Goal: Information Seeking & Learning: Check status

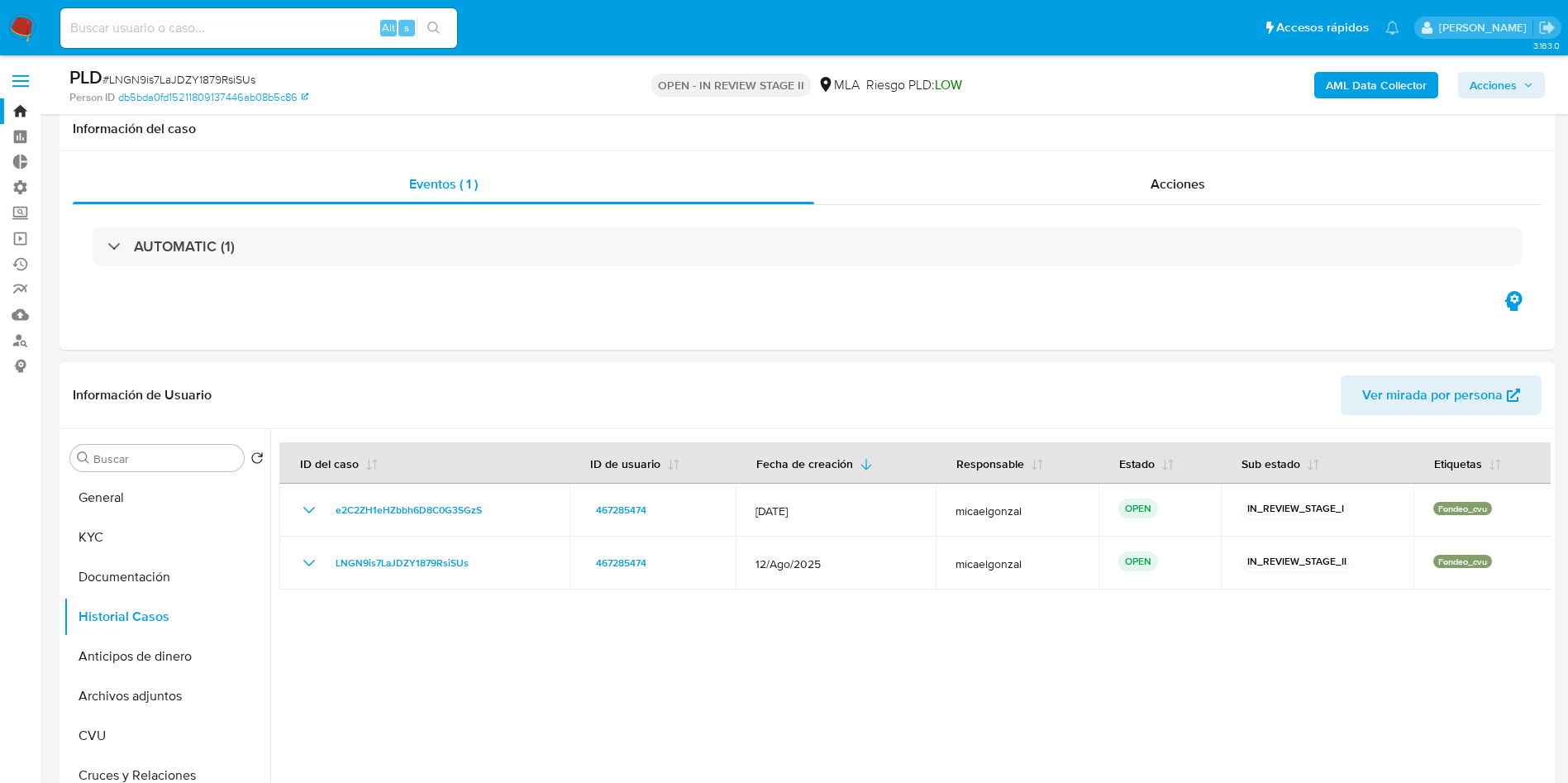
scroll to position [1241, 0]
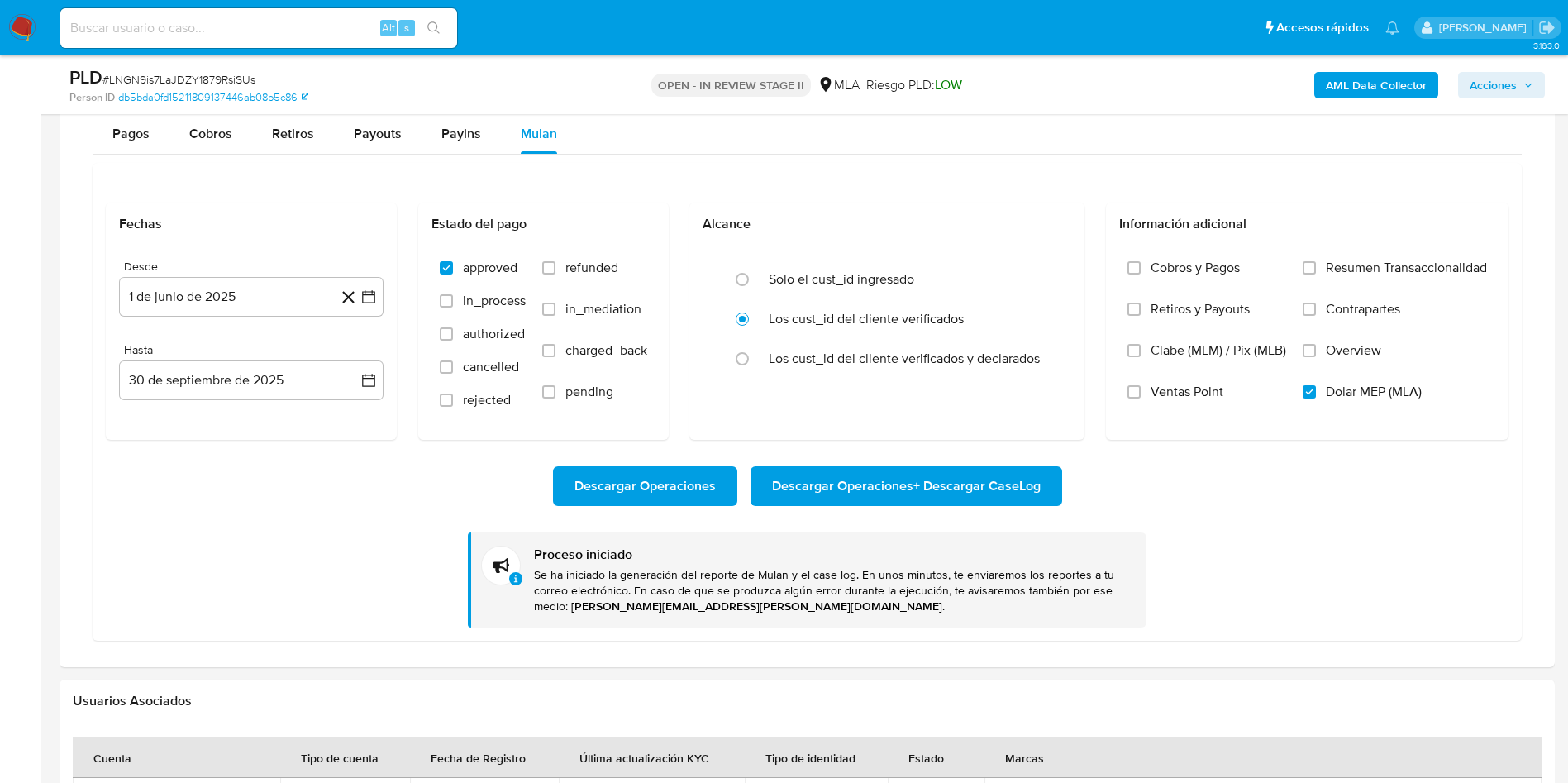
click at [187, 24] on input at bounding box center [258, 28] width 397 height 22
paste input "1133722120"
type input "1133722120"
click at [436, 22] on icon "search-icon" at bounding box center [434, 28] width 13 height 13
click at [440, 26] on icon "search-icon" at bounding box center [434, 28] width 13 height 13
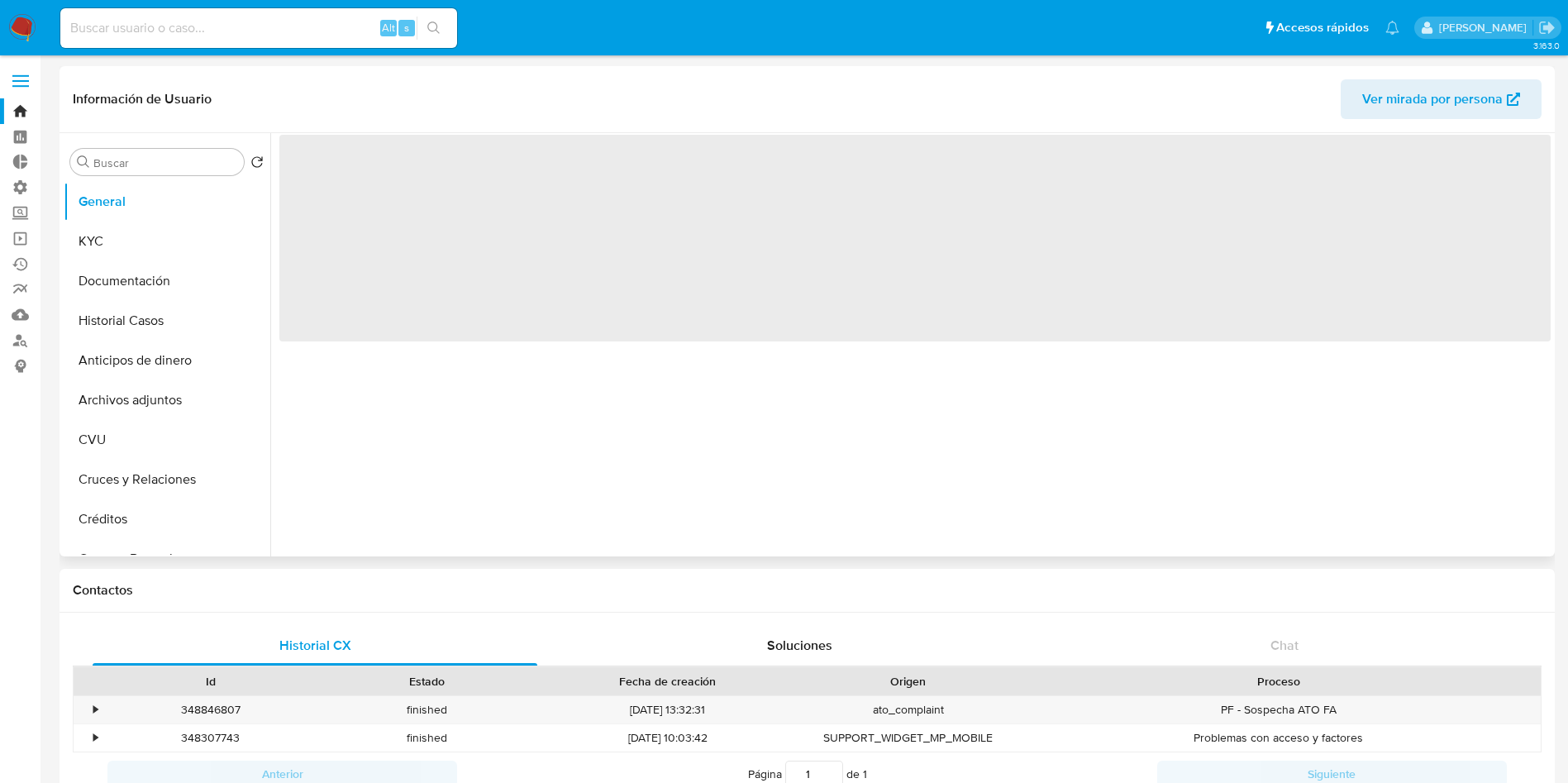
select select "10"
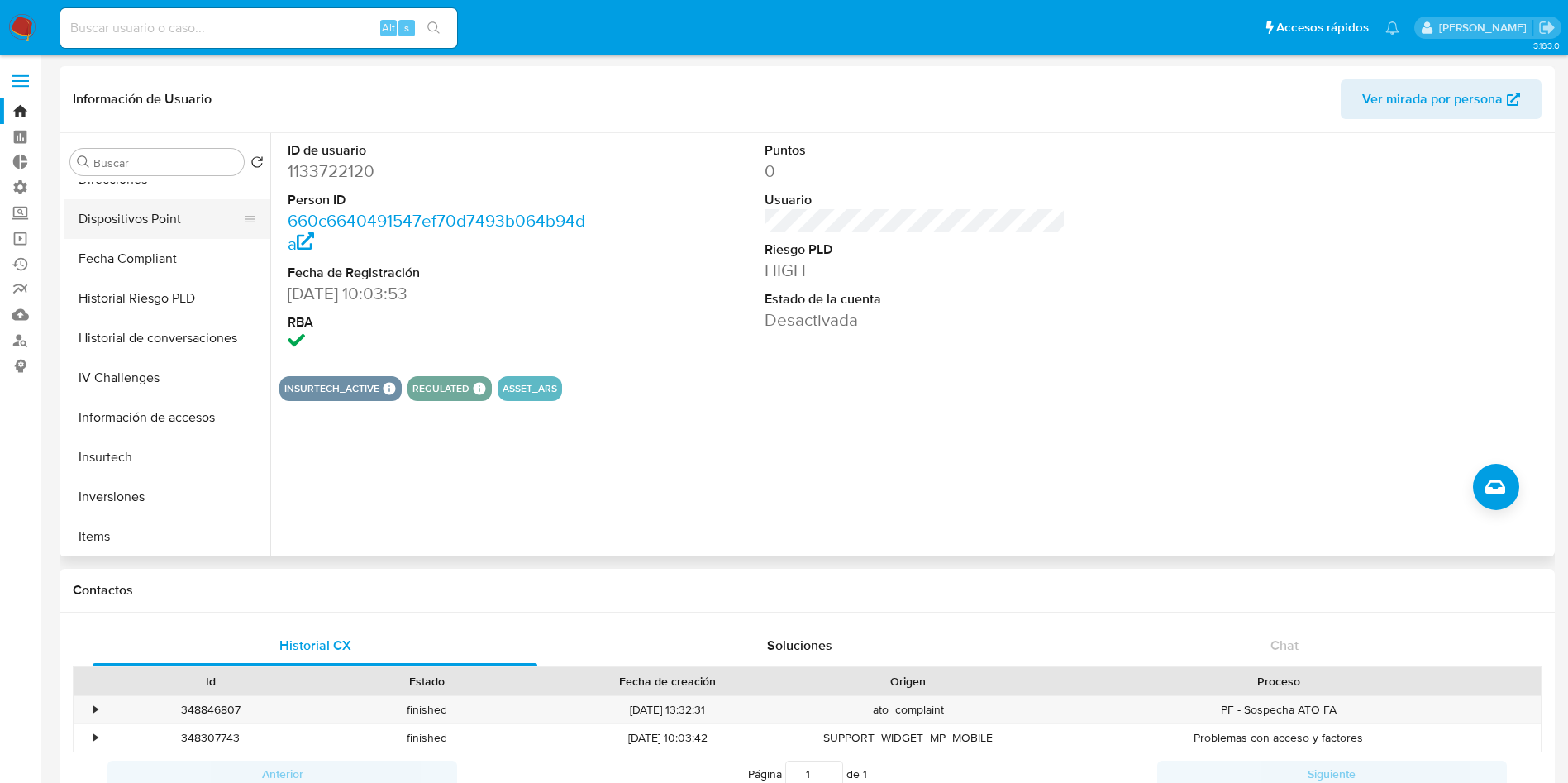
scroll to position [620, 0]
click at [159, 440] on button "Lista Interna" at bounding box center [160, 454] width 194 height 39
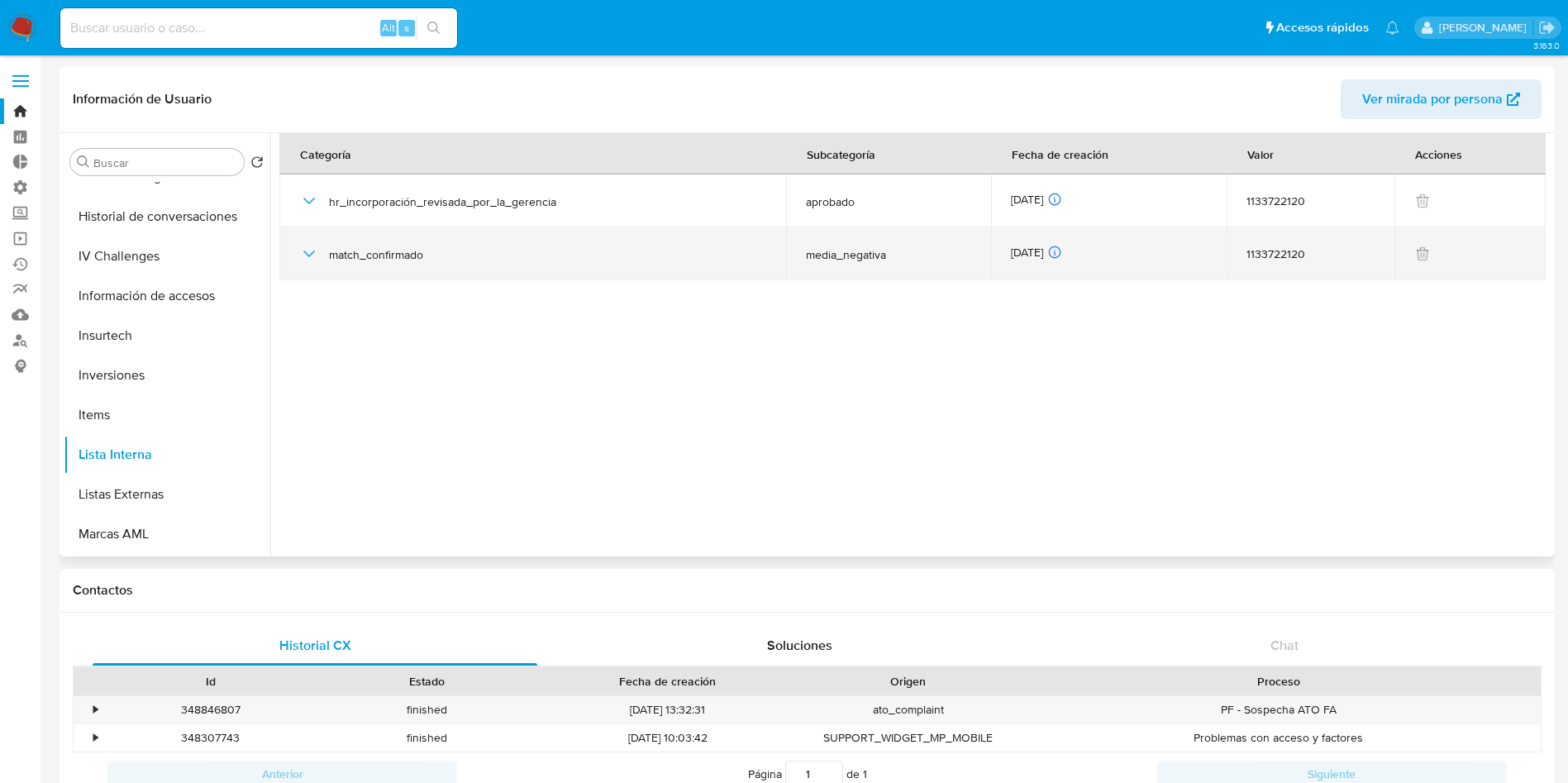
click at [307, 253] on icon "button" at bounding box center [309, 254] width 11 height 7
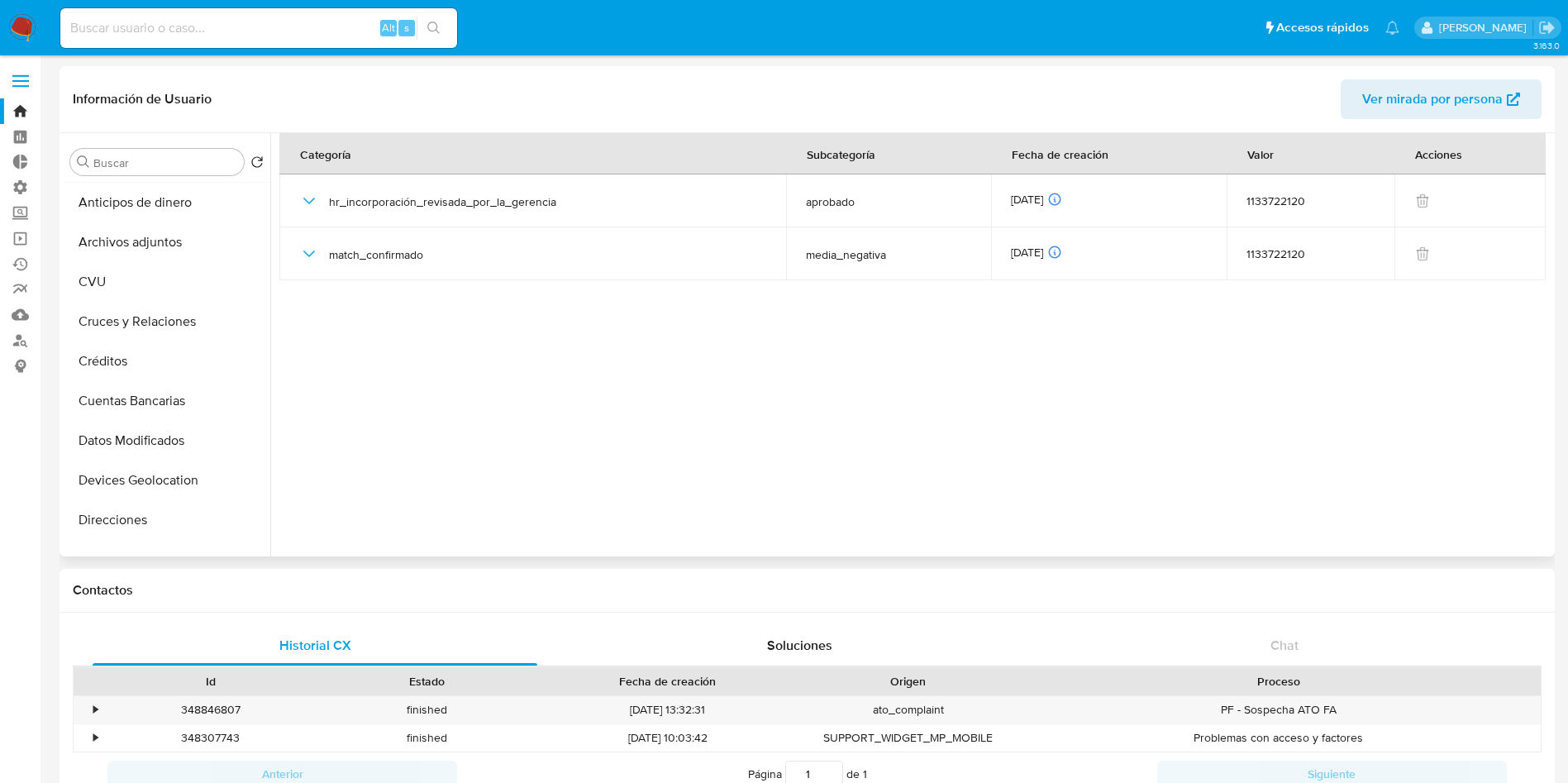
scroll to position [0, 0]
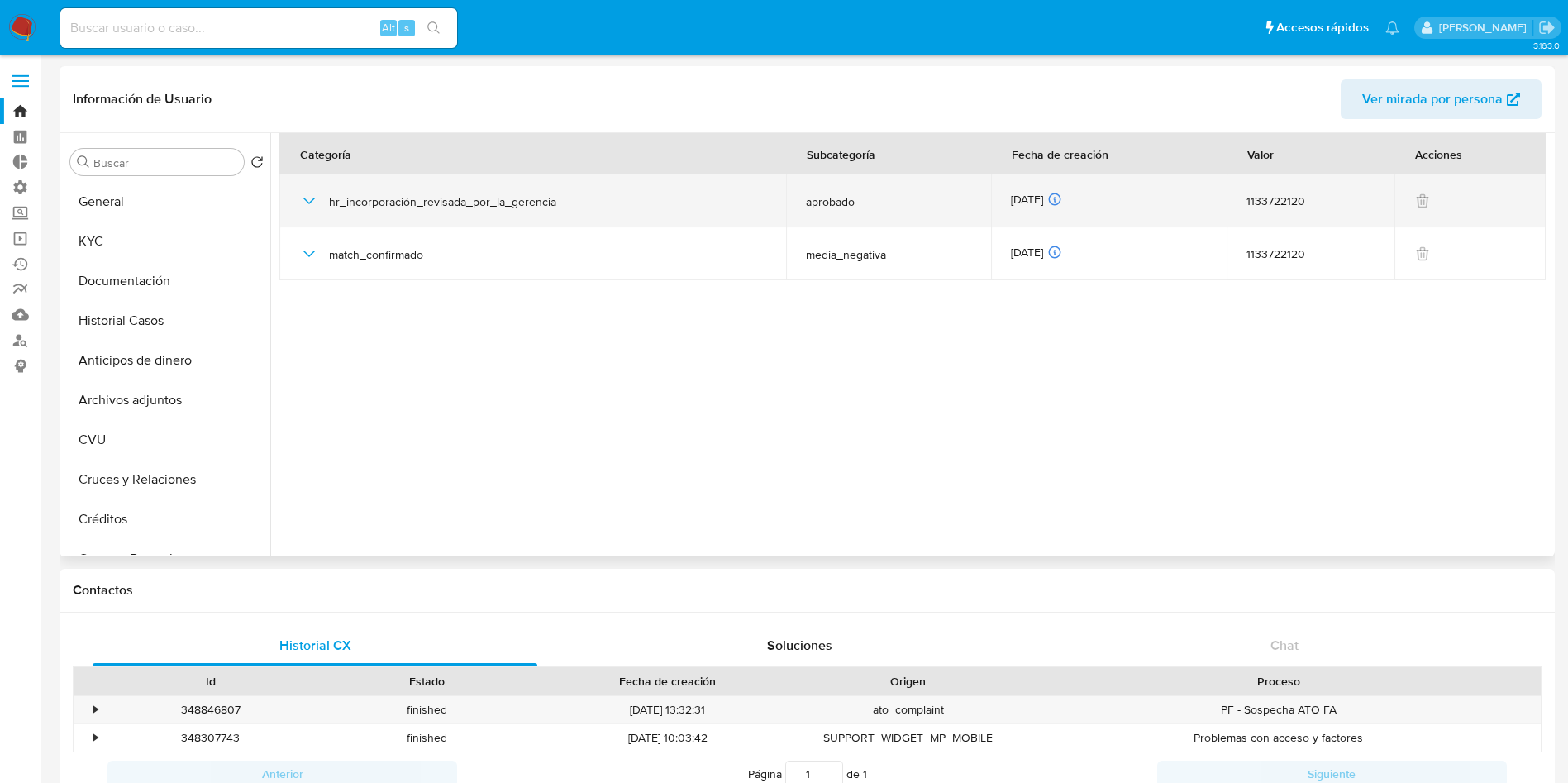
click at [303, 201] on icon "button" at bounding box center [309, 200] width 20 height 20
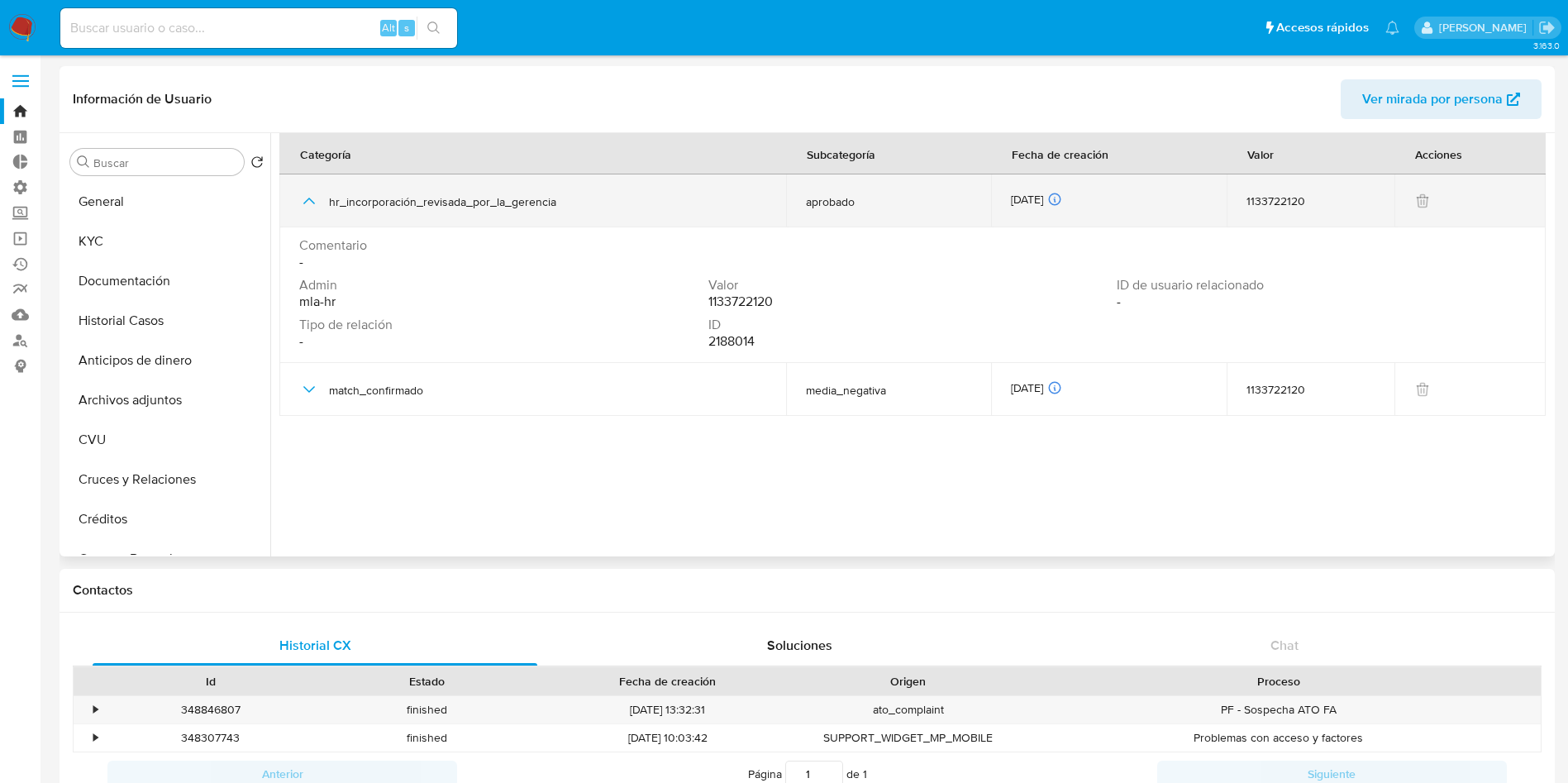
click at [303, 201] on icon "button" at bounding box center [309, 200] width 20 height 20
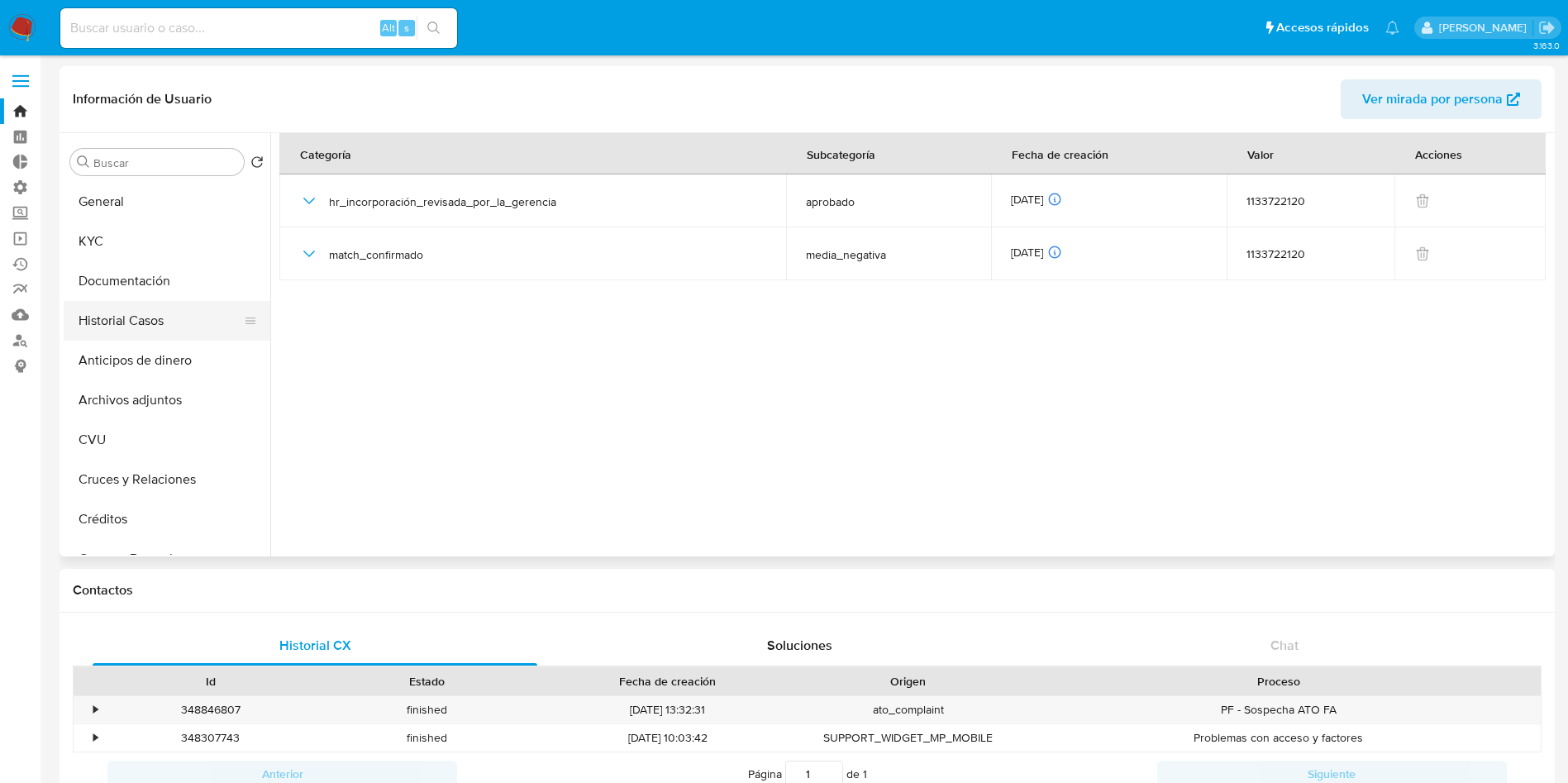
click at [146, 322] on button "Historial Casos" at bounding box center [160, 320] width 194 height 39
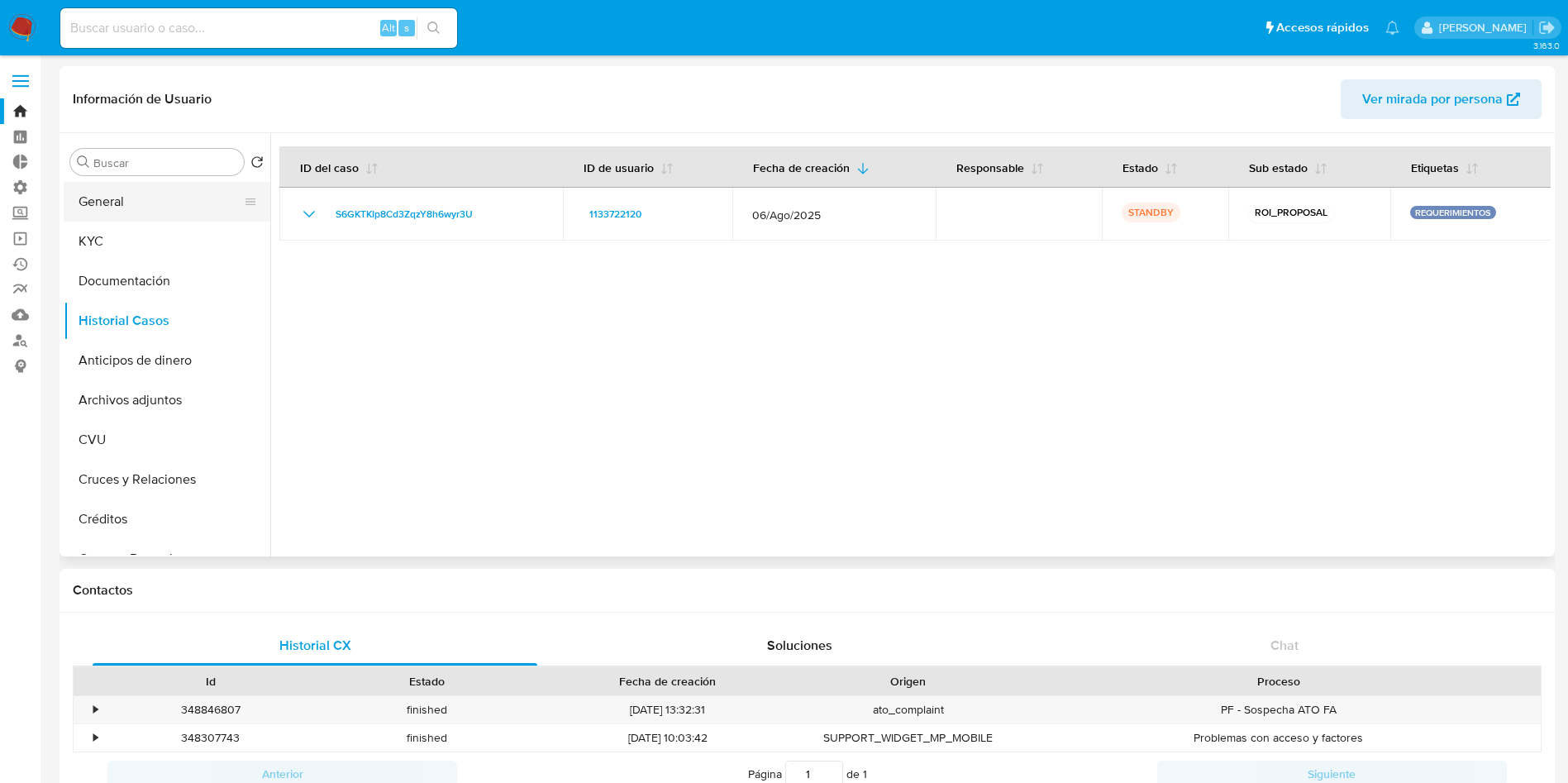
click at [154, 200] on button "General" at bounding box center [160, 201] width 194 height 39
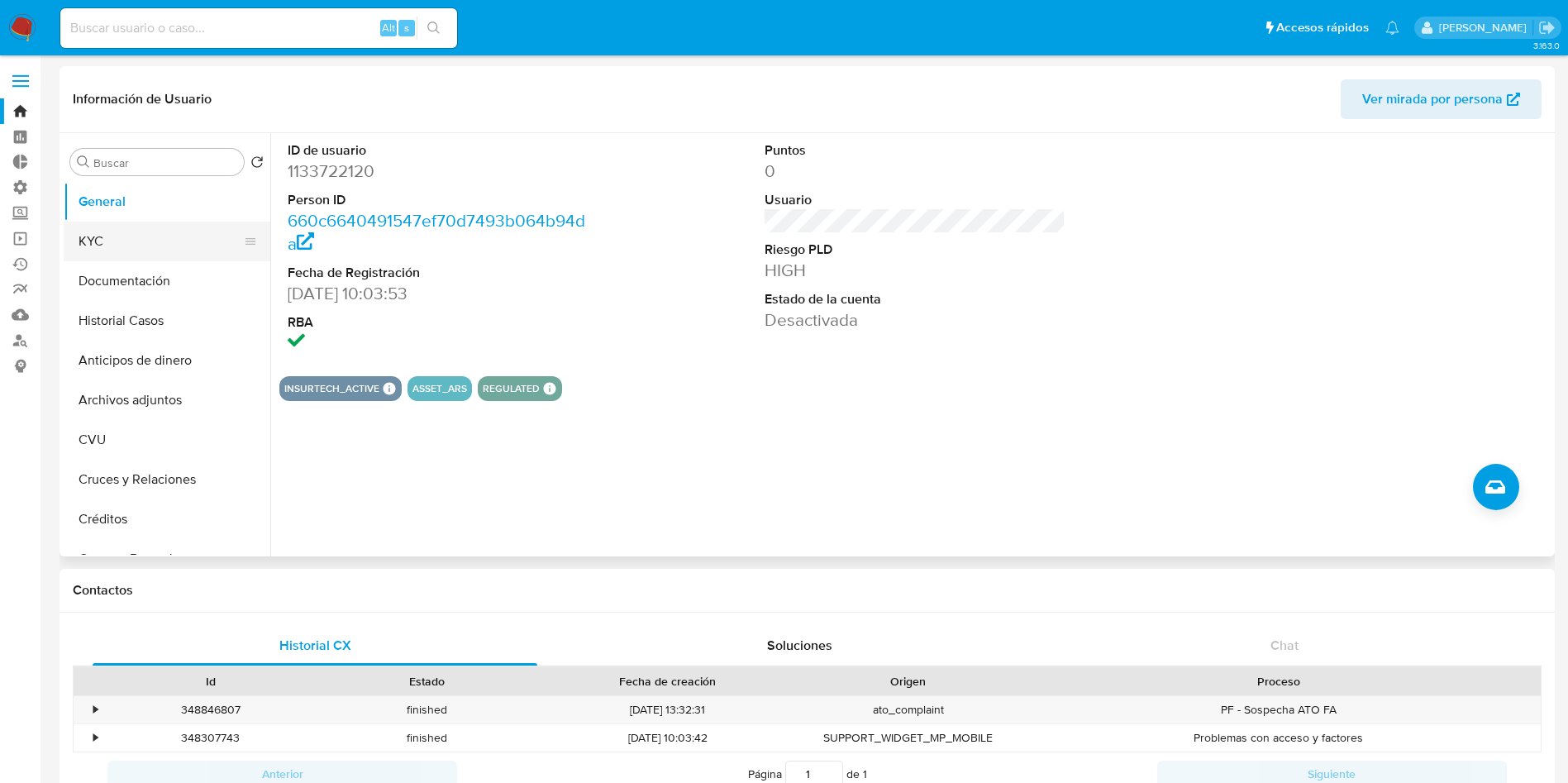
click at [139, 244] on button "KYC" at bounding box center [160, 242] width 194 height 39
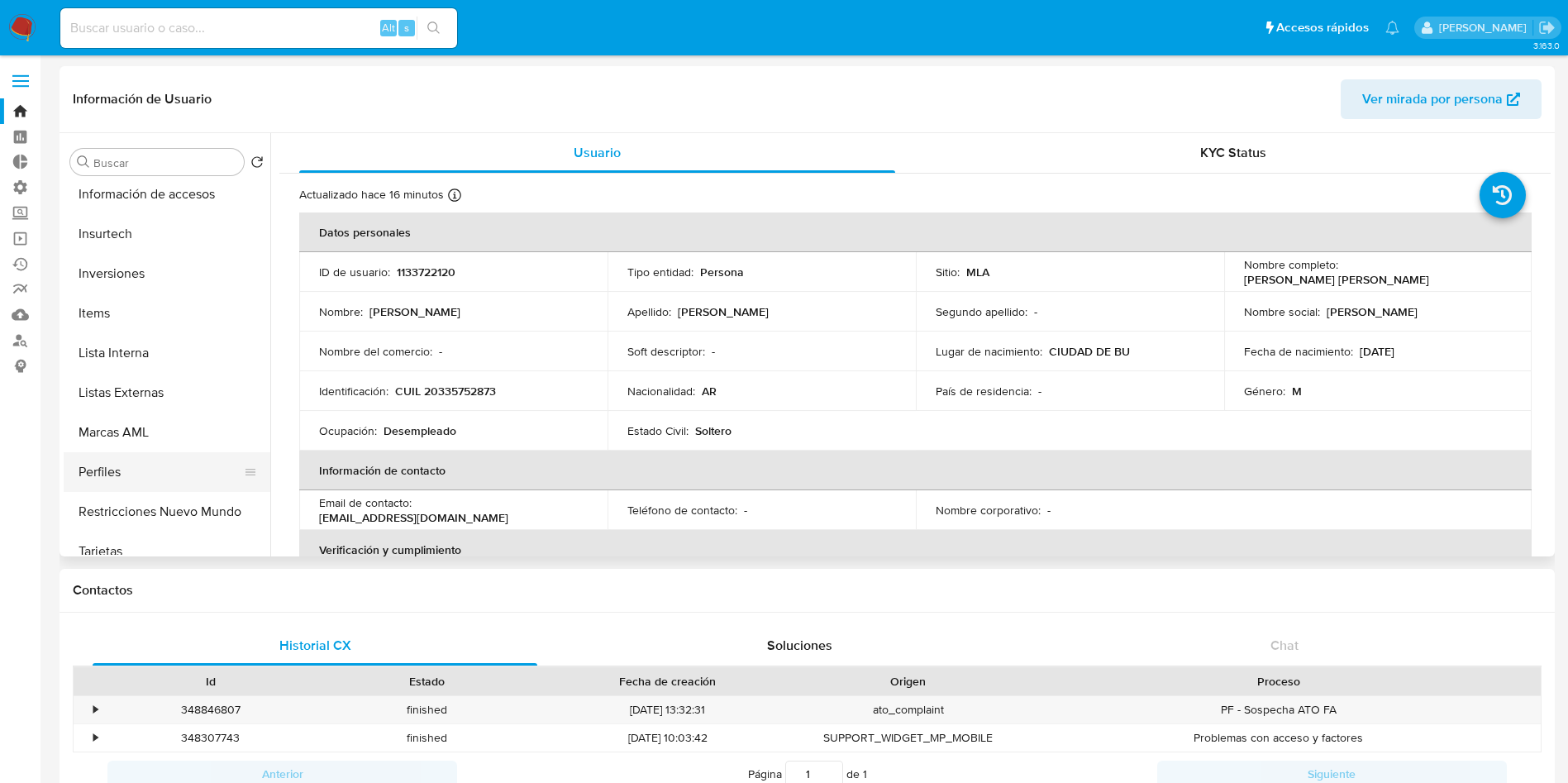
scroll to position [745, 0]
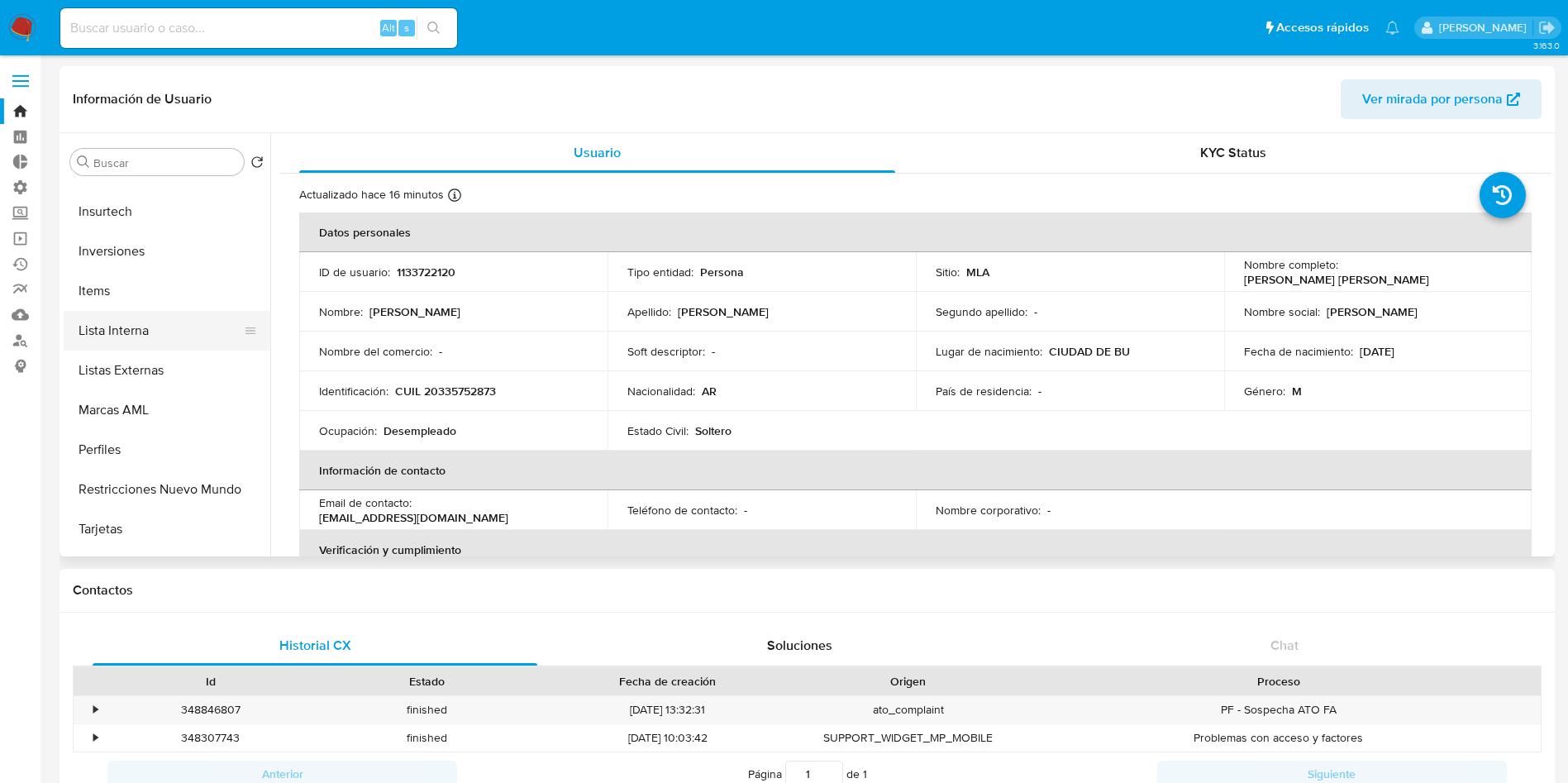
click at [167, 346] on button "Lista Interna" at bounding box center [160, 331] width 194 height 39
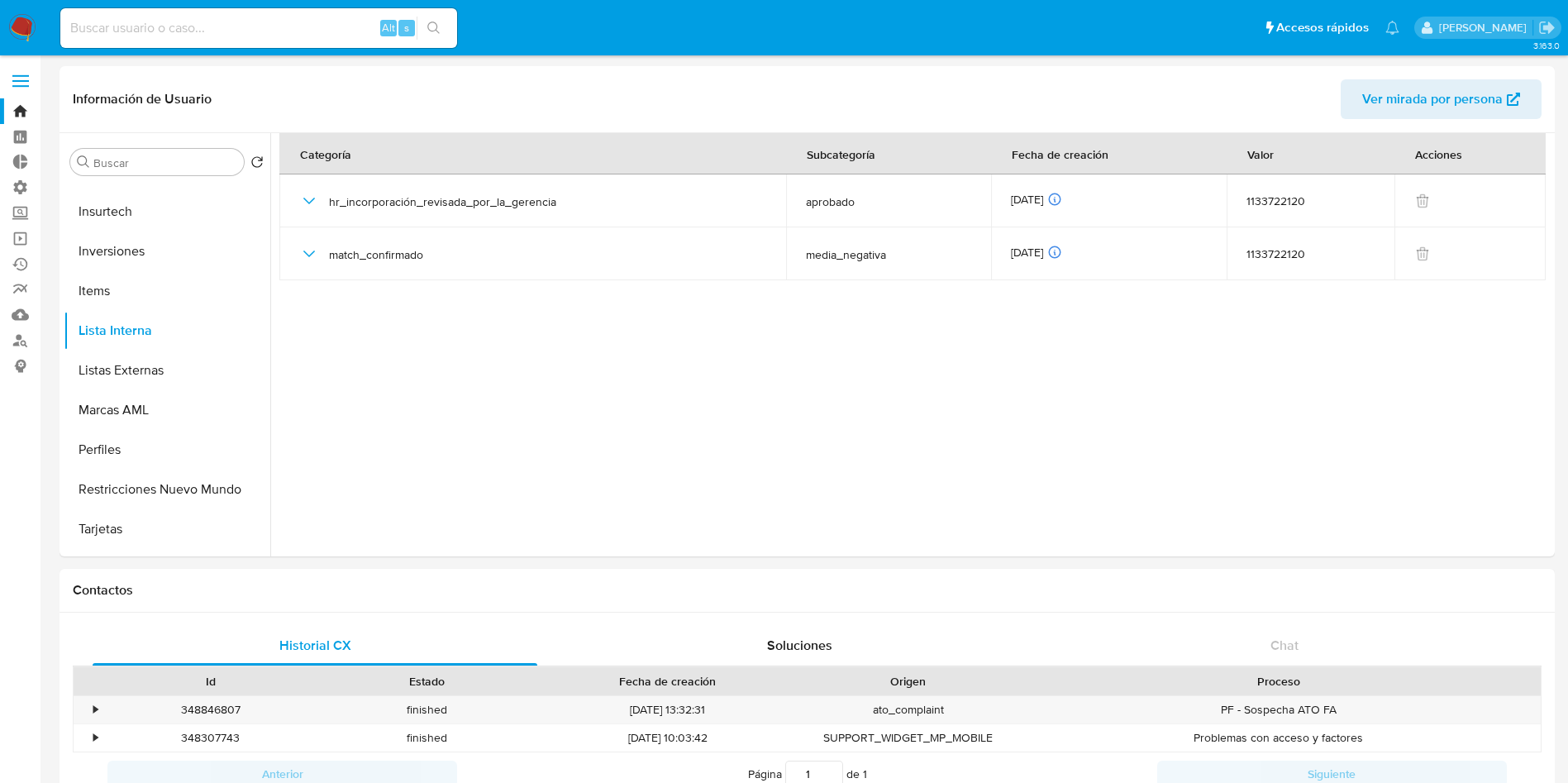
click at [264, 39] on div "Alt s" at bounding box center [258, 28] width 397 height 39
click at [294, 26] on input at bounding box center [258, 28] width 397 height 22
paste input "TJTvqUi8m1tp89TaPEMHt1UR"
click at [456, 33] on input "TJTvqUi8m1tp89TaPEMHt1UR" at bounding box center [258, 28] width 397 height 22
type input "TJTvqUi8m1tp89TaPEMHt1UR"
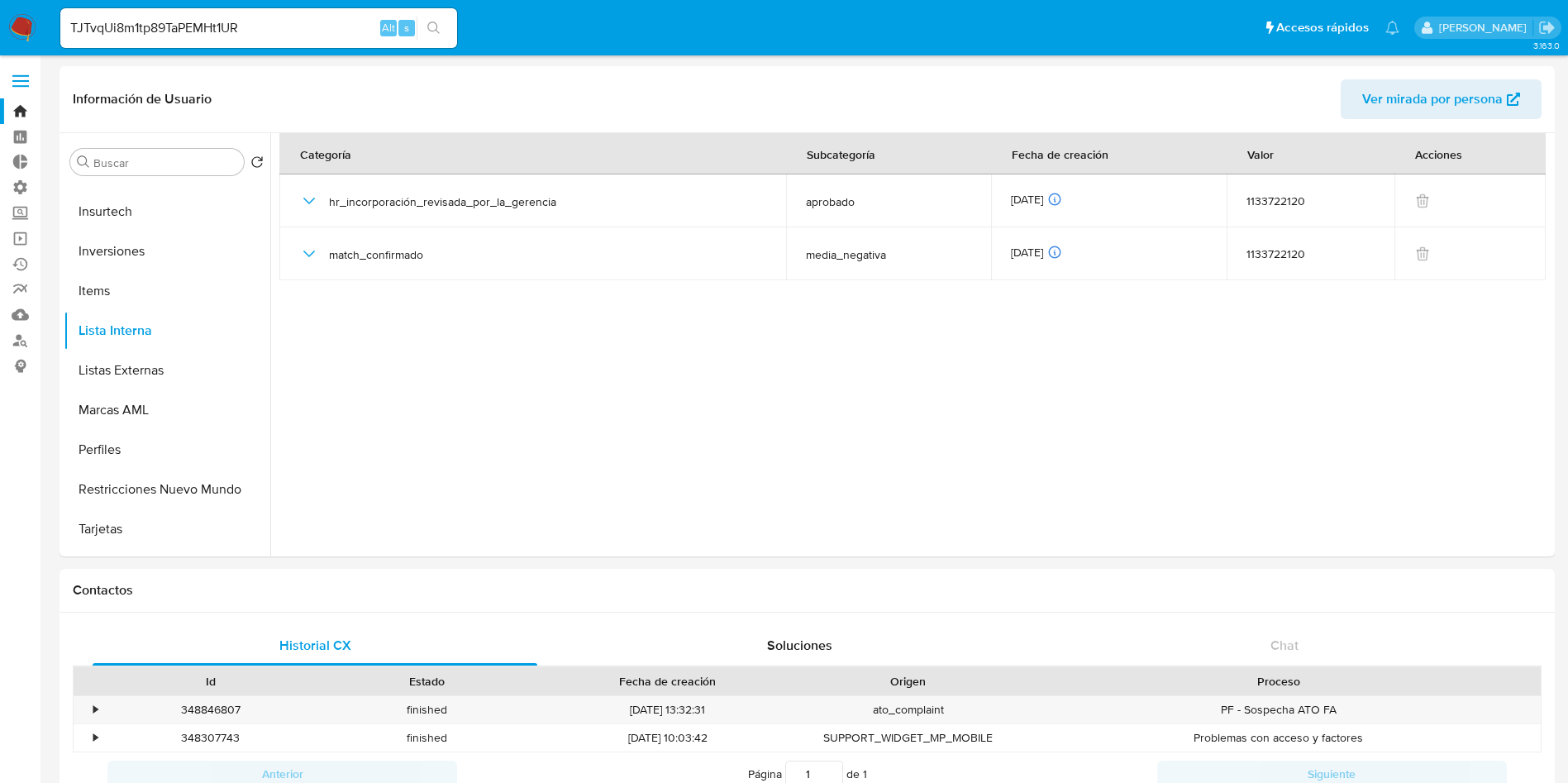
click at [439, 28] on icon "search-icon" at bounding box center [434, 28] width 13 height 13
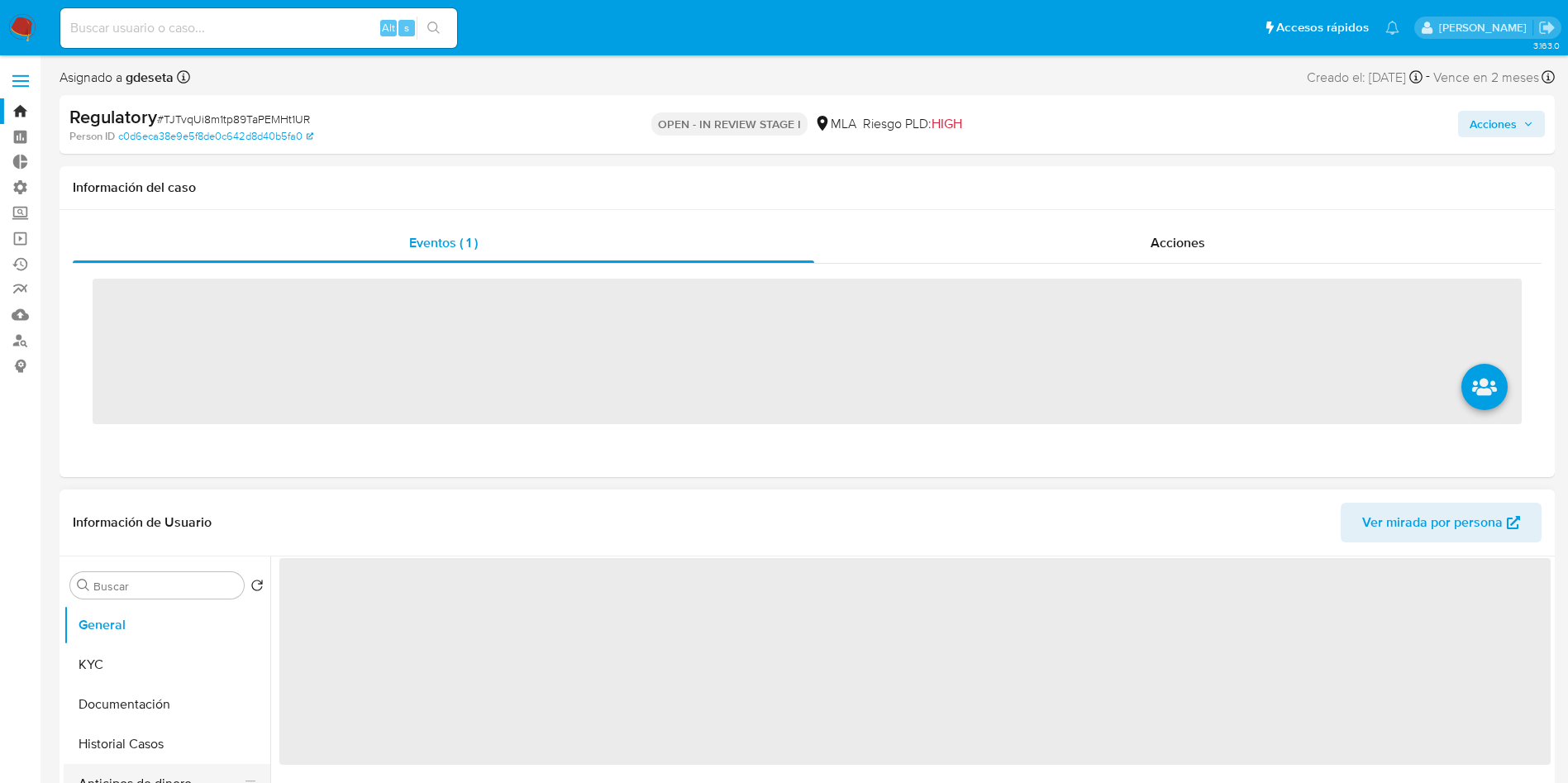
scroll to position [248, 0]
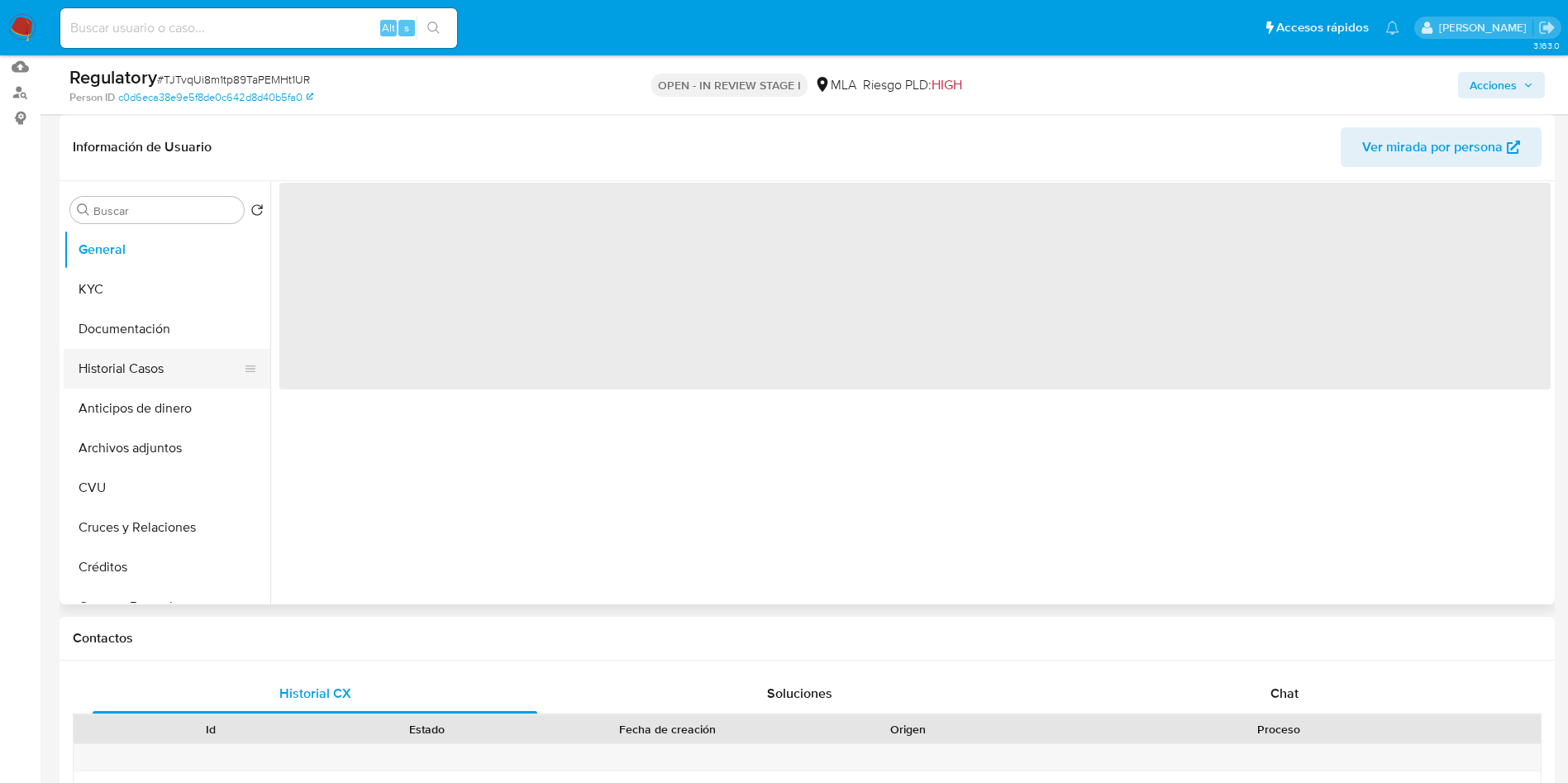
select select "10"
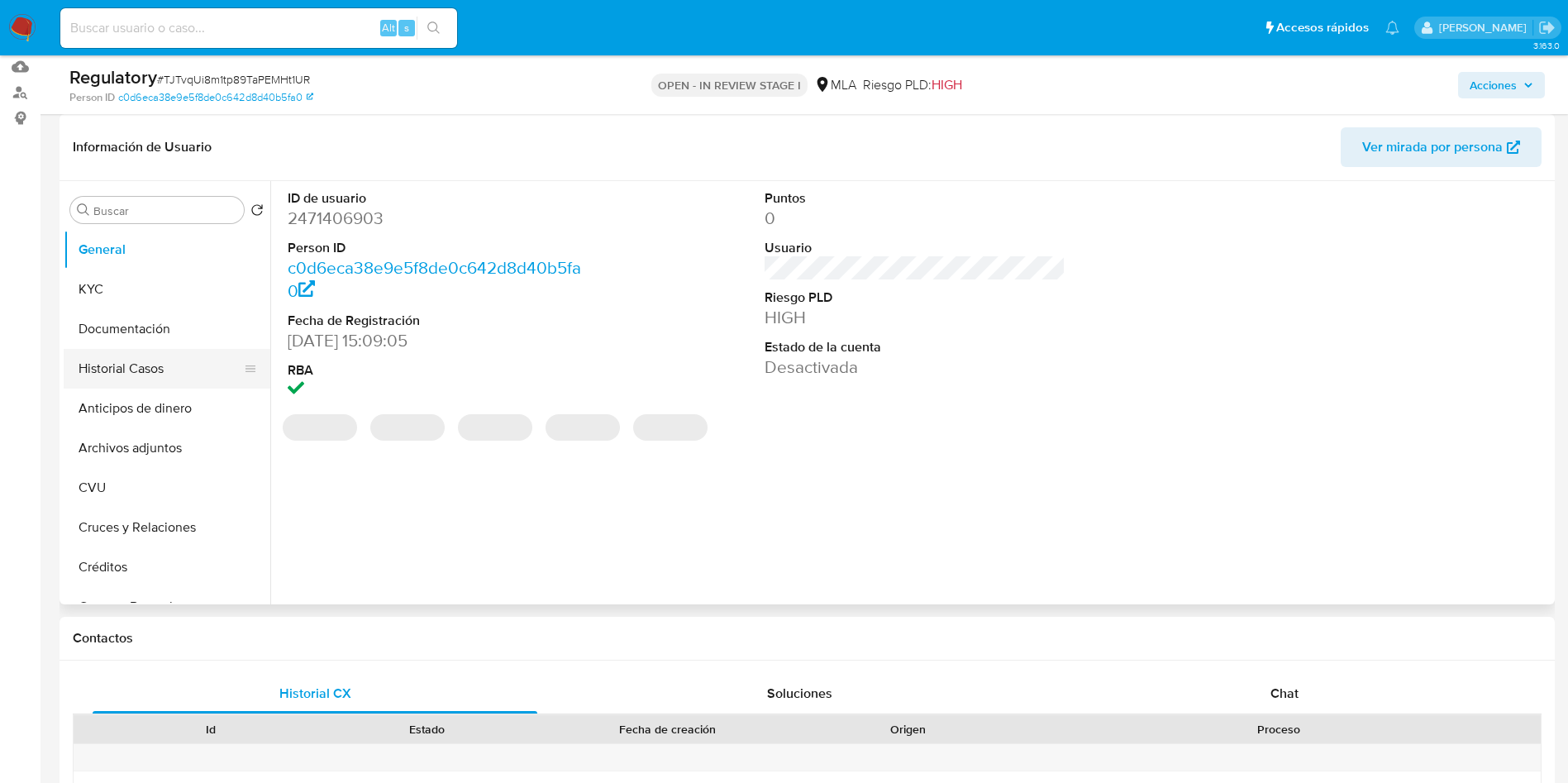
click at [141, 376] on button "Historial Casos" at bounding box center [160, 369] width 194 height 39
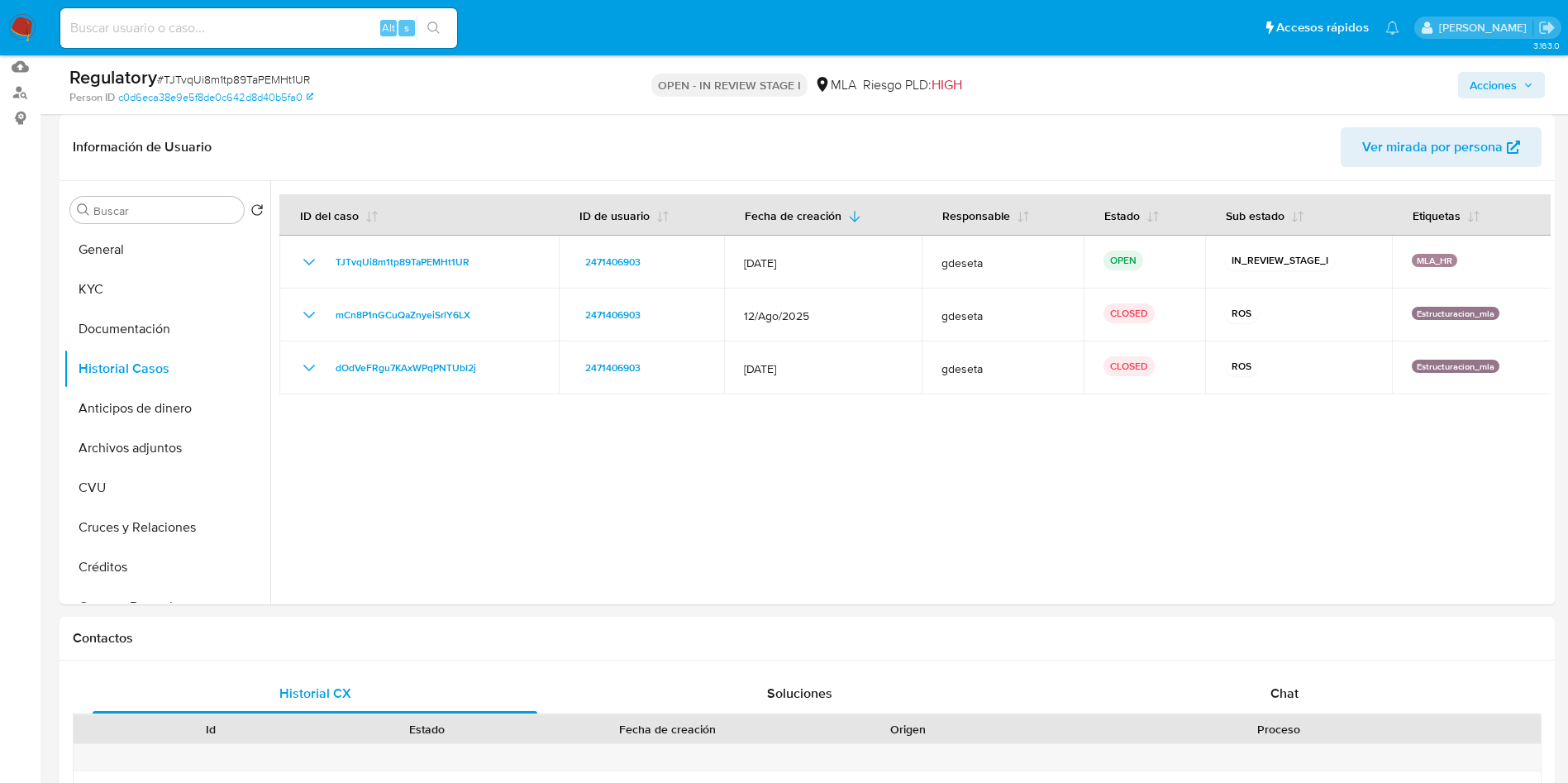
click at [196, 16] on div "Alt s" at bounding box center [258, 28] width 397 height 39
click at [198, 38] on input at bounding box center [258, 28] width 397 height 22
paste input "CKloyJ3Se3Ma5EgoYEyQc4ol"
type input "CKloyJ3Se3Ma5EgoYEyQc4ol"
click at [426, 34] on button "search-icon" at bounding box center [433, 28] width 34 height 23
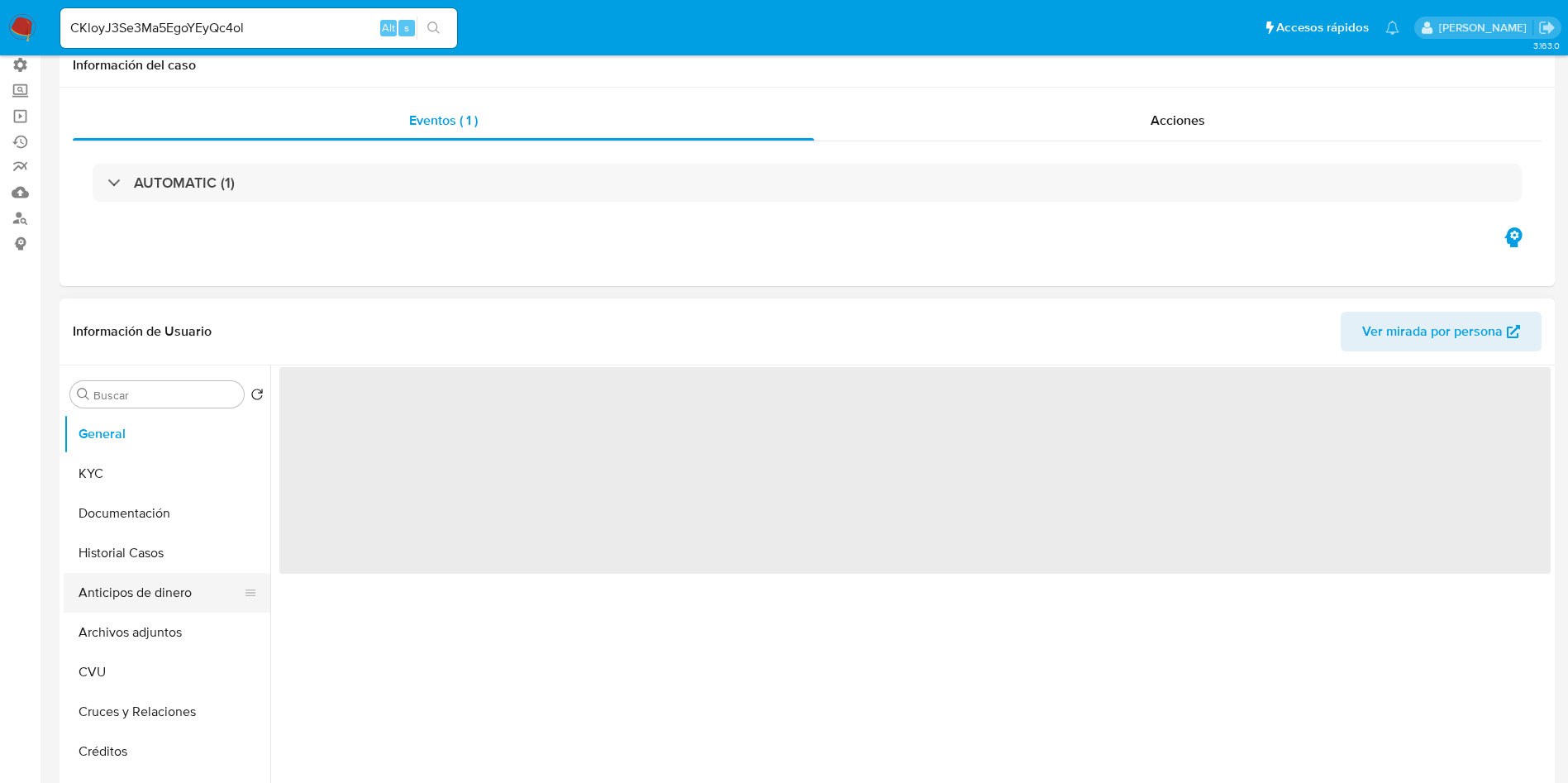
scroll to position [248, 0]
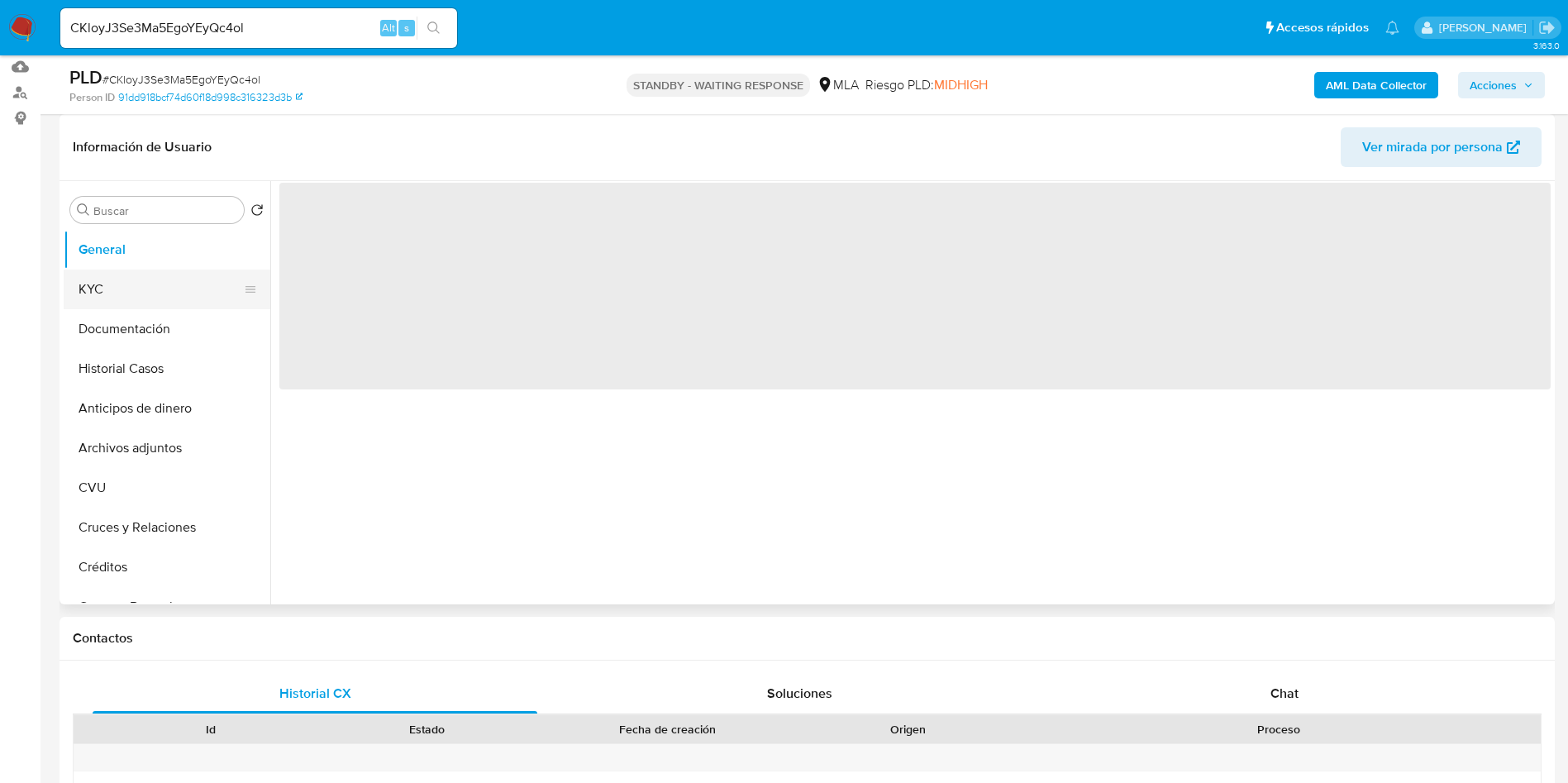
drag, startPoint x: 95, startPoint y: 286, endPoint x: 81, endPoint y: 273, distance: 19.1
click at [95, 286] on button "KYC" at bounding box center [160, 289] width 194 height 39
select select "10"
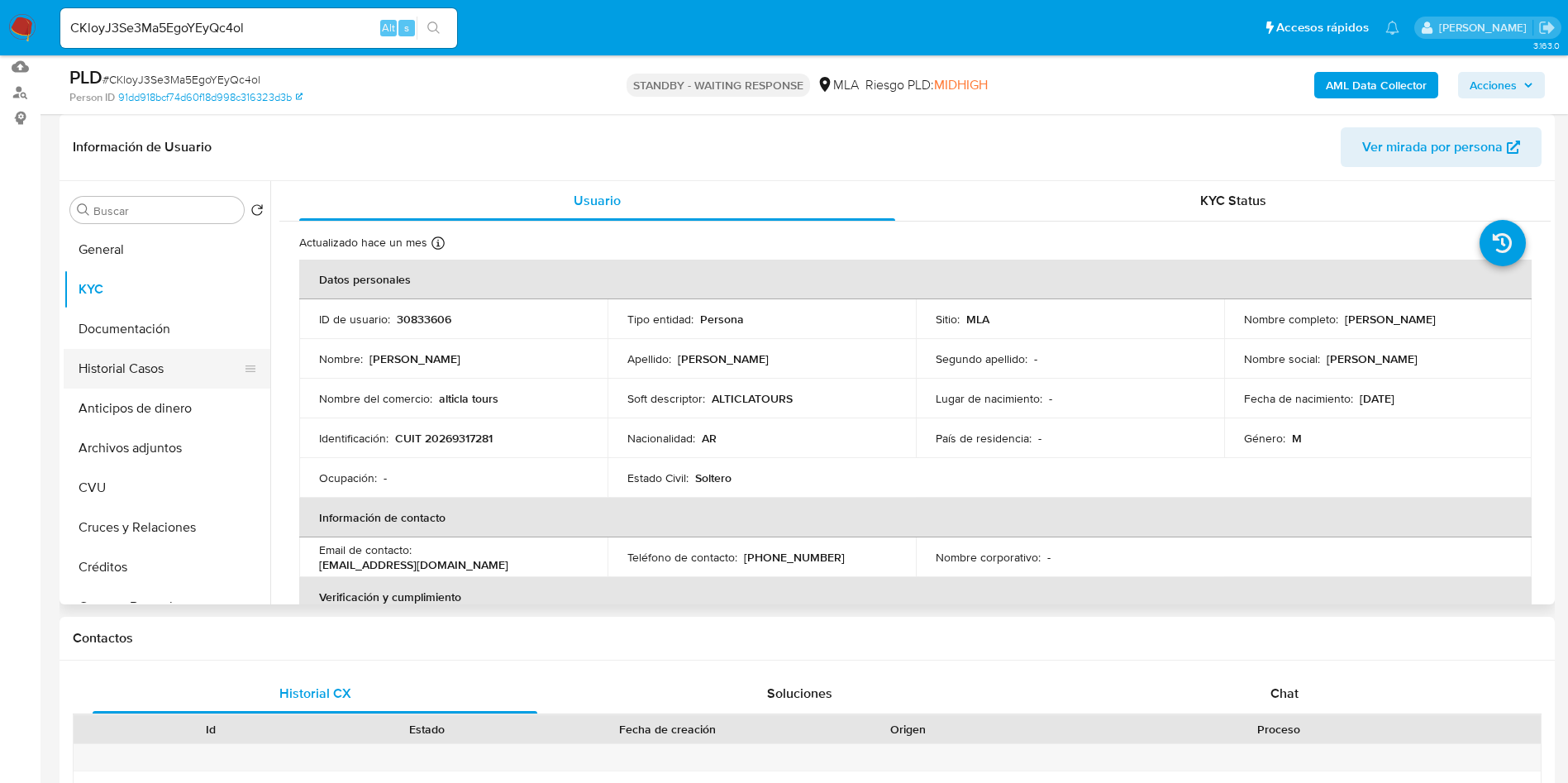
click at [120, 377] on button "Historial Casos" at bounding box center [160, 369] width 194 height 39
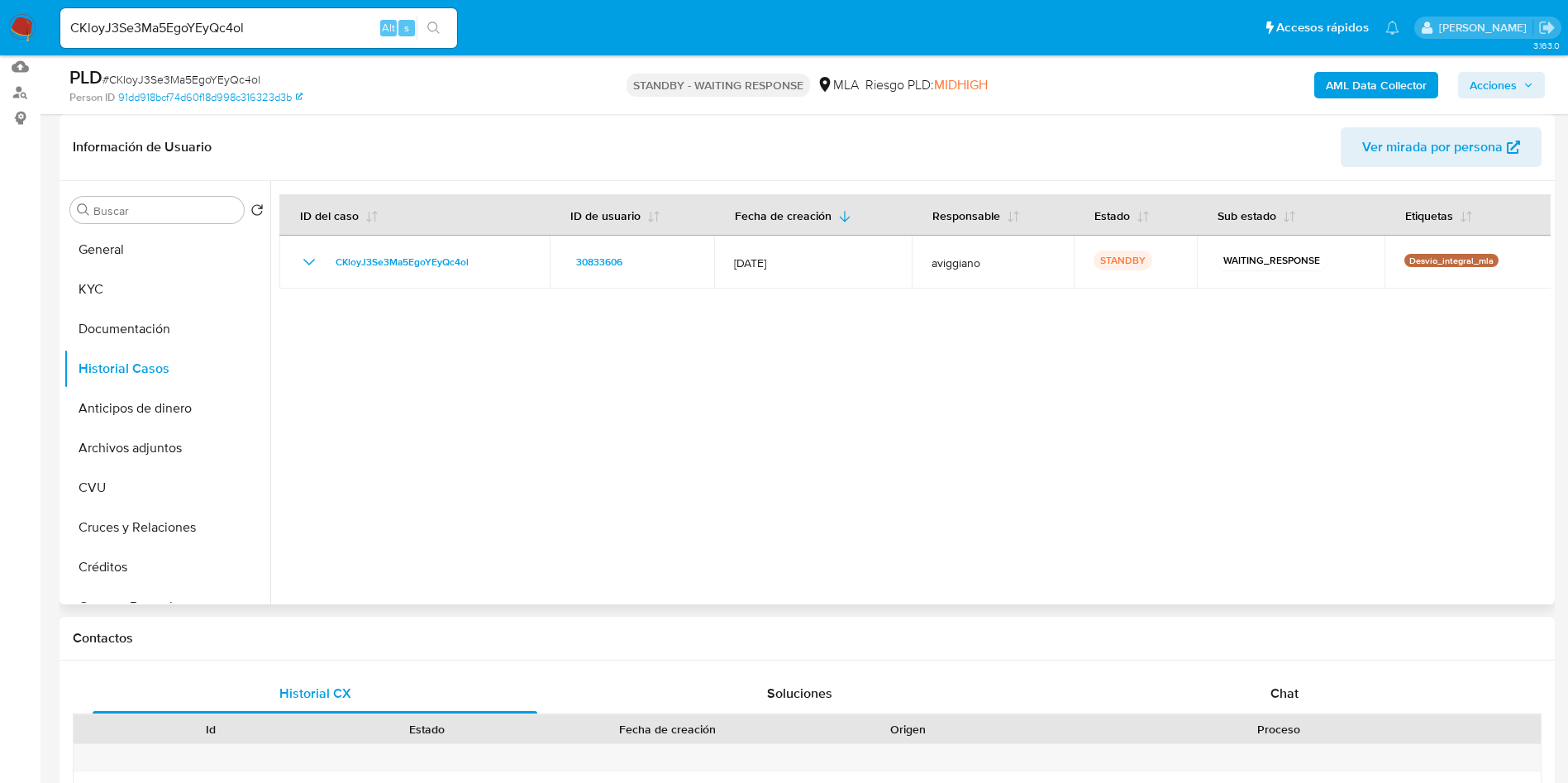
scroll to position [496, 0]
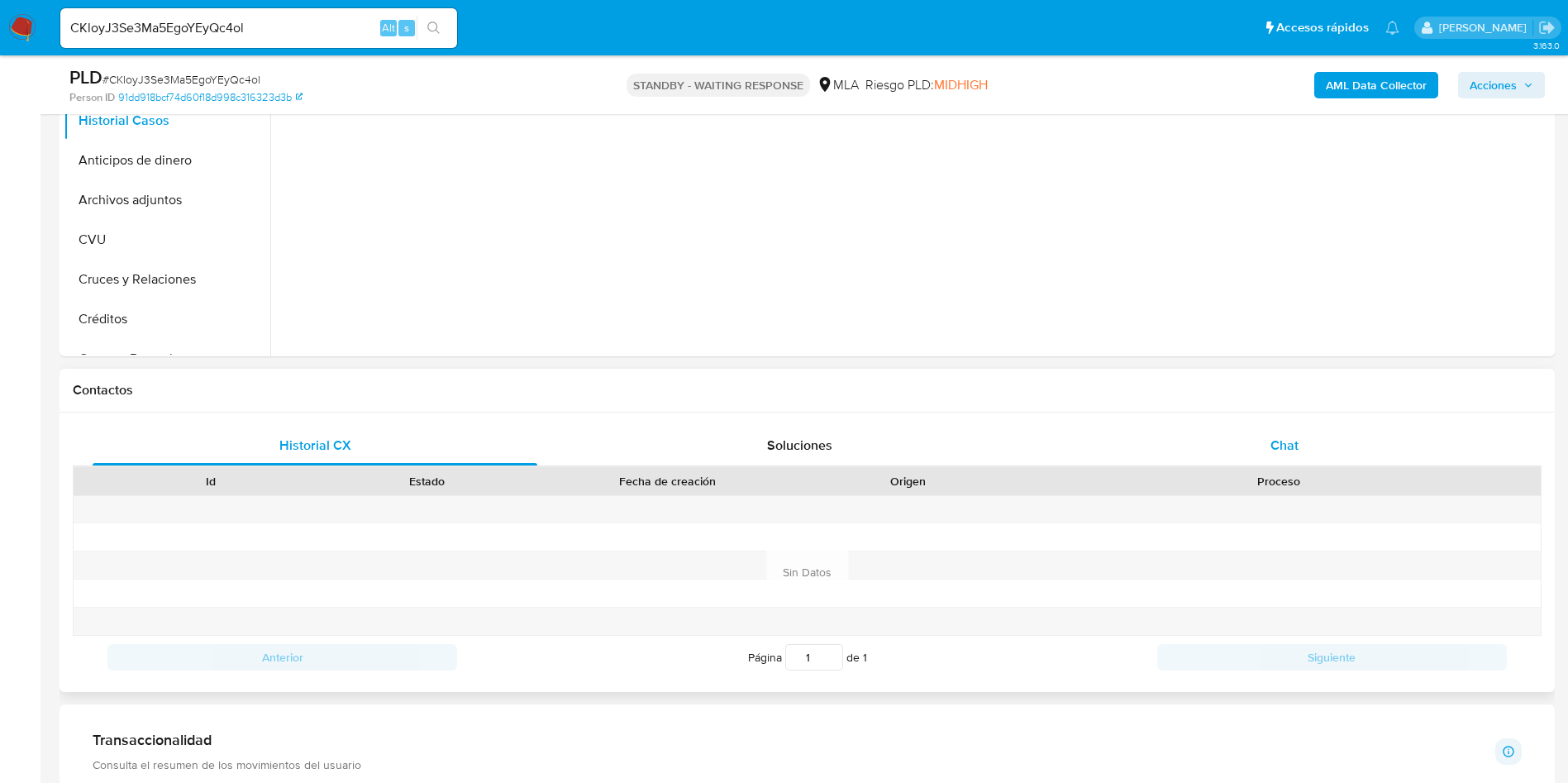
click at [1290, 436] on span "Chat" at bounding box center [1284, 445] width 28 height 19
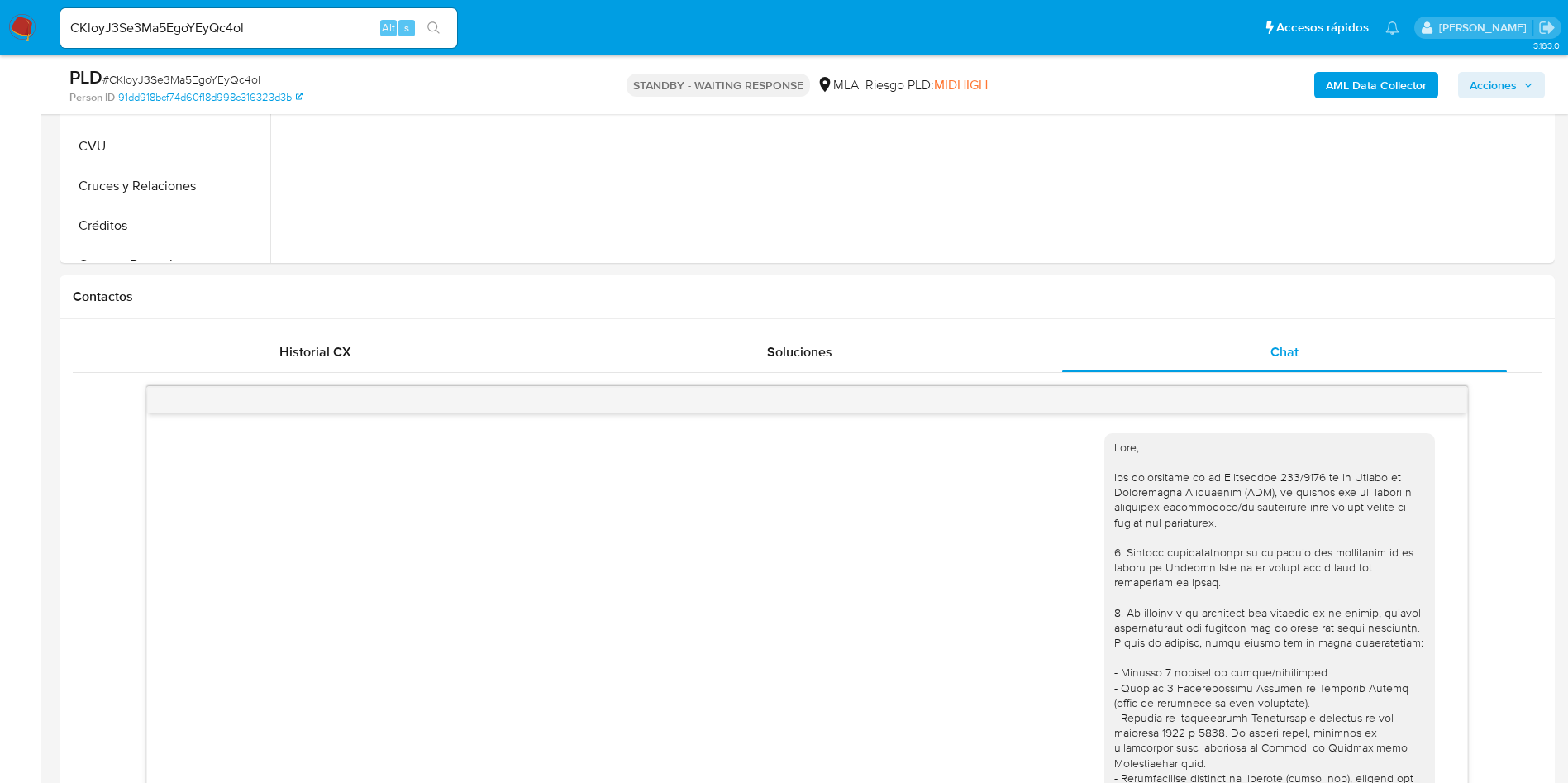
scroll to position [372, 0]
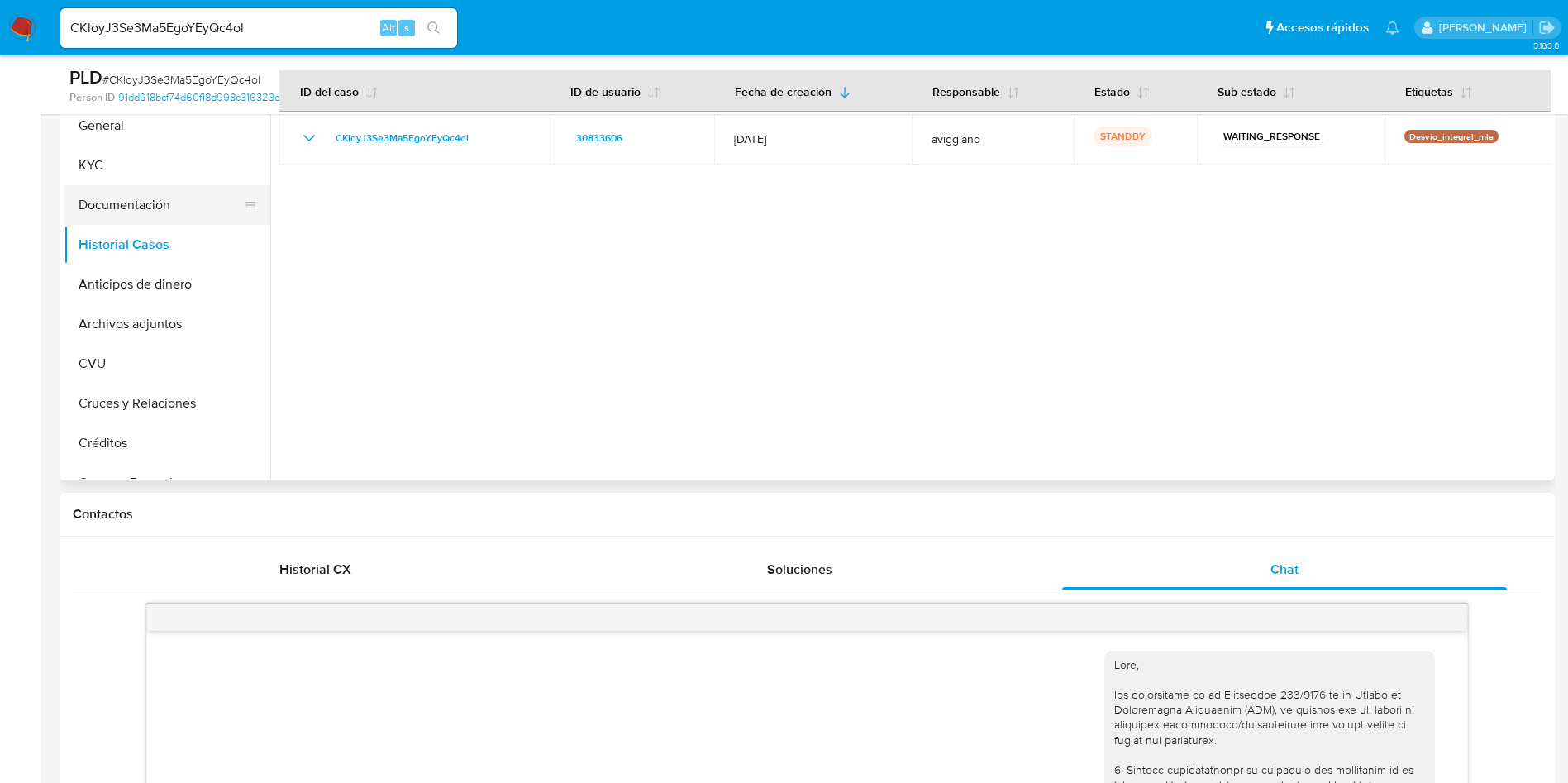
click at [155, 215] on button "Documentación" at bounding box center [160, 205] width 194 height 39
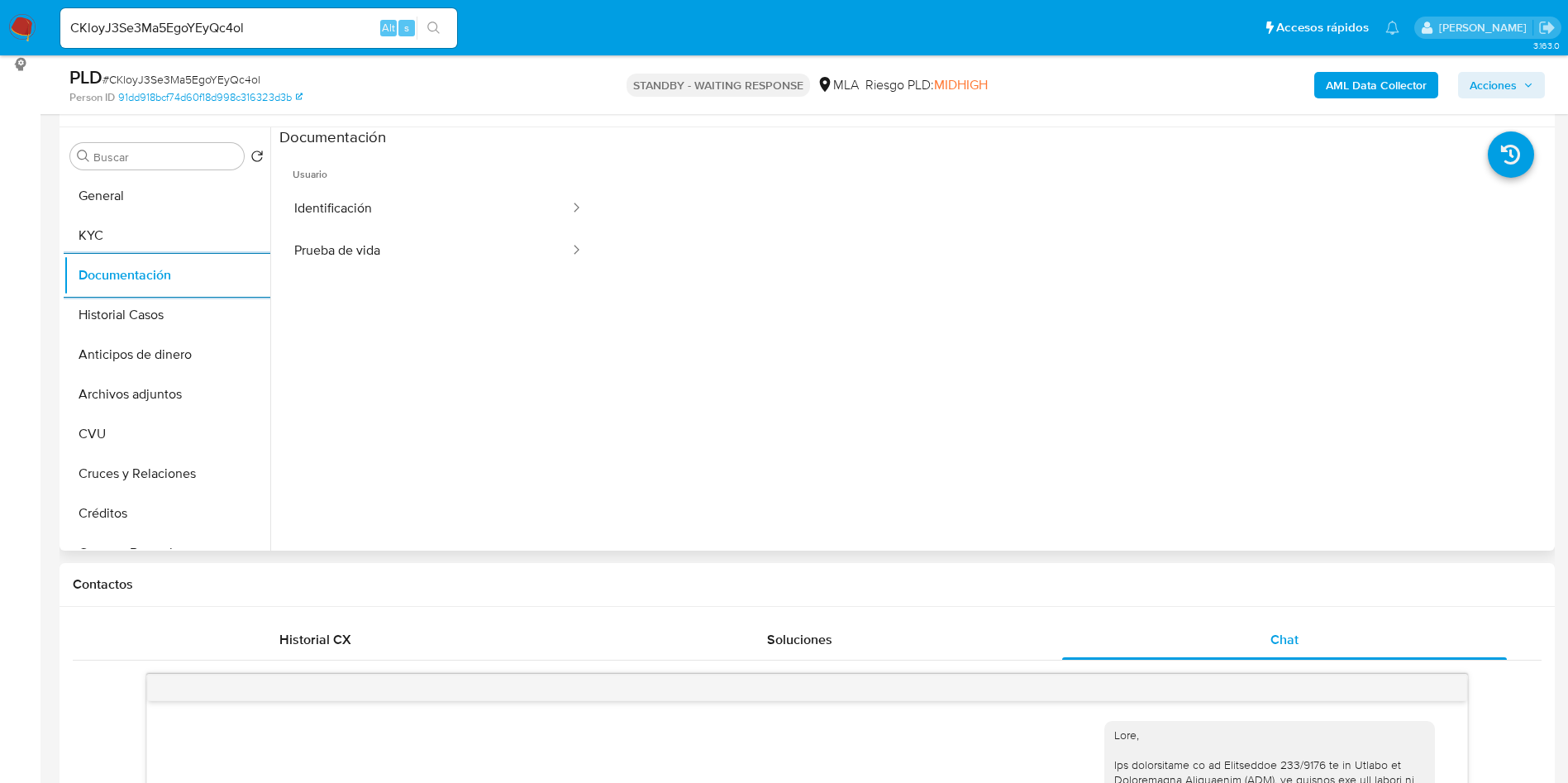
scroll to position [248, 0]
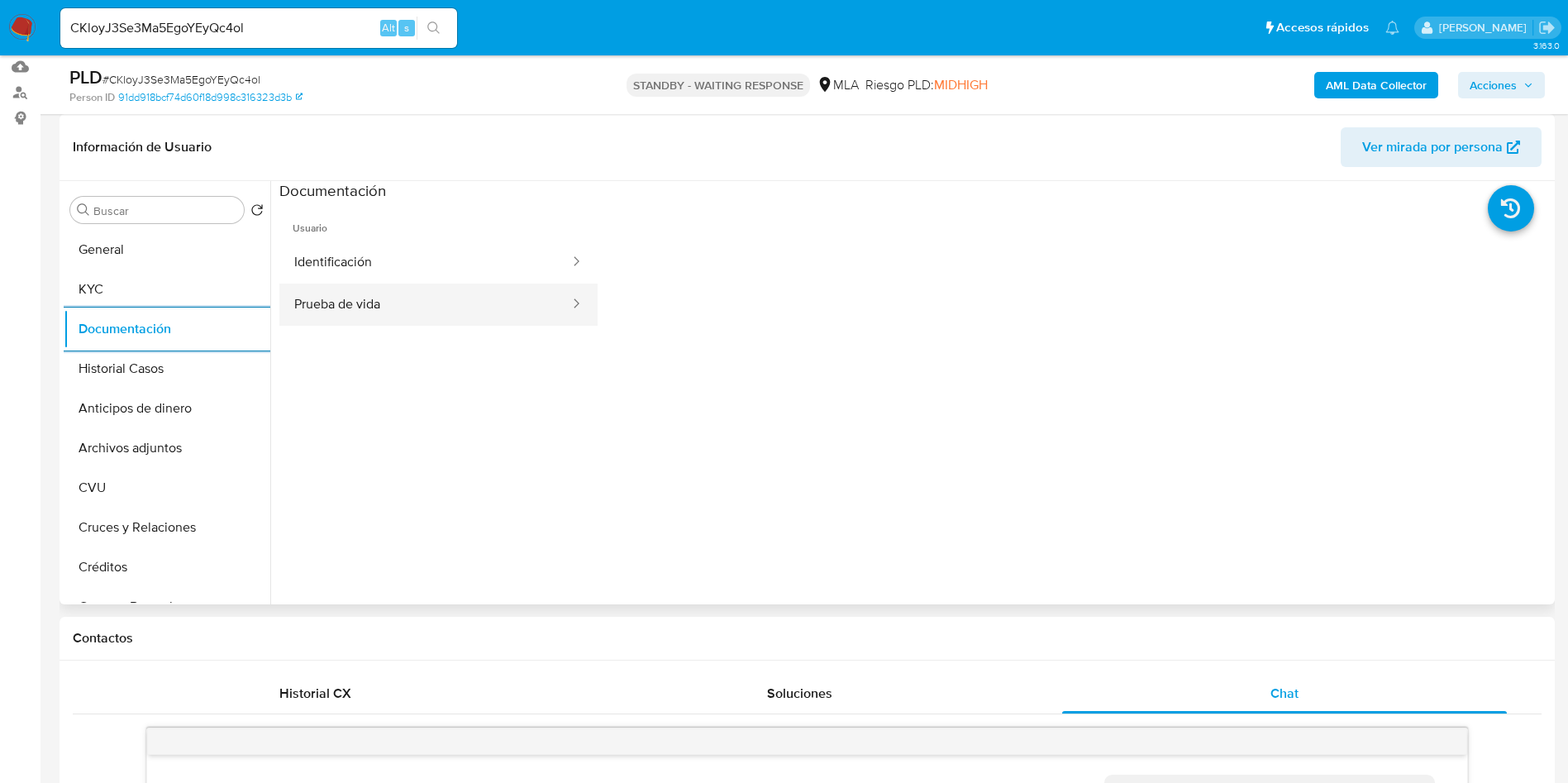
click at [437, 293] on button "Prueba de vida" at bounding box center [425, 304] width 292 height 42
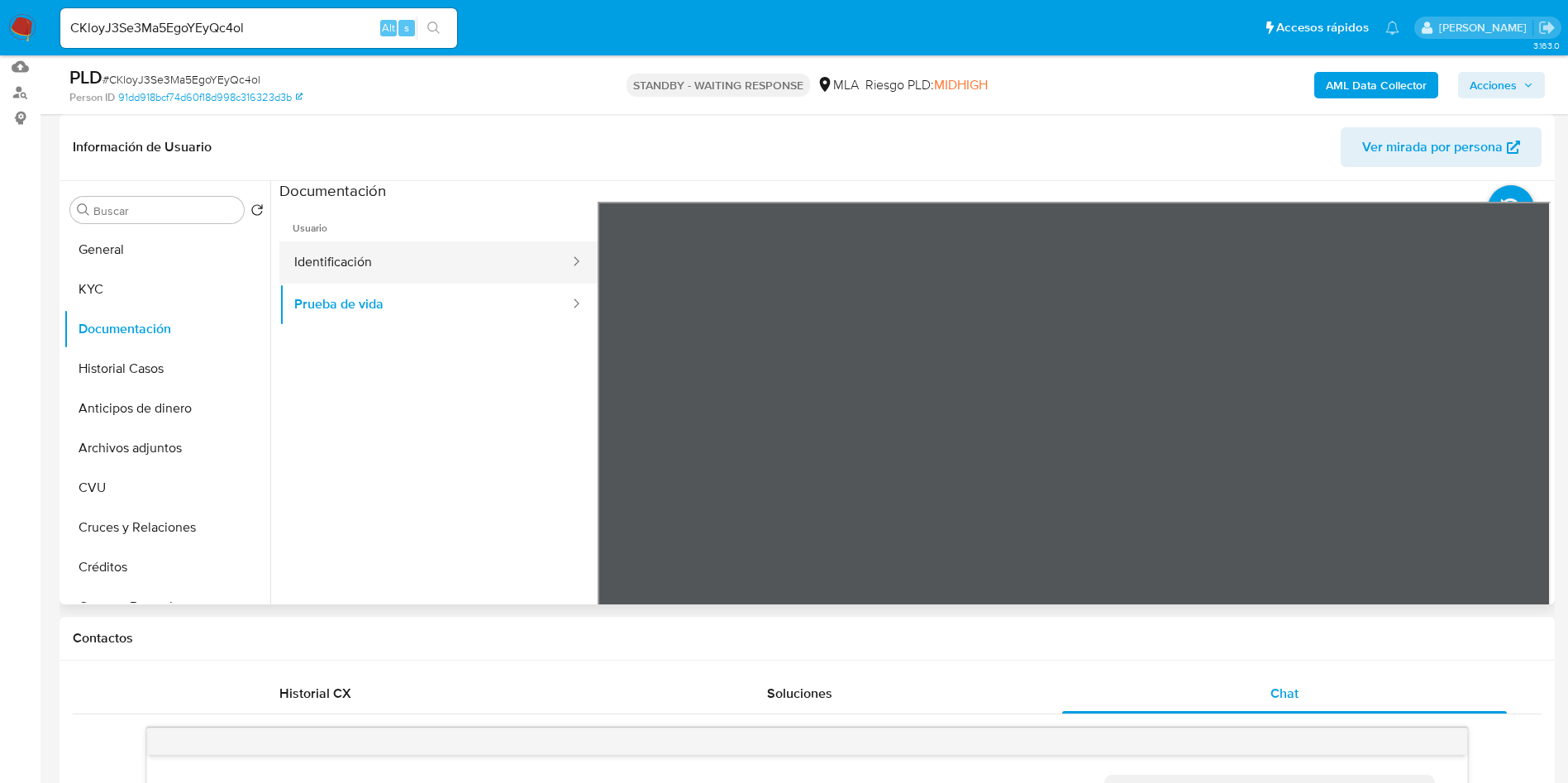
click at [332, 267] on button "Identificación" at bounding box center [425, 262] width 292 height 42
click at [1514, 469] on icon at bounding box center [1530, 470] width 33 height 33
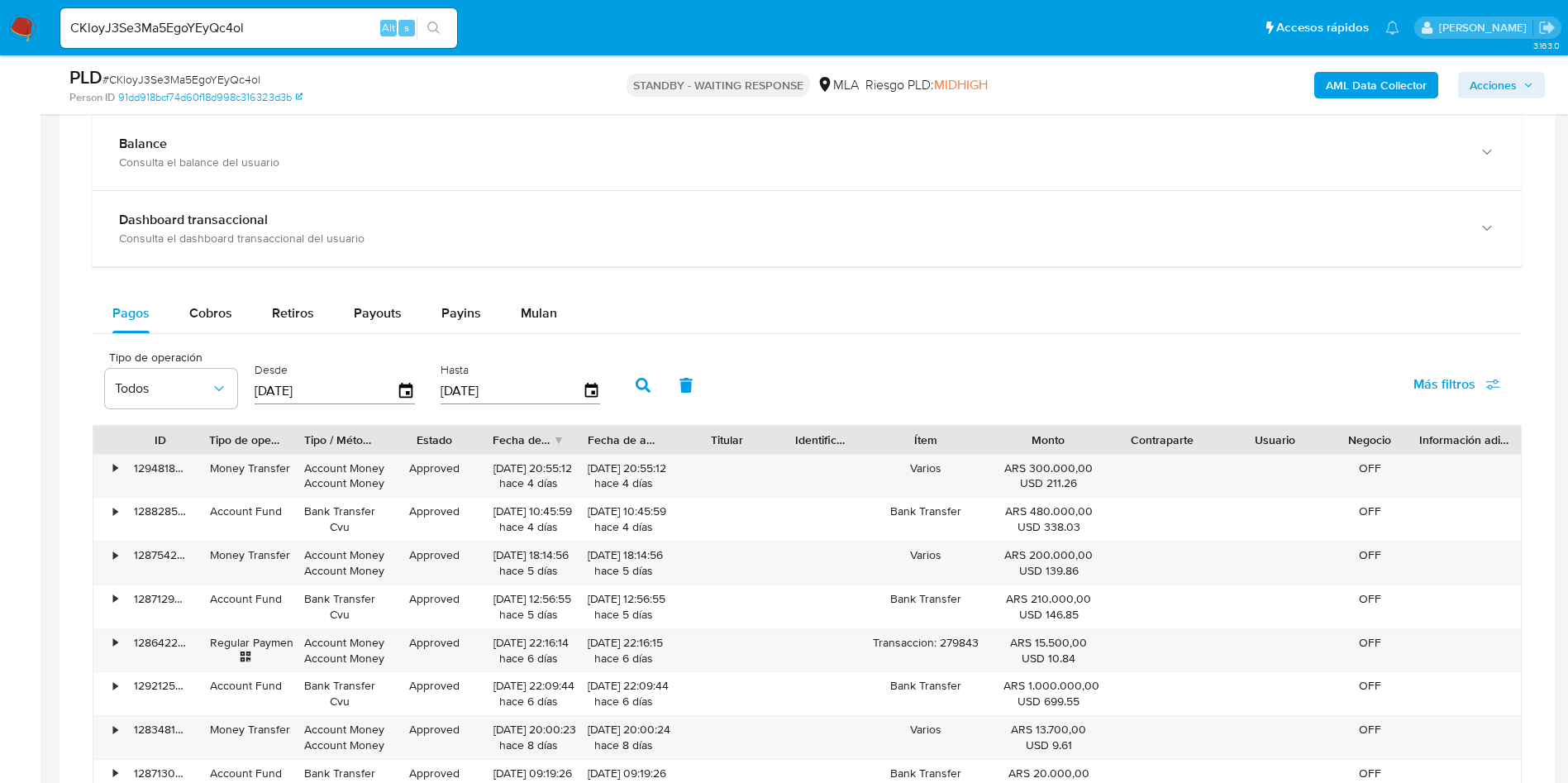
scroll to position [1489, 0]
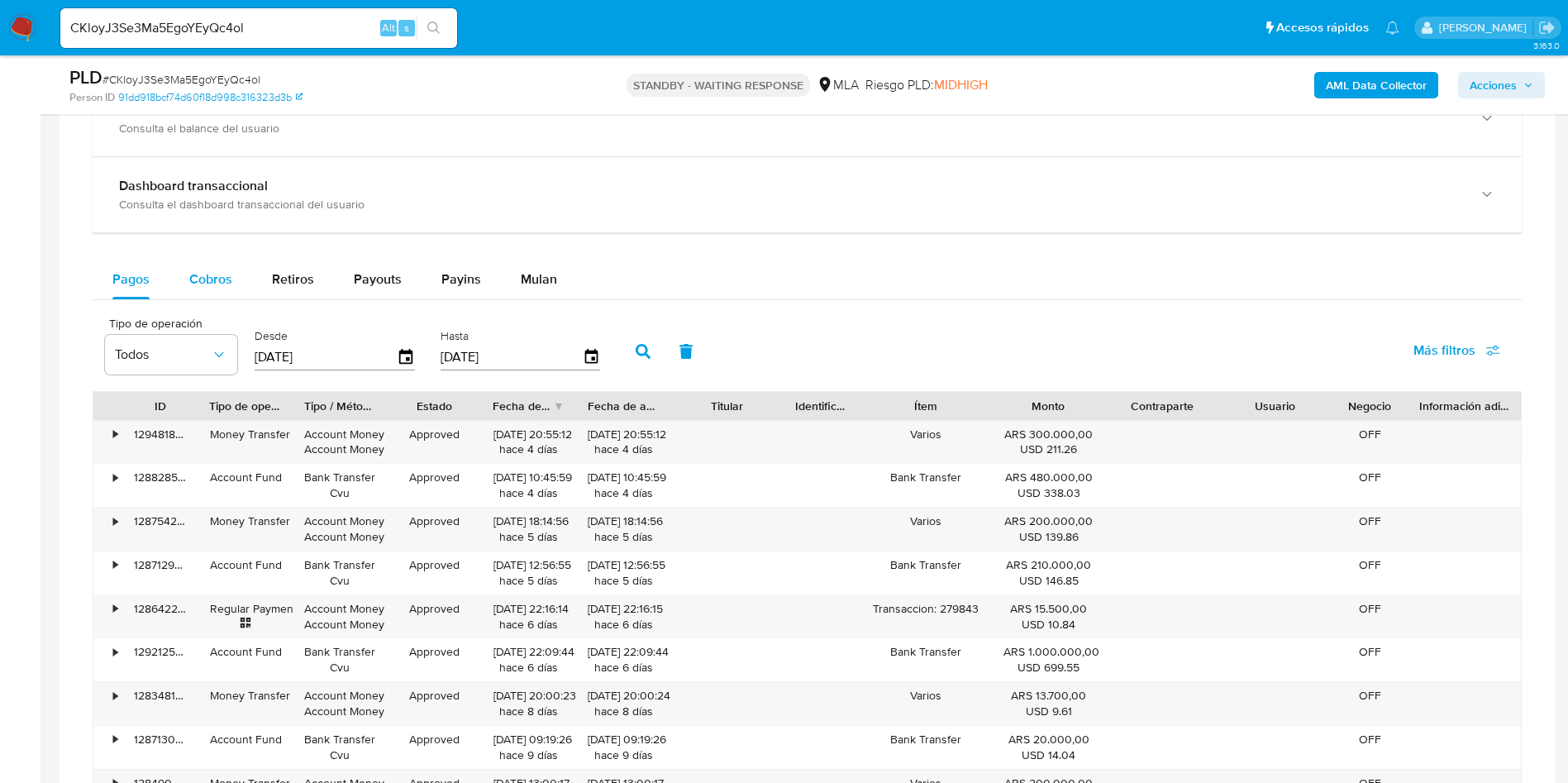
click at [229, 278] on span "Cobros" at bounding box center [211, 279] width 43 height 19
select select "10"
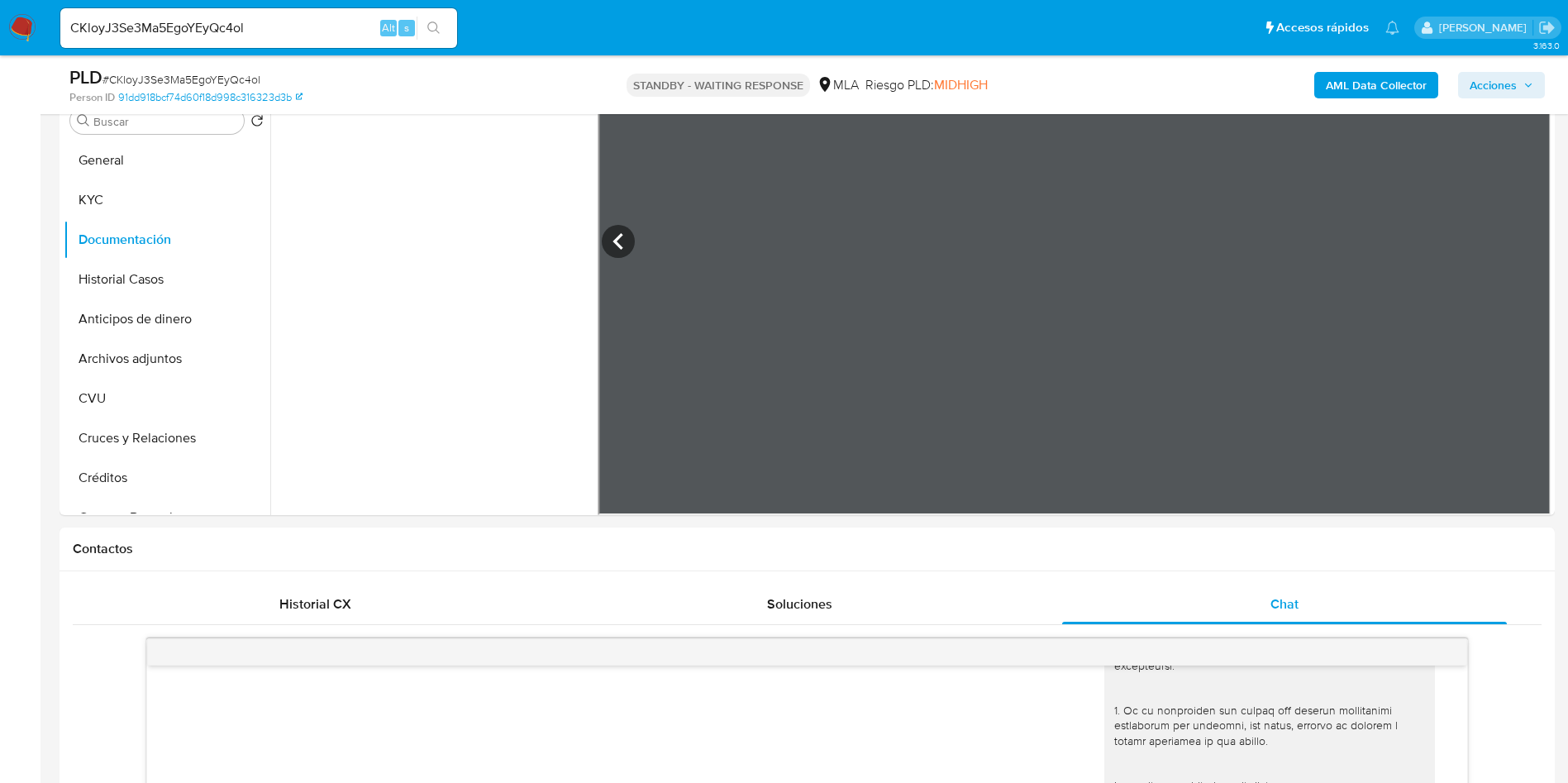
scroll to position [248, 0]
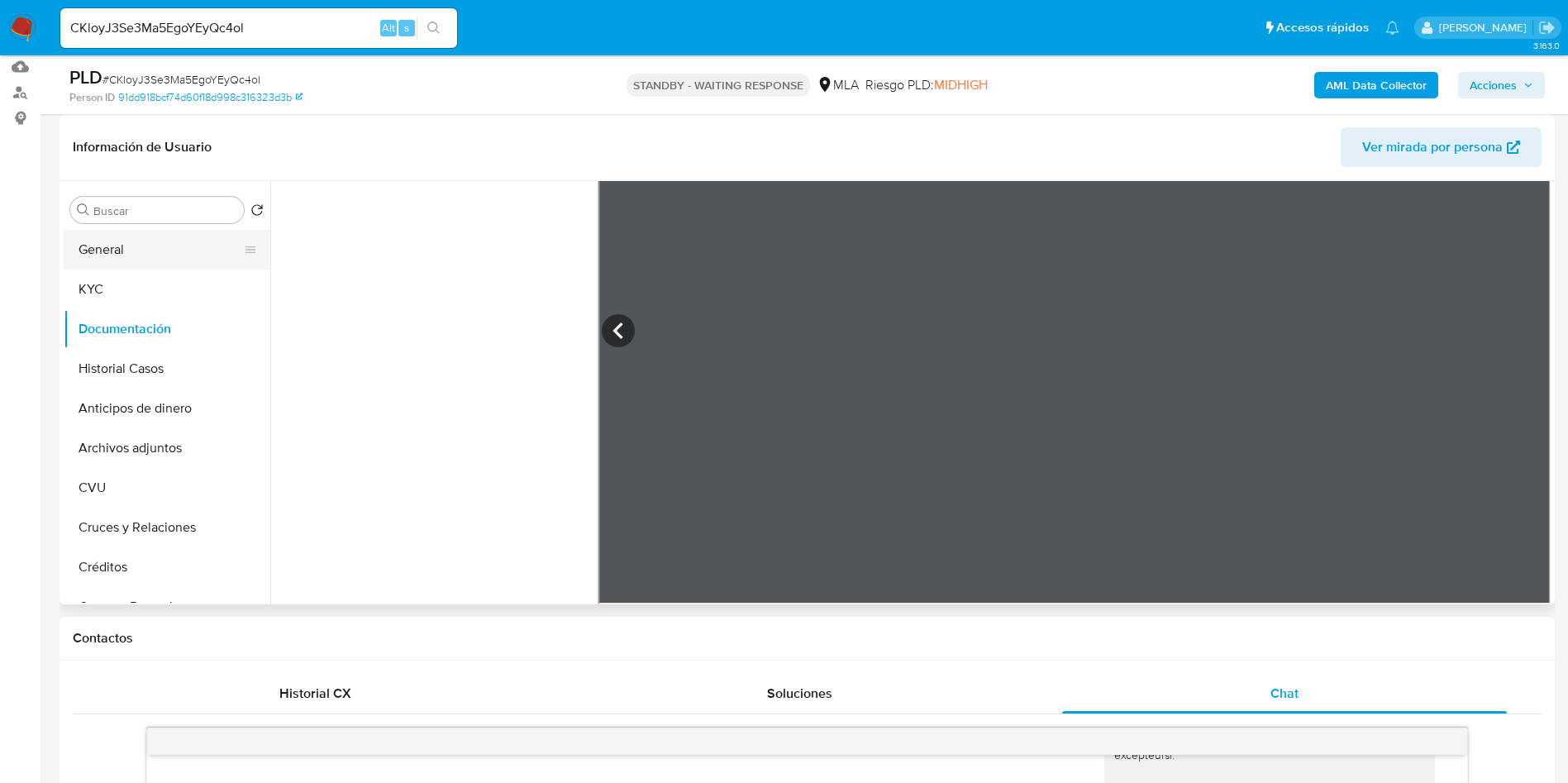
click at [136, 259] on button "General" at bounding box center [160, 249] width 194 height 39
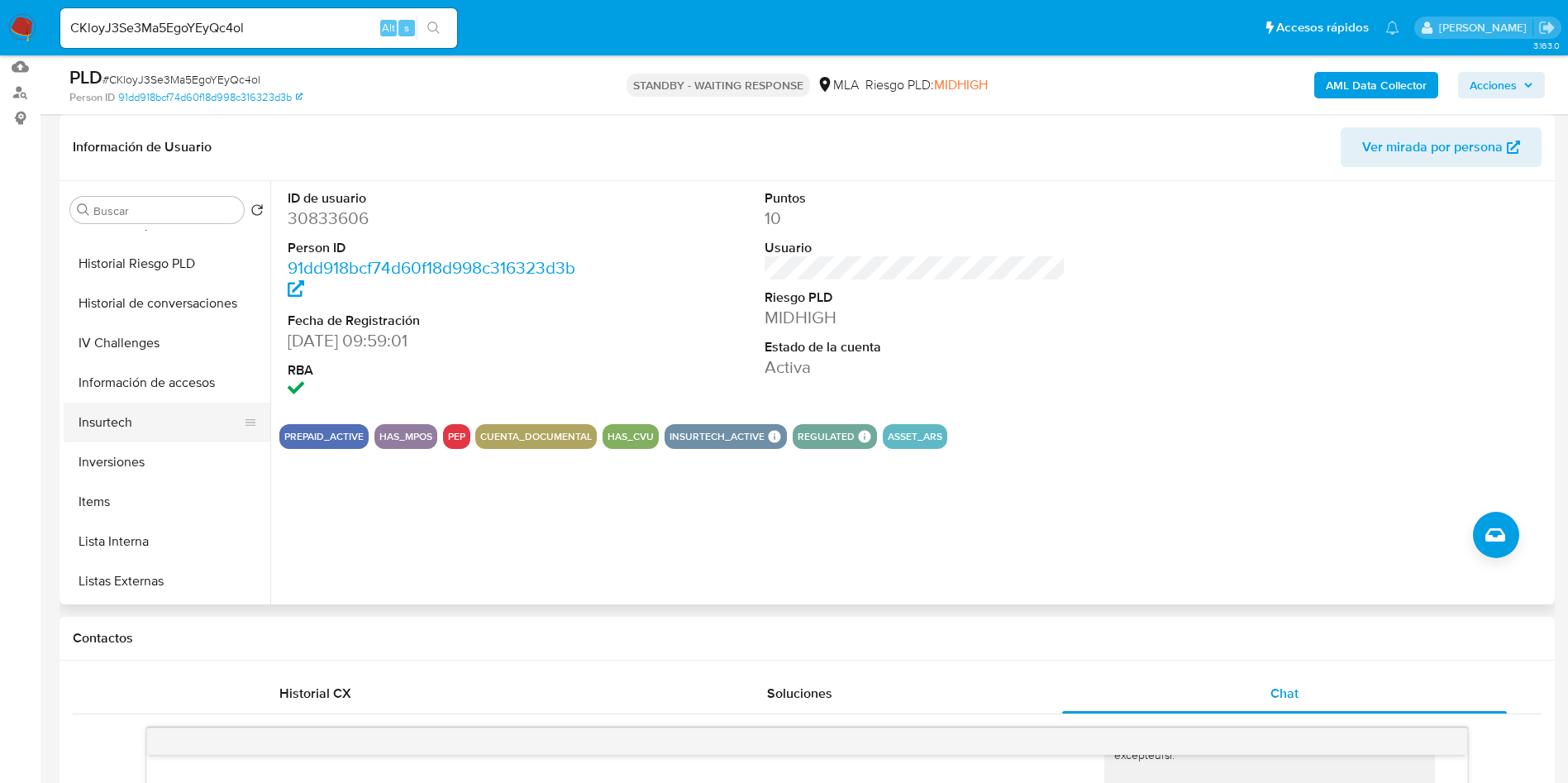
scroll to position [620, 0]
click at [130, 504] on button "Lista Interna" at bounding box center [160, 503] width 194 height 39
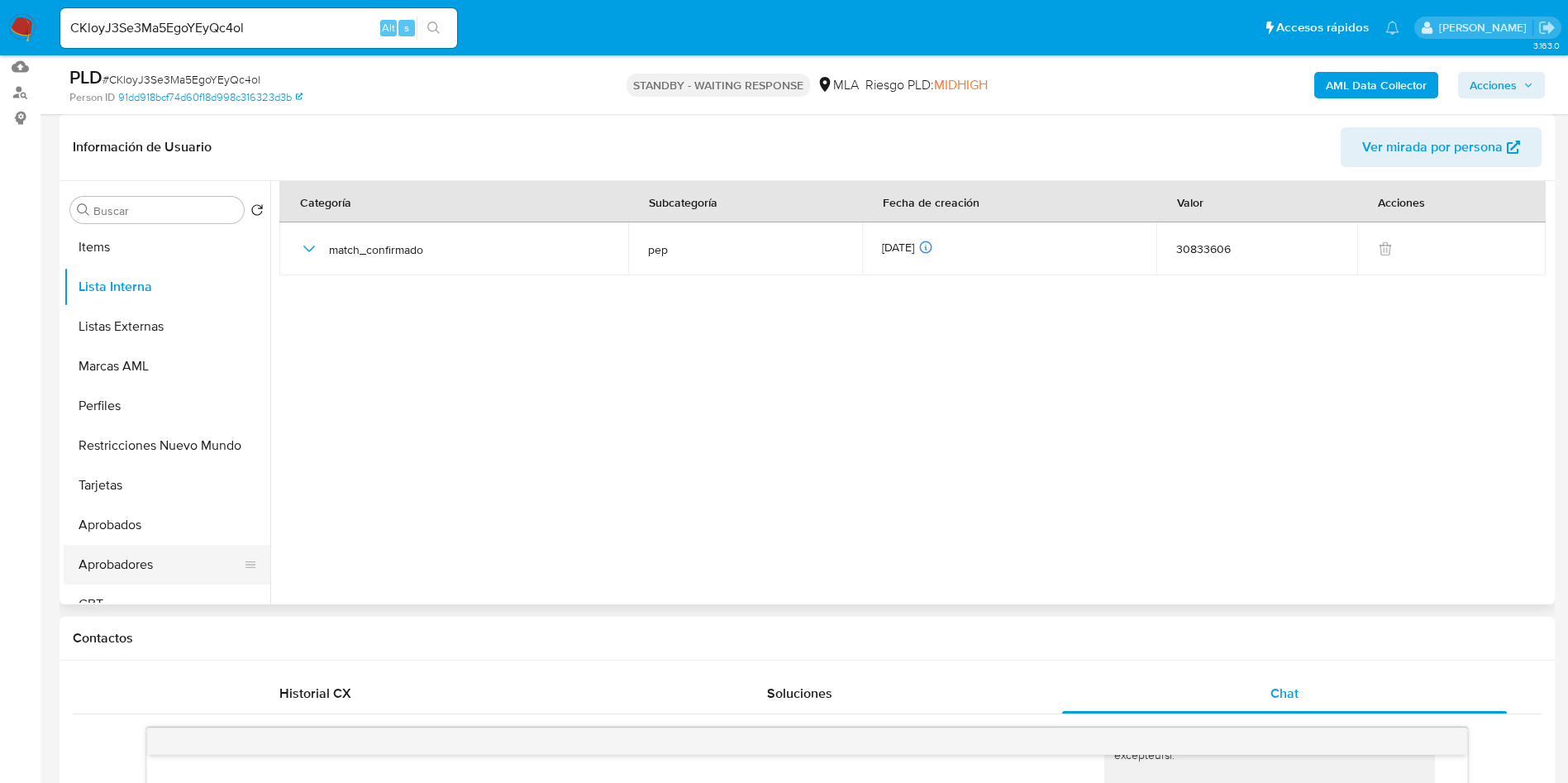
scroll to position [897, 0]
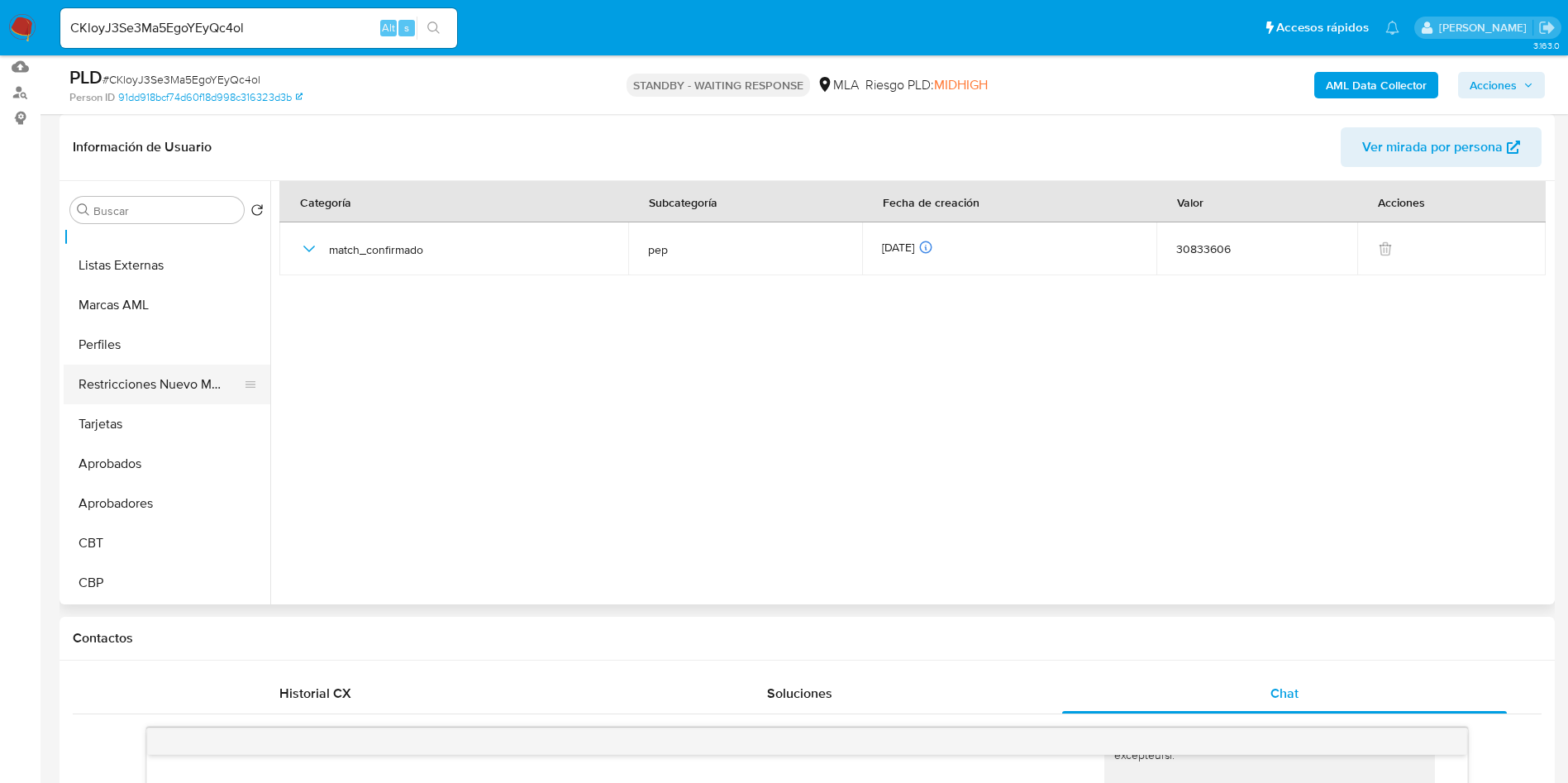
click at [135, 392] on button "Restricciones Nuevo Mundo" at bounding box center [160, 384] width 194 height 39
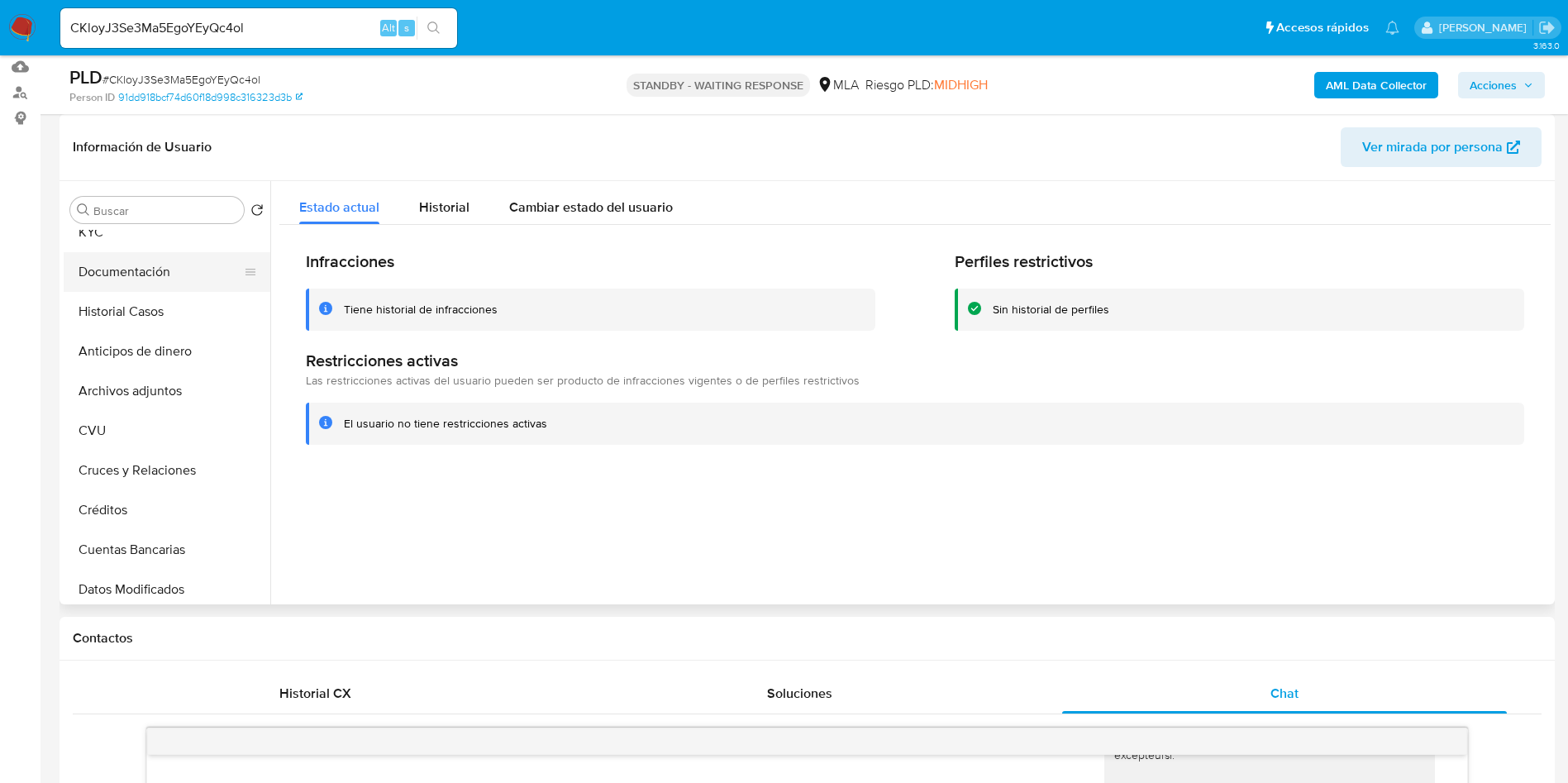
scroll to position [0, 0]
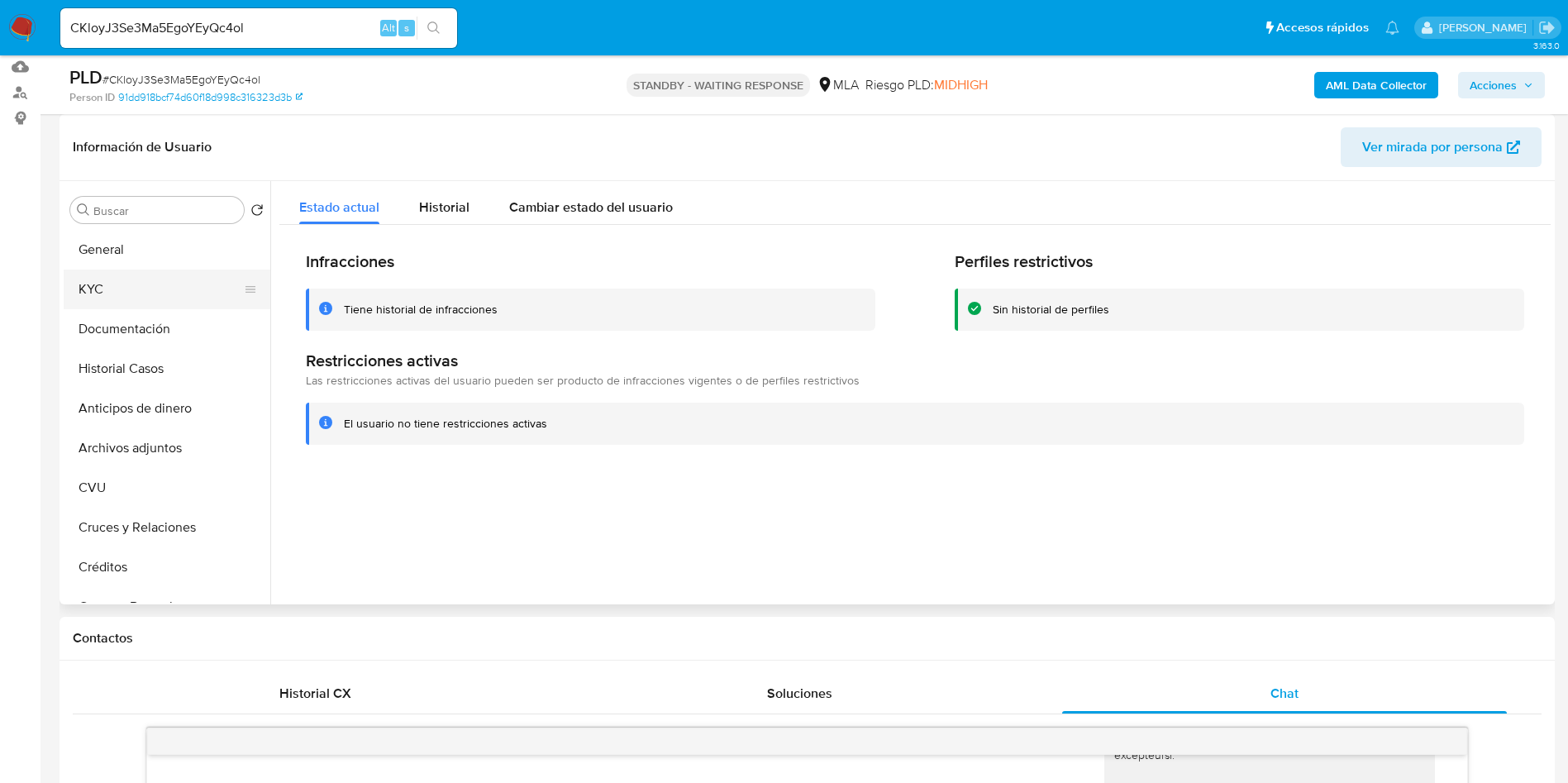
click at [155, 287] on button "KYC" at bounding box center [160, 289] width 194 height 39
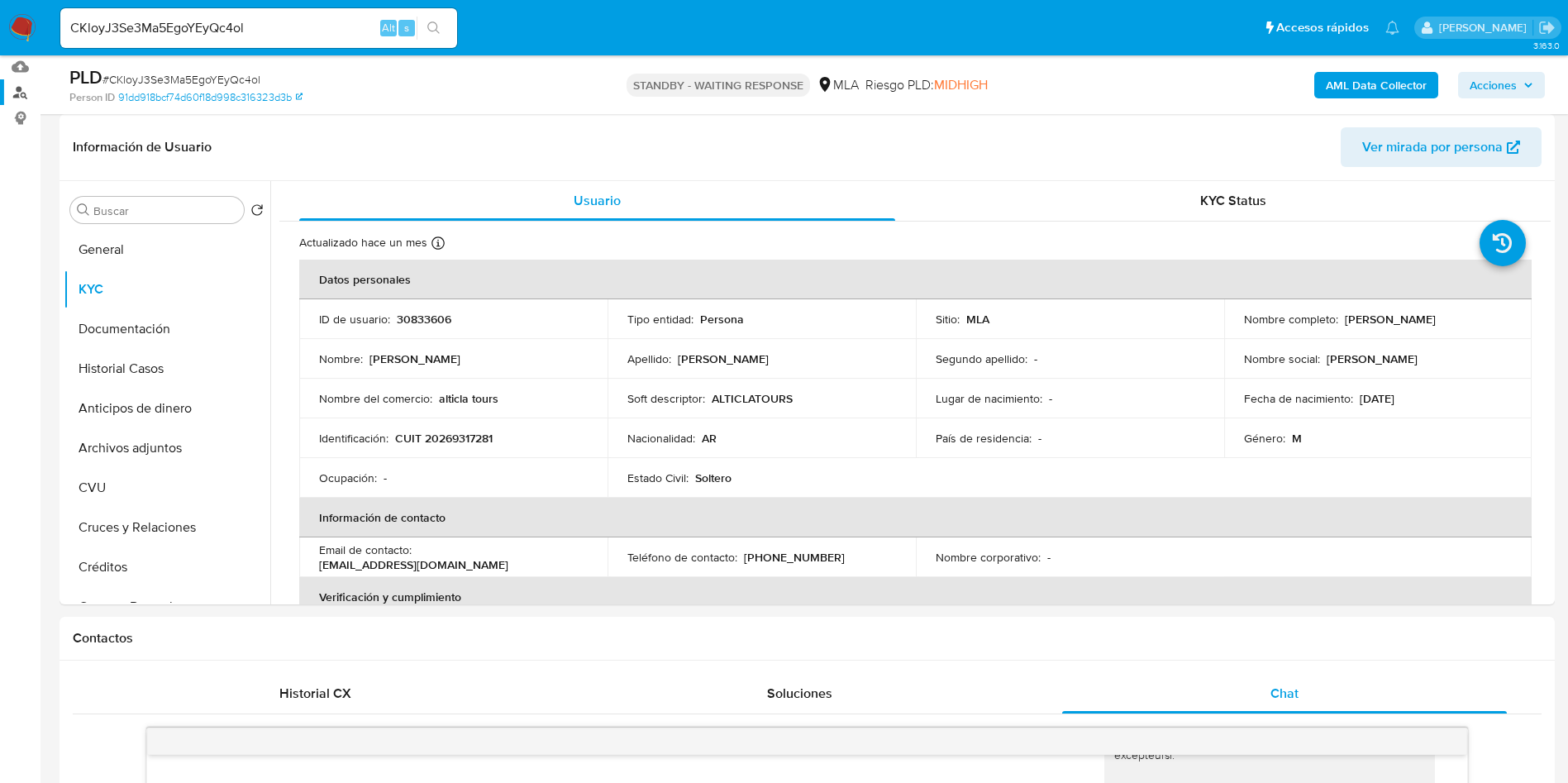
click at [14, 89] on link "Buscador de personas" at bounding box center [98, 92] width 197 height 25
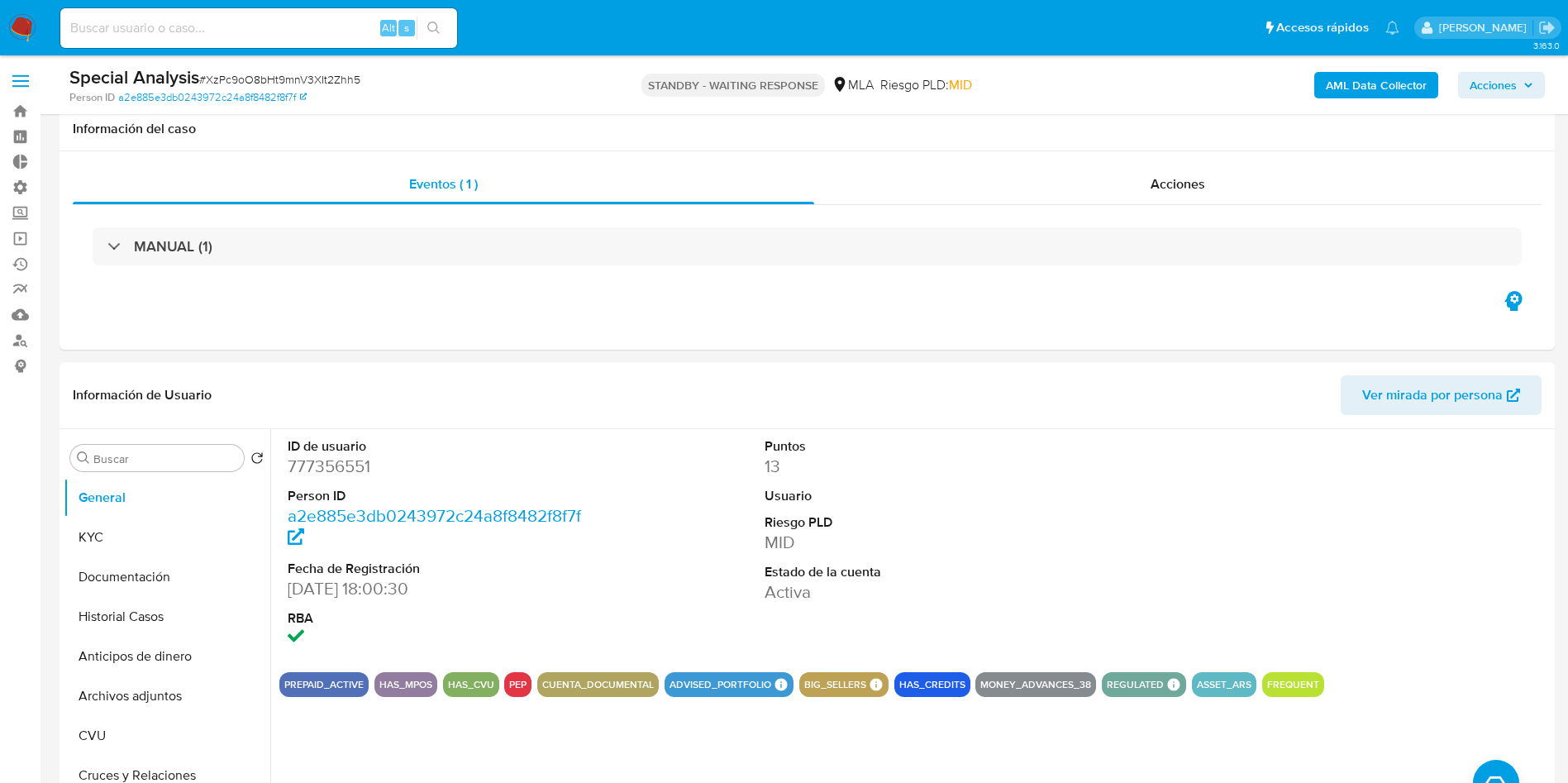
scroll to position [1116, 0]
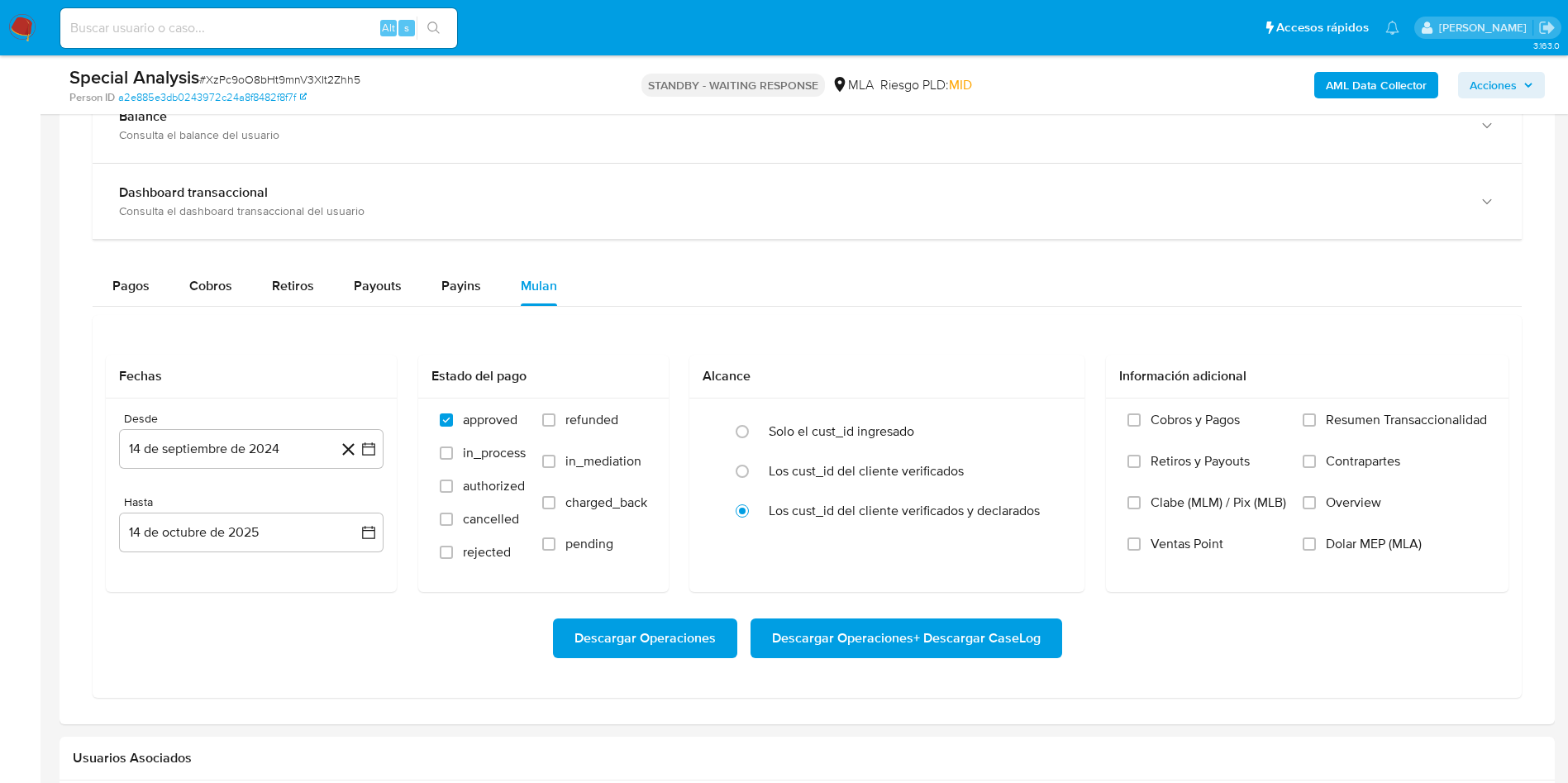
click at [335, 31] on input at bounding box center [258, 28] width 397 height 22
paste input "4vjoSJOntNQb0lOZTq2QRLnF"
type input "4vjoSJOntNQb0lOZTq2QRLnF"
click at [434, 24] on icon "search-icon" at bounding box center [434, 28] width 13 height 13
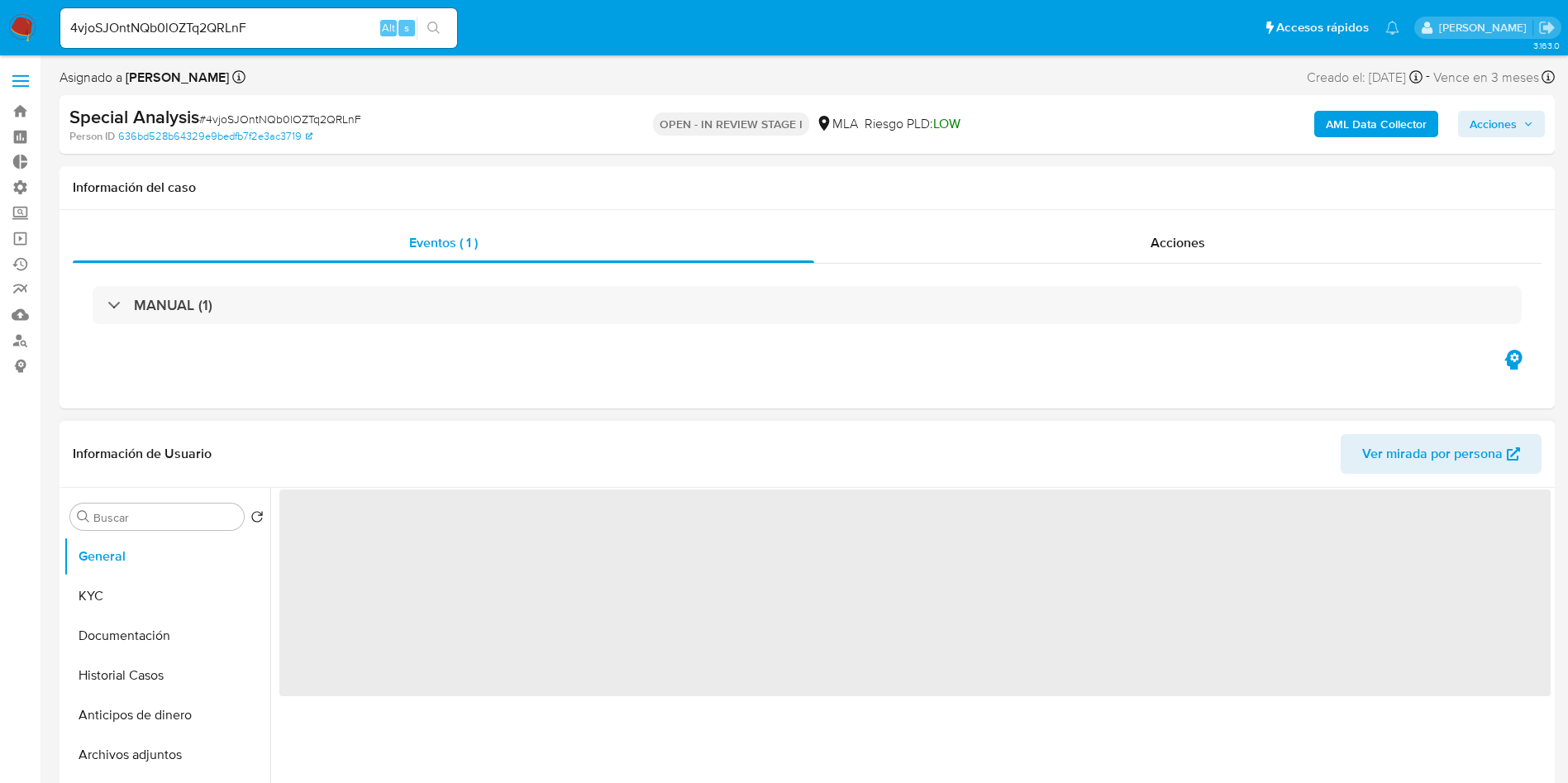
select select "10"
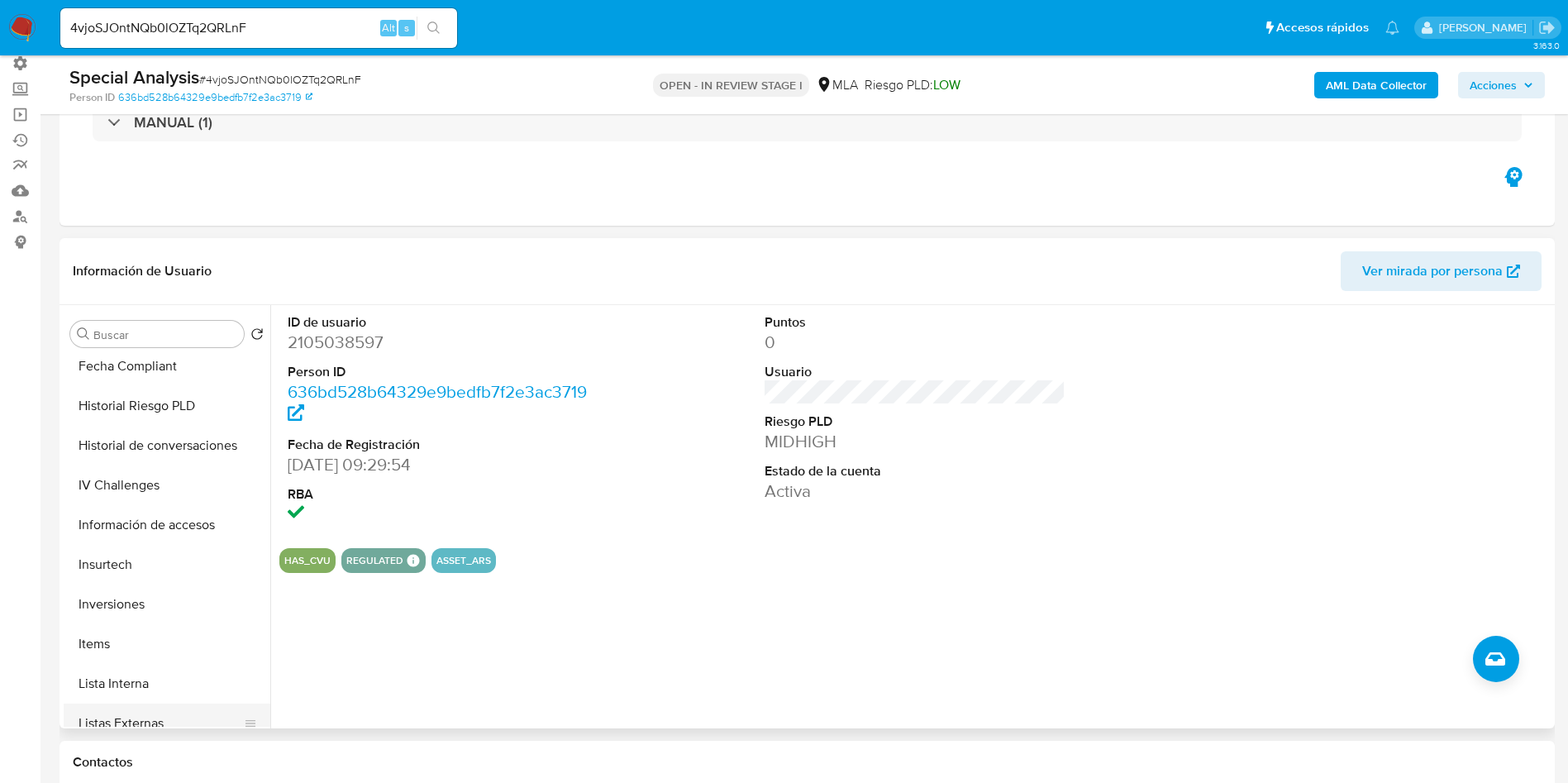
scroll to position [620, 0]
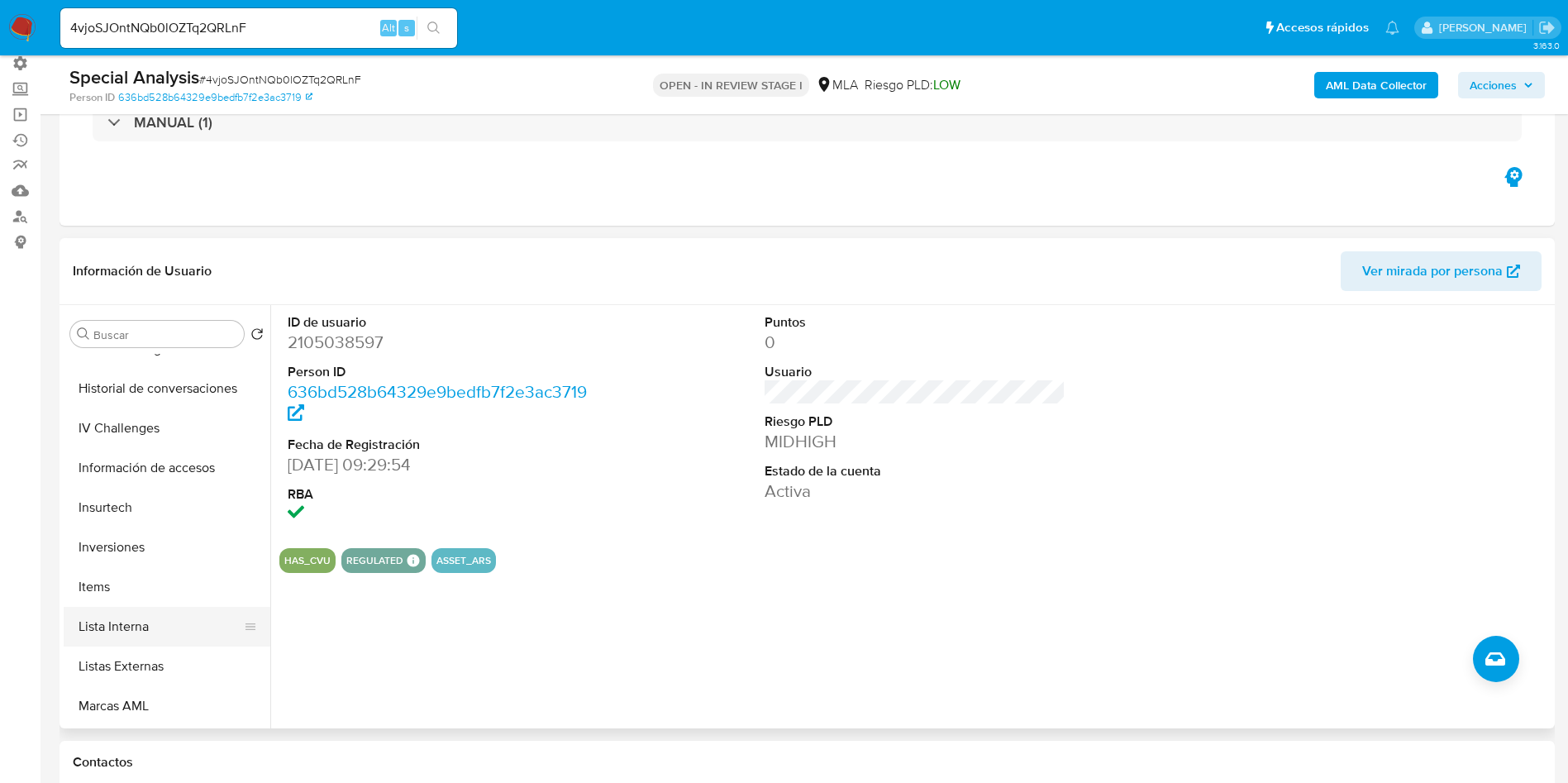
click at [133, 633] on button "Lista Interna" at bounding box center [160, 627] width 194 height 39
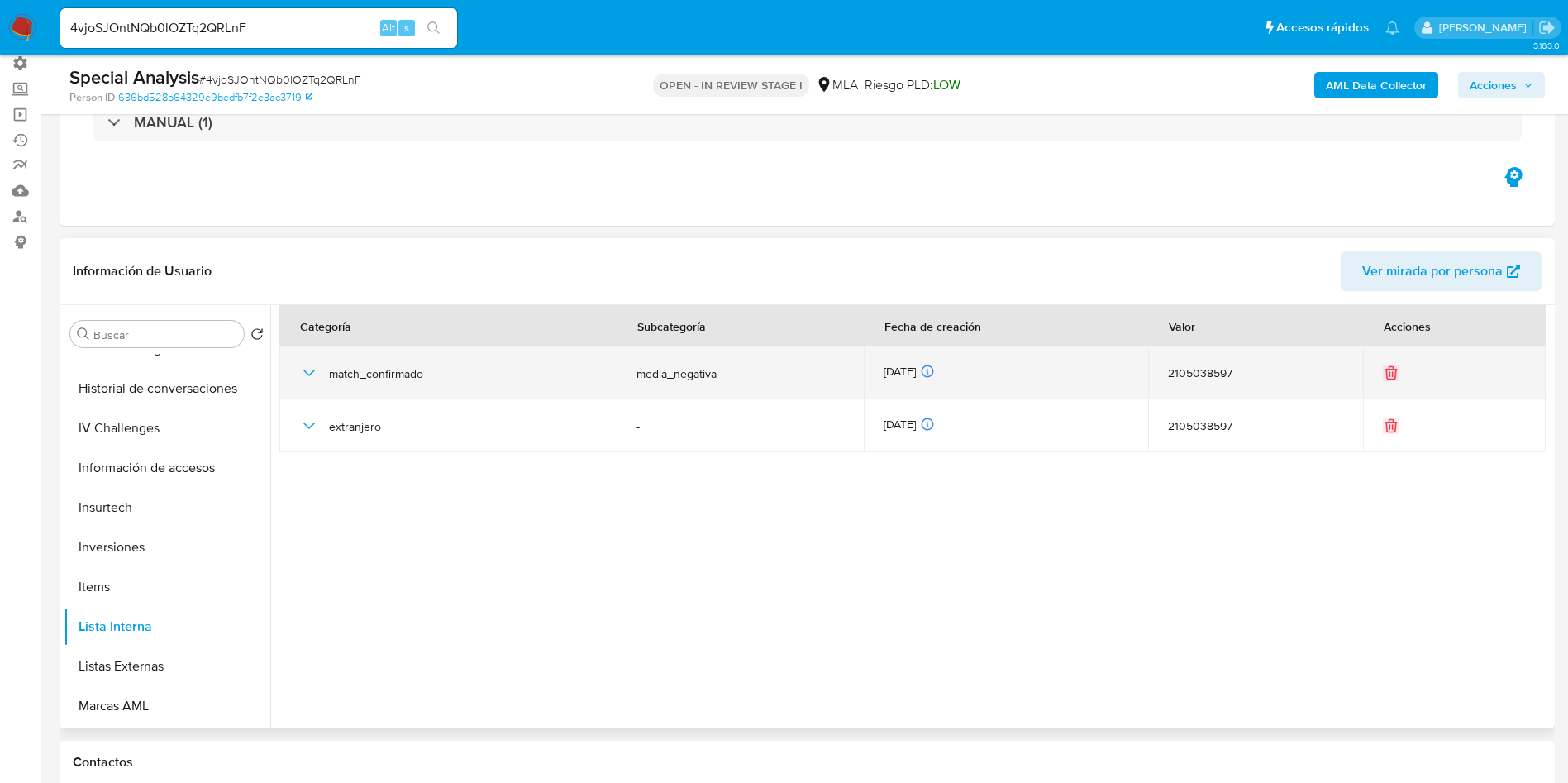
click at [304, 375] on icon "button" at bounding box center [309, 373] width 20 height 20
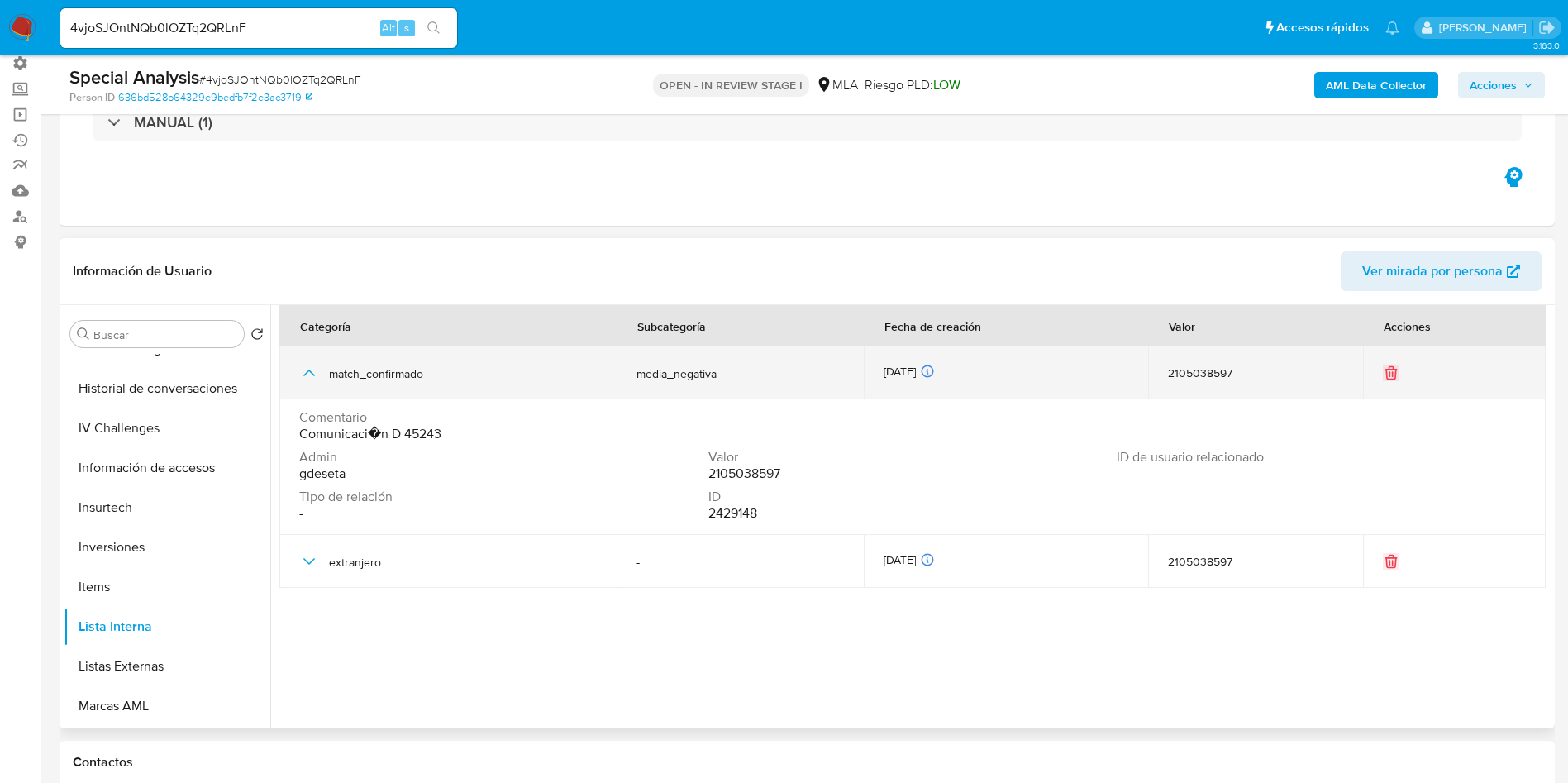
click at [304, 375] on icon "button" at bounding box center [309, 373] width 11 height 7
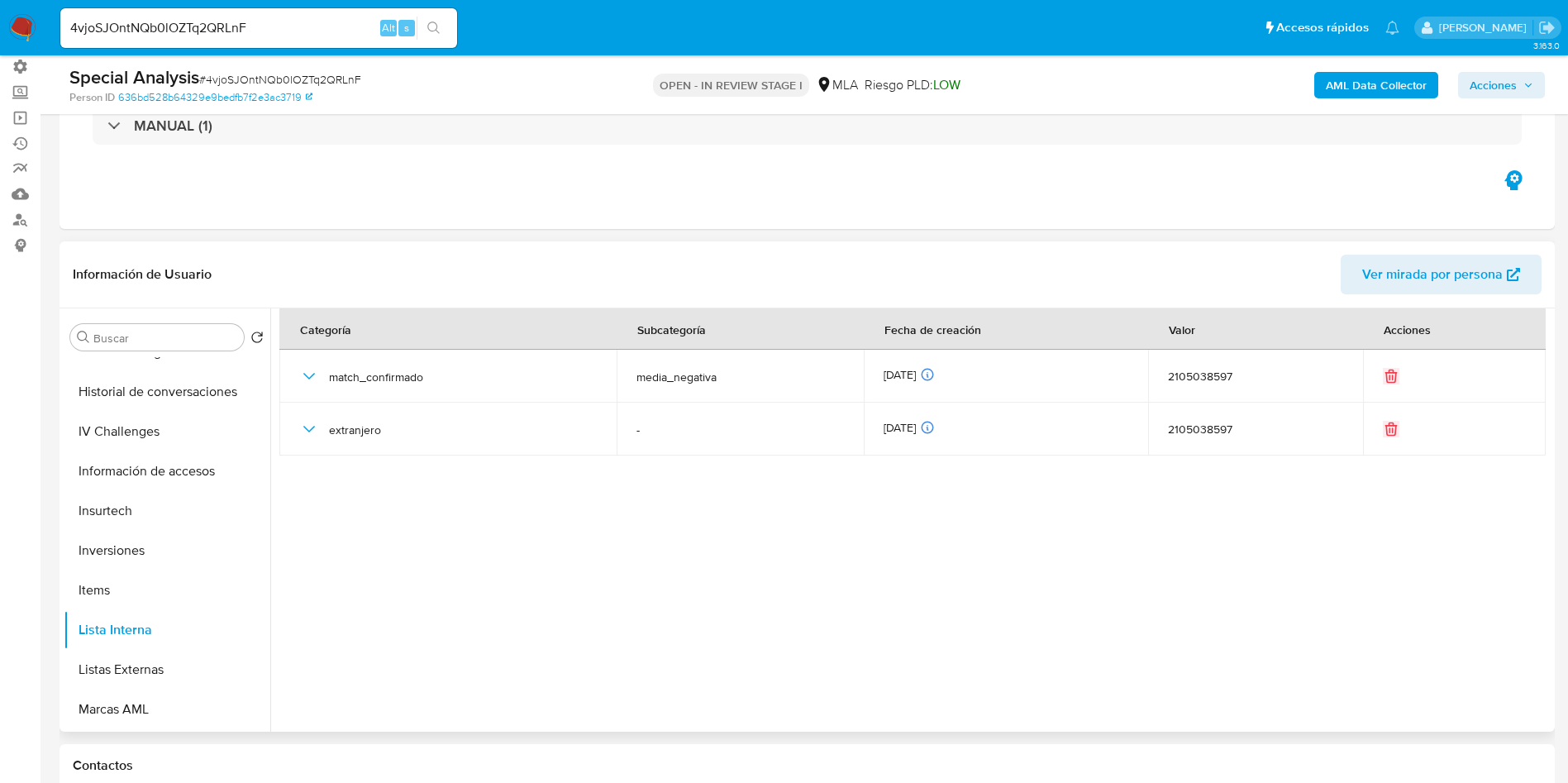
scroll to position [0, 0]
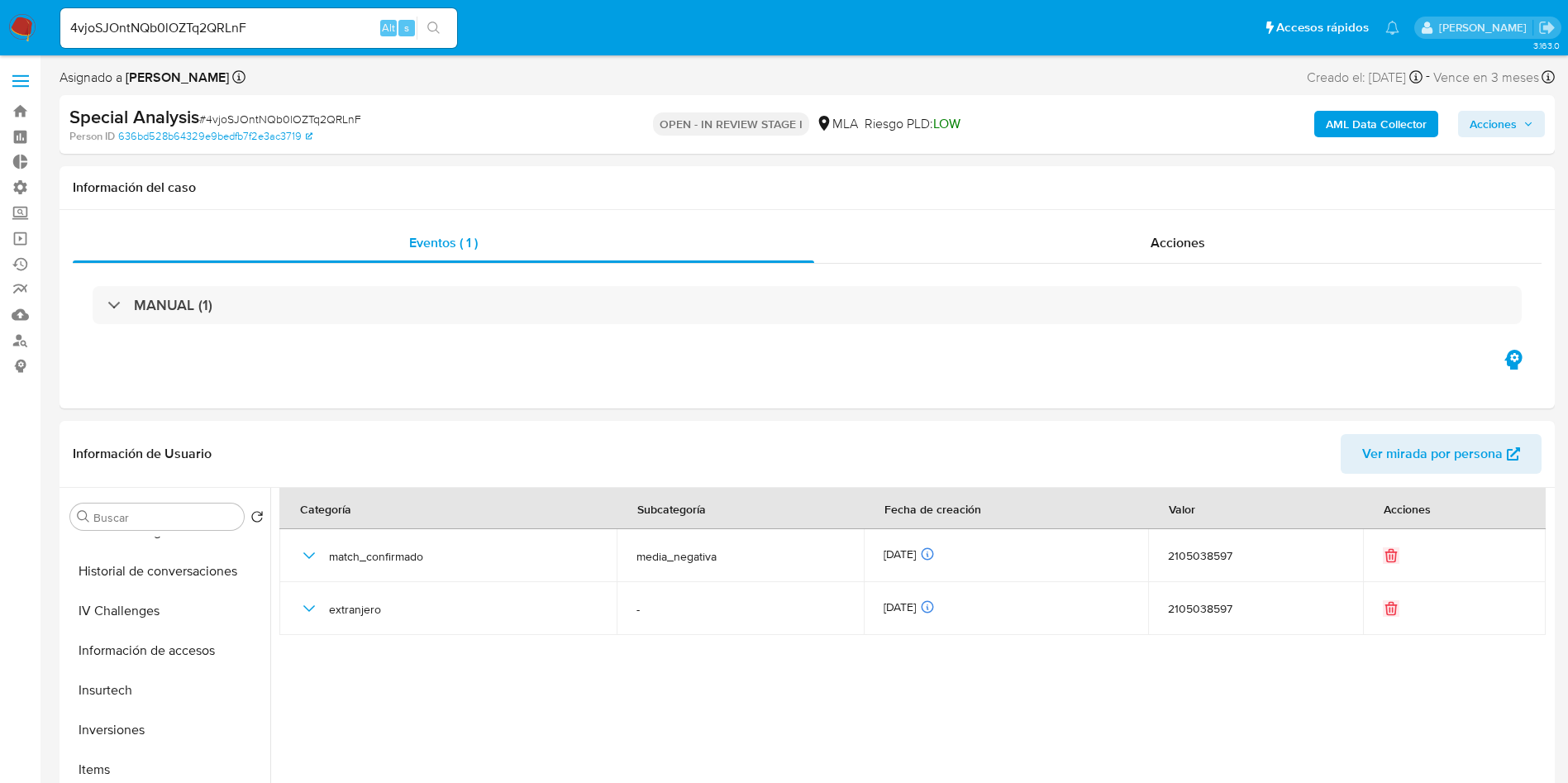
click at [291, 24] on input "4vjoSJOntNQb0lOZTq2QRLnF" at bounding box center [258, 28] width 397 height 22
paste input "lFIfky7cCN6YRTcfsd4lLuub"
type input "lFIfky7cCN6YRTcfsd4lLuub"
click at [438, 32] on icon "search-icon" at bounding box center [434, 28] width 13 height 13
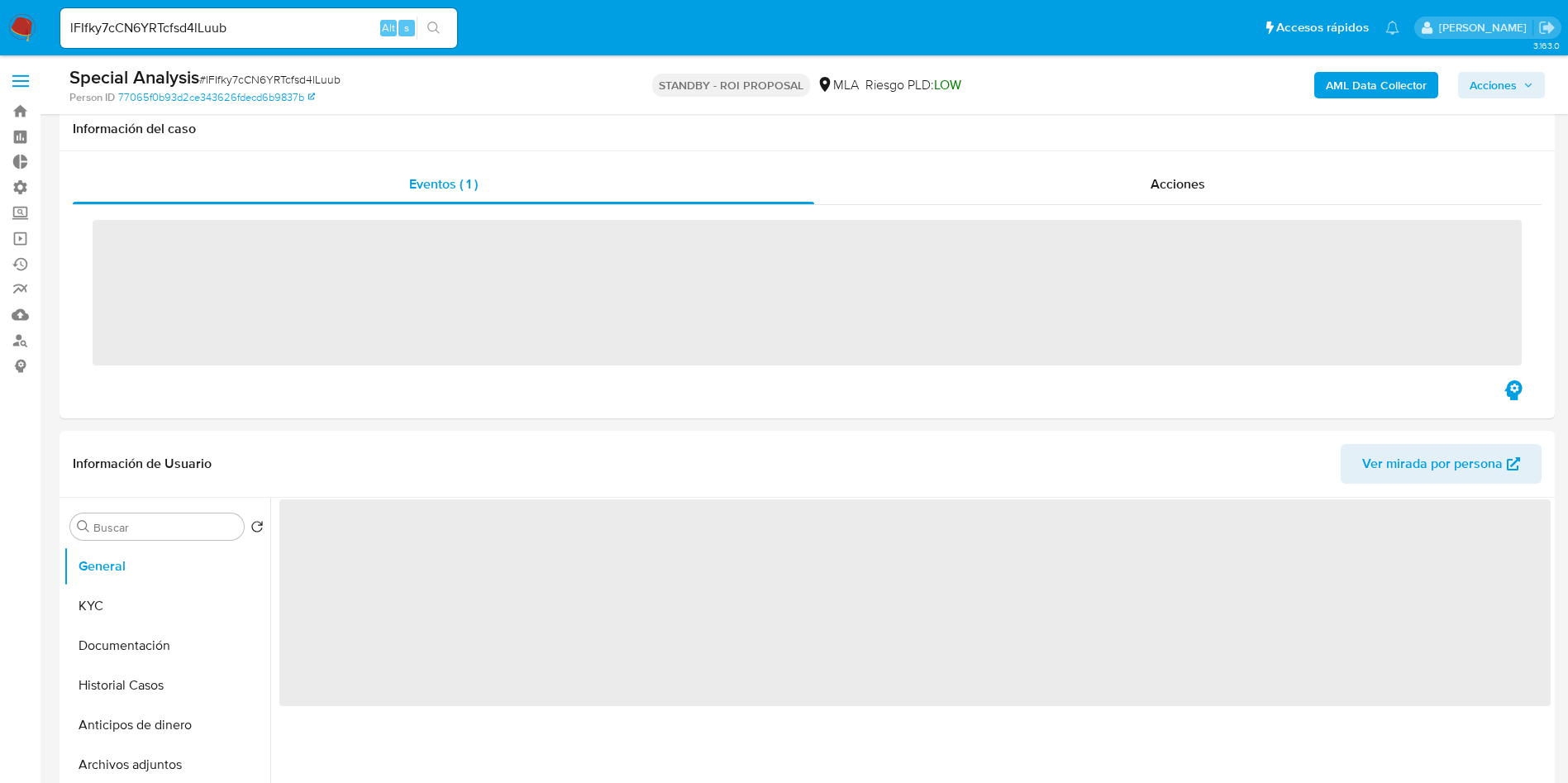
scroll to position [124, 0]
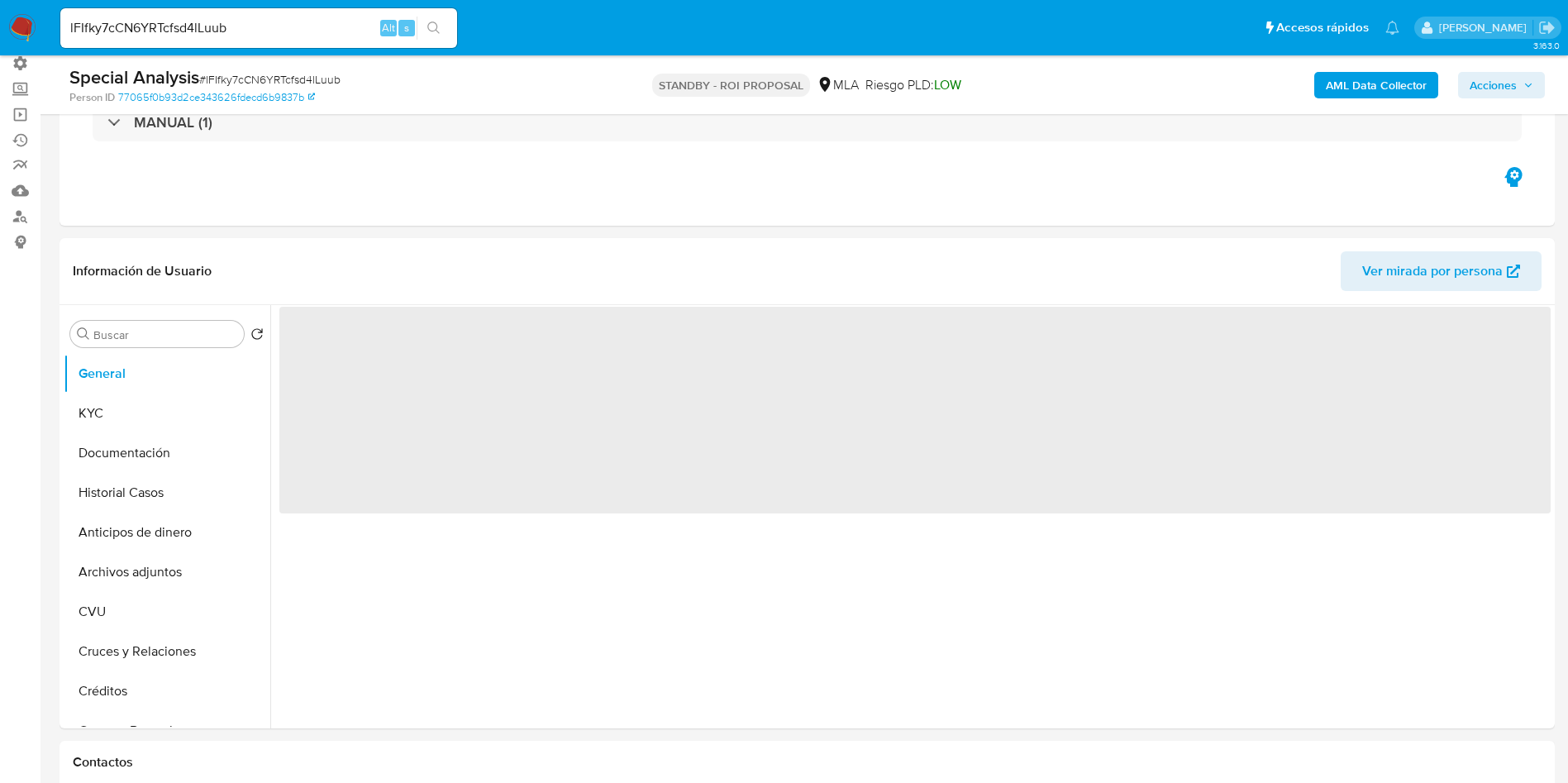
select select "10"
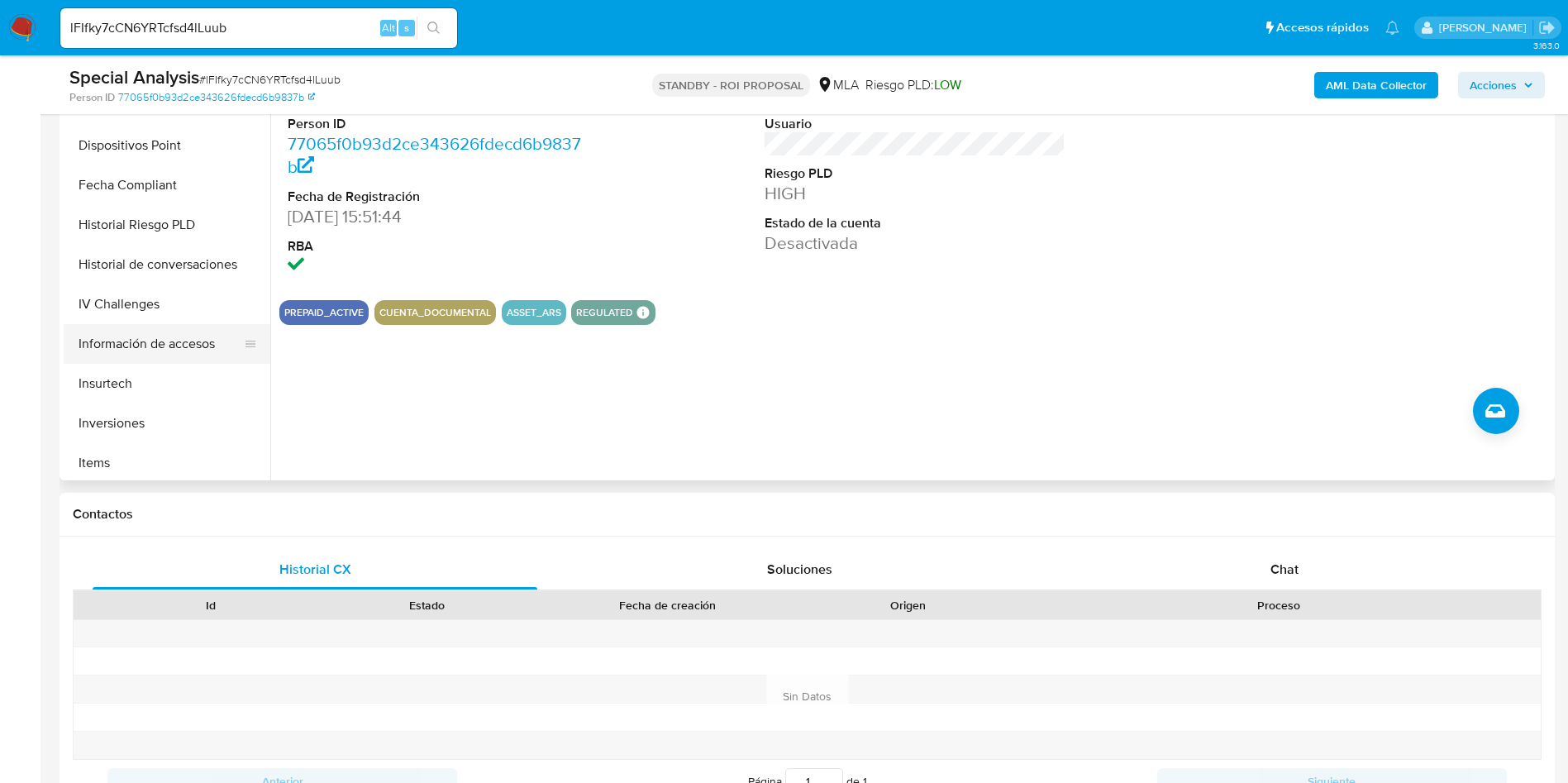
scroll to position [745, 0]
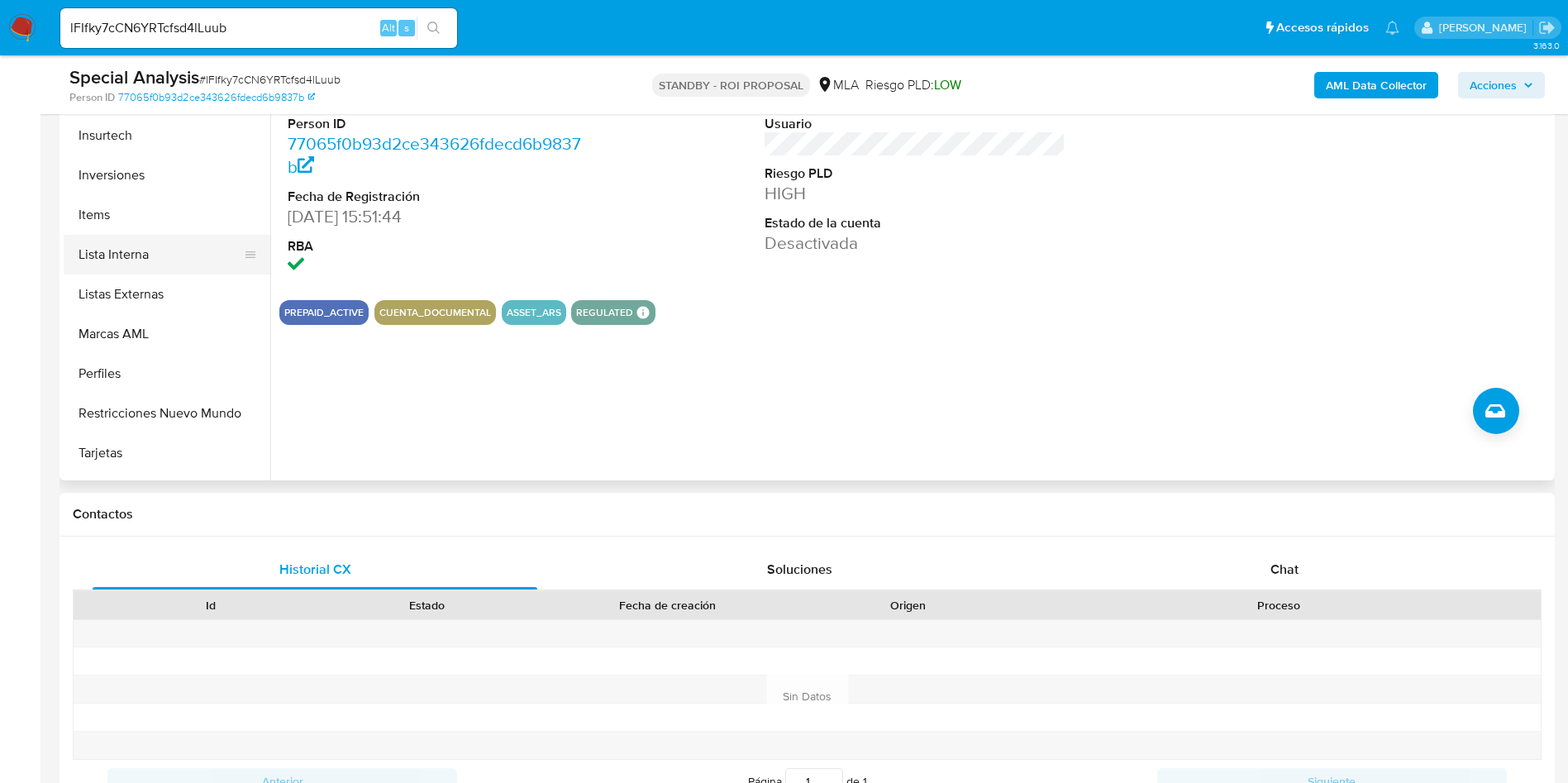
click at [158, 268] on button "Lista Interna" at bounding box center [160, 255] width 194 height 39
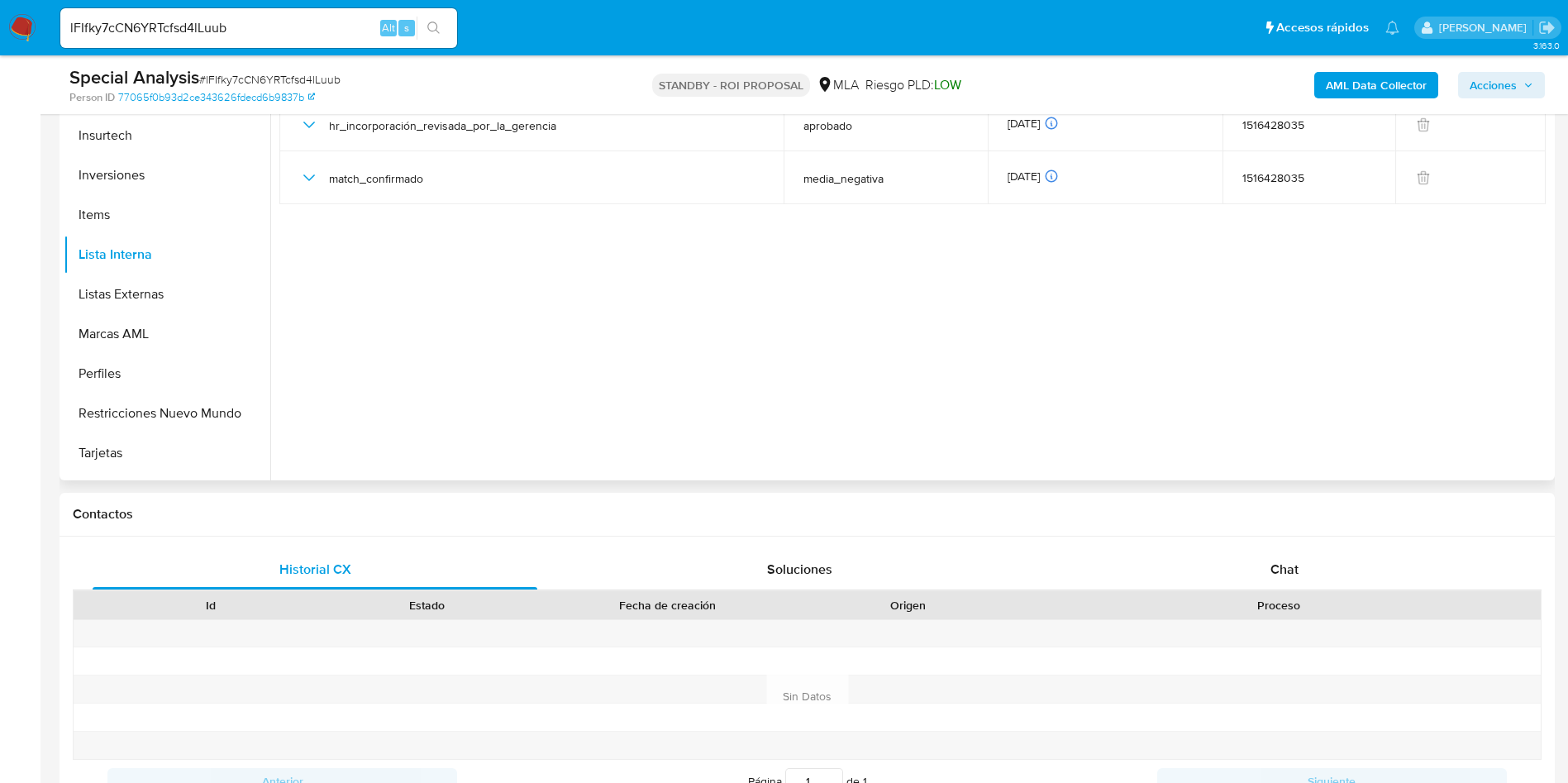
scroll to position [248, 0]
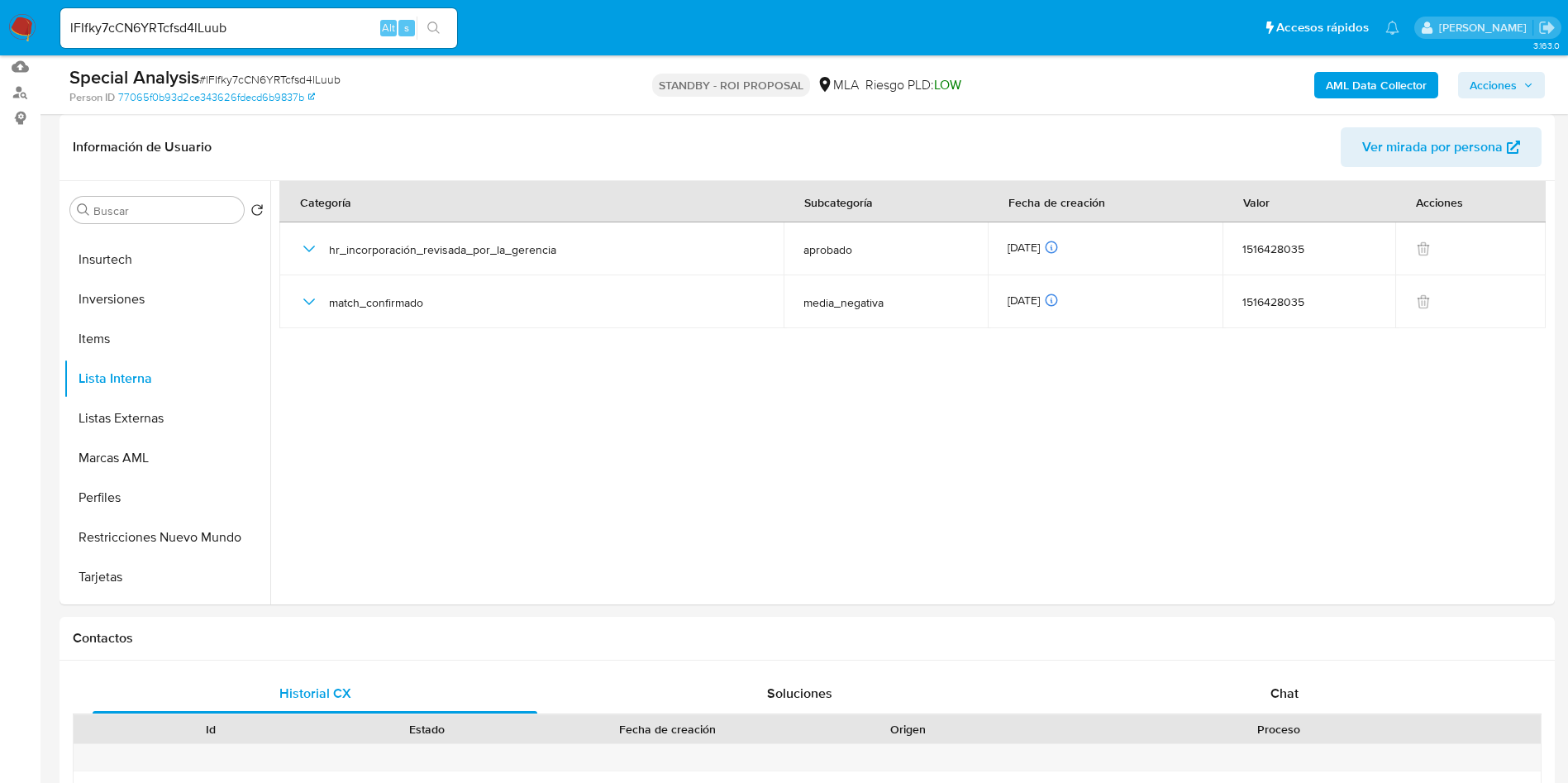
click at [300, 30] on input "lFIfky7cCN6YRTcfsd4lLuub" at bounding box center [258, 28] width 397 height 22
paste input "RSeG1RHoTaJGRPSIM5fj647O"
type input "RSeG1RHoTaJGRPSIM5fj647O"
click at [440, 27] on icon "search-icon" at bounding box center [434, 28] width 13 height 13
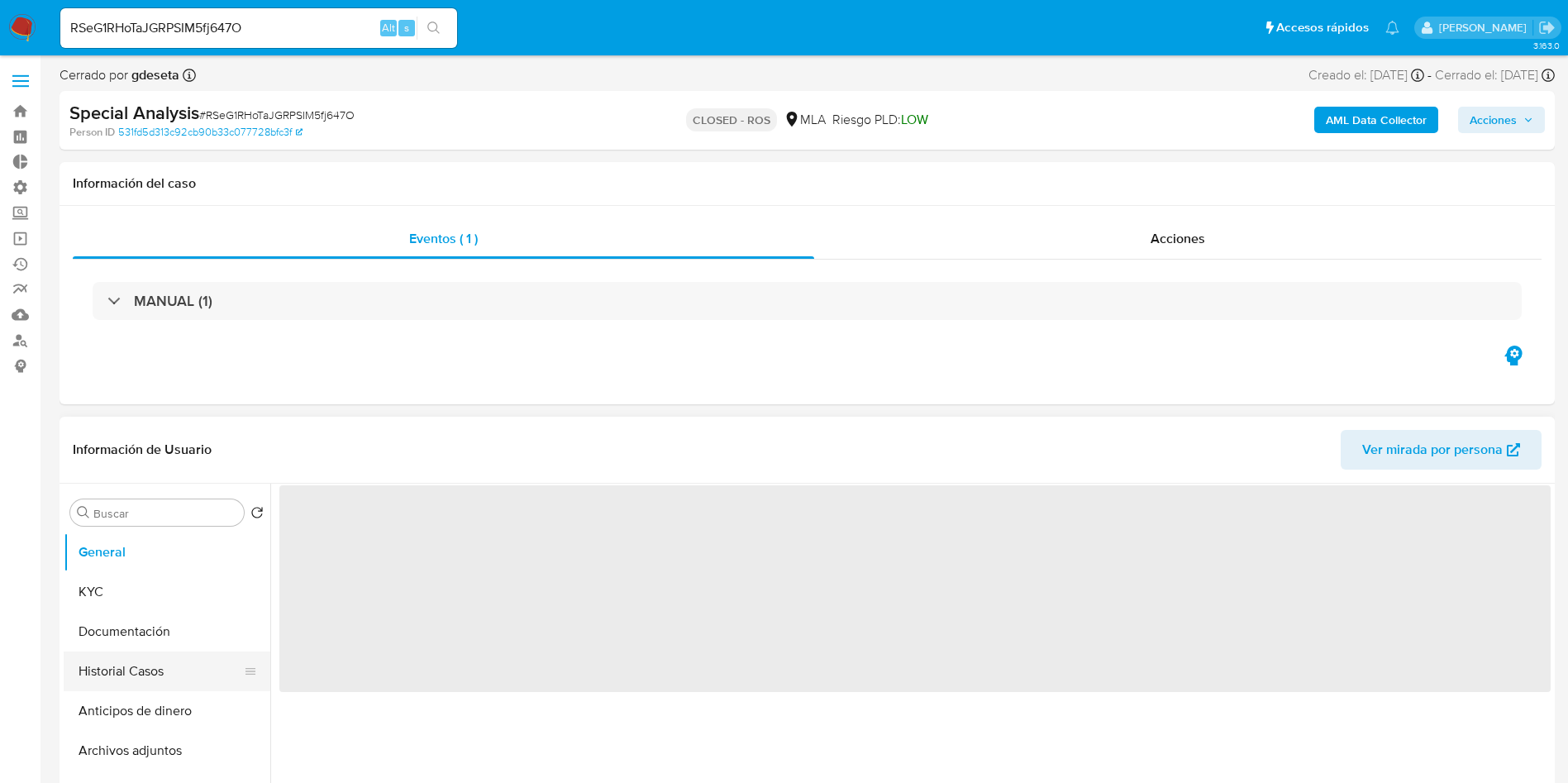
select select "10"
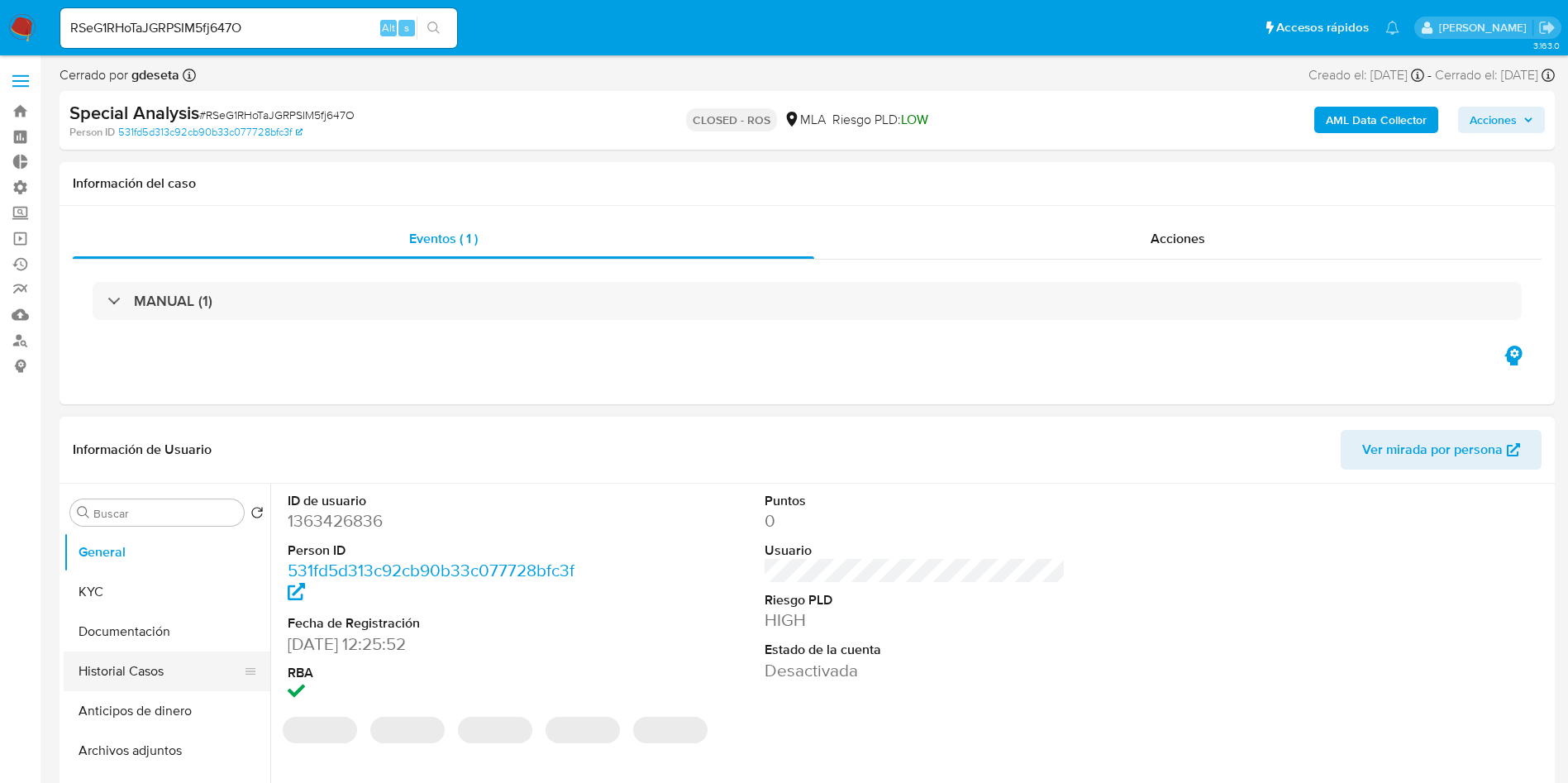
click at [114, 662] on button "Historial Casos" at bounding box center [160, 672] width 194 height 39
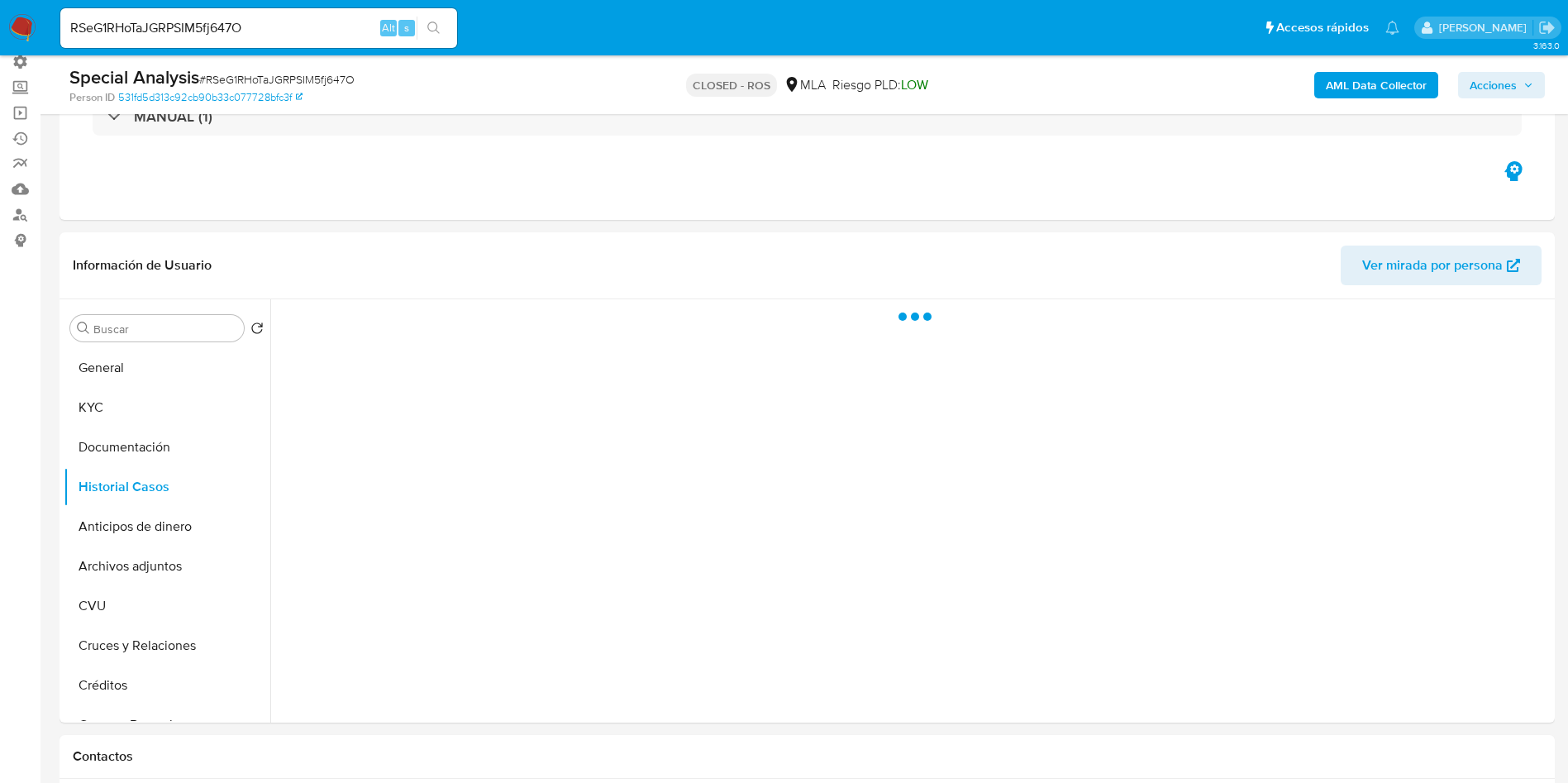
scroll to position [248, 0]
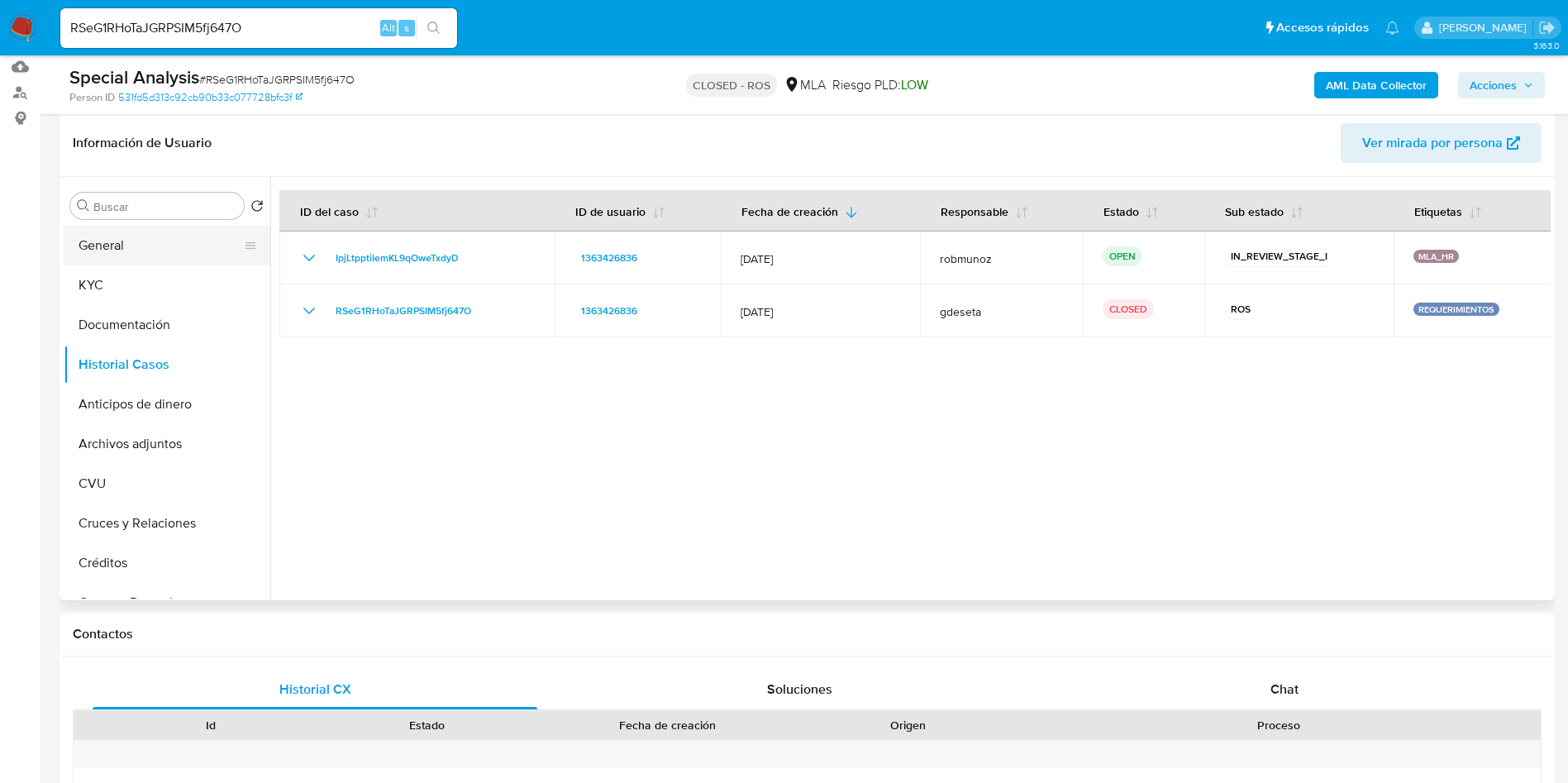
click at [168, 242] on button "General" at bounding box center [160, 245] width 194 height 39
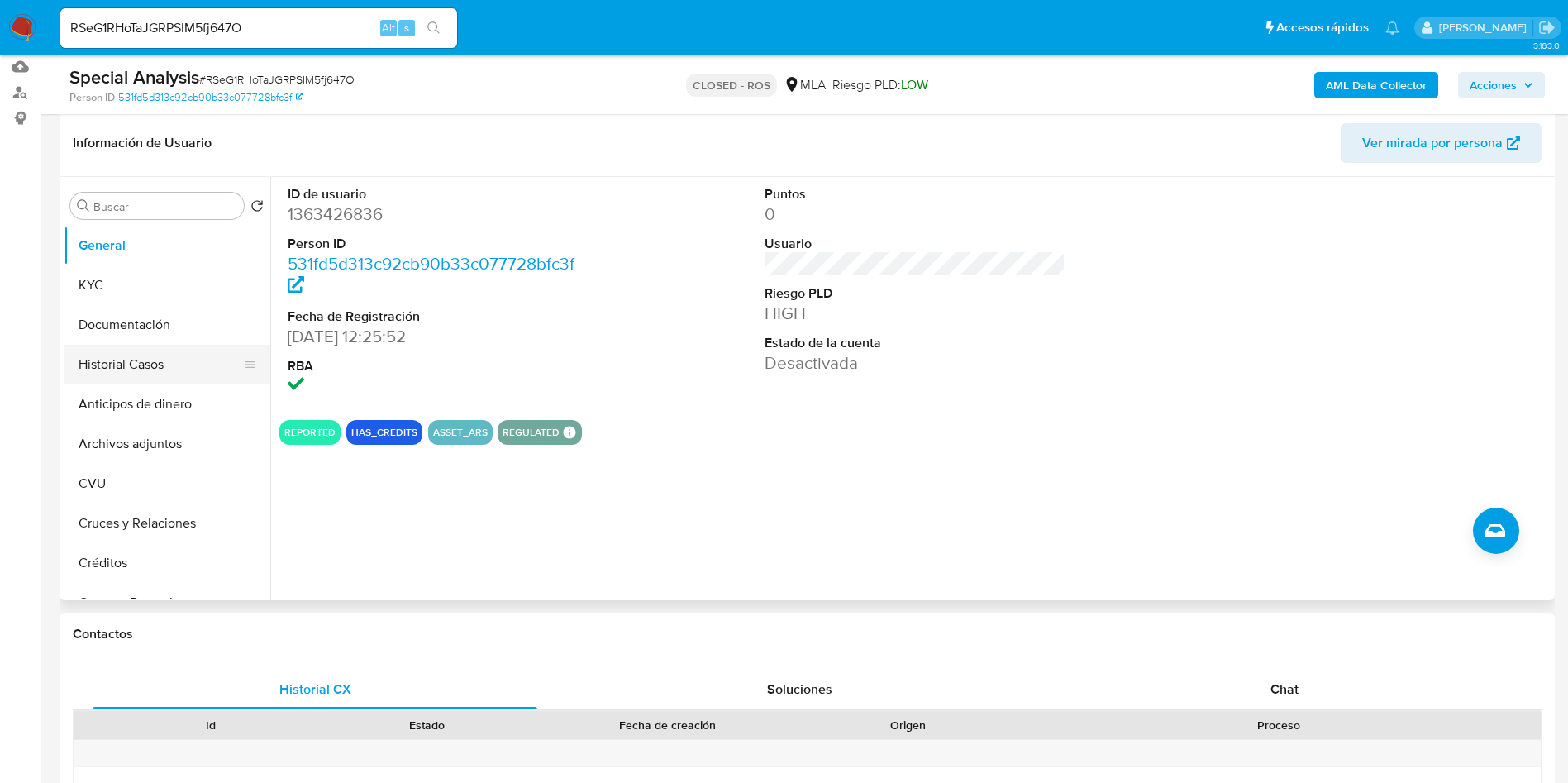
click at [149, 359] on button "Historial Casos" at bounding box center [160, 364] width 194 height 39
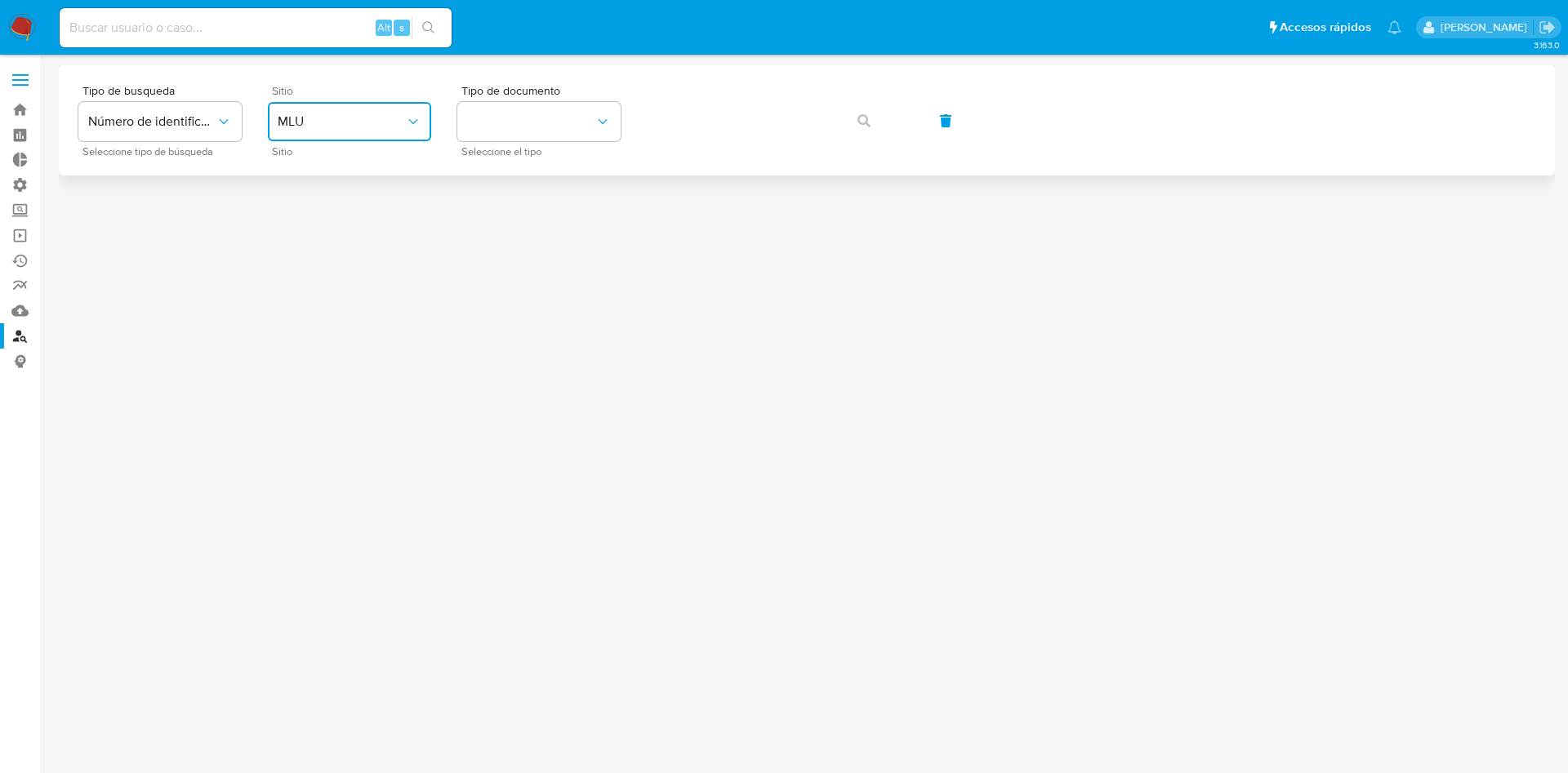
click at [382, 126] on span "MLU" at bounding box center [341, 122] width 128 height 17
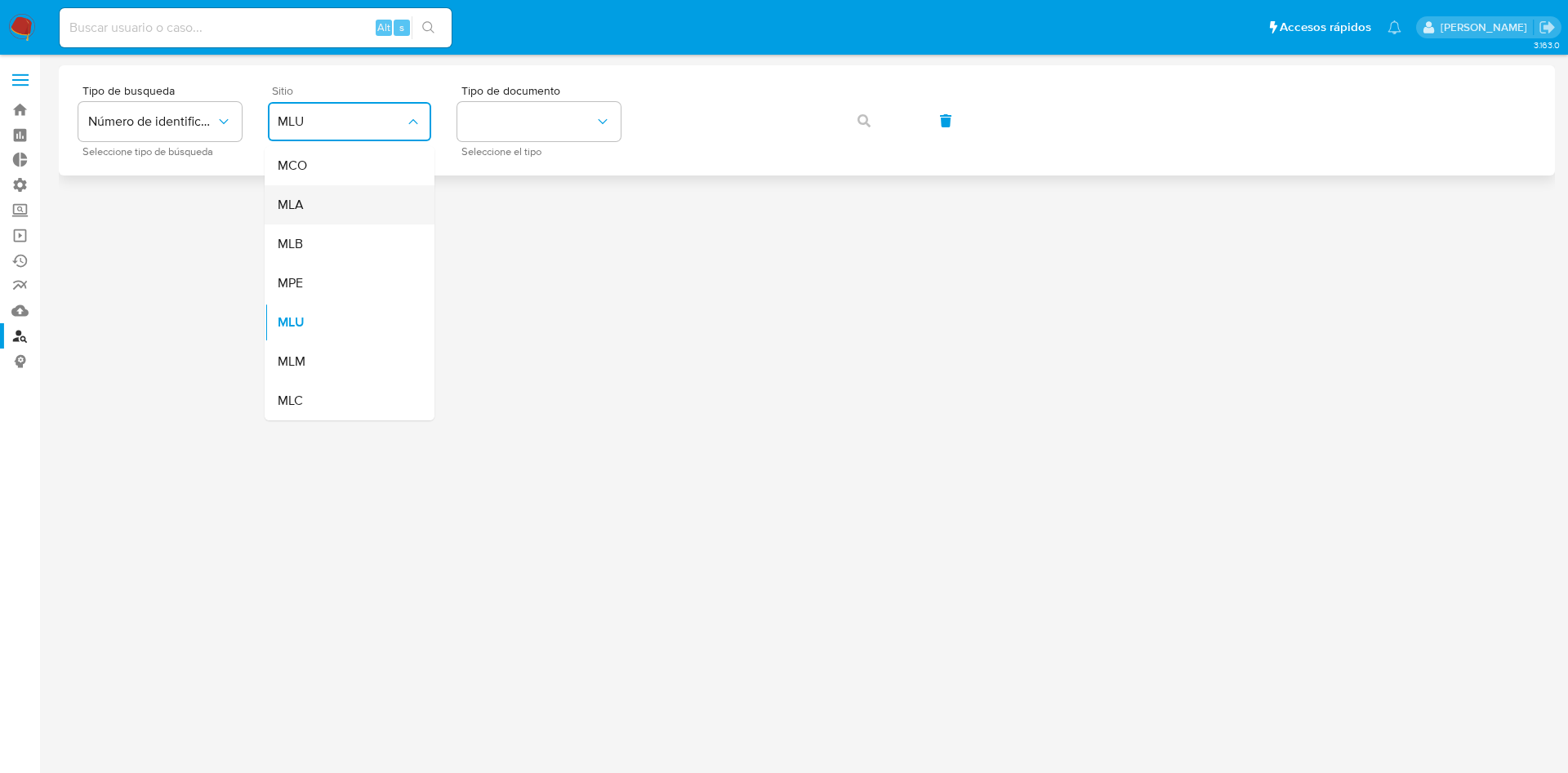
click at [344, 201] on div "MLA" at bounding box center [344, 204] width 134 height 39
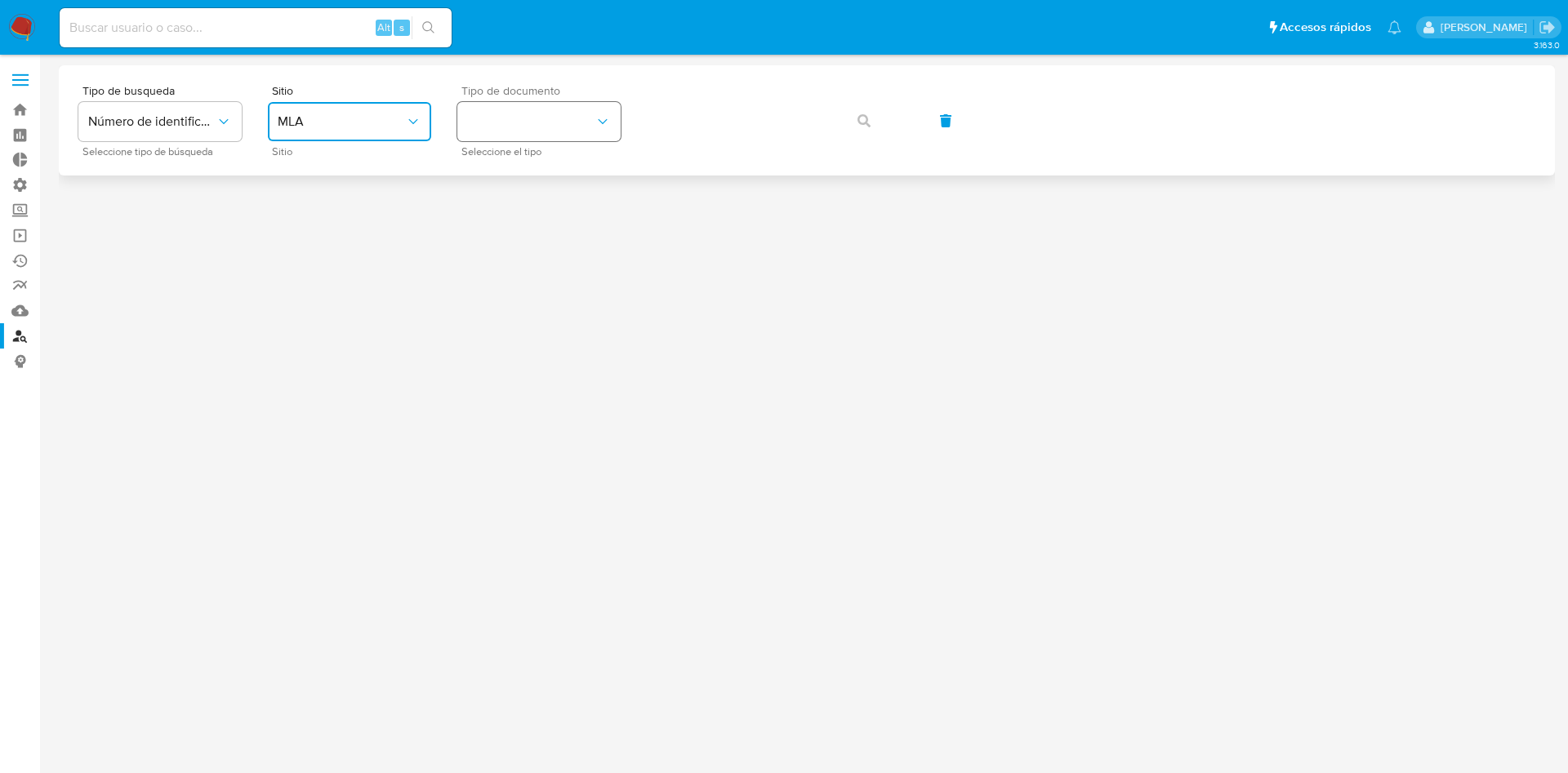
click at [523, 133] on button "identificationType" at bounding box center [539, 121] width 164 height 39
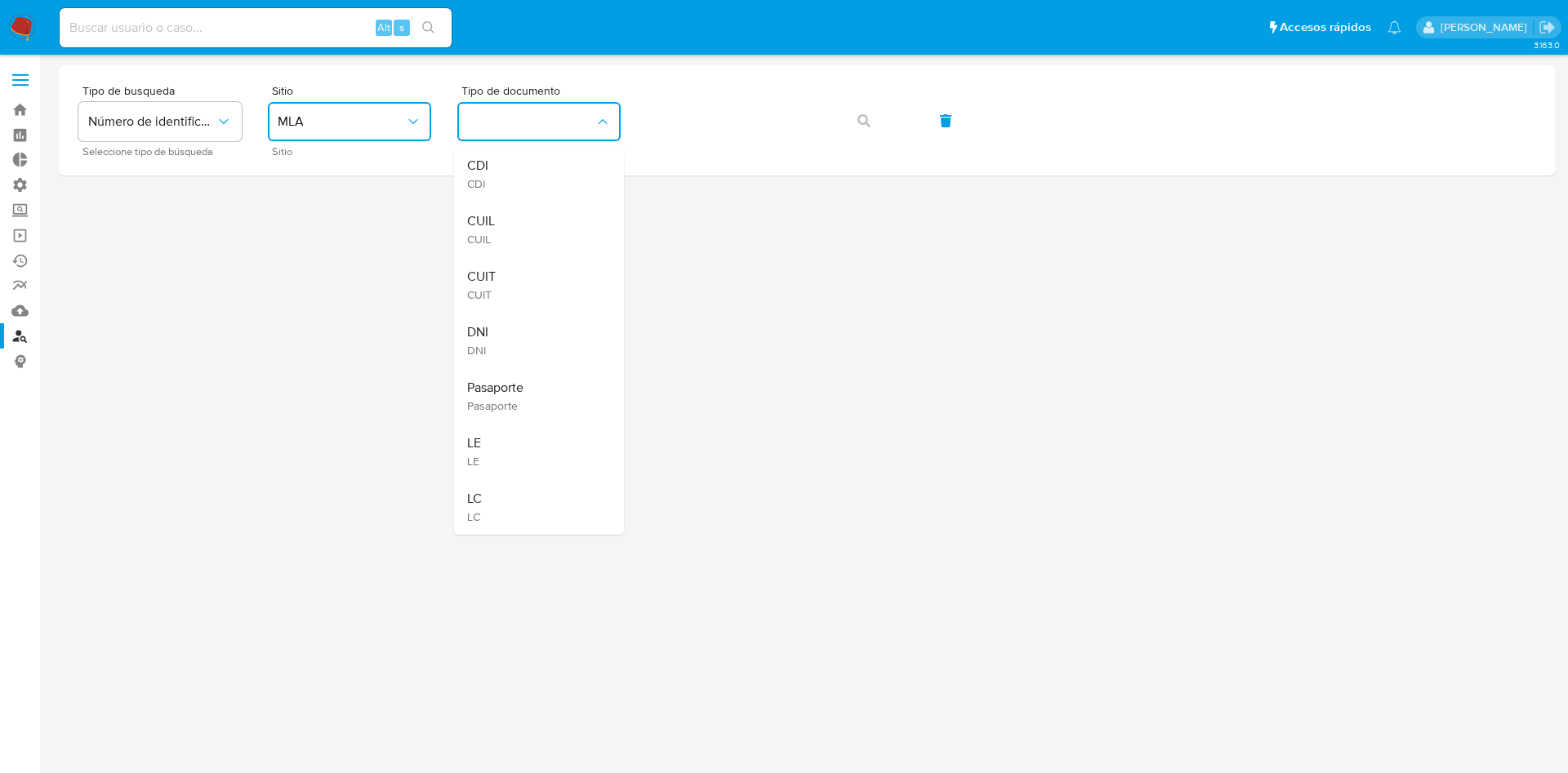
click at [503, 221] on div "CUIL CUIL" at bounding box center [534, 229] width 134 height 55
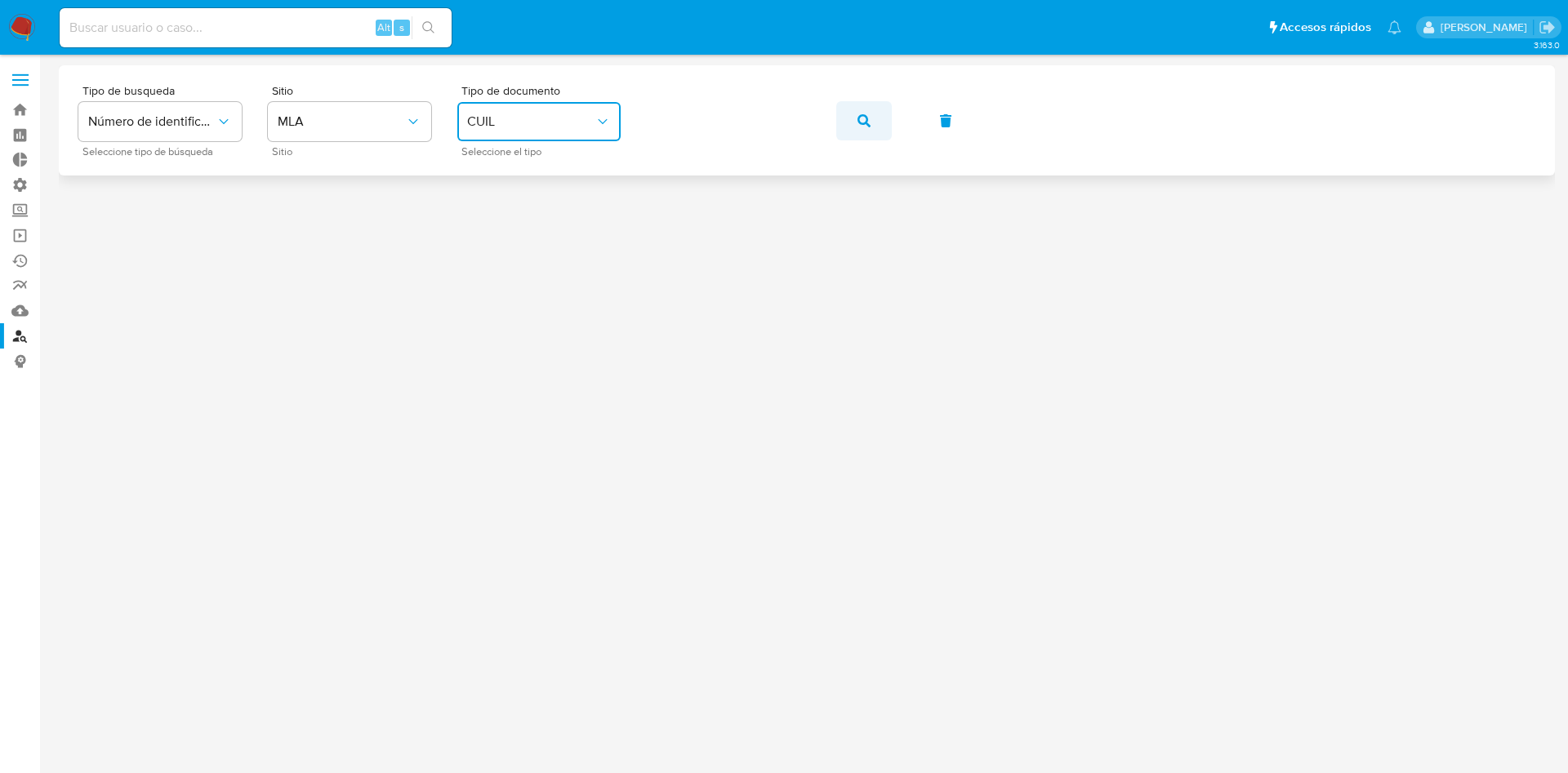
click at [882, 122] on button "button" at bounding box center [864, 120] width 56 height 39
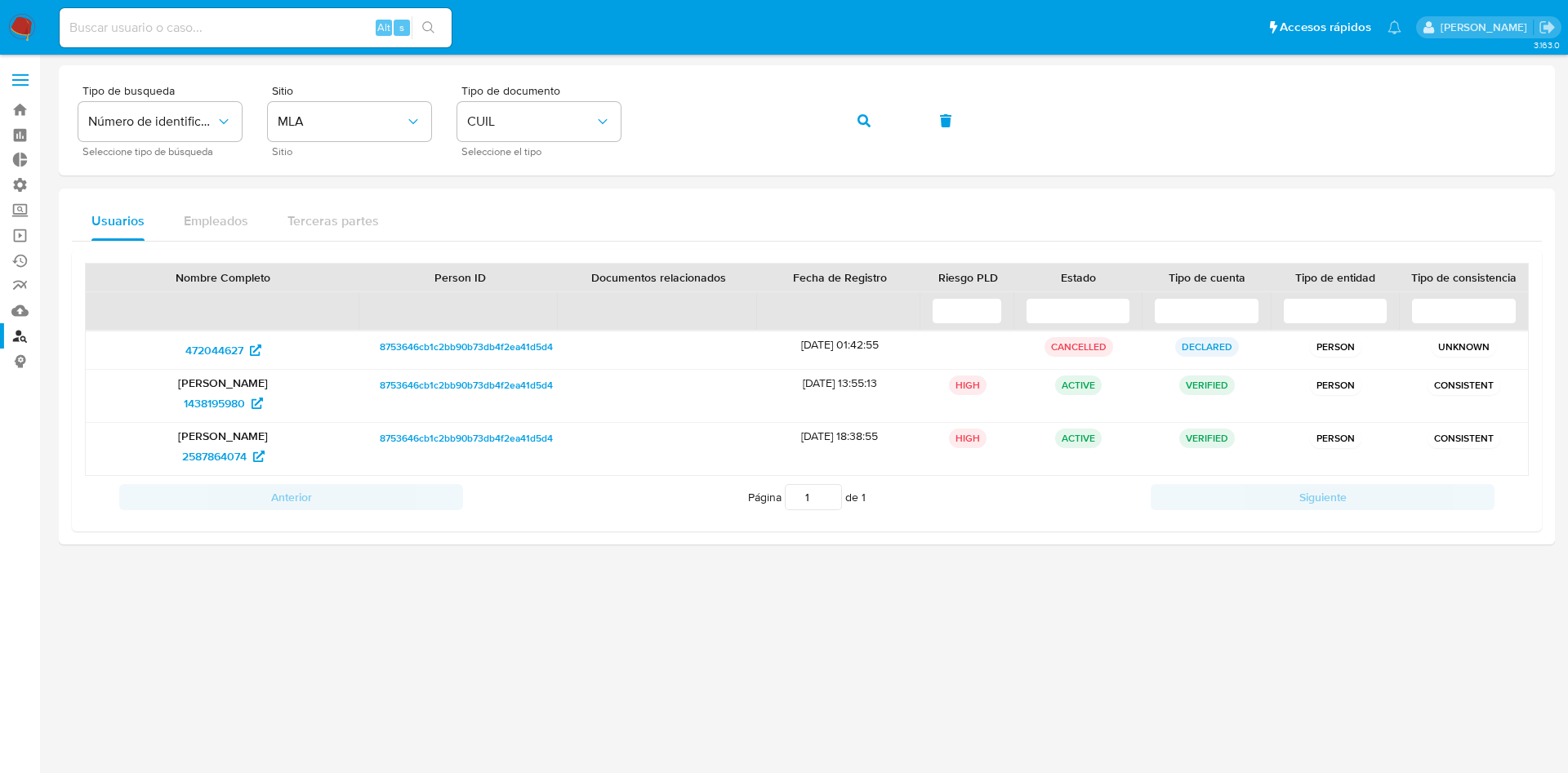
click at [269, 39] on div "Alt s" at bounding box center [255, 28] width 392 height 39
click at [278, 26] on input at bounding box center [255, 28] width 392 height 21
paste input "t.chismechian@gmail.com."
click at [429, 26] on icon "search-icon" at bounding box center [429, 28] width 13 height 13
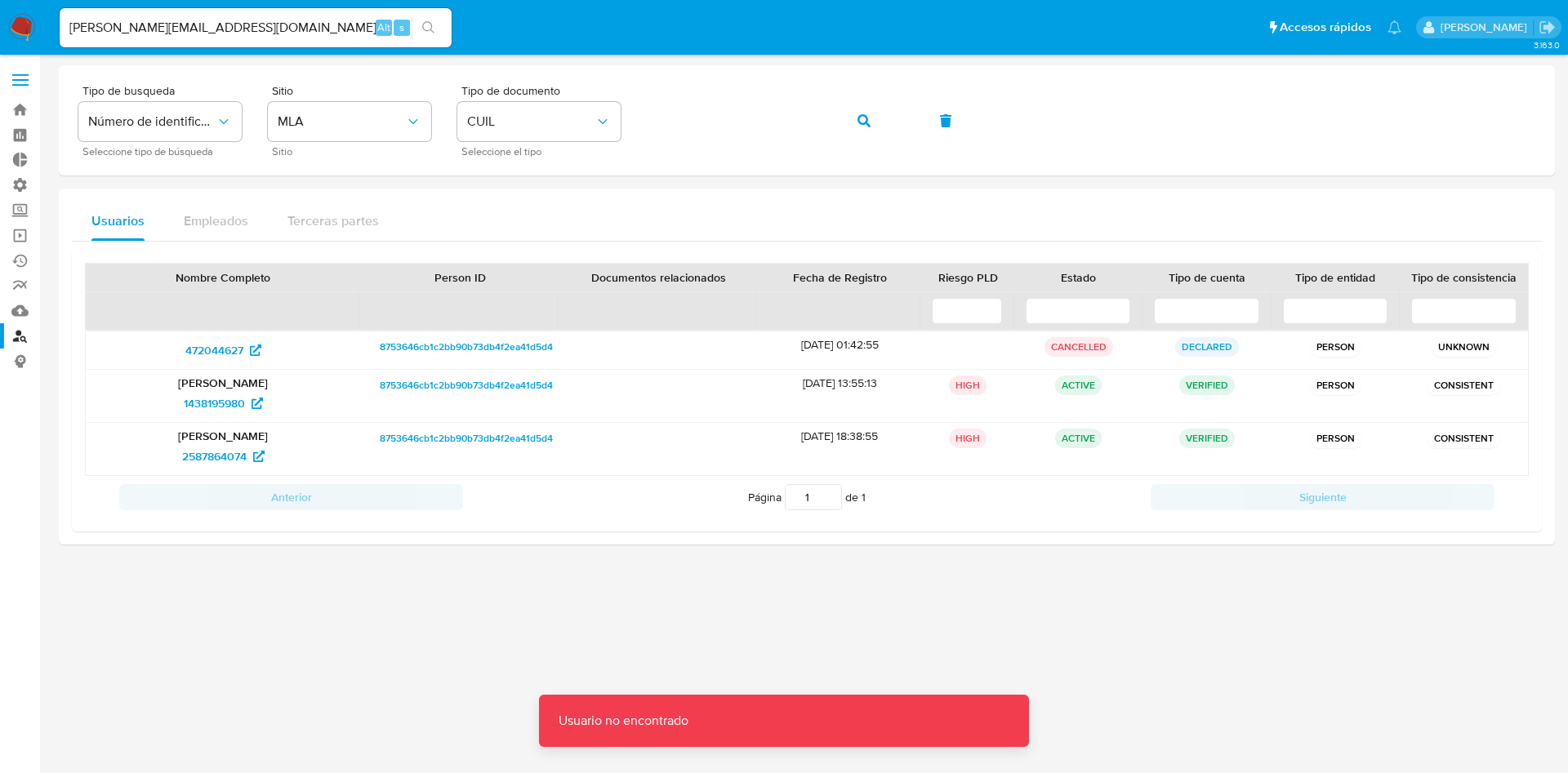
click at [332, 40] on div "t.chismechian@gmail.com. Alt s" at bounding box center [255, 28] width 392 height 39
click at [321, 35] on input "t.chismechian@gmail.com." at bounding box center [255, 28] width 392 height 21
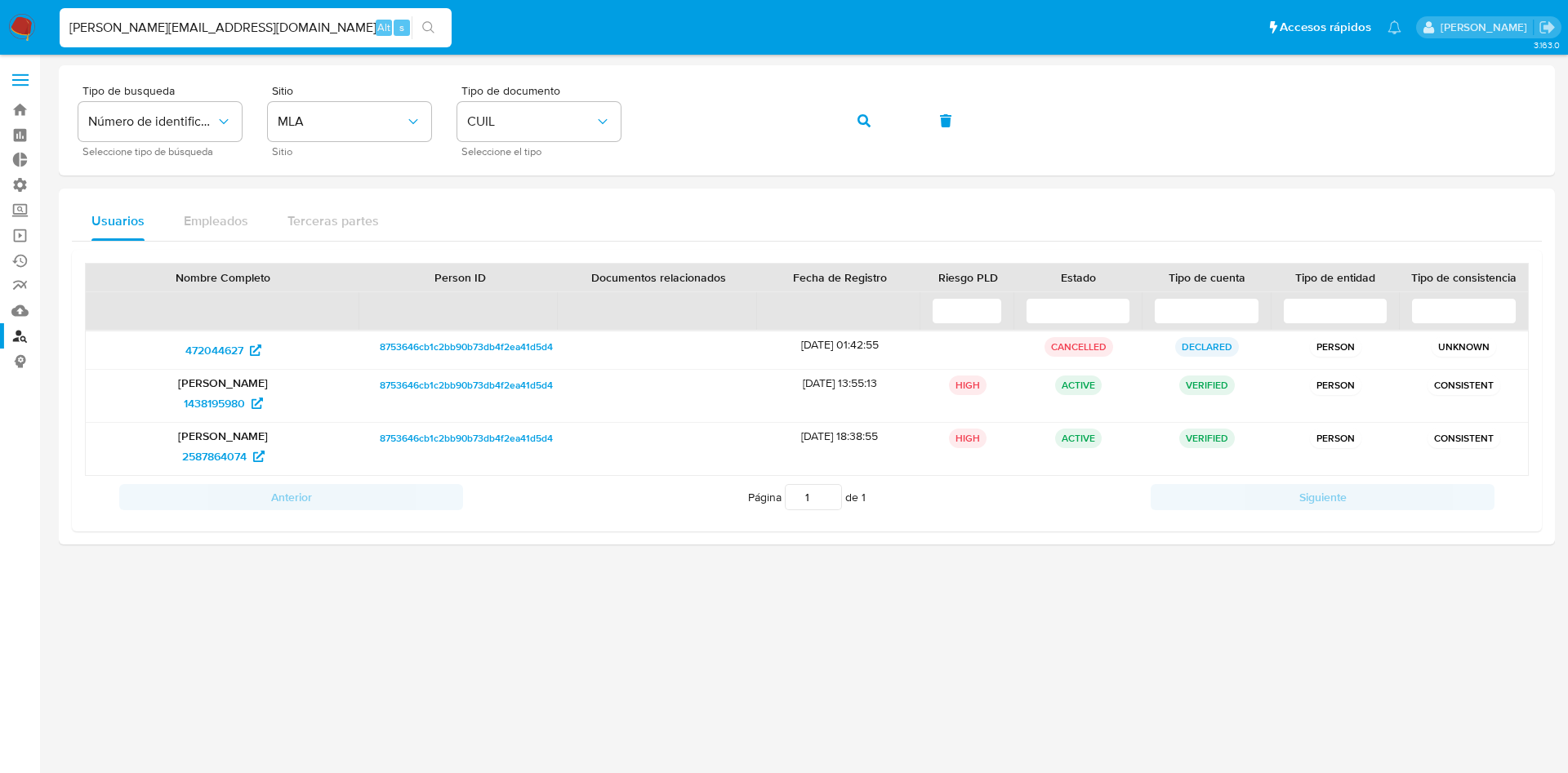
type input "t.chismechian@gmail.com"
click at [429, 24] on icon "search-icon" at bounding box center [429, 28] width 13 height 13
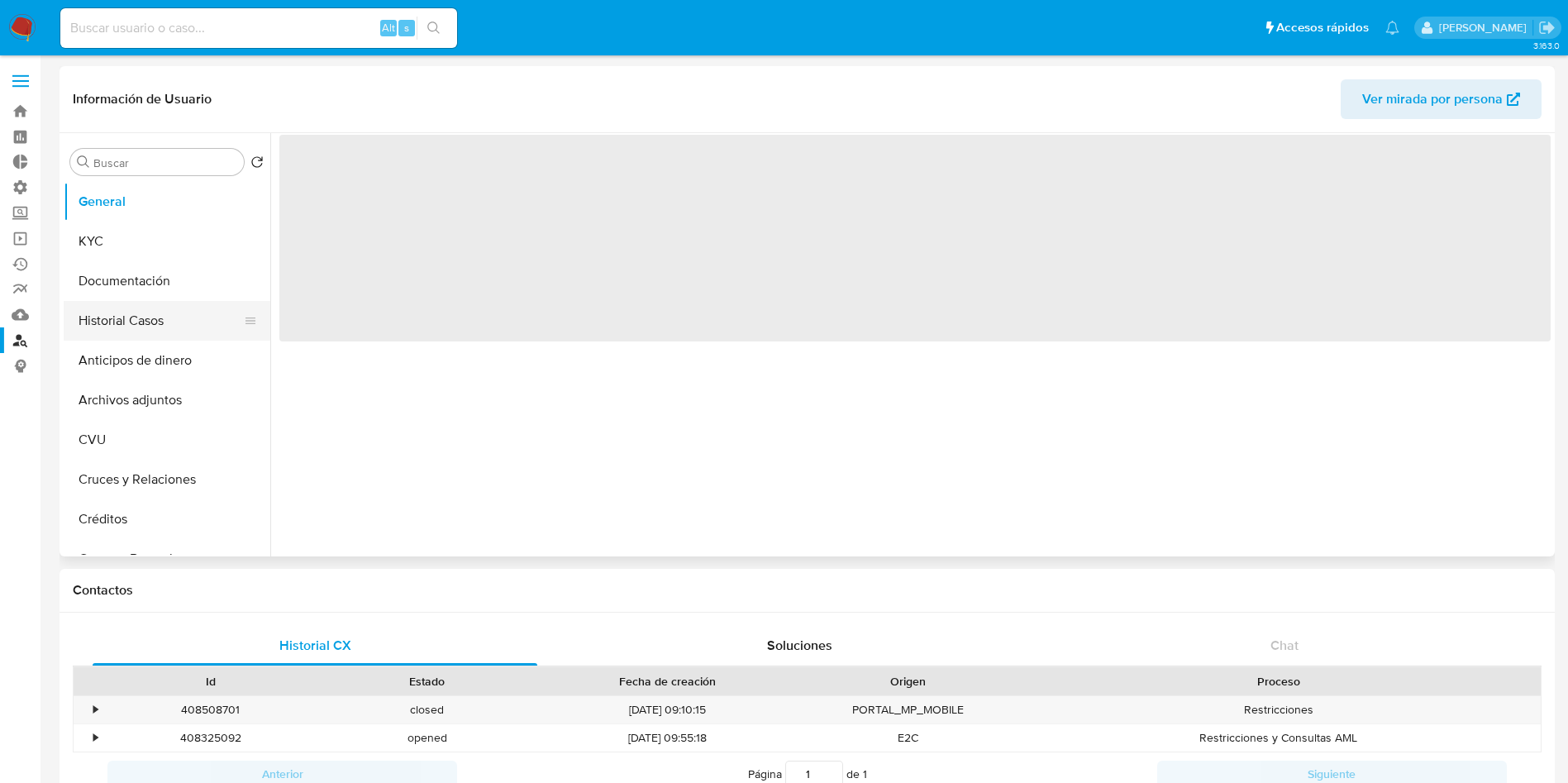
click at [135, 332] on button "Historial Casos" at bounding box center [160, 320] width 194 height 39
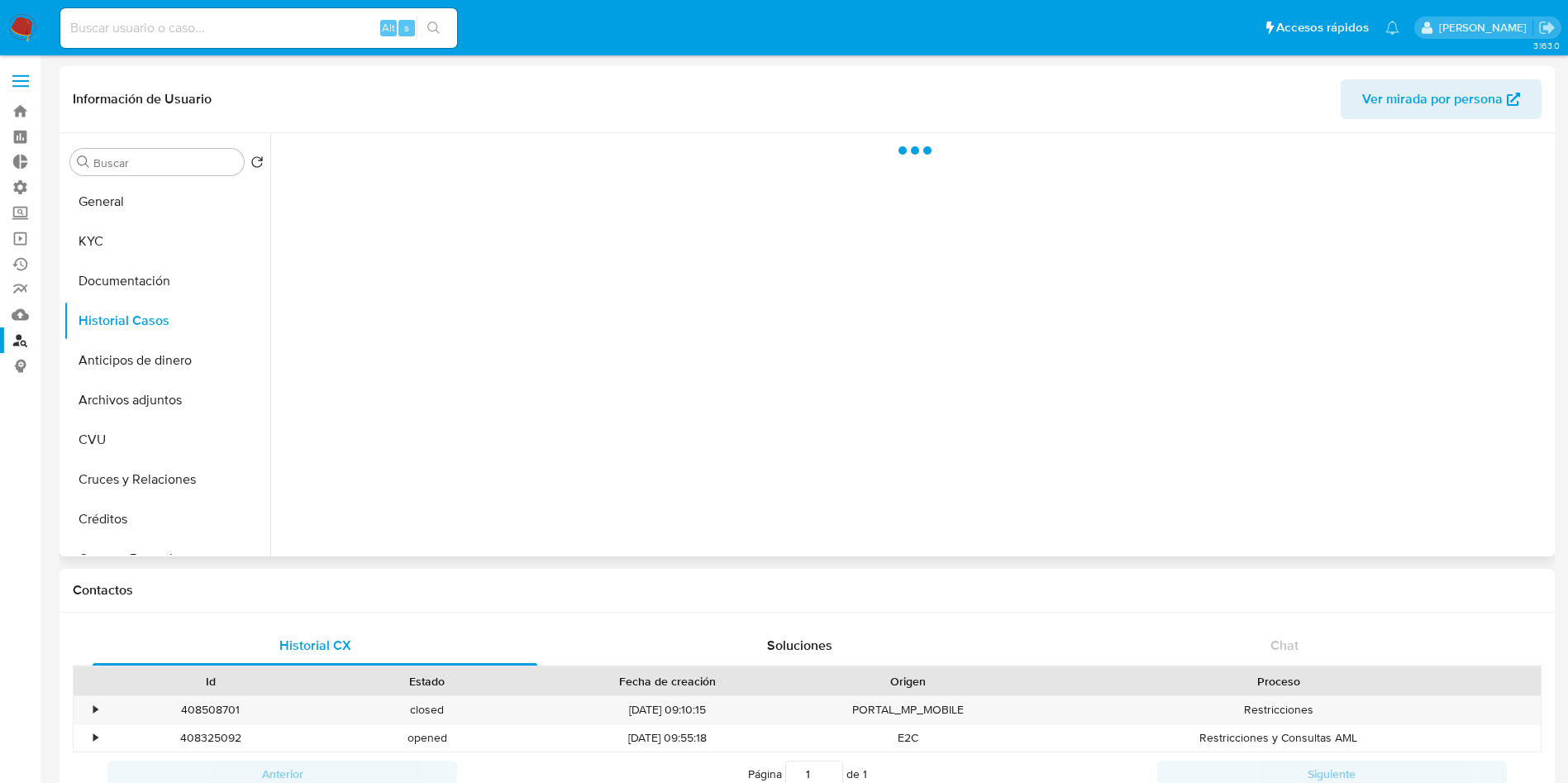
select select "10"
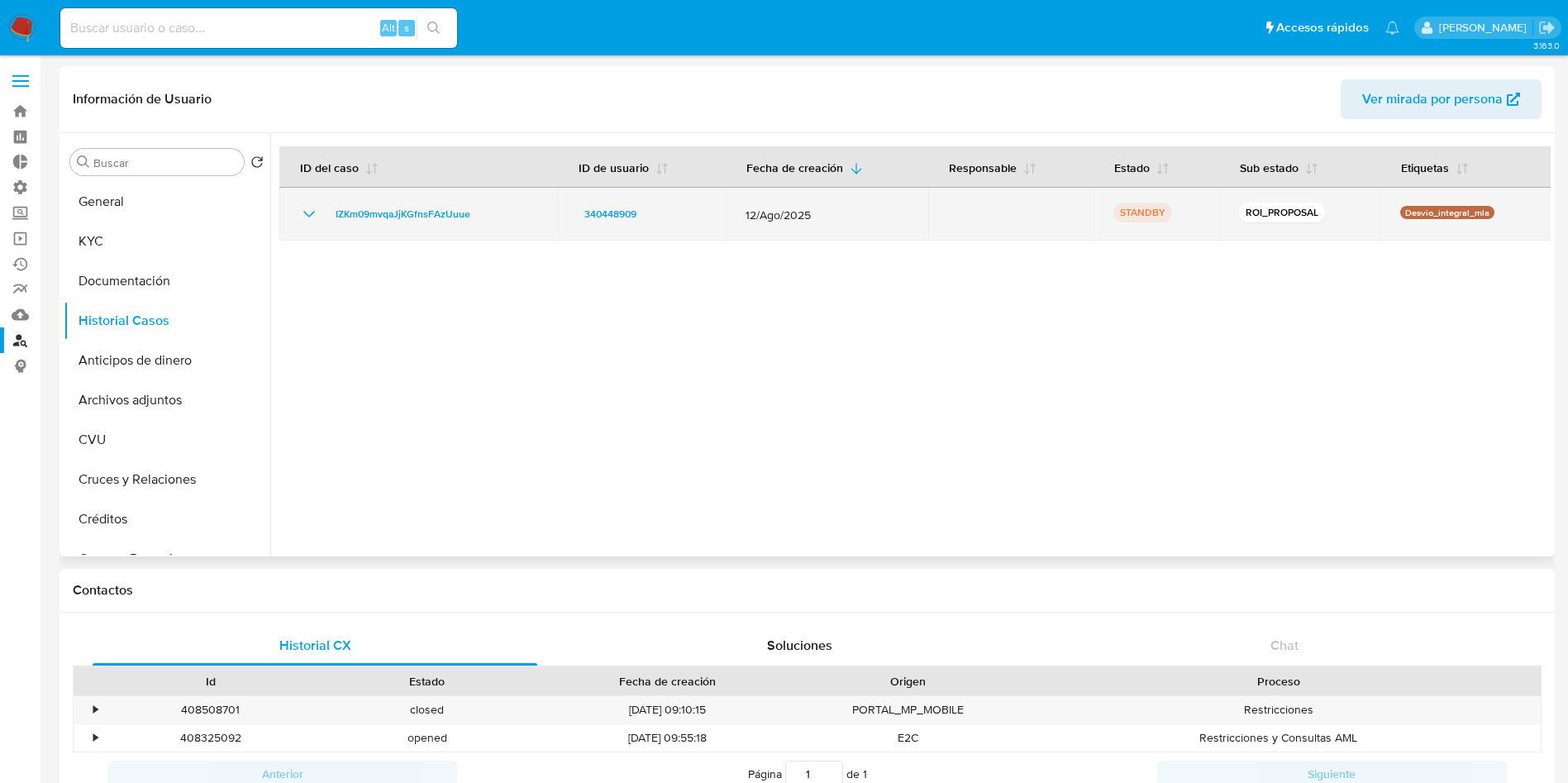
drag, startPoint x: 476, startPoint y: 219, endPoint x: 327, endPoint y: 215, distance: 149.1
click at [327, 215] on div "IZKm09mvqaJjKGfnsFAzUuue" at bounding box center [418, 214] width 239 height 20
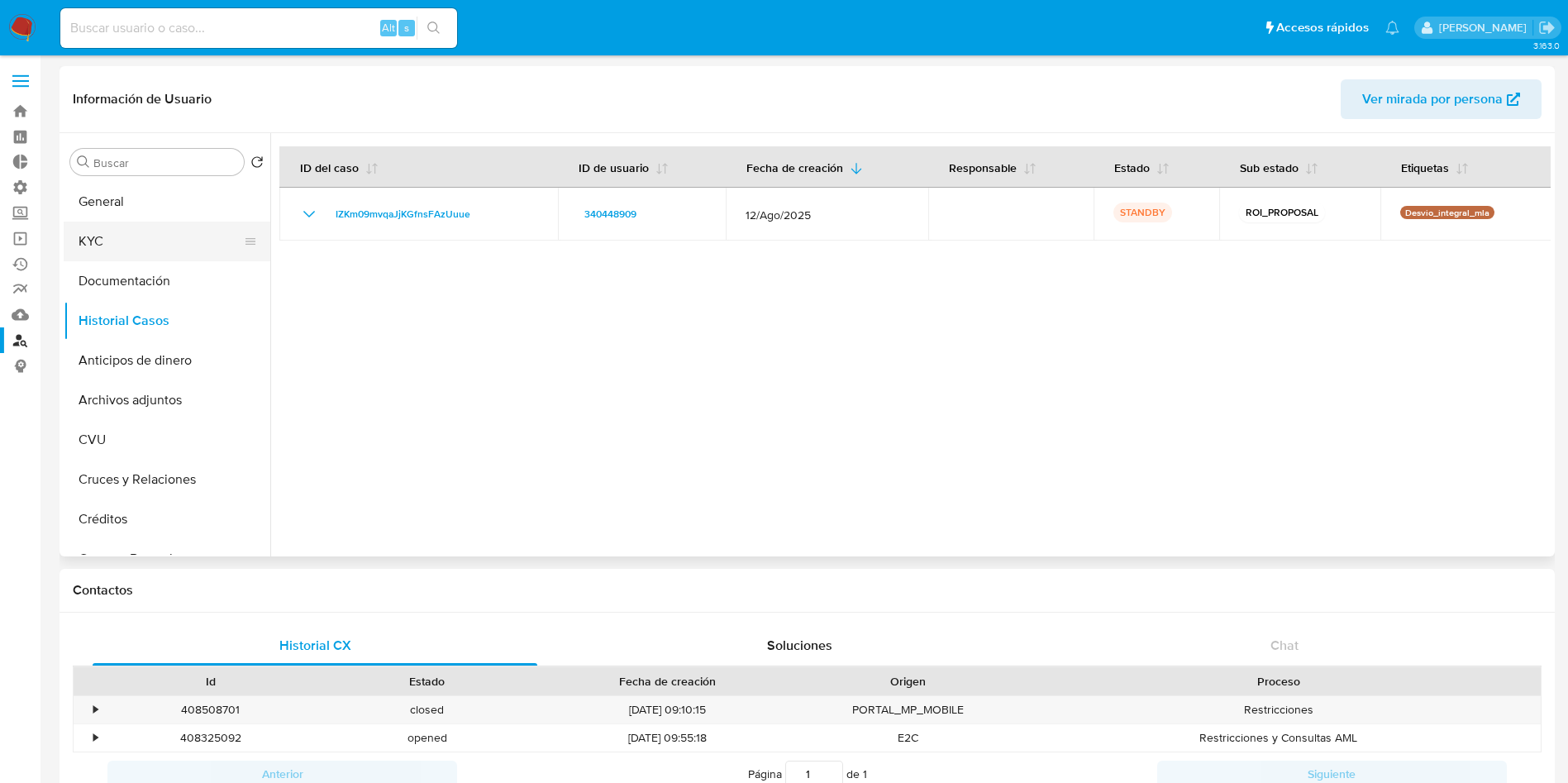
click at [113, 244] on button "KYC" at bounding box center [160, 242] width 194 height 39
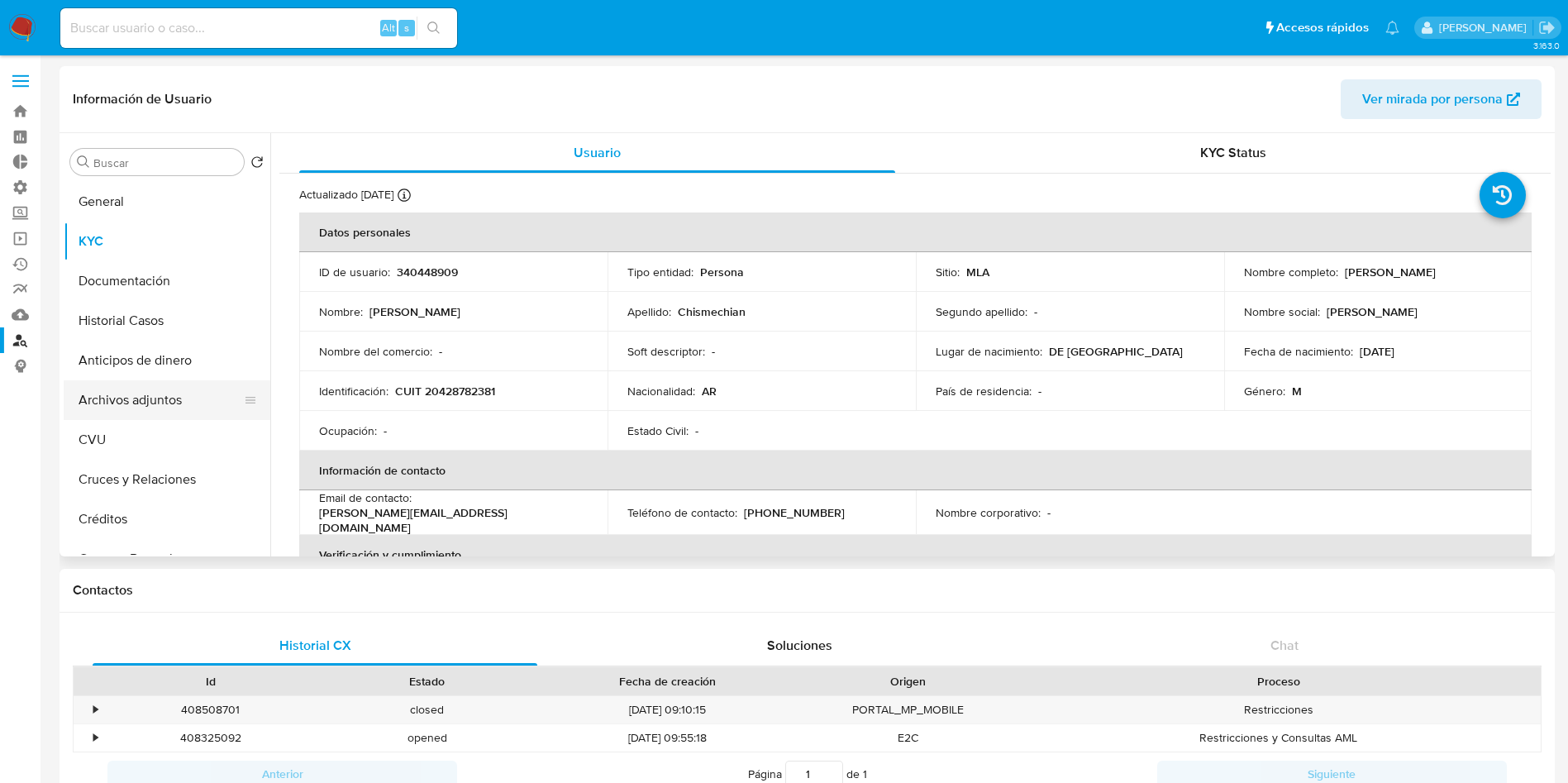
click at [113, 406] on button "Archivos adjuntos" at bounding box center [160, 400] width 194 height 39
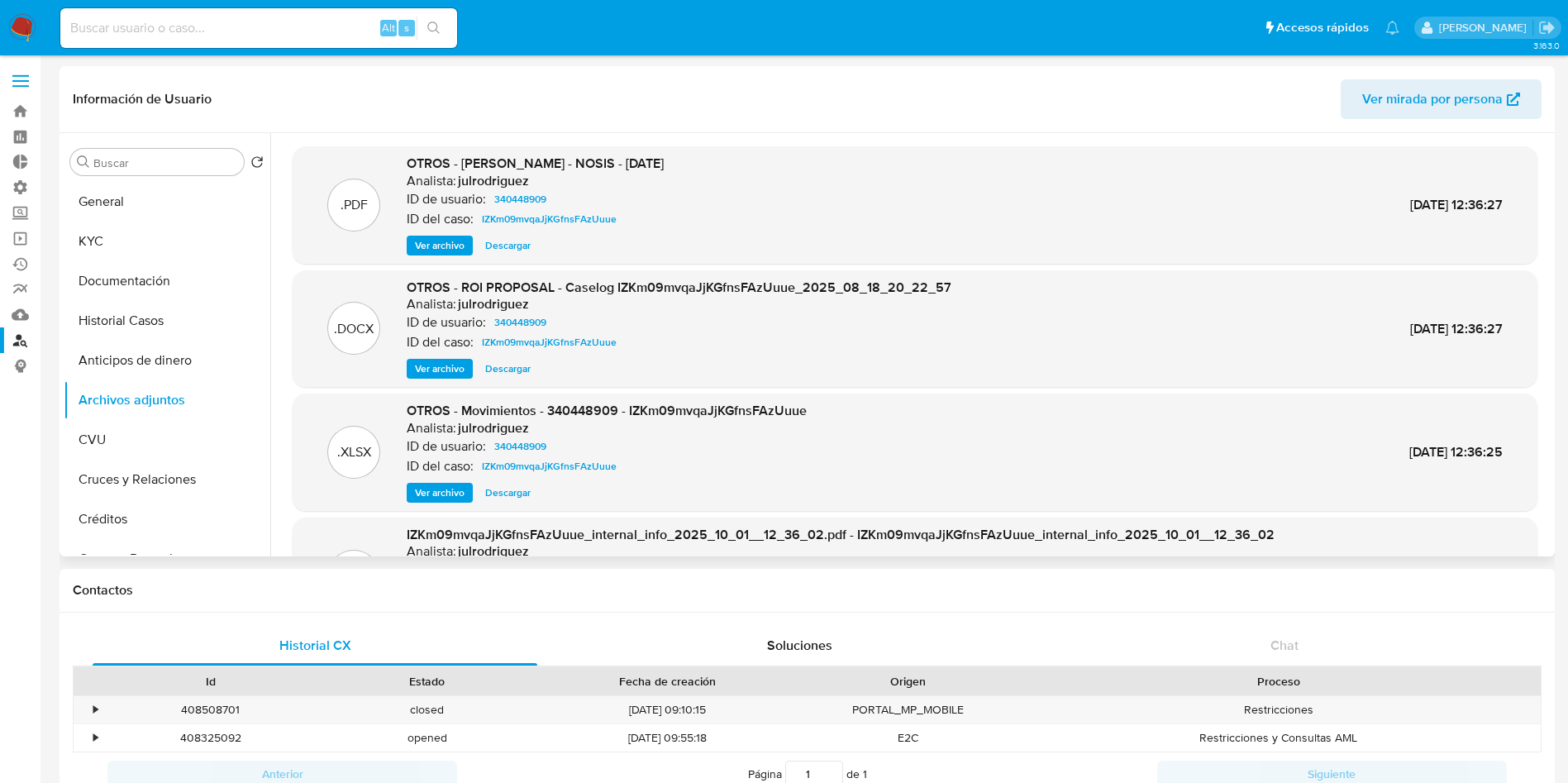
click at [506, 367] on span "Descargar" at bounding box center [507, 369] width 46 height 17
click at [514, 493] on span "Descargar" at bounding box center [507, 493] width 46 height 17
click at [816, 78] on div "Información de Usuario Ver mirada por persona" at bounding box center [807, 100] width 1495 height 67
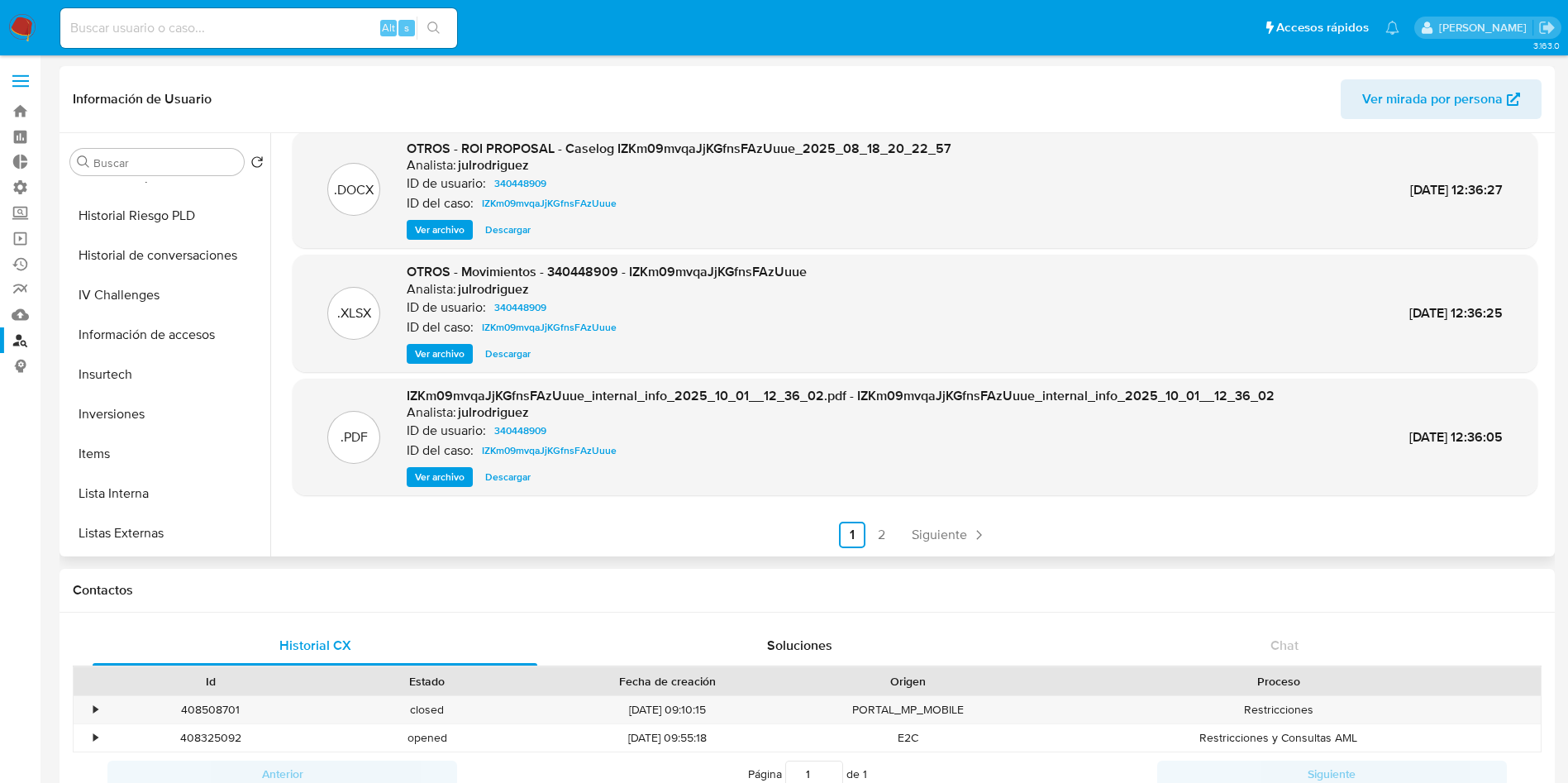
scroll to position [525, 0]
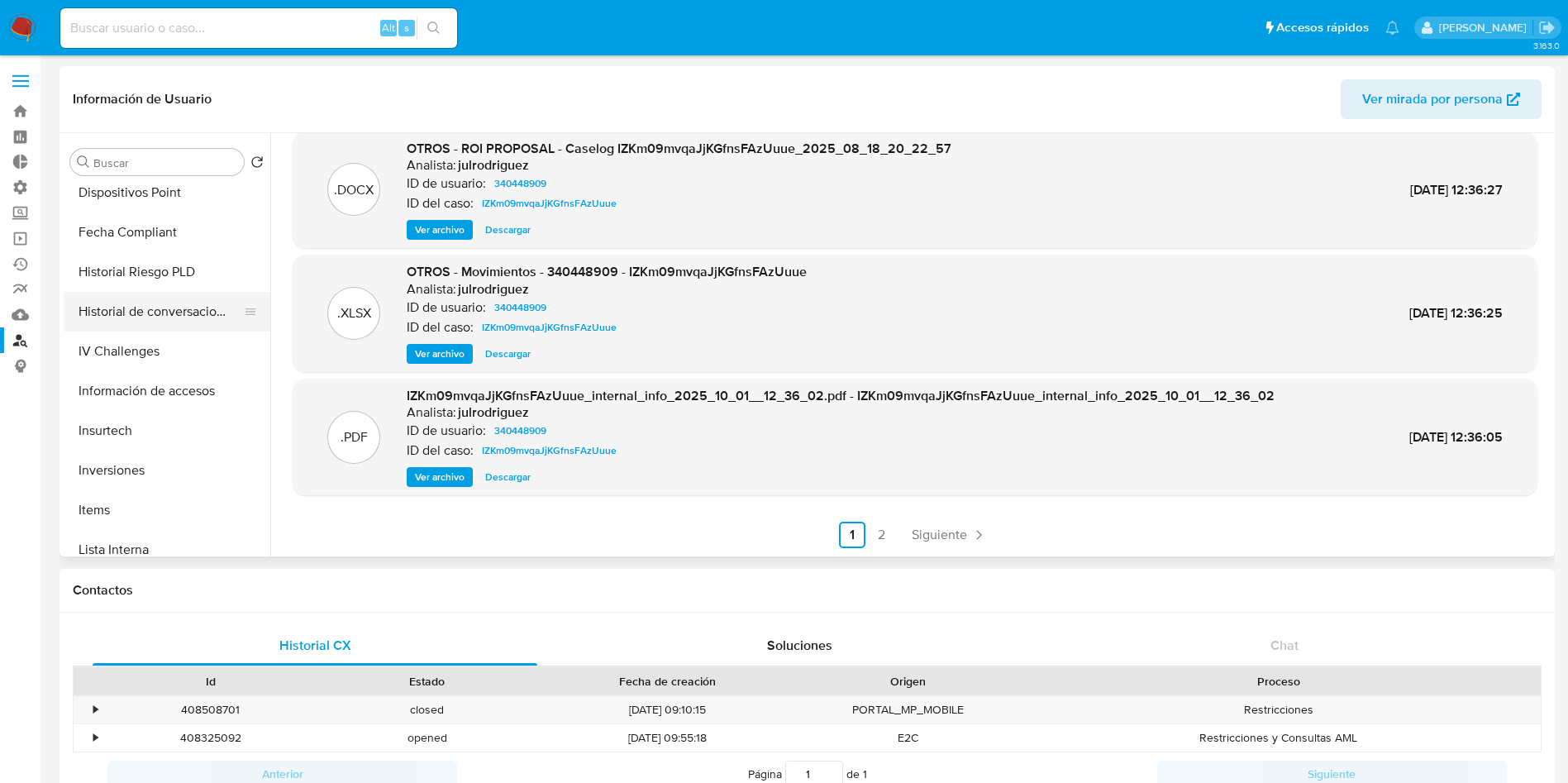
click at [183, 315] on button "Historial de conversaciones" at bounding box center [160, 312] width 194 height 39
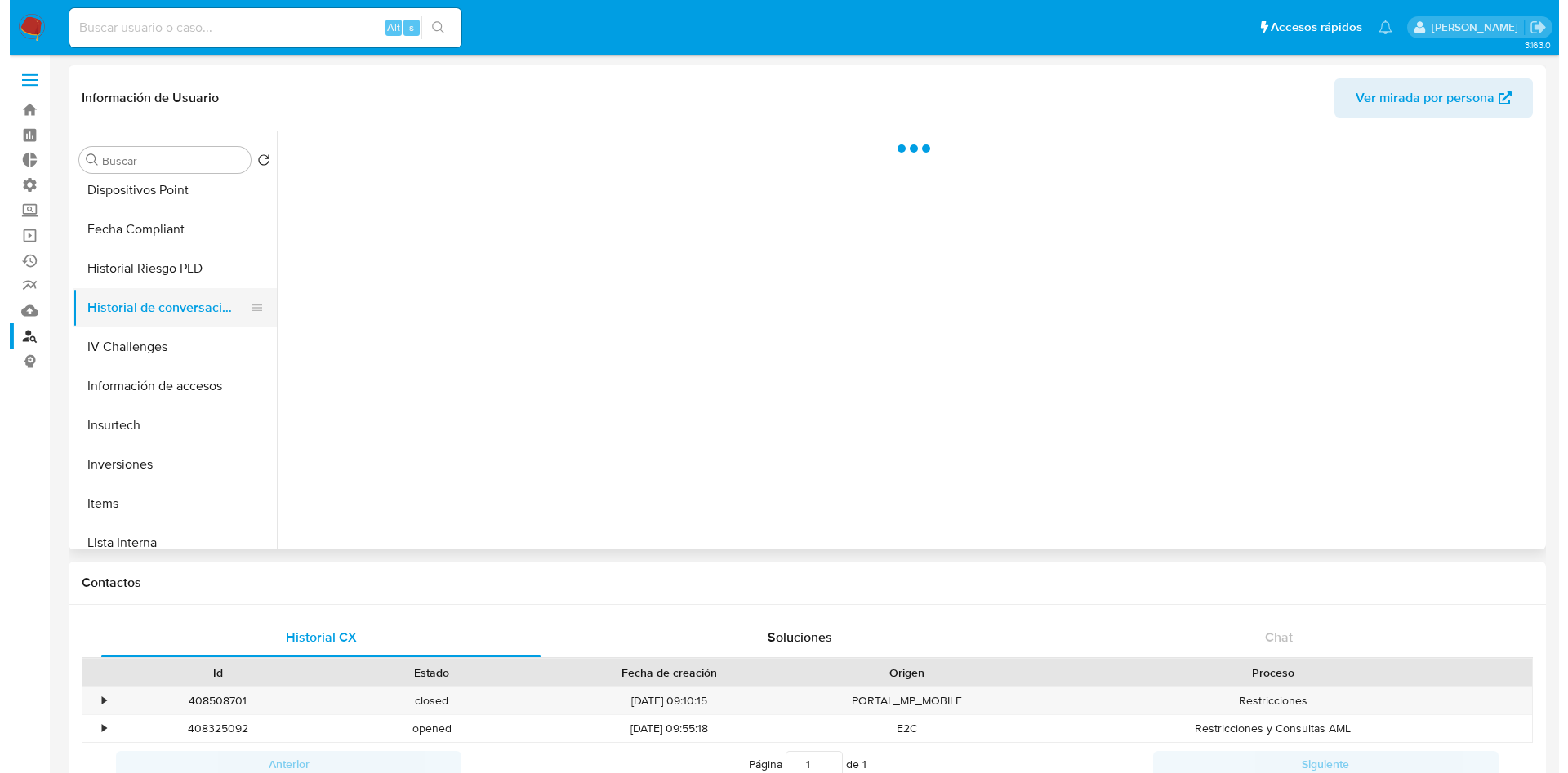
scroll to position [0, 0]
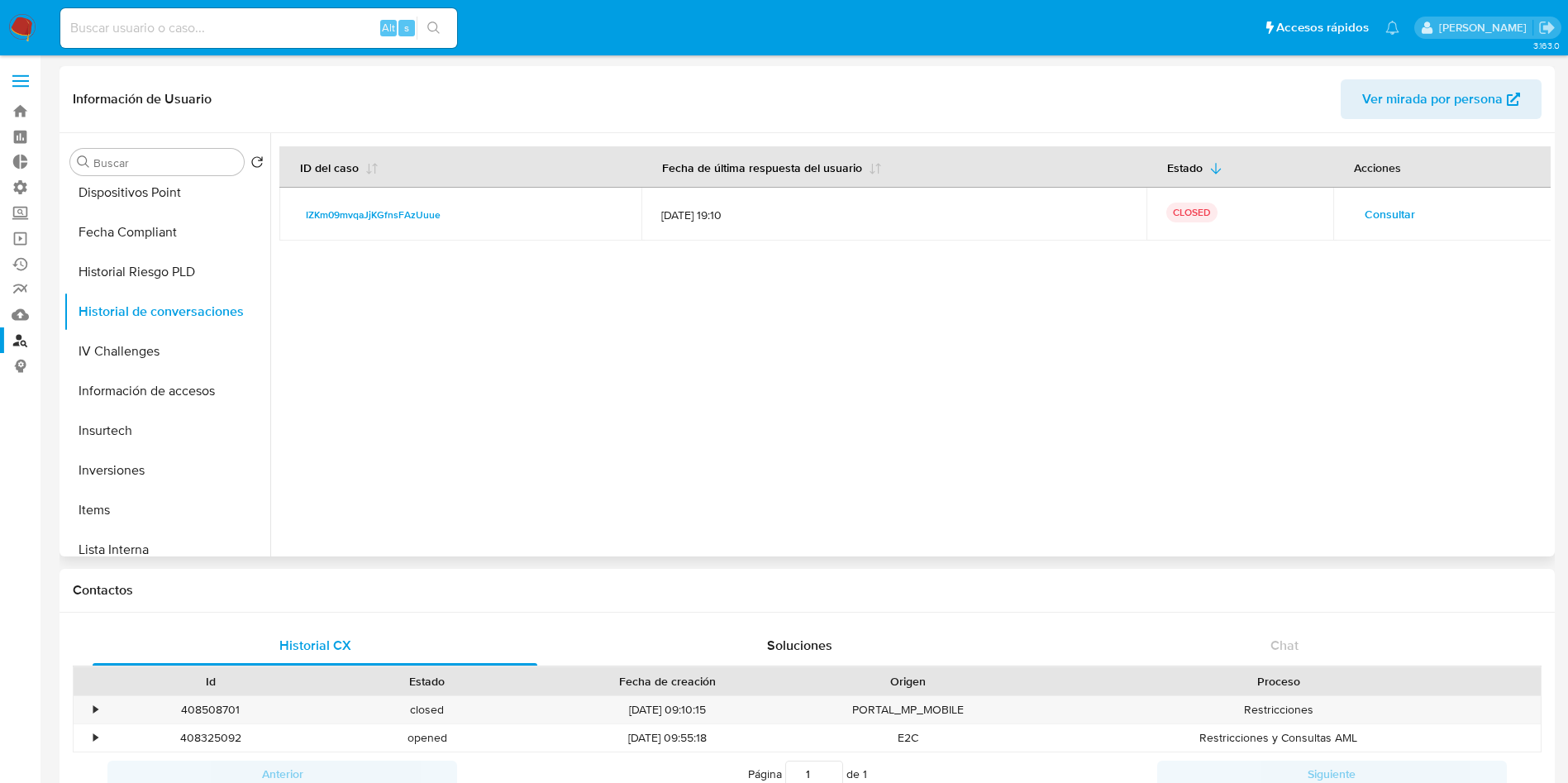
click at [1379, 218] on span "Consultar" at bounding box center [1390, 214] width 51 height 23
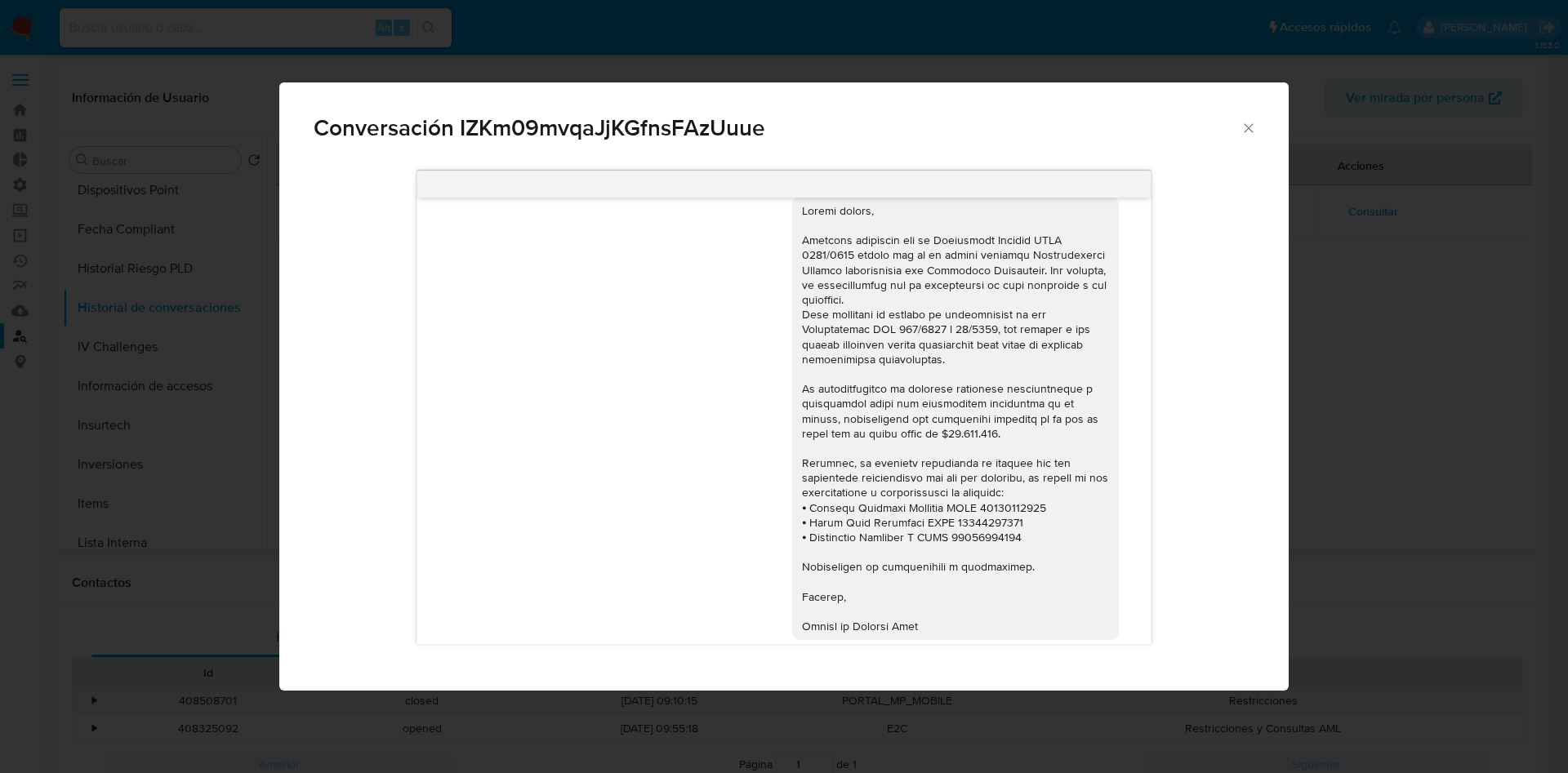
scroll to position [1102, 0]
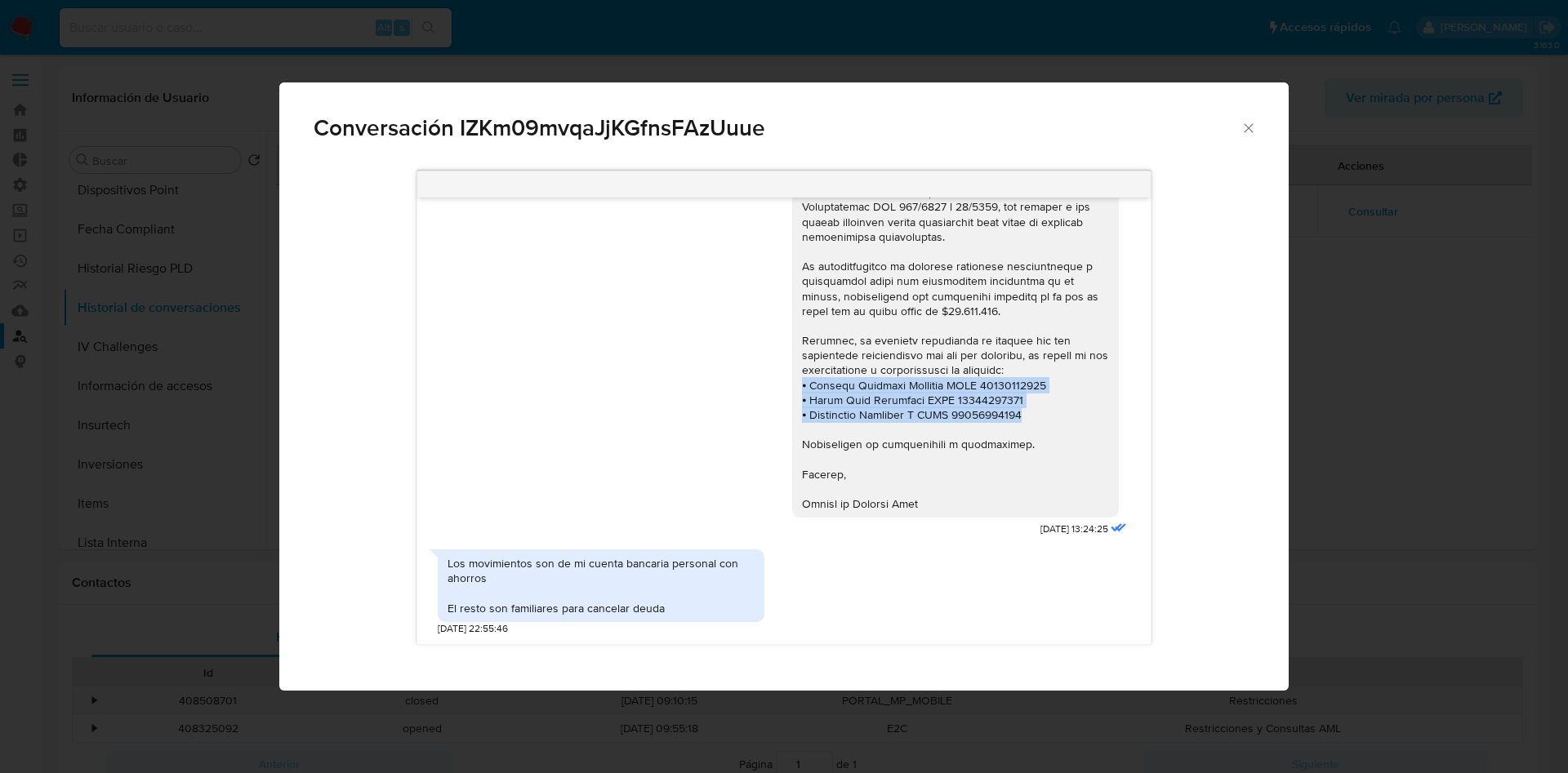
drag, startPoint x: 1002, startPoint y: 426, endPoint x: 782, endPoint y: 403, distance: 221.2
click at [793, 403] on div "Comunicación" at bounding box center [956, 296] width 327 height 444
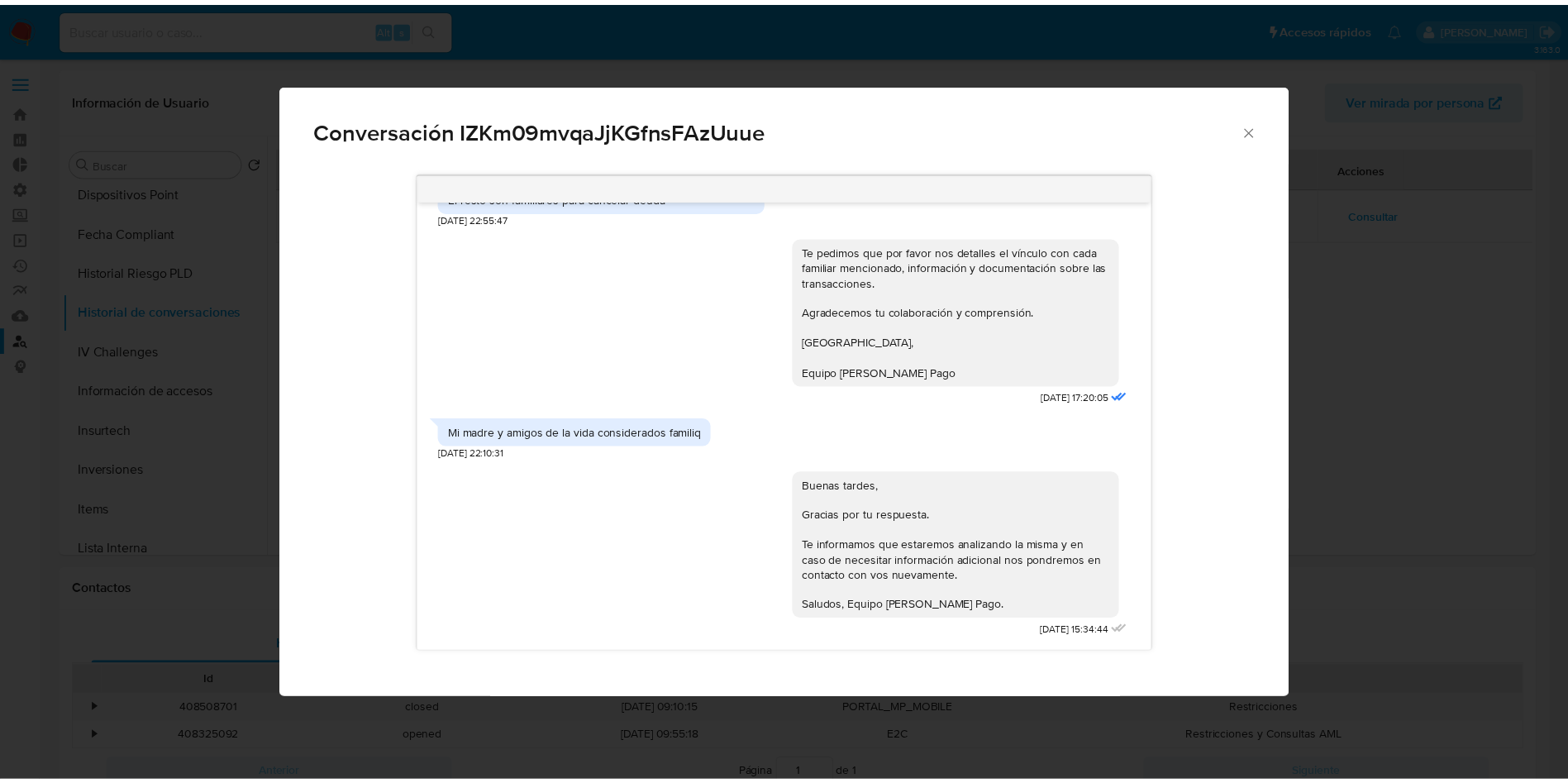
scroll to position [1645, 0]
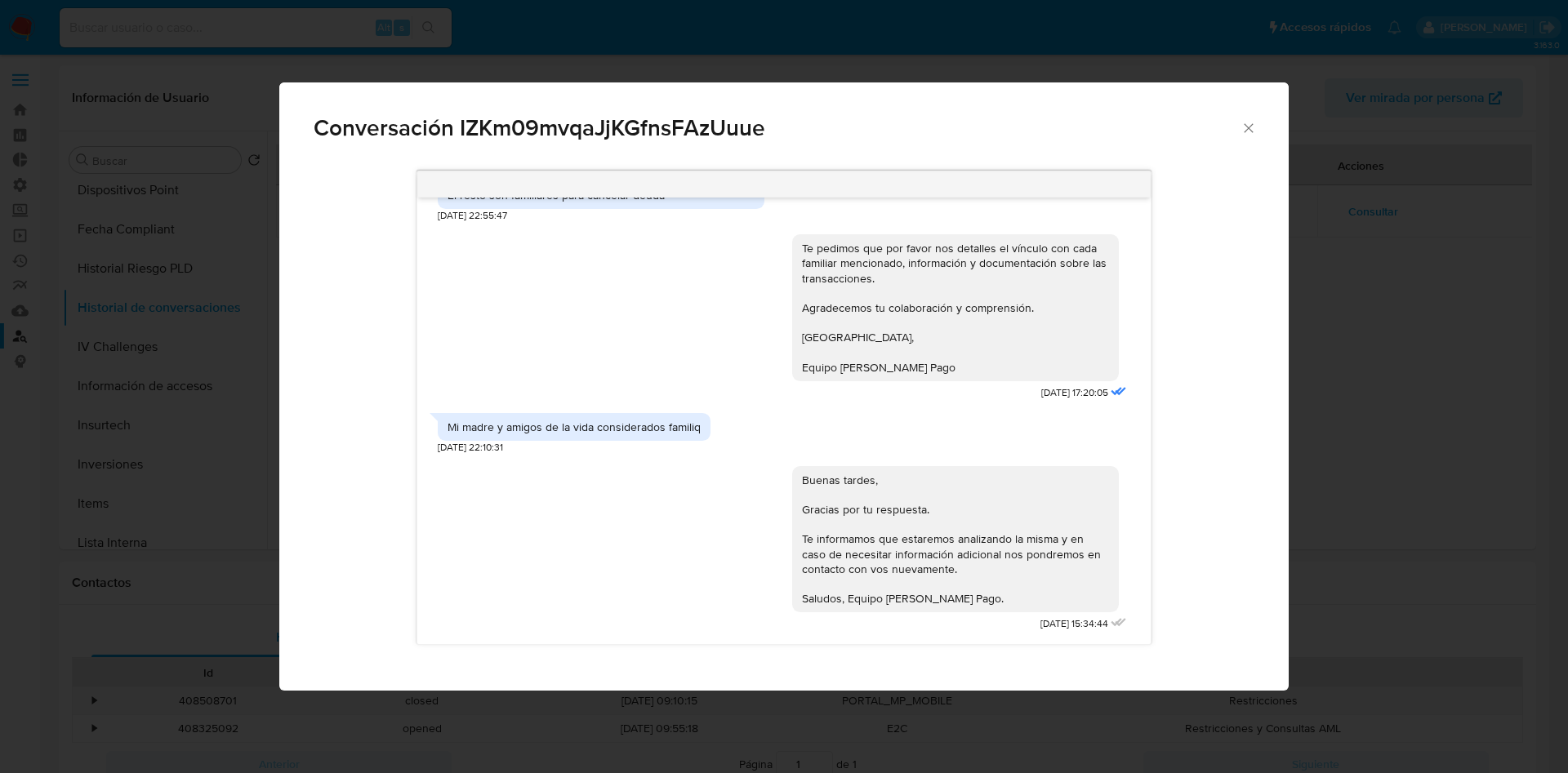
click at [1253, 120] on icon "Cerrar" at bounding box center [1249, 129] width 17 height 17
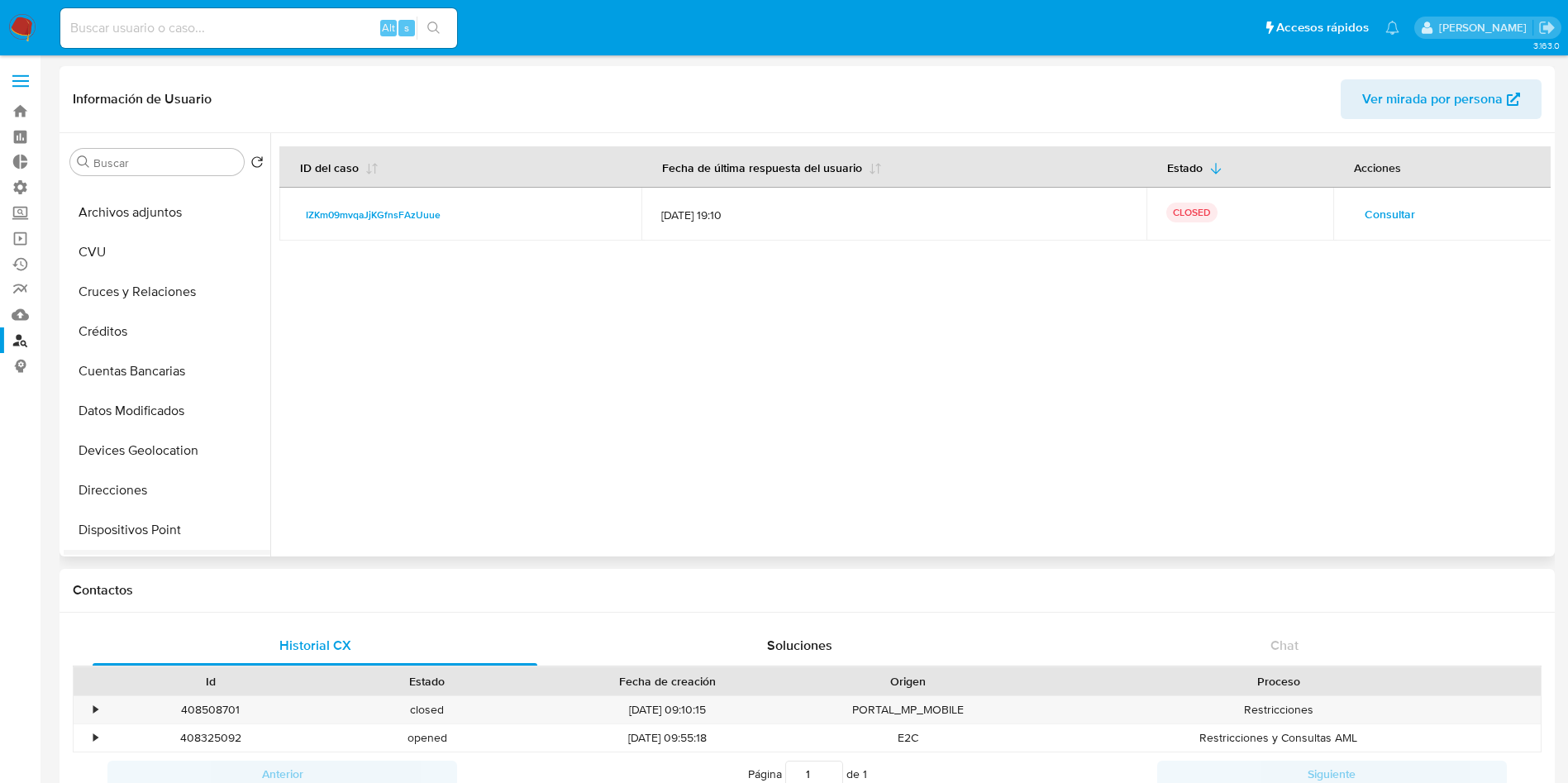
scroll to position [0, 0]
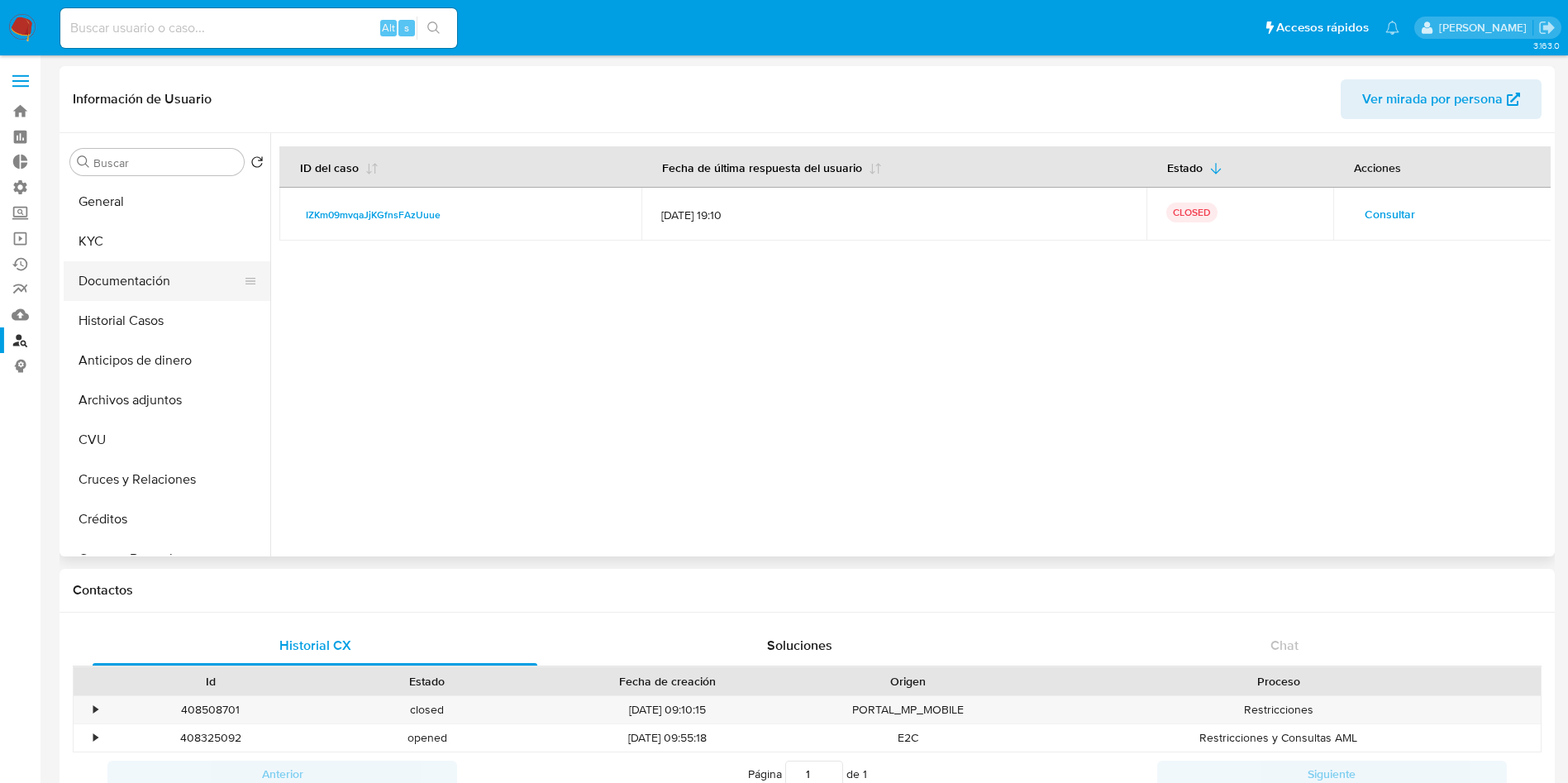
click at [153, 281] on button "Documentación" at bounding box center [160, 281] width 194 height 39
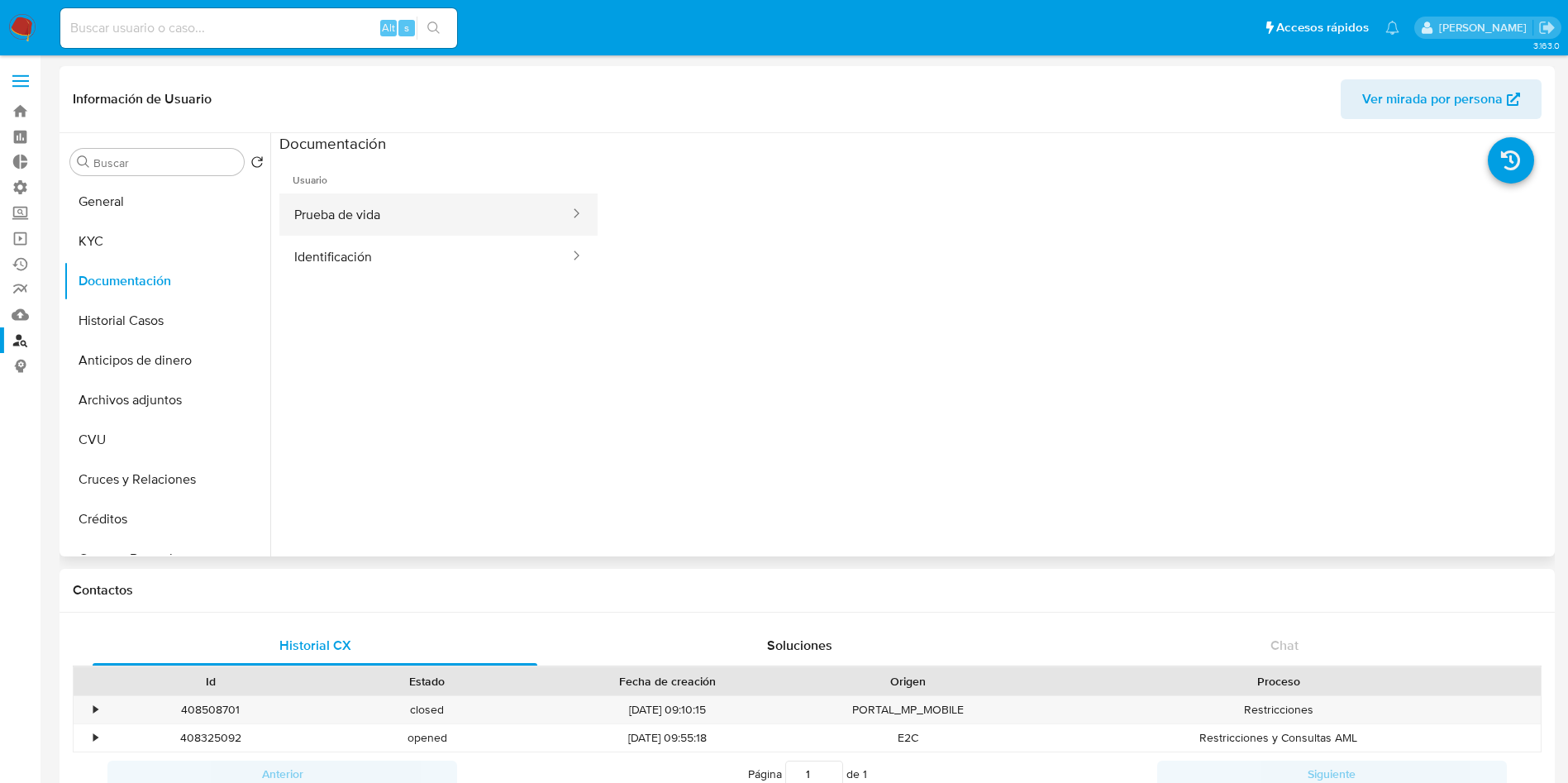
click at [390, 215] on button "Prueba de vida" at bounding box center [425, 214] width 292 height 42
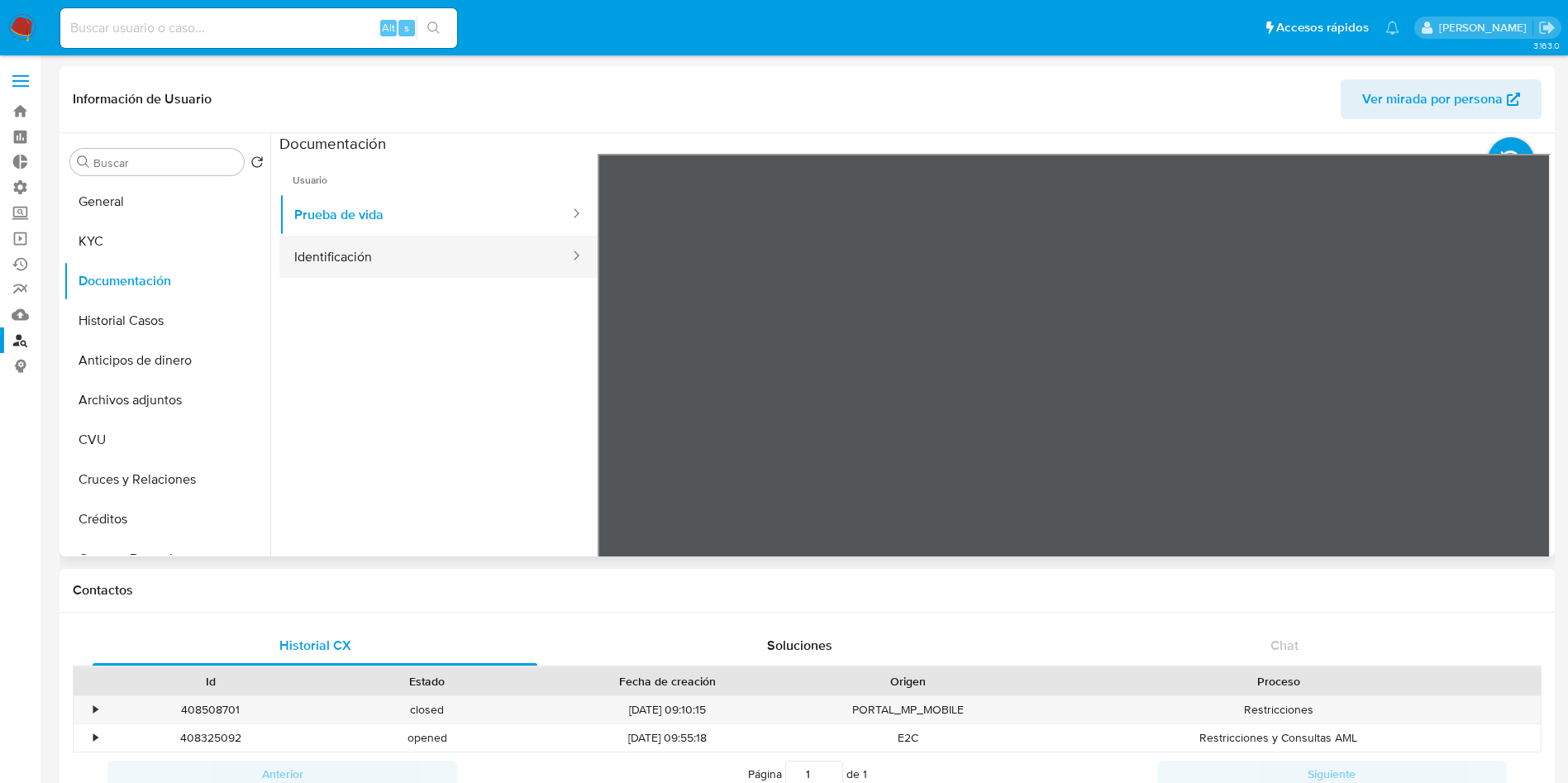
click at [316, 247] on button "Identificación" at bounding box center [425, 257] width 292 height 42
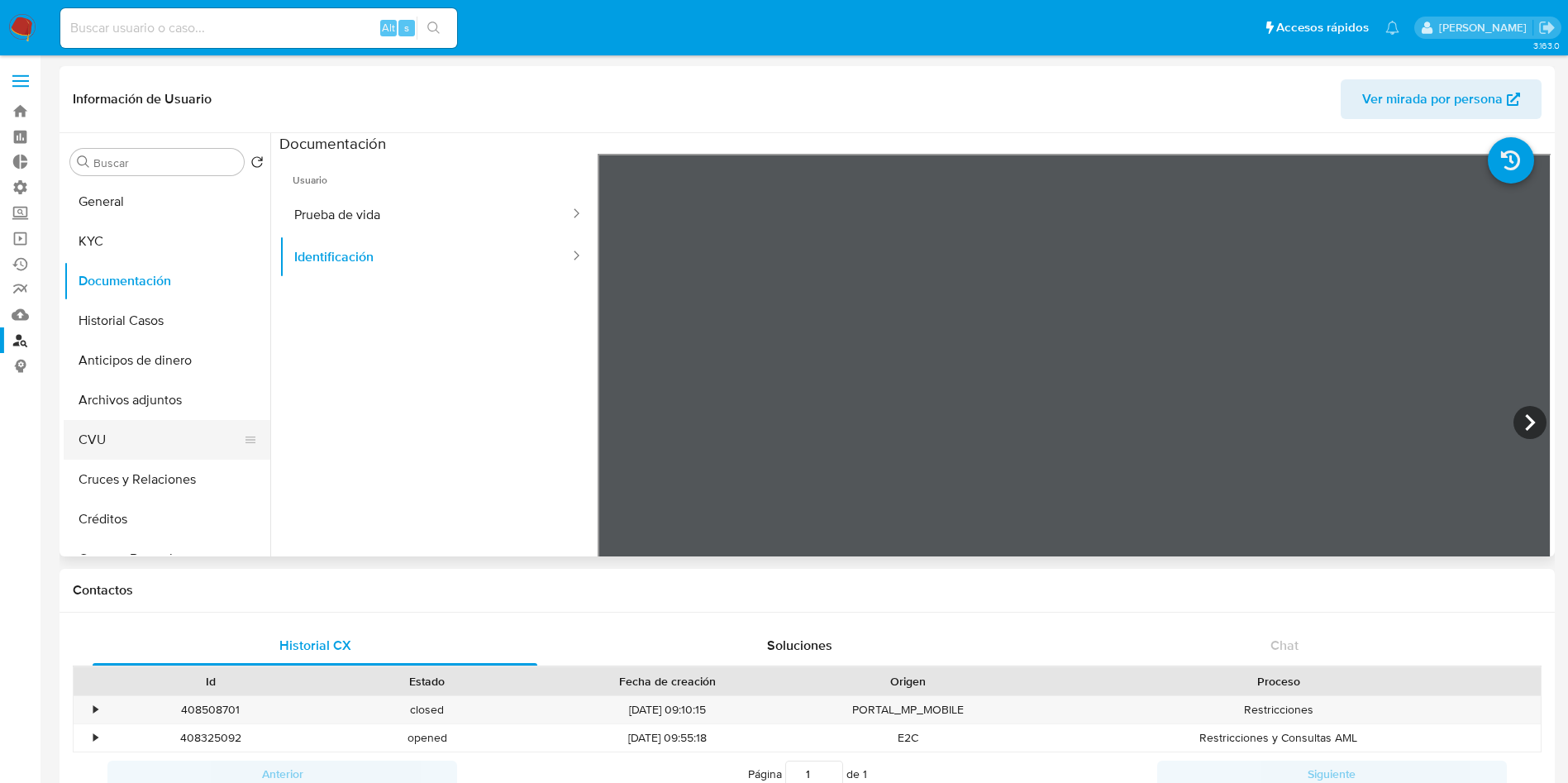
click at [137, 426] on button "CVU" at bounding box center [160, 440] width 194 height 39
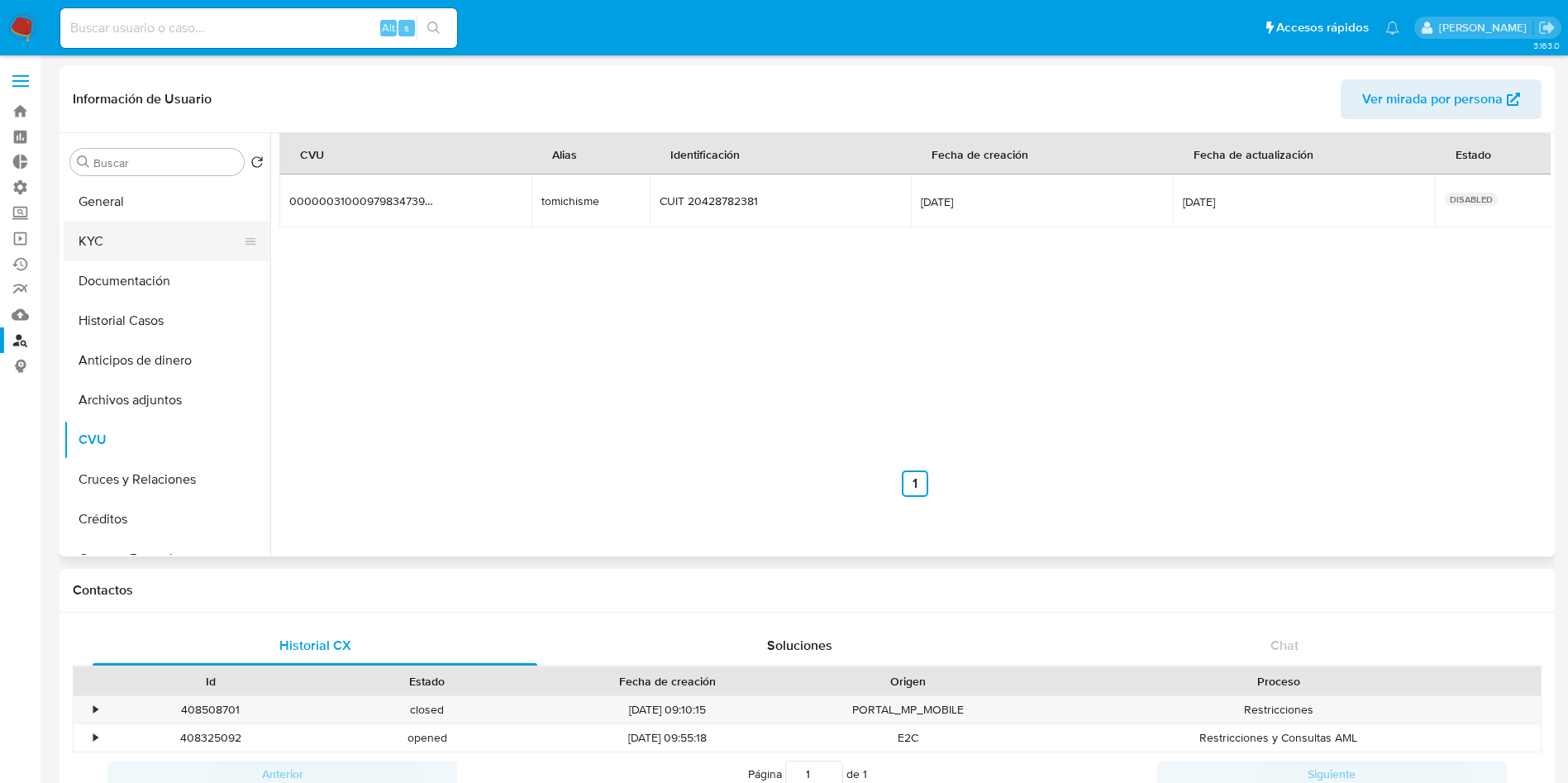
click at [103, 227] on button "KYC" at bounding box center [160, 242] width 194 height 39
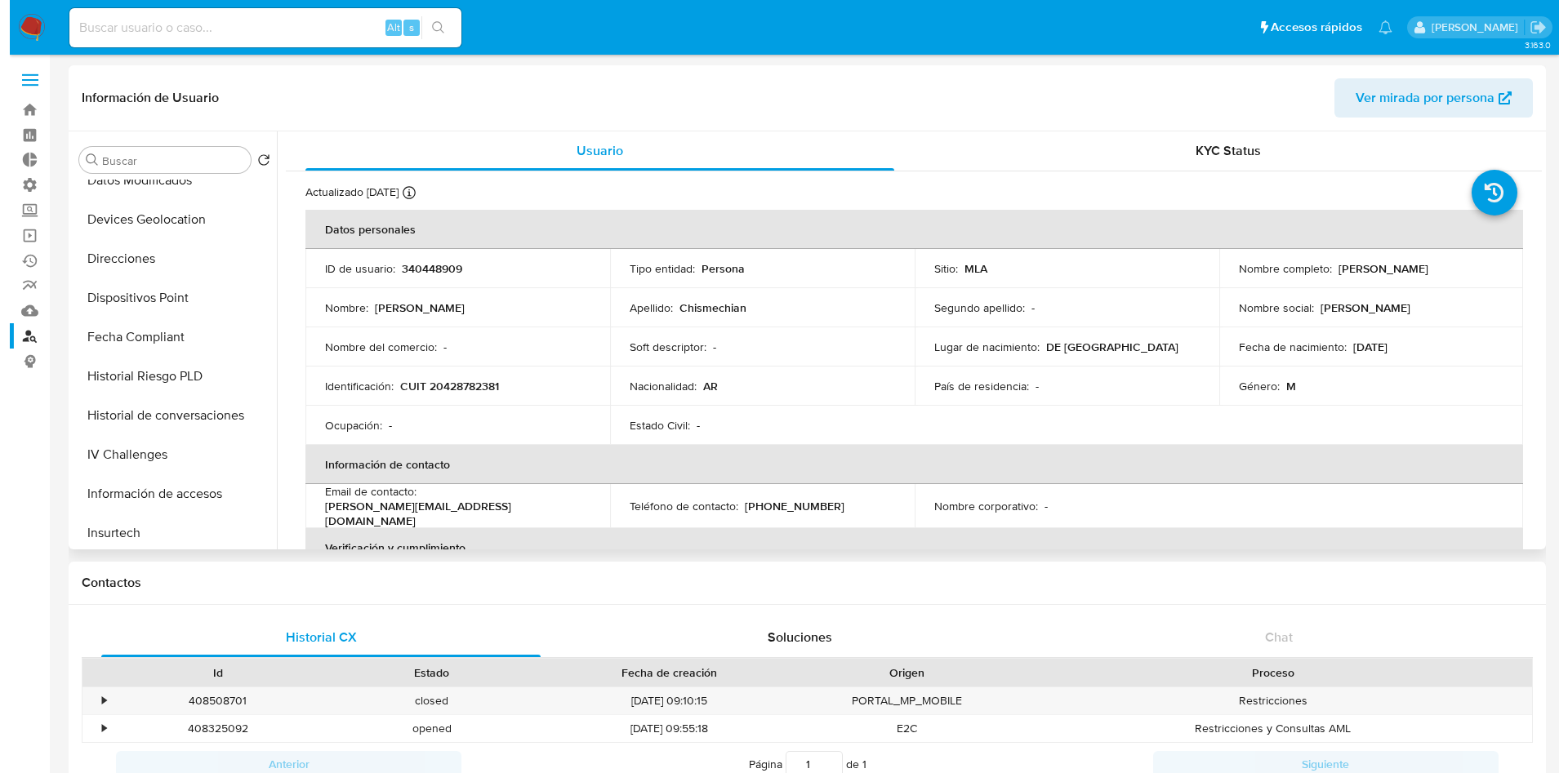
scroll to position [490, 0]
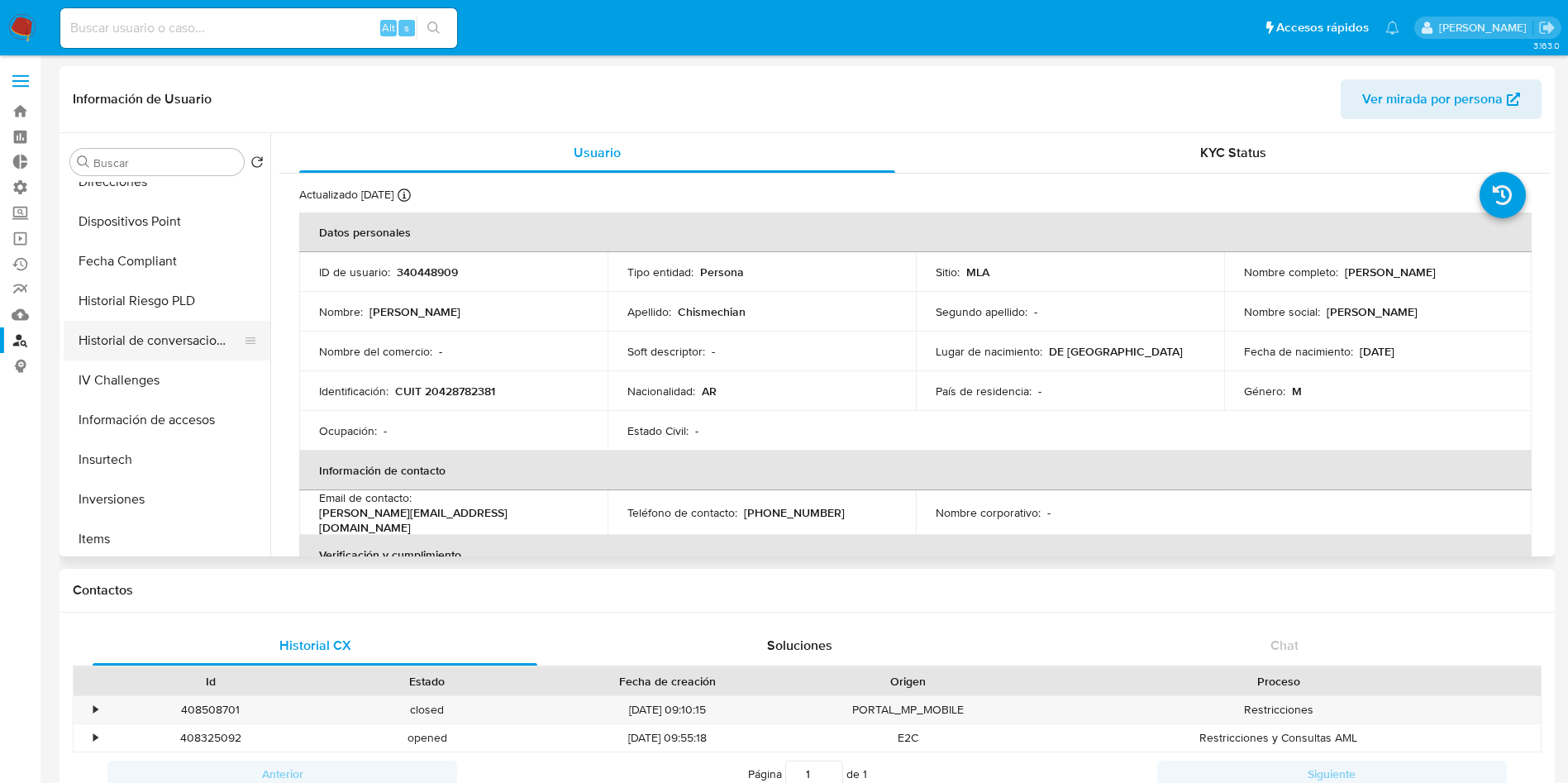
click at [201, 350] on button "Historial de conversaciones" at bounding box center [160, 341] width 194 height 39
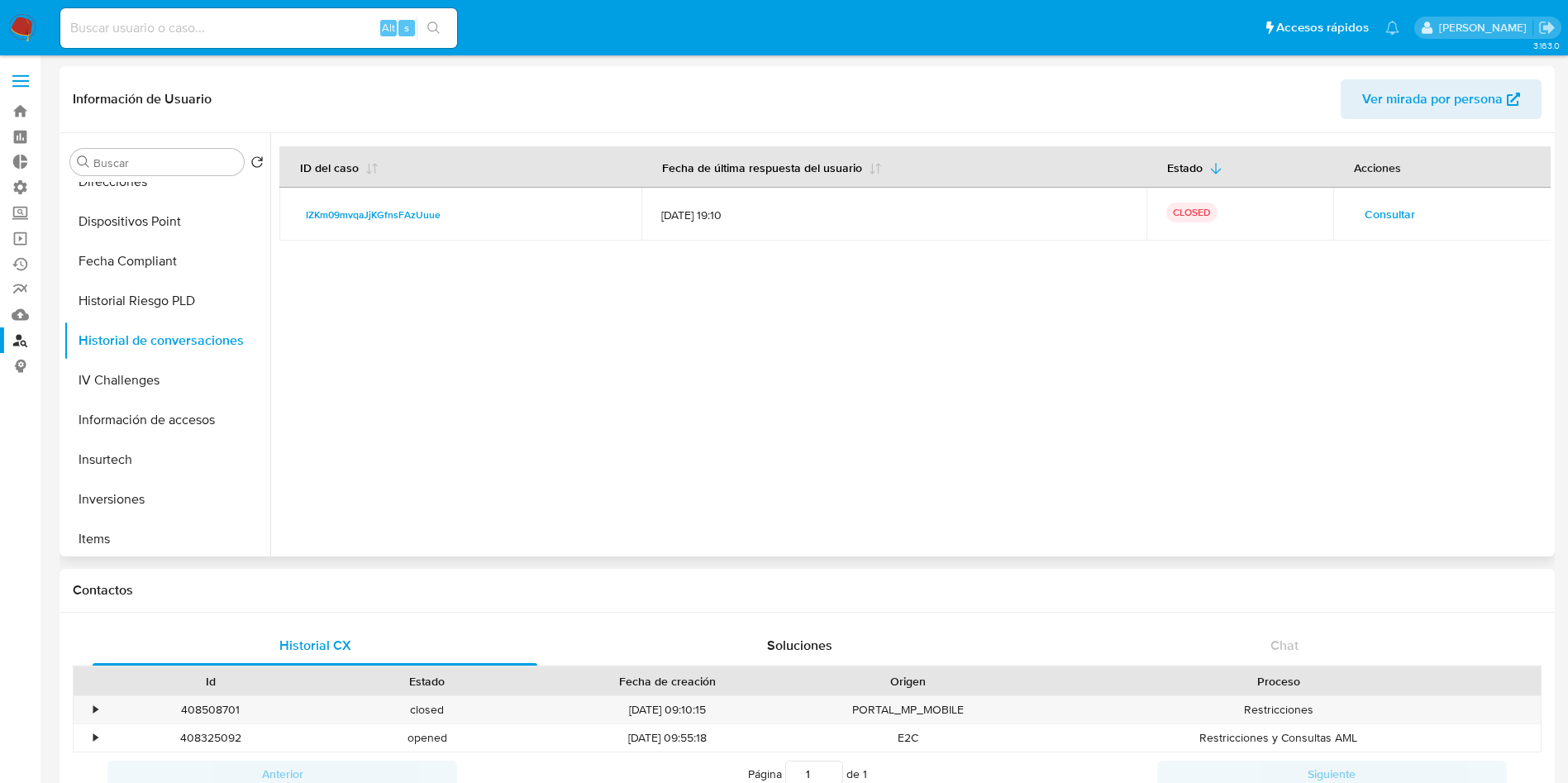
click at [1370, 212] on span "Consultar" at bounding box center [1390, 214] width 51 height 23
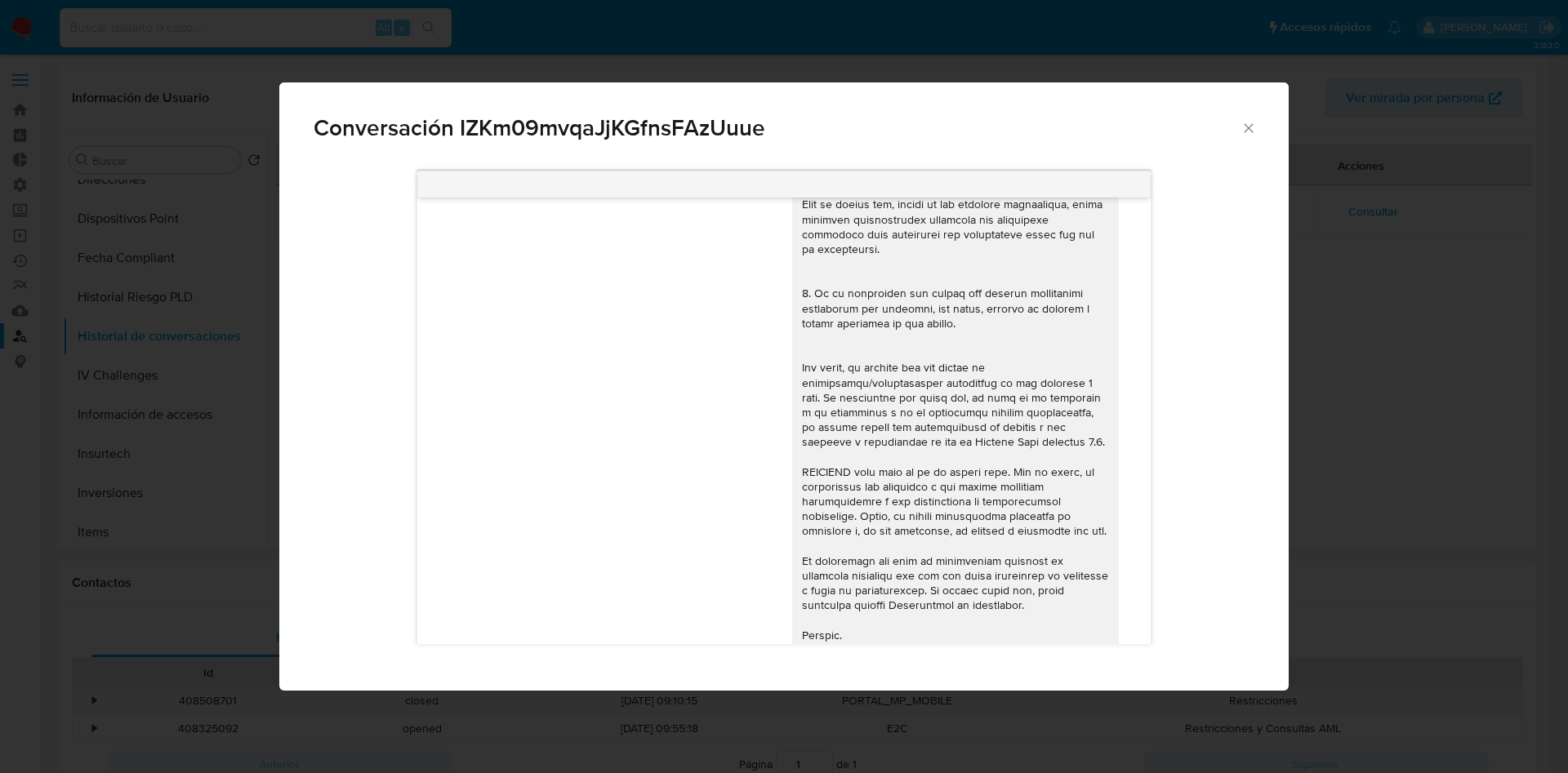
scroll to position [154, 0]
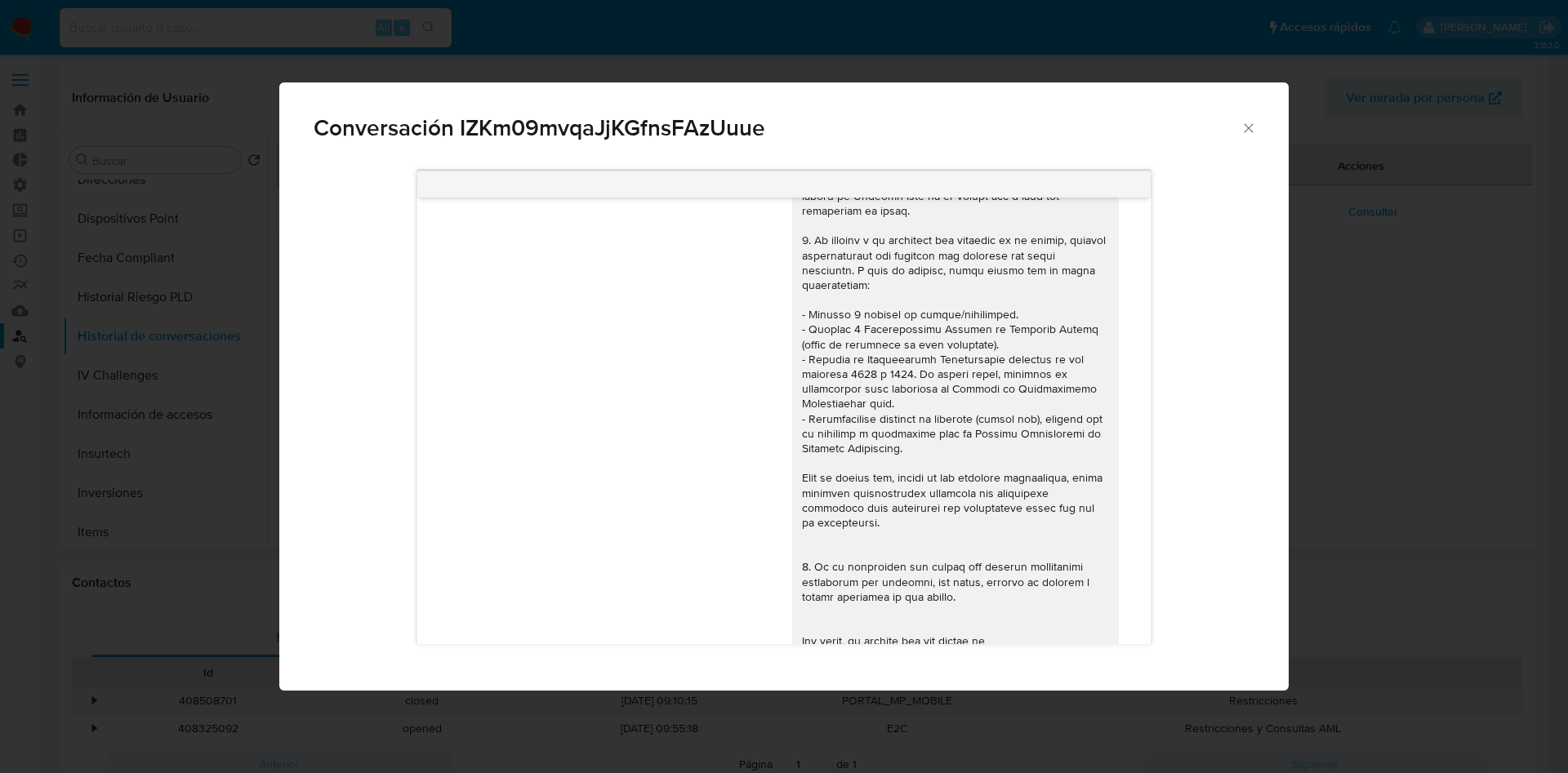
click at [865, 402] on div "Comunicación" at bounding box center [956, 500] width 307 height 862
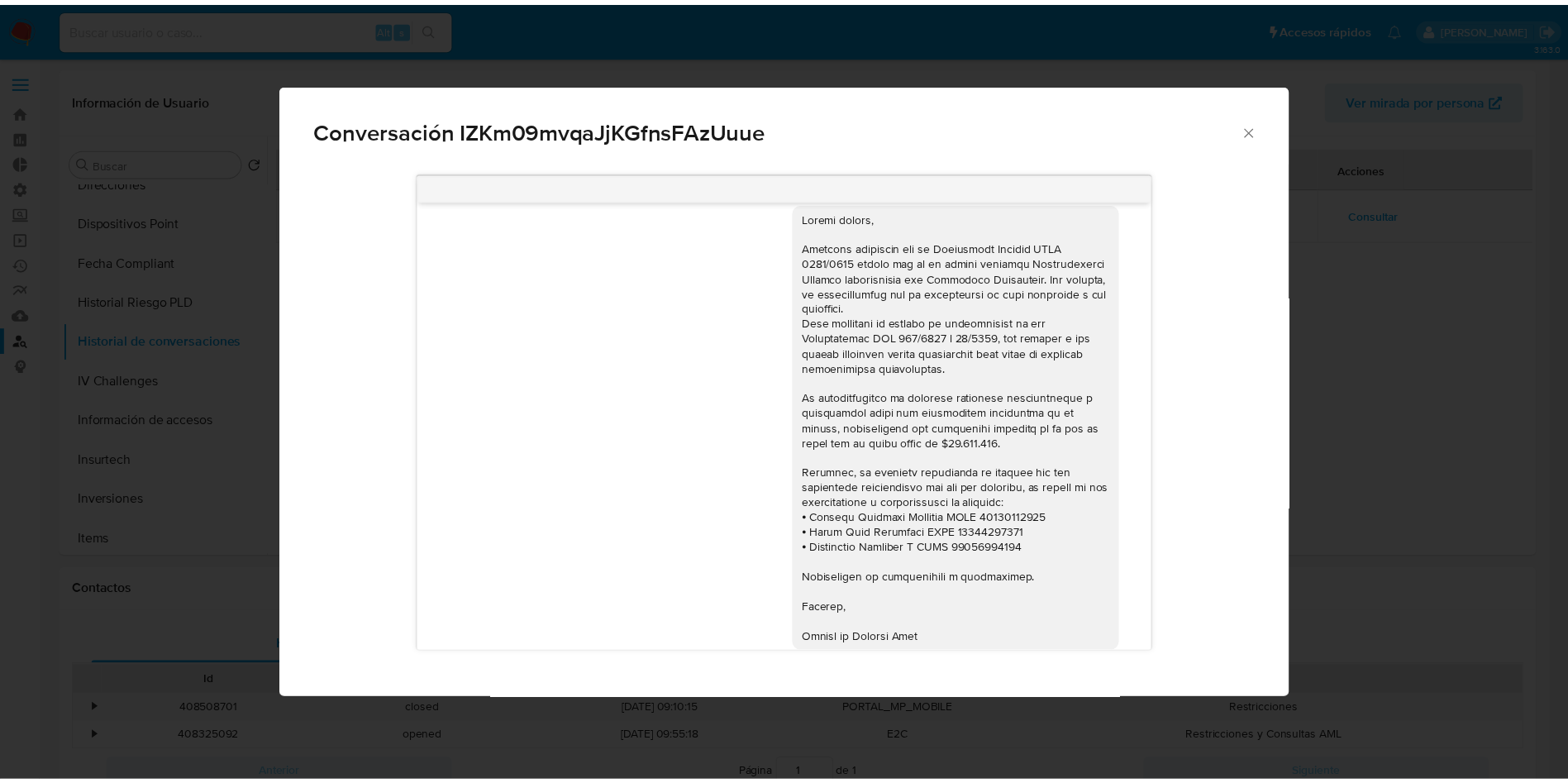
scroll to position [1025, 0]
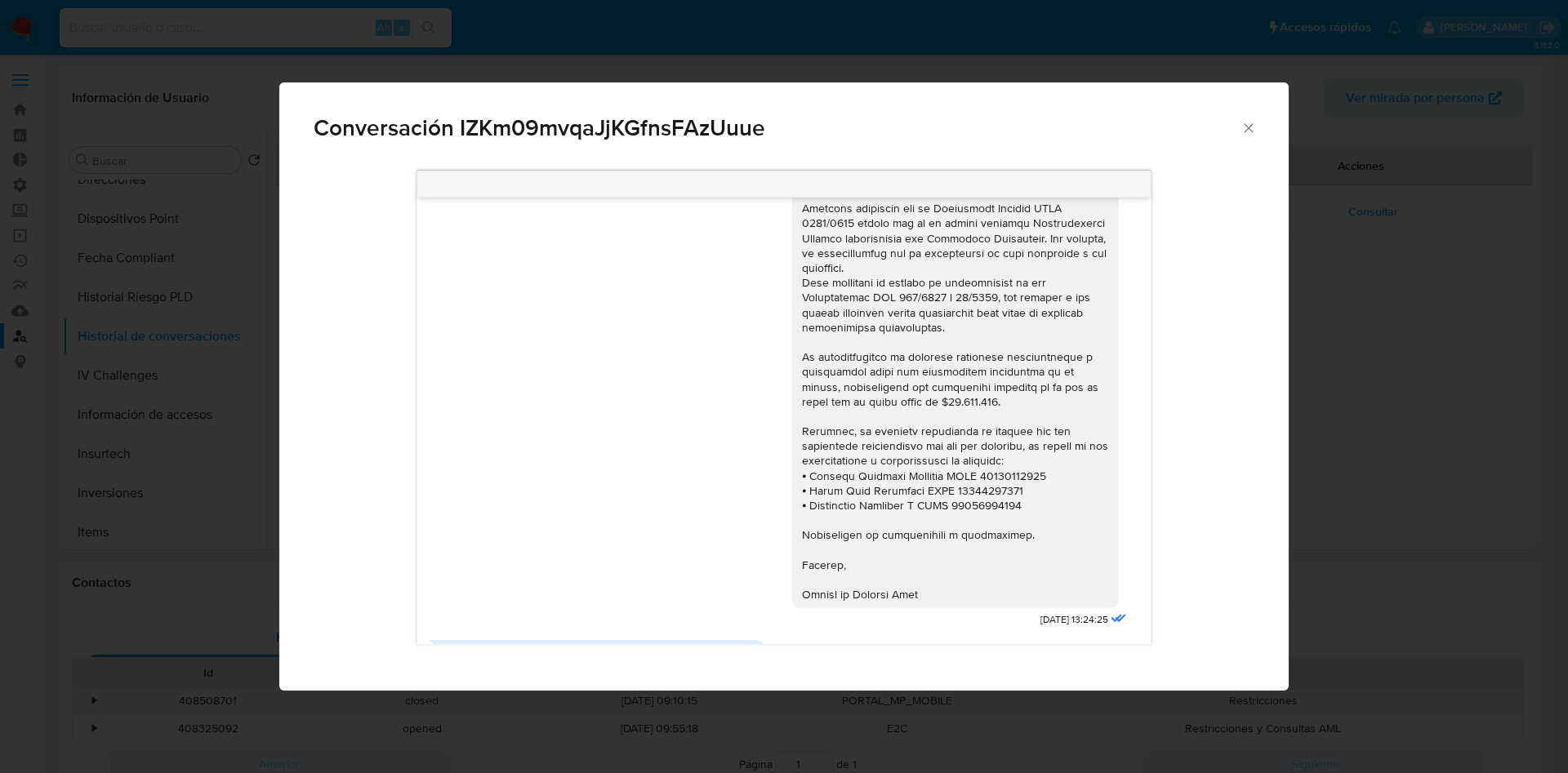
click at [1241, 133] on icon "Cerrar" at bounding box center [1249, 129] width 17 height 17
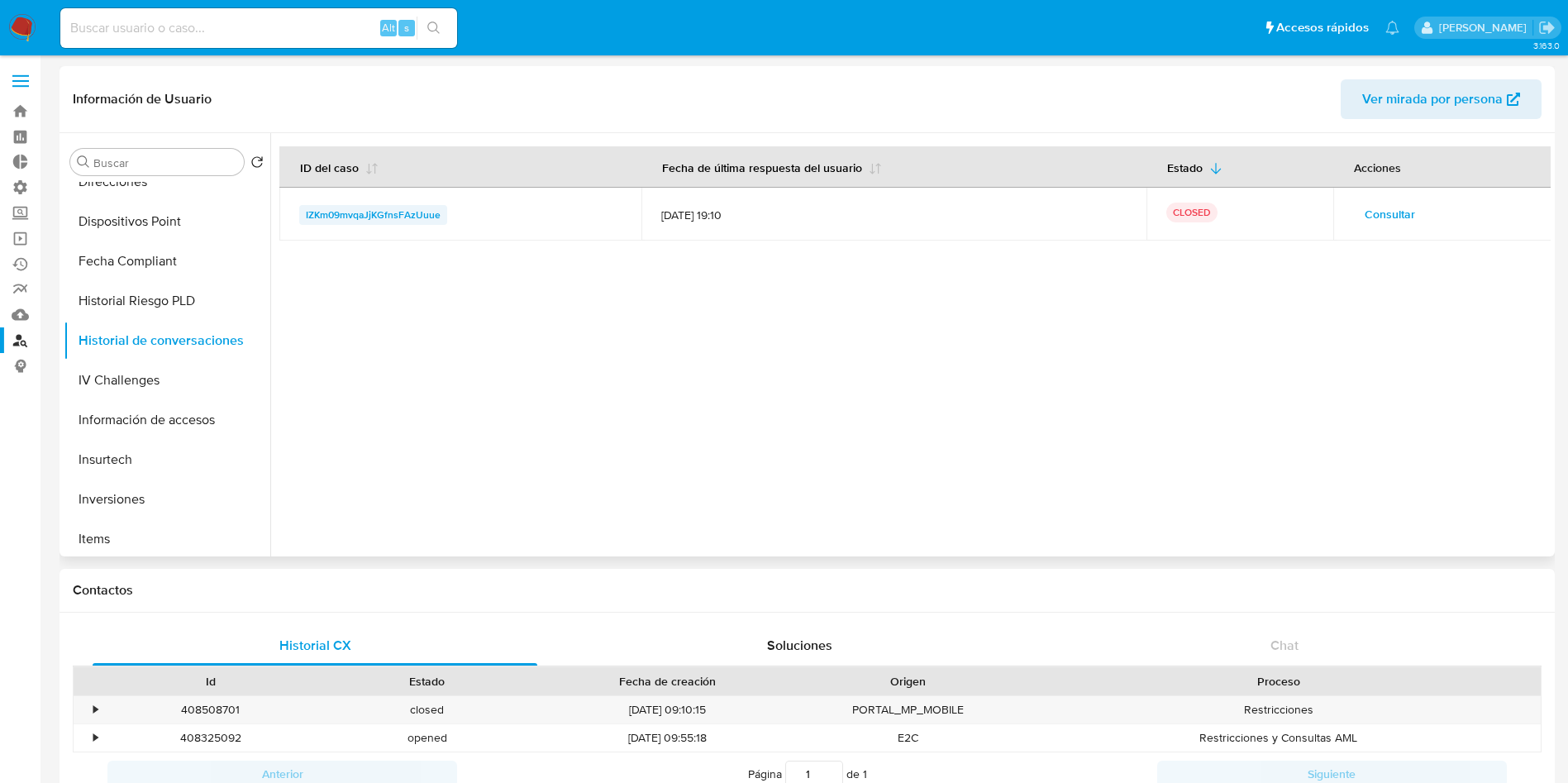
click at [434, 214] on span "IZKm09mvqaJjKGfnsFAzUuue" at bounding box center [374, 214] width 135 height 20
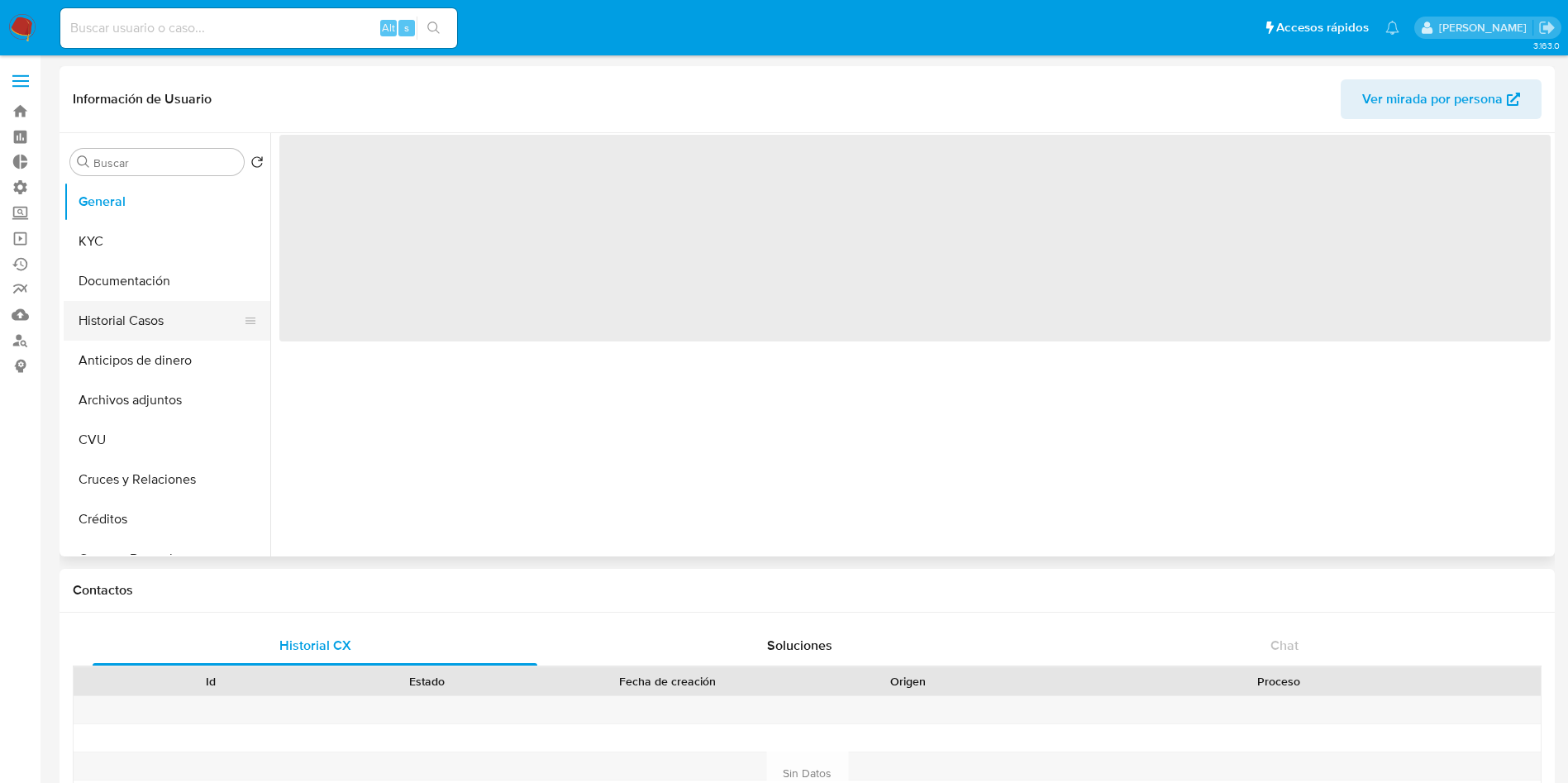
select select "10"
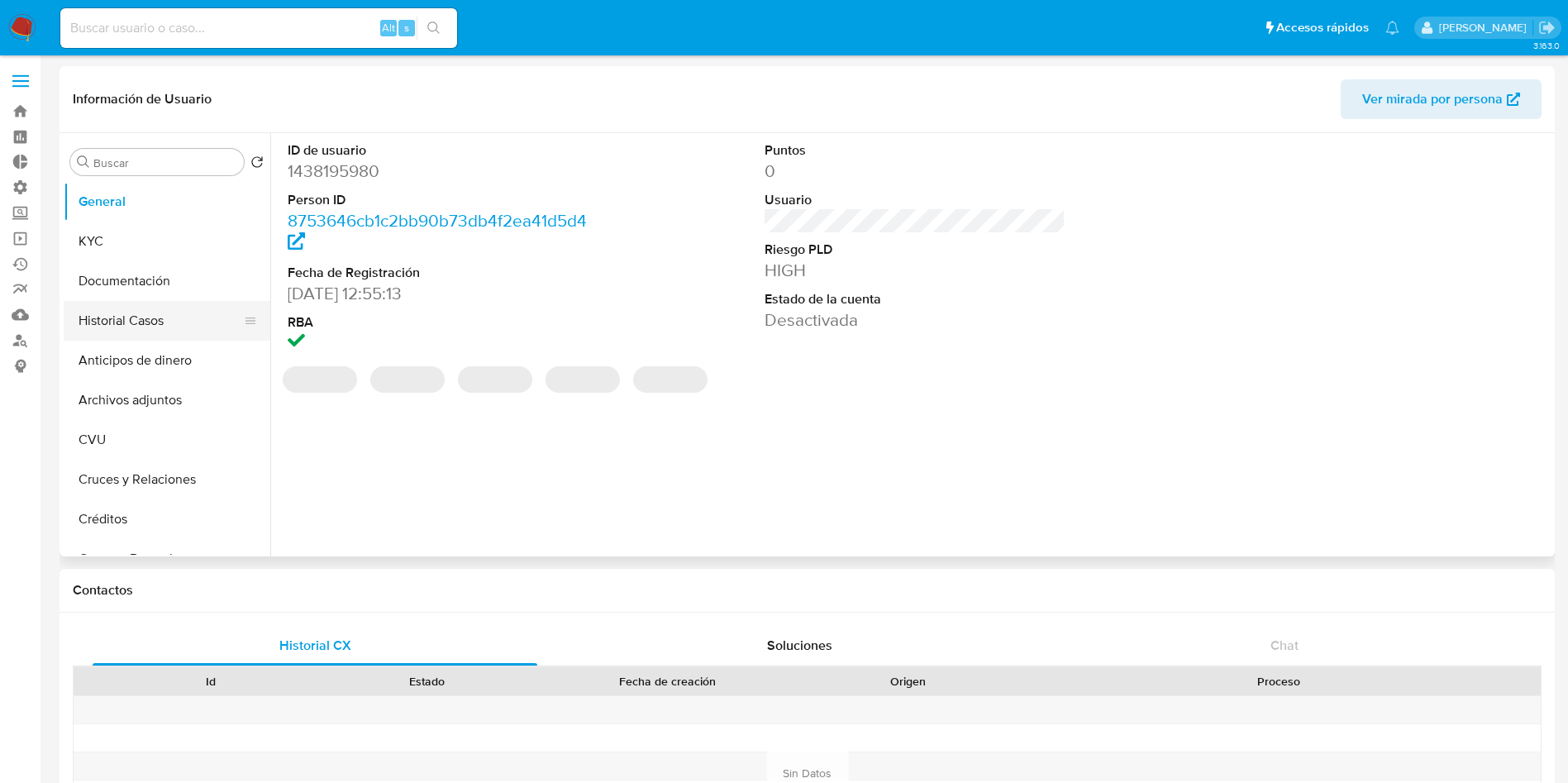
click at [129, 323] on button "Historial Casos" at bounding box center [160, 320] width 194 height 39
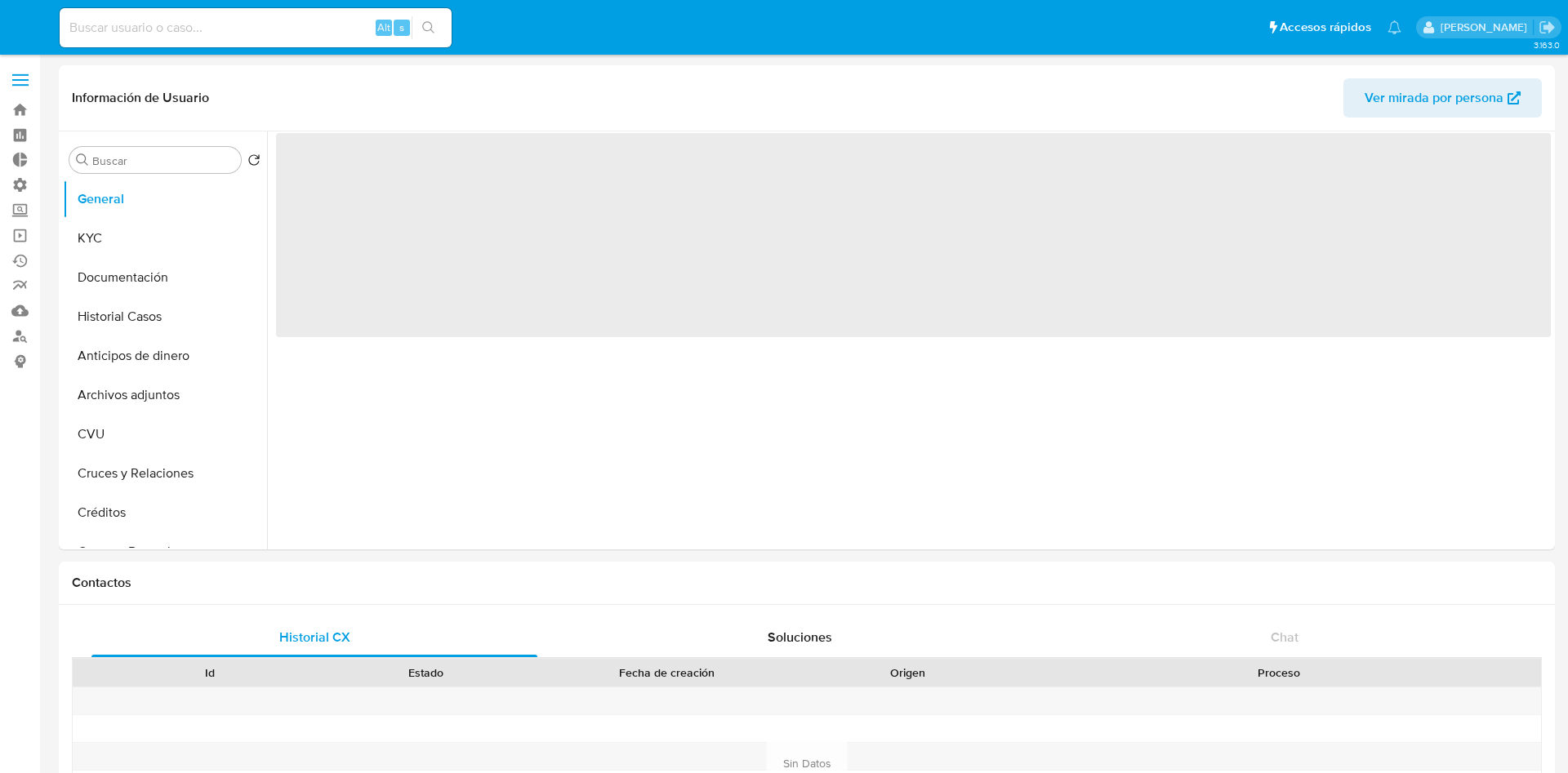
select select "10"
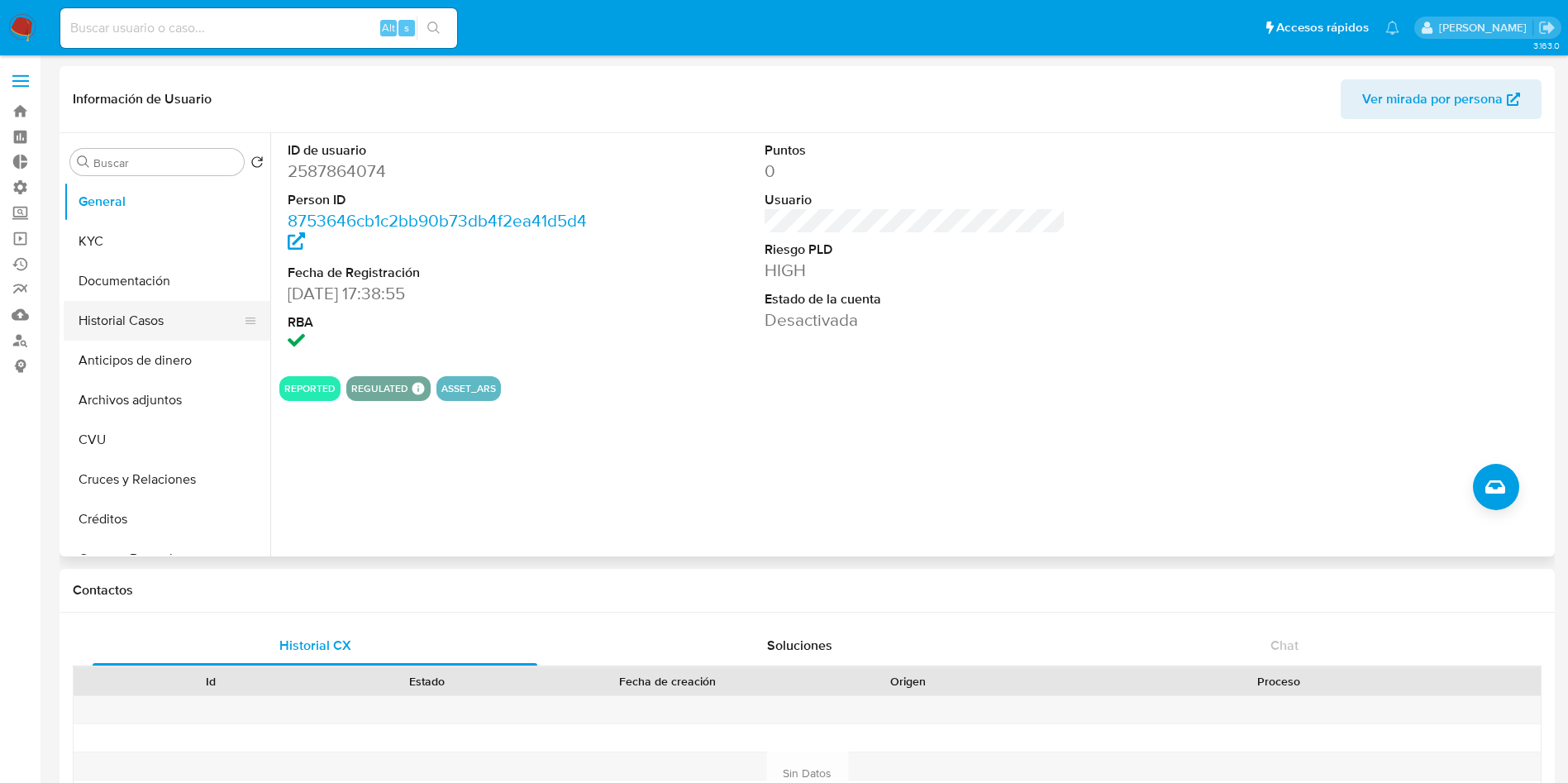
click at [154, 329] on button "Historial Casos" at bounding box center [160, 320] width 194 height 39
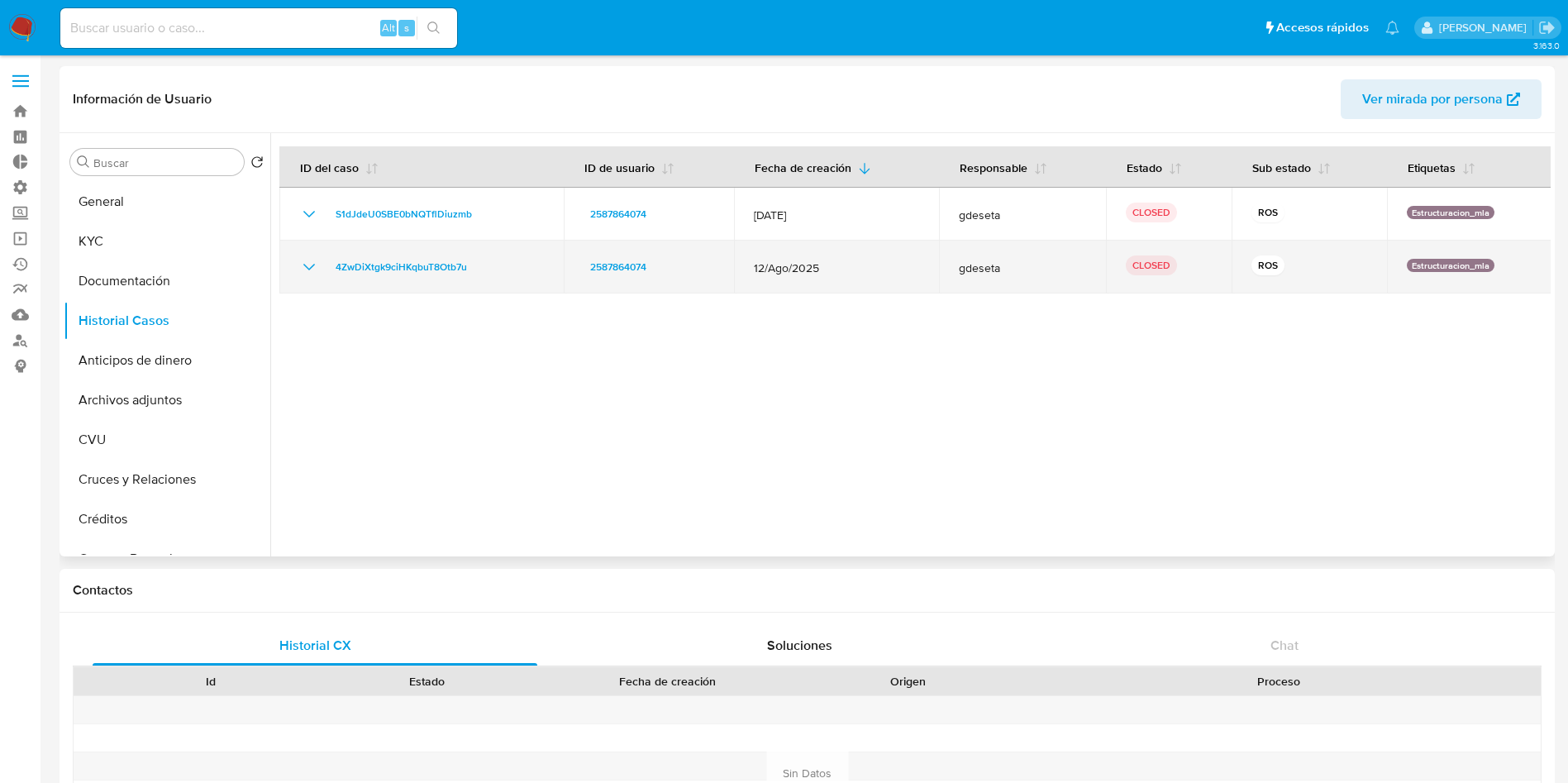
click at [307, 267] on icon "Mostrar/Ocultar" at bounding box center [309, 267] width 20 height 20
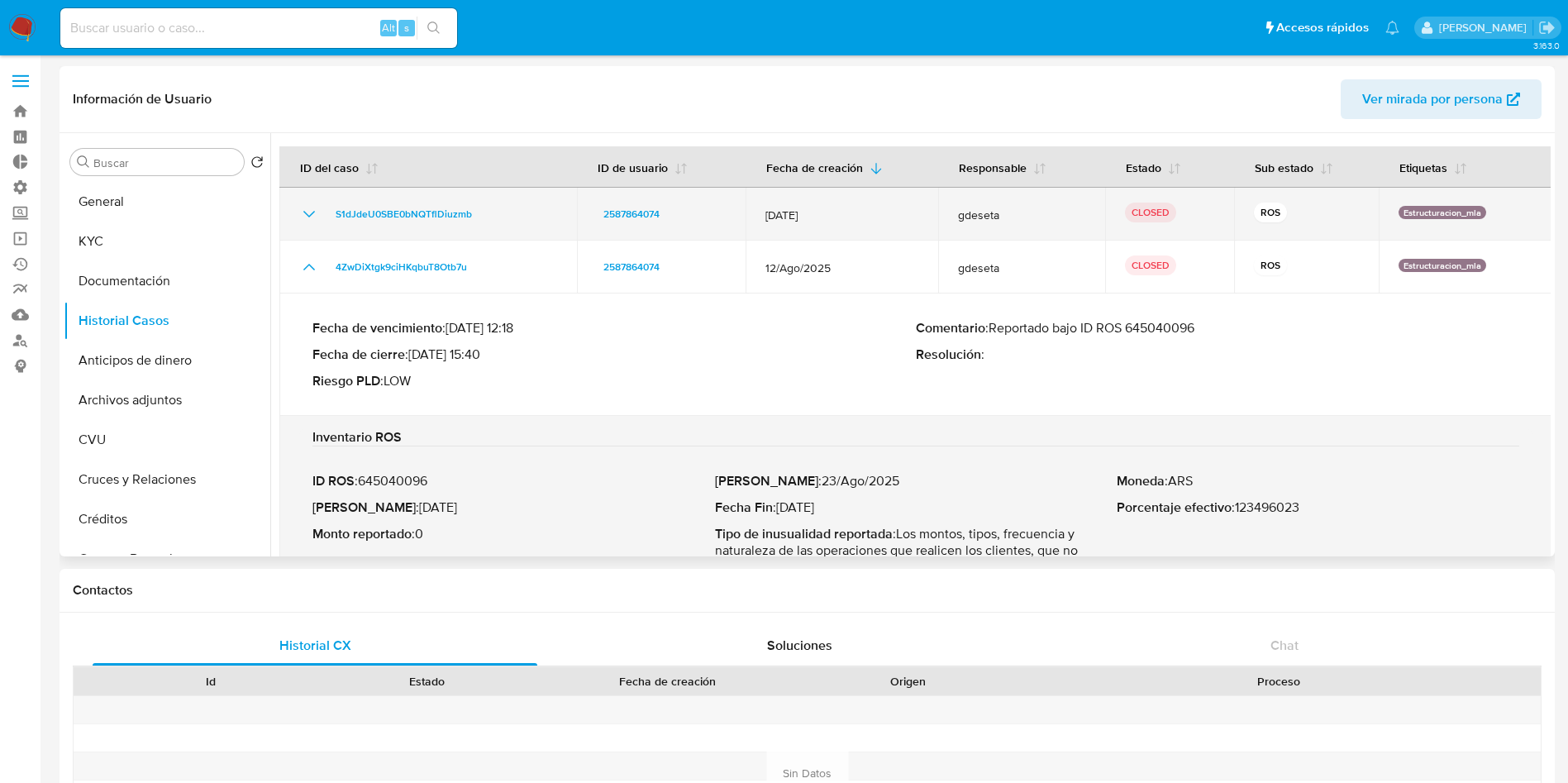
click at [305, 208] on icon "Mostrar/Ocultar" at bounding box center [309, 214] width 20 height 20
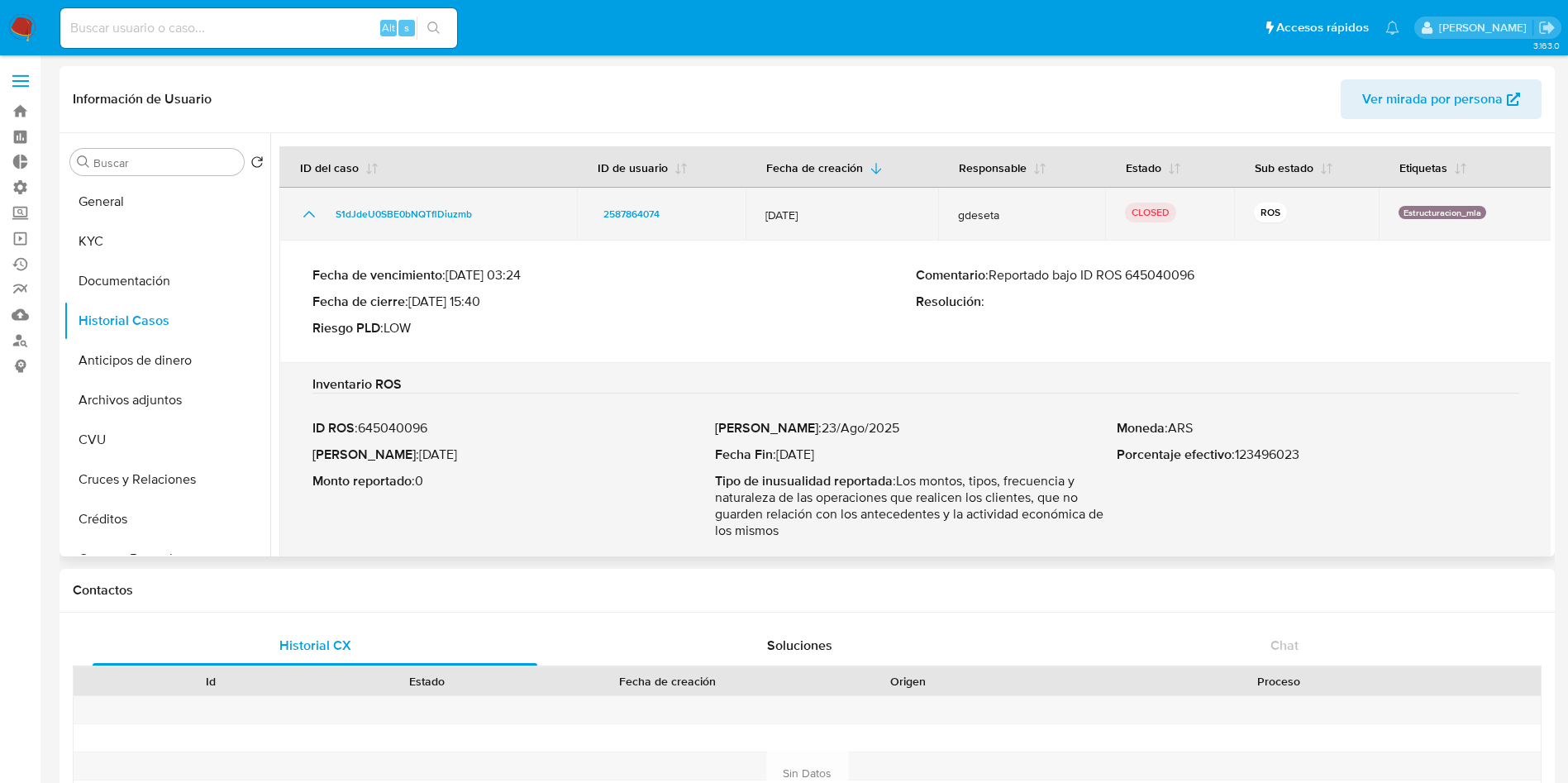
click at [305, 213] on icon "Mostrar/Ocultar" at bounding box center [309, 214] width 20 height 20
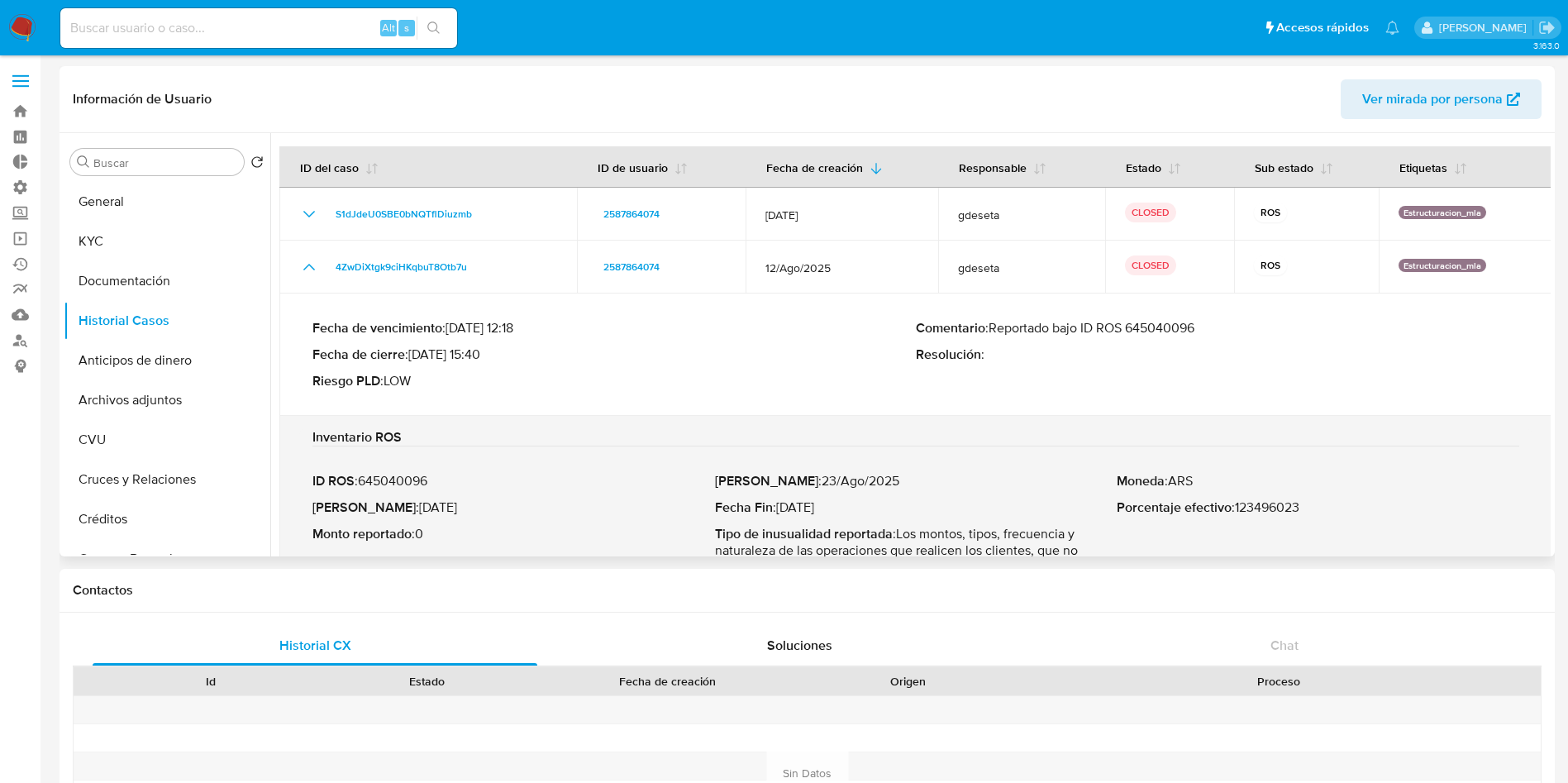
click at [1157, 327] on p "Comentario : Reportado bajo ID ROS 645040096" at bounding box center [1217, 329] width 604 height 17
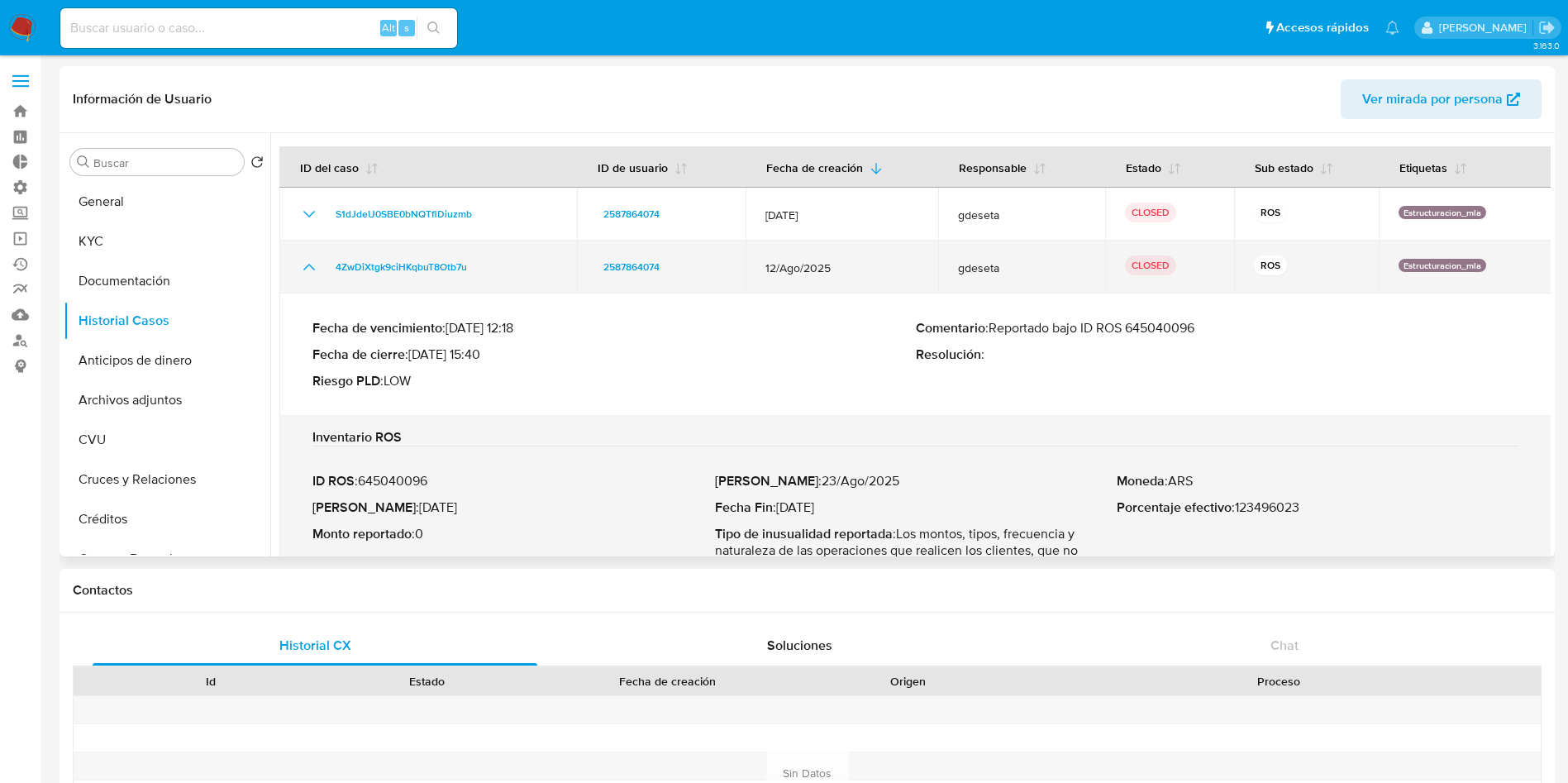
click at [307, 268] on icon "Mostrar/Ocultar" at bounding box center [309, 267] width 20 height 20
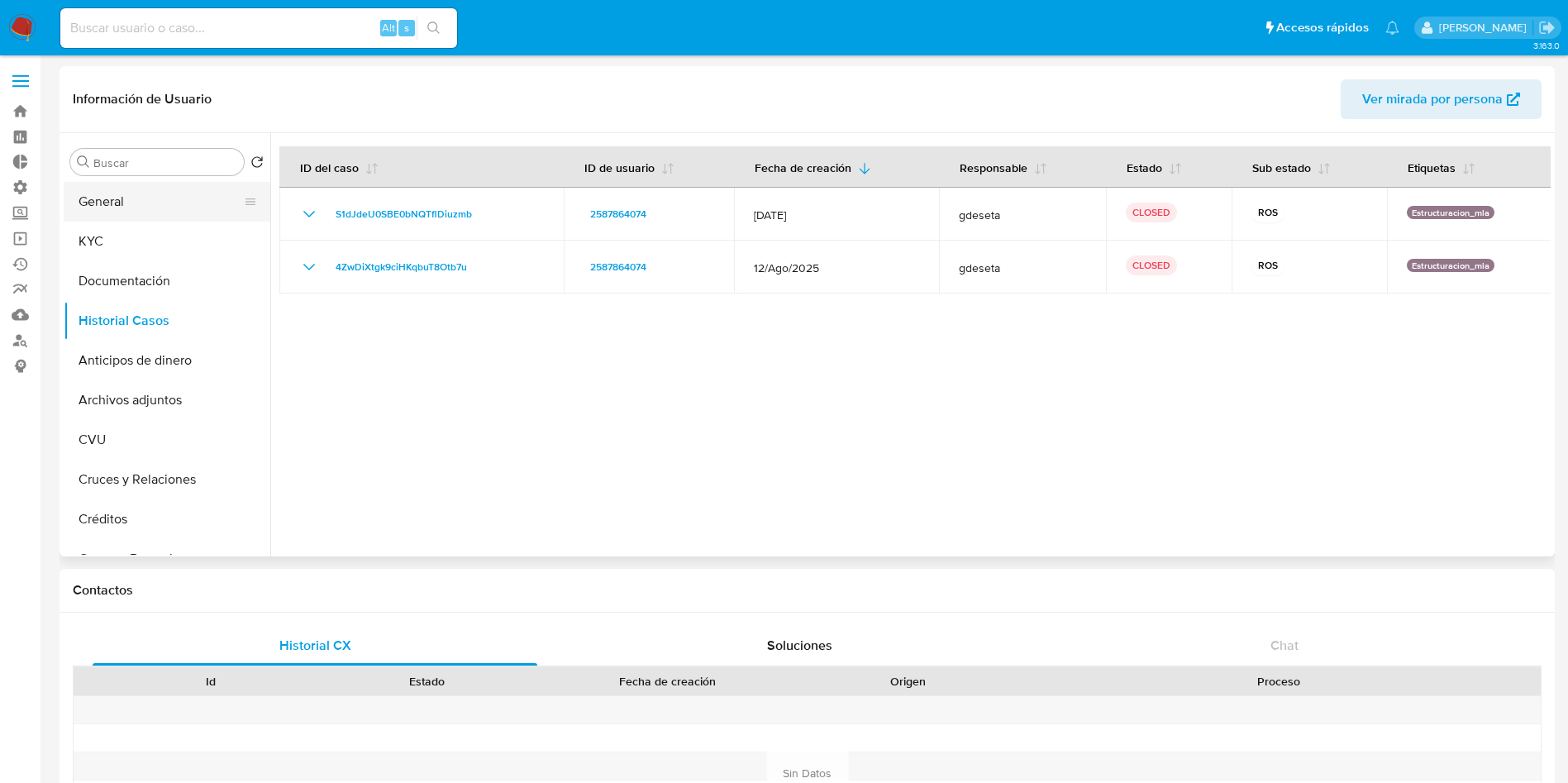
click at [143, 204] on button "General" at bounding box center [160, 201] width 194 height 39
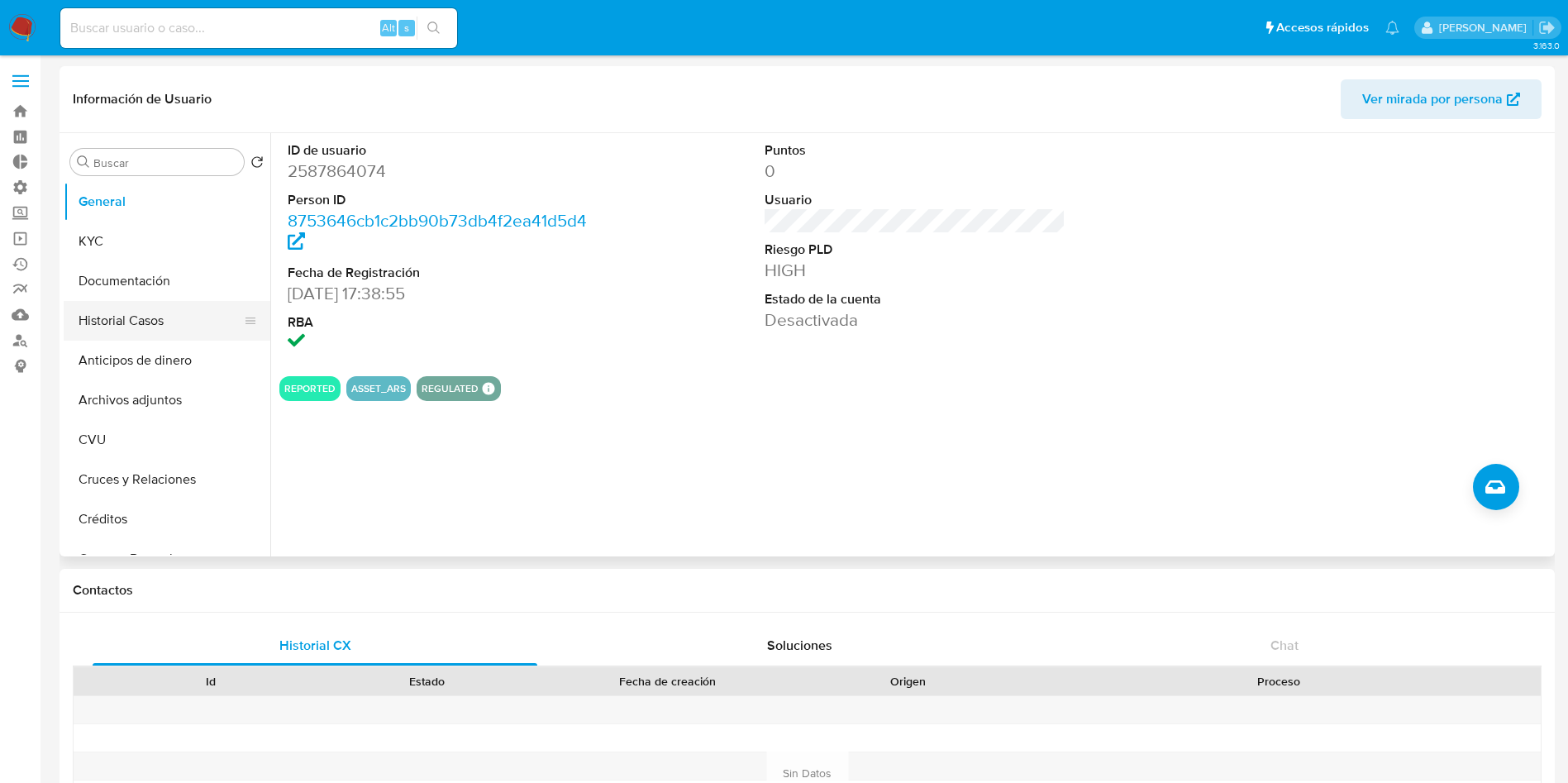
click at [154, 339] on button "Historial Casos" at bounding box center [160, 320] width 194 height 39
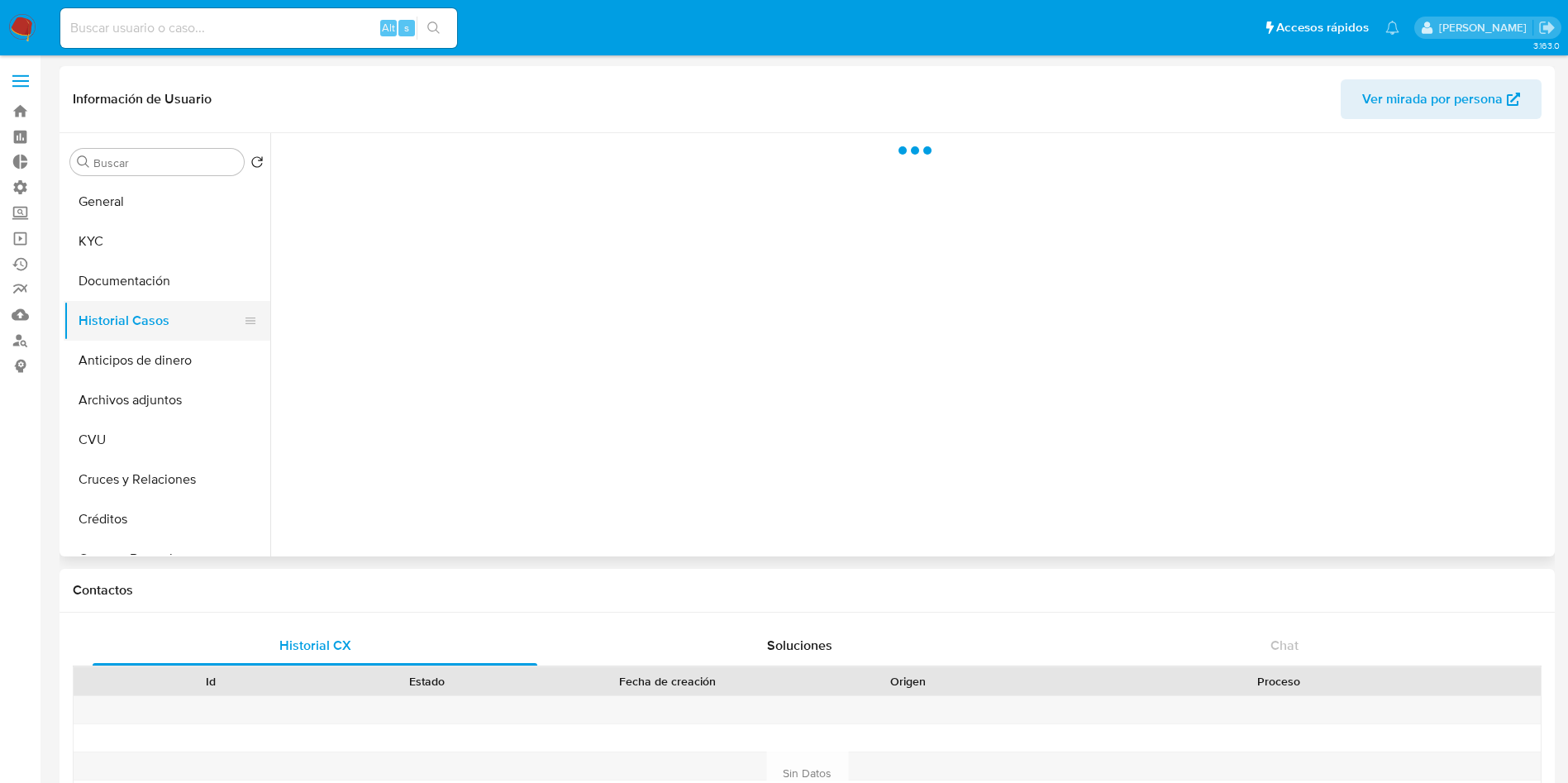
click at [152, 325] on button "Historial Casos" at bounding box center [160, 320] width 194 height 39
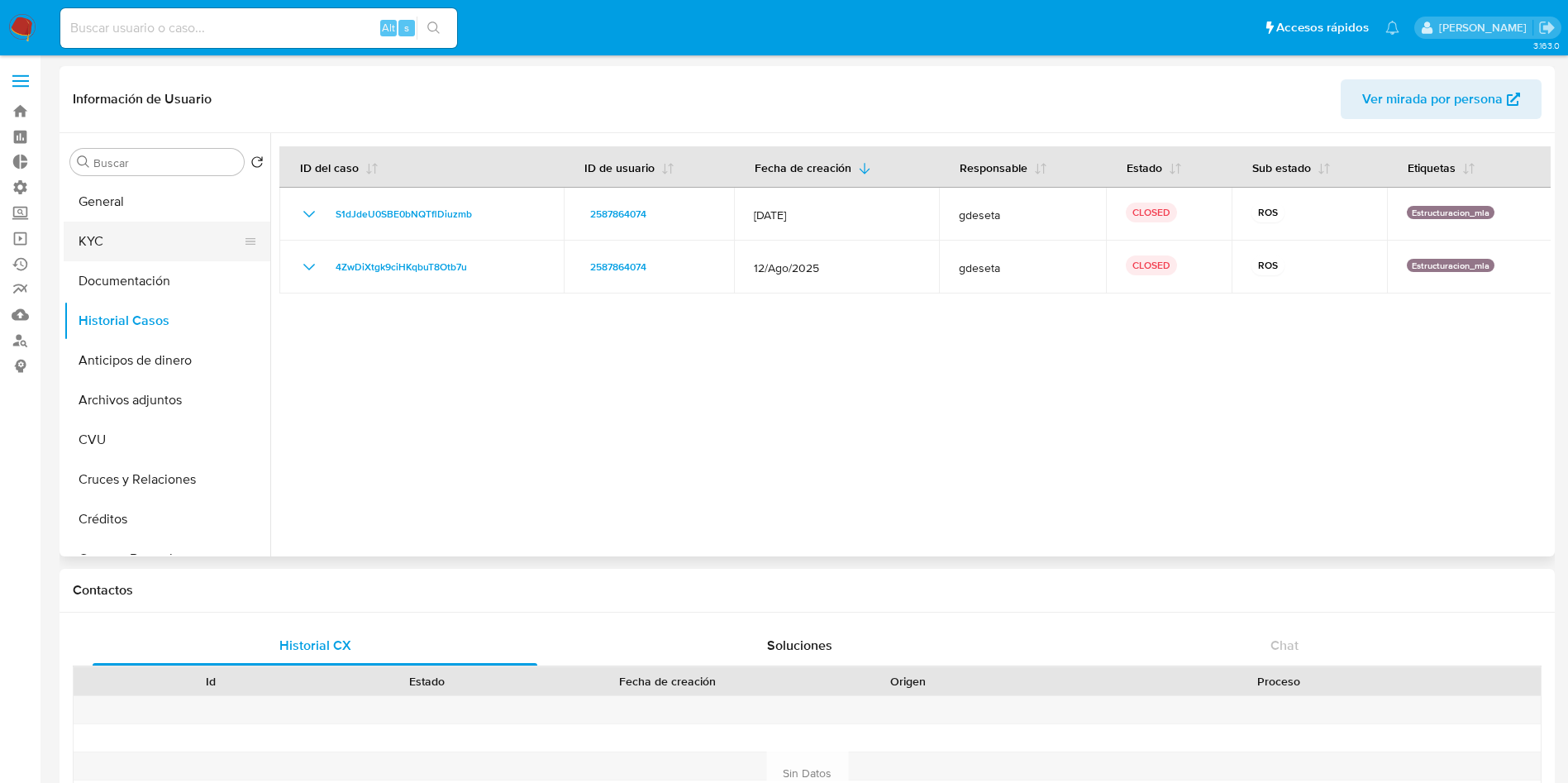
click at [101, 245] on button "KYC" at bounding box center [160, 242] width 194 height 39
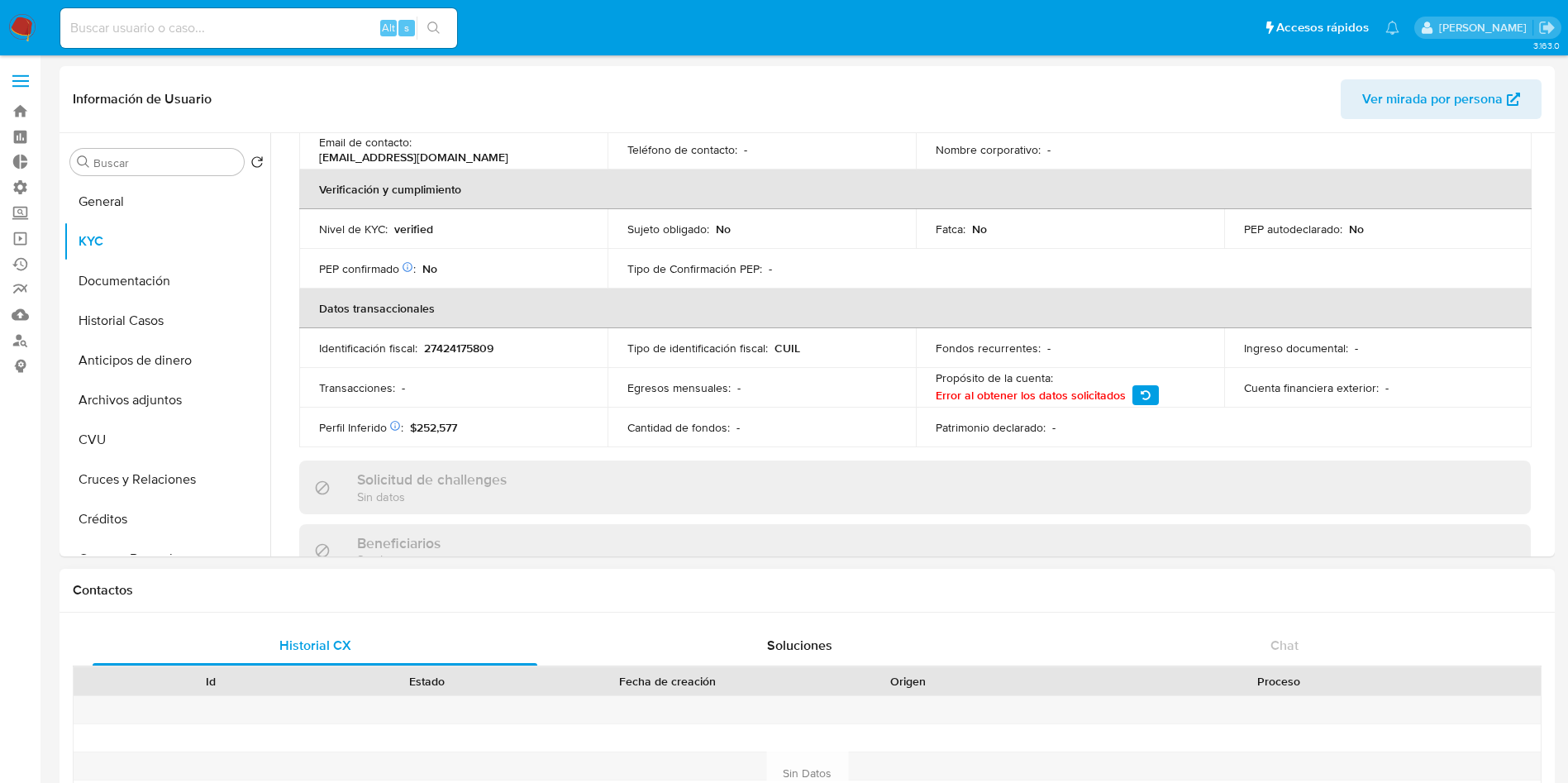
scroll to position [372, 0]
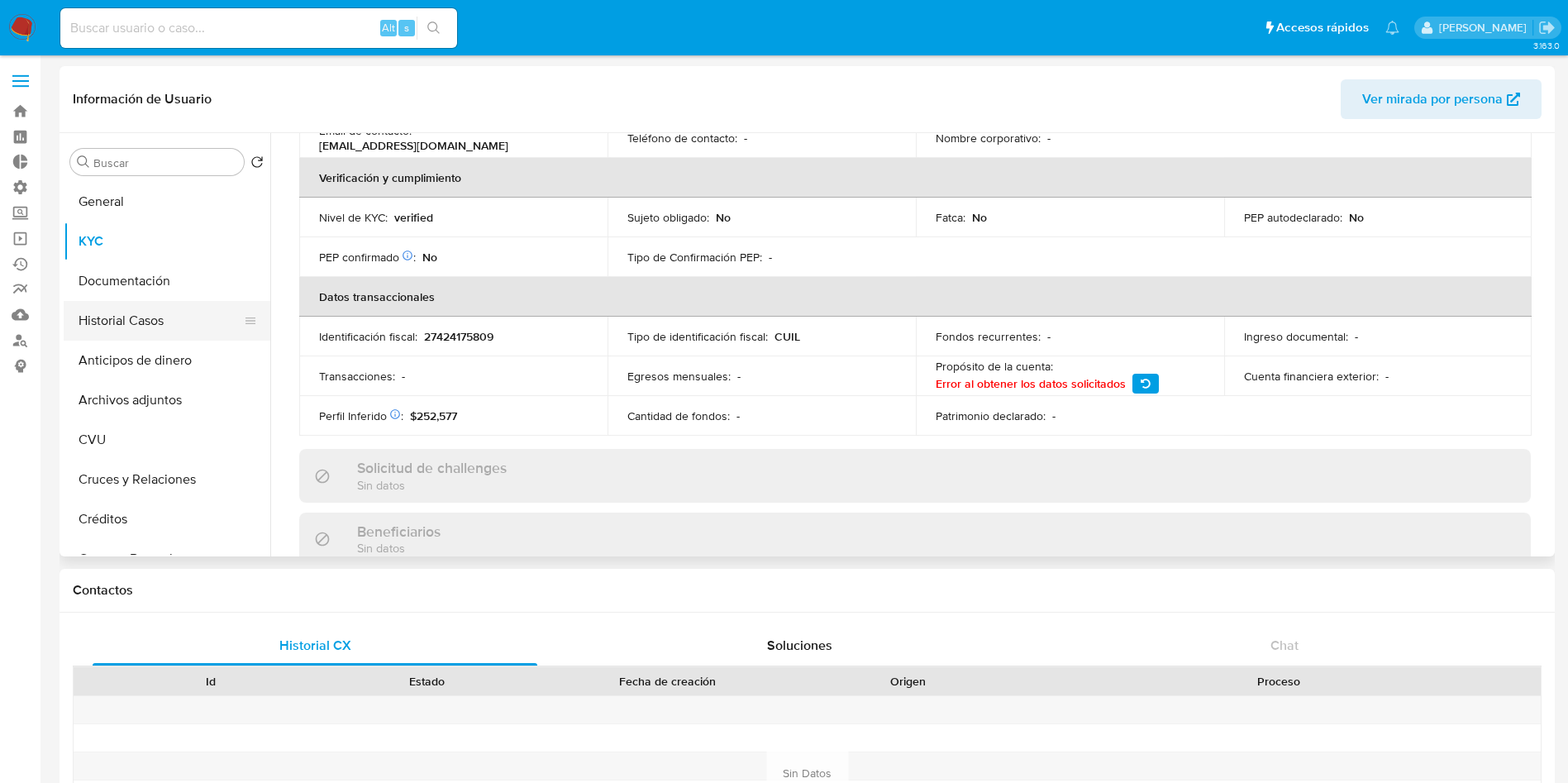
click at [174, 320] on button "Historial Casos" at bounding box center [160, 320] width 194 height 39
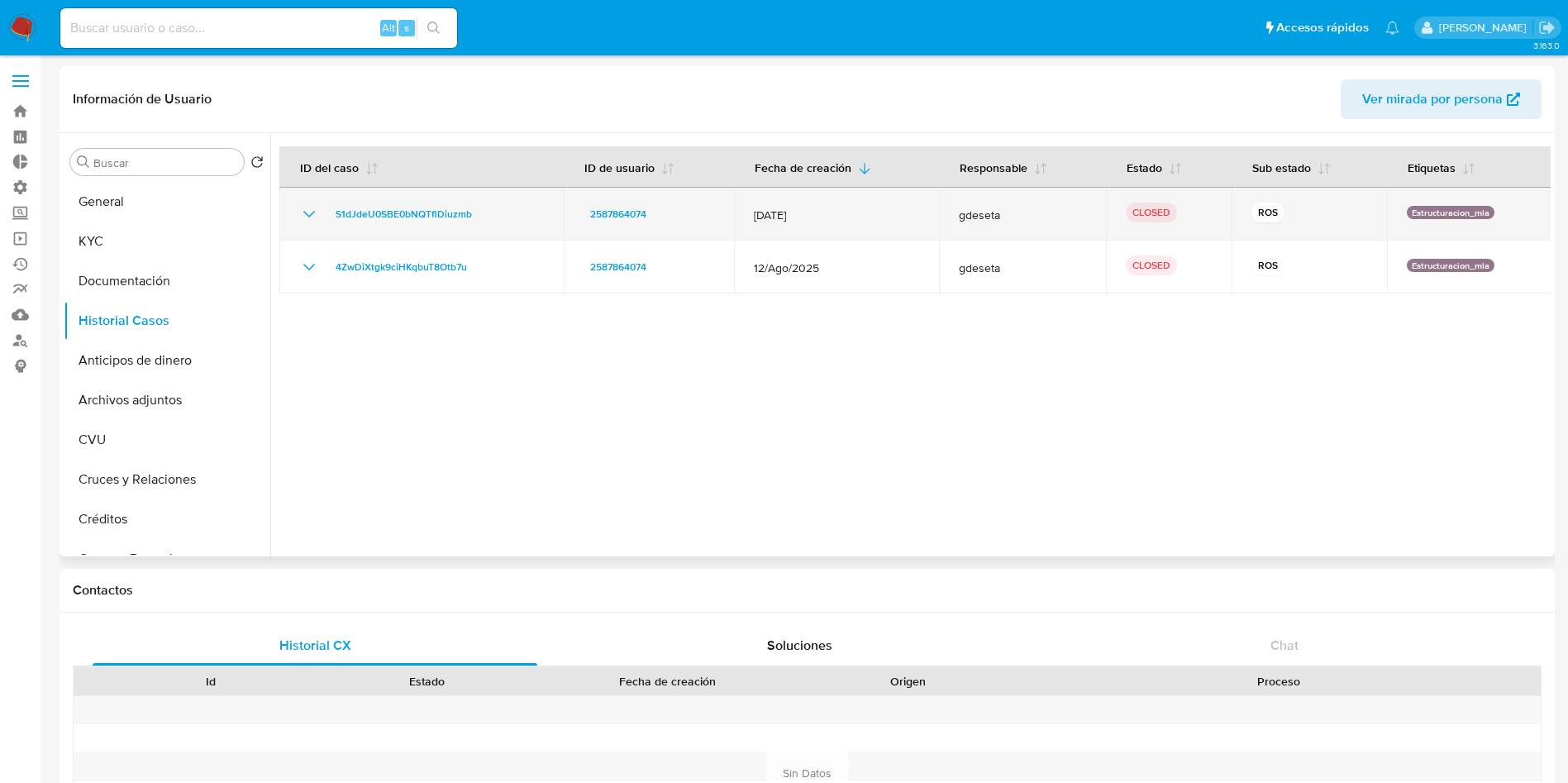
click at [313, 215] on icon "Mostrar/Ocultar" at bounding box center [309, 214] width 20 height 20
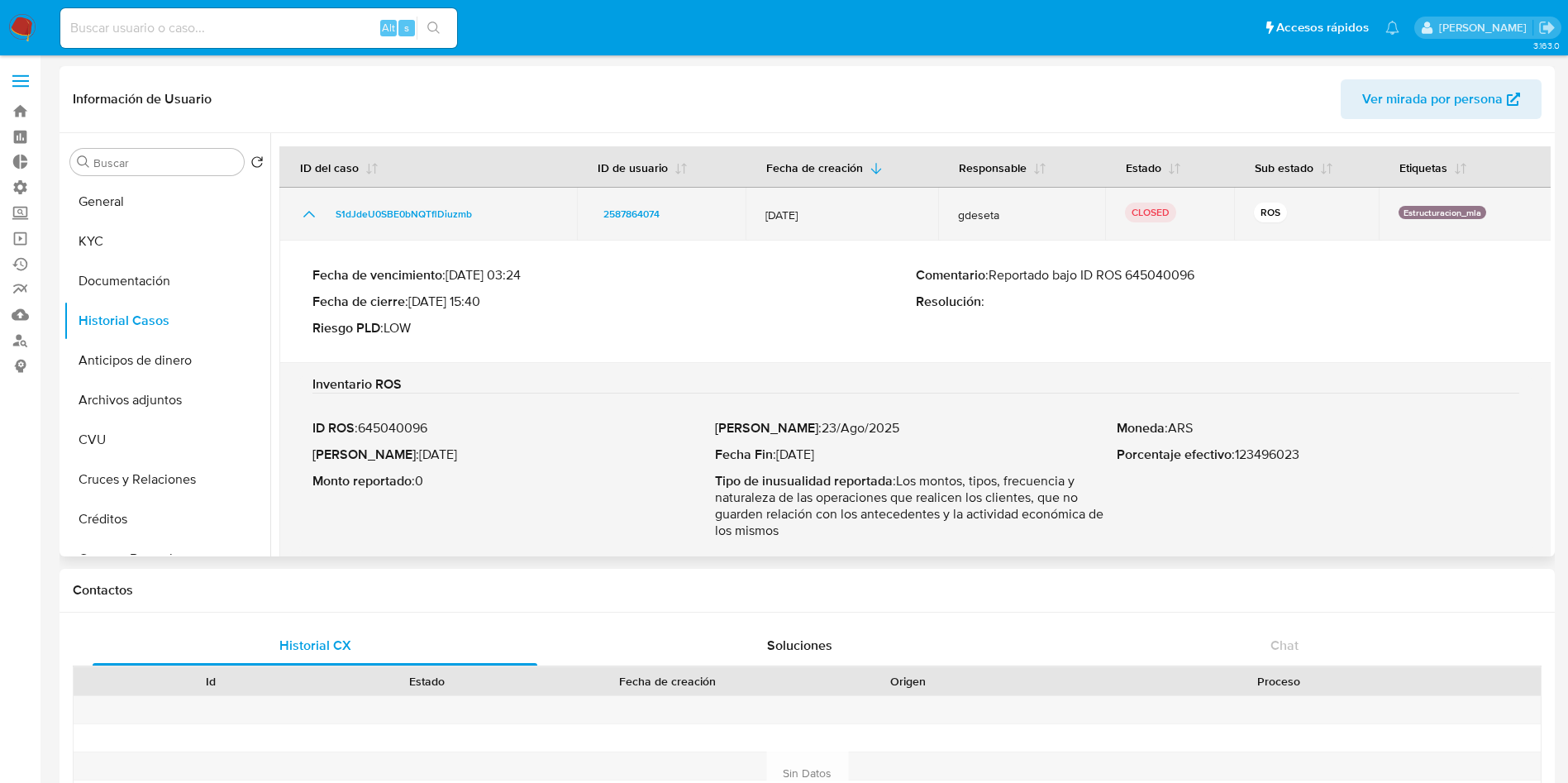
click at [313, 215] on icon "Mostrar/Ocultar" at bounding box center [309, 214] width 11 height 7
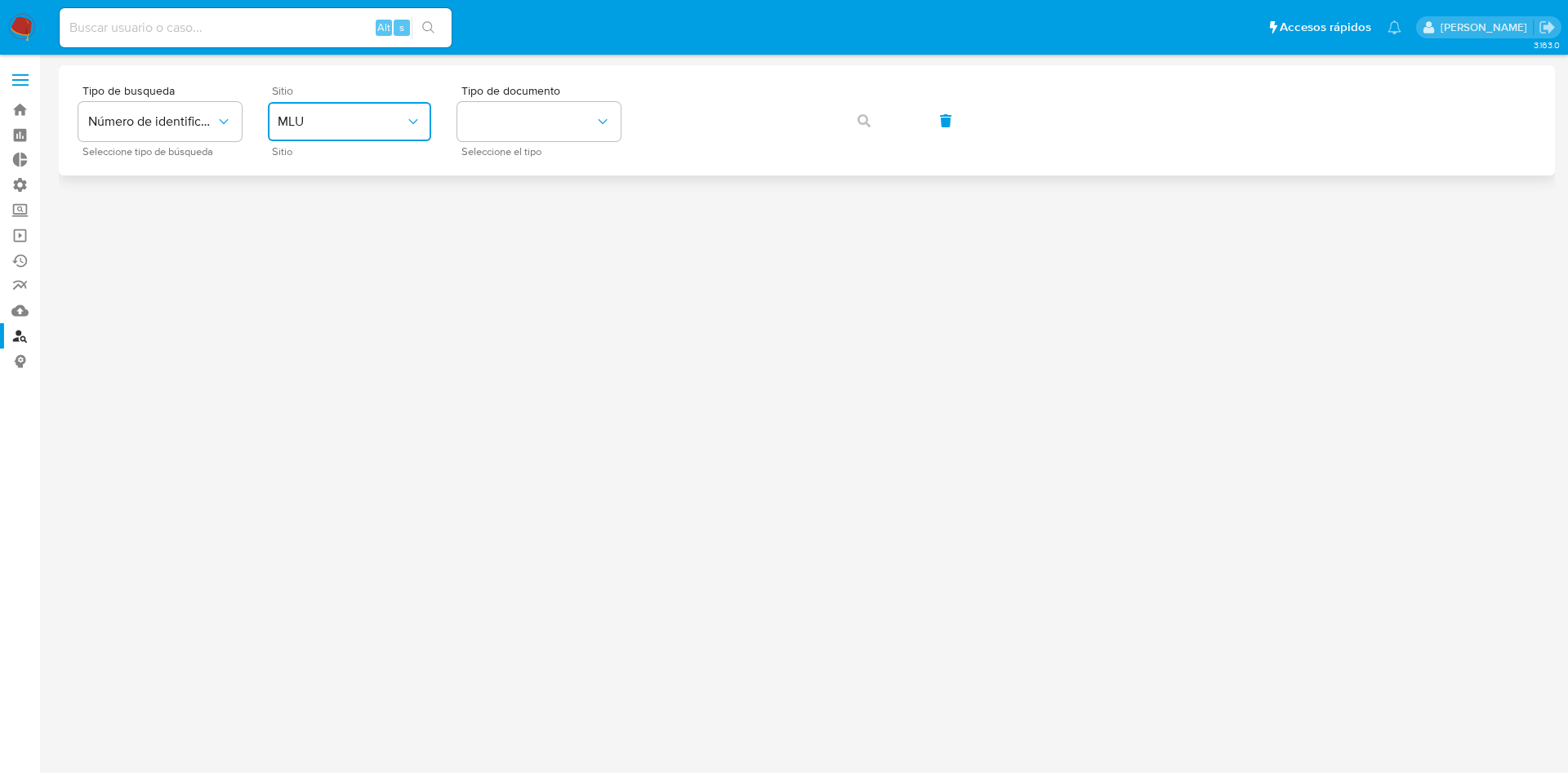
click at [309, 122] on span "MLU" at bounding box center [341, 122] width 128 height 17
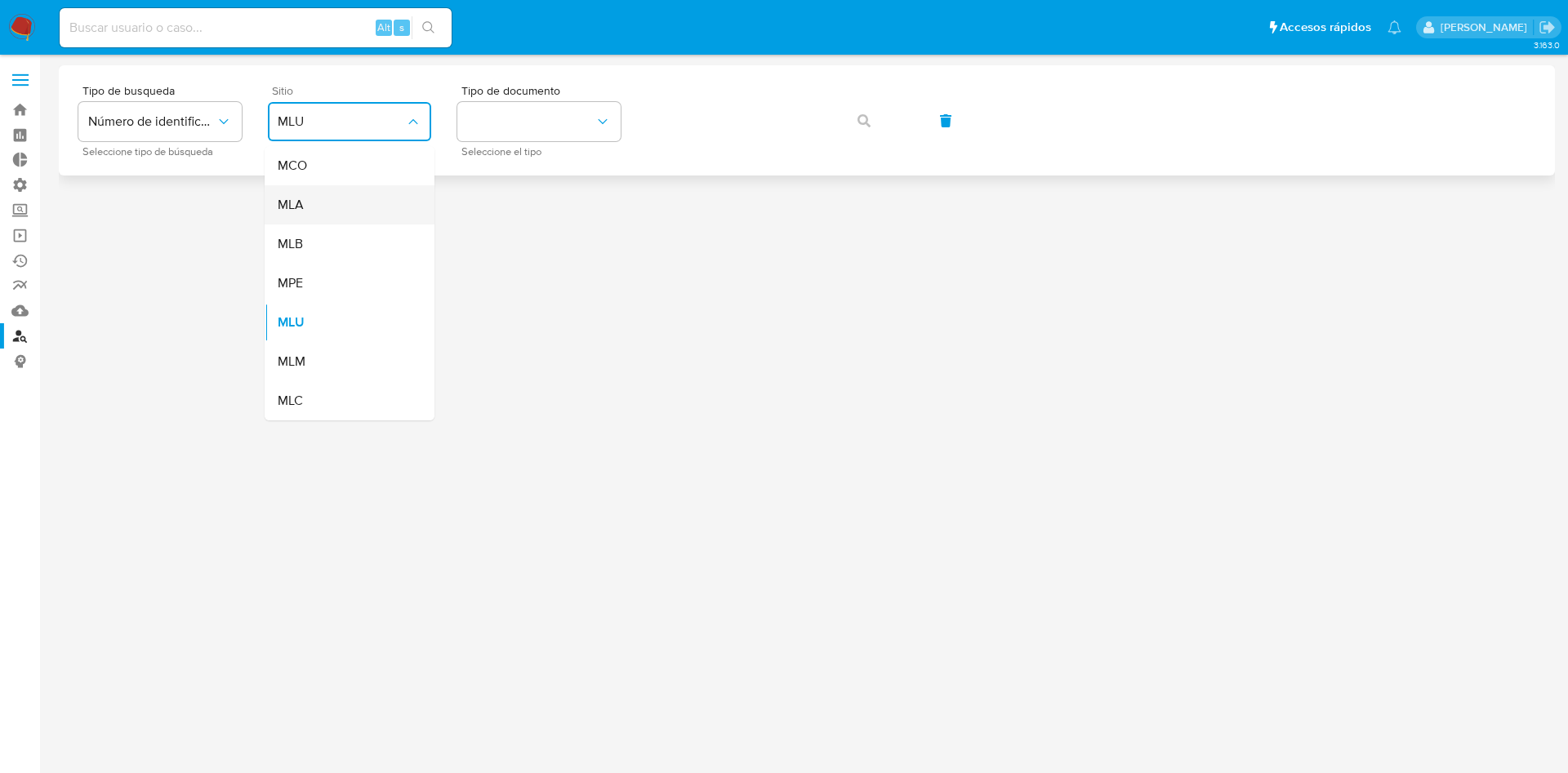
click at [325, 218] on div "MLA" at bounding box center [344, 204] width 134 height 39
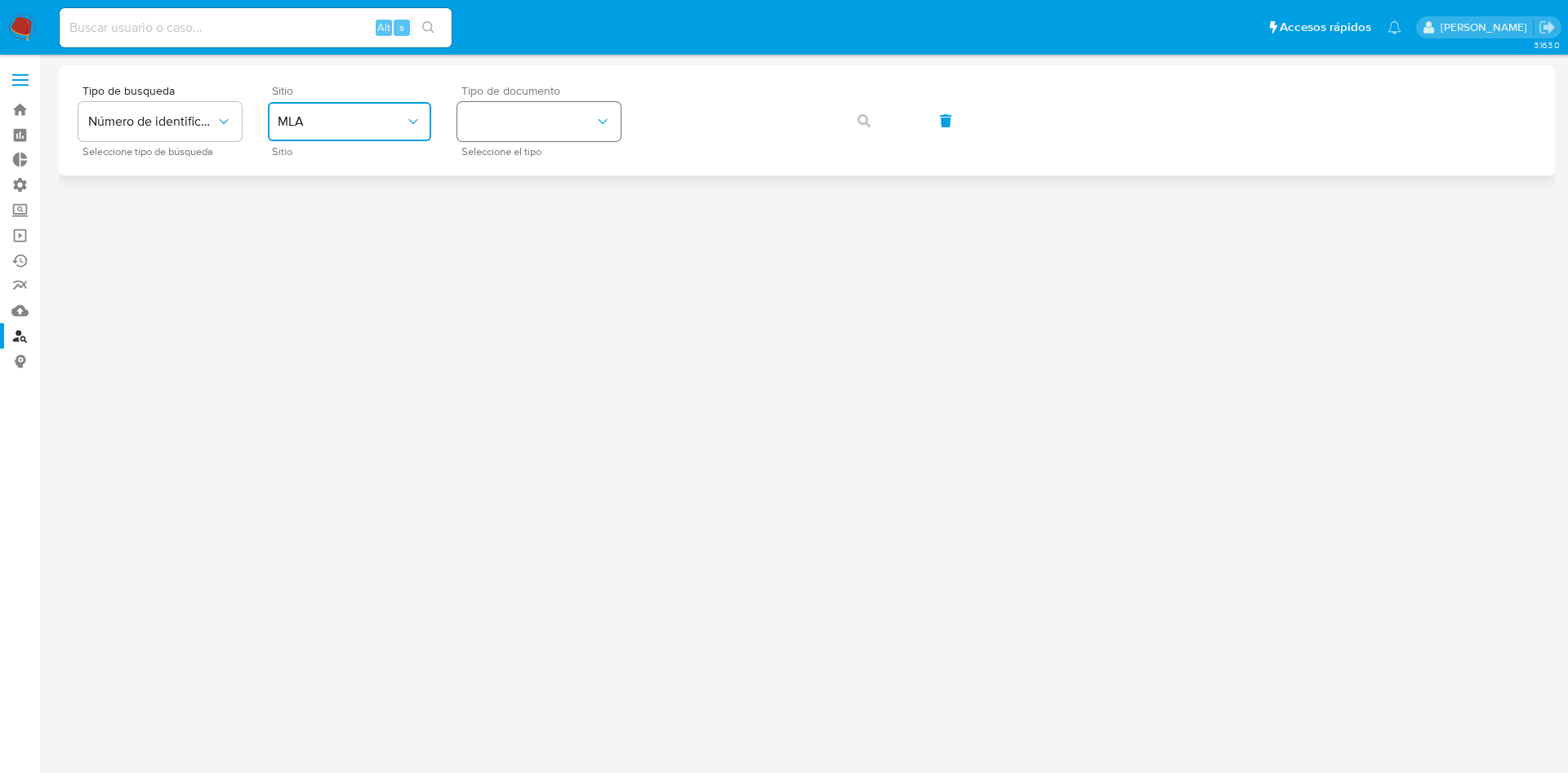
click at [569, 120] on button "identificationType" at bounding box center [539, 121] width 164 height 39
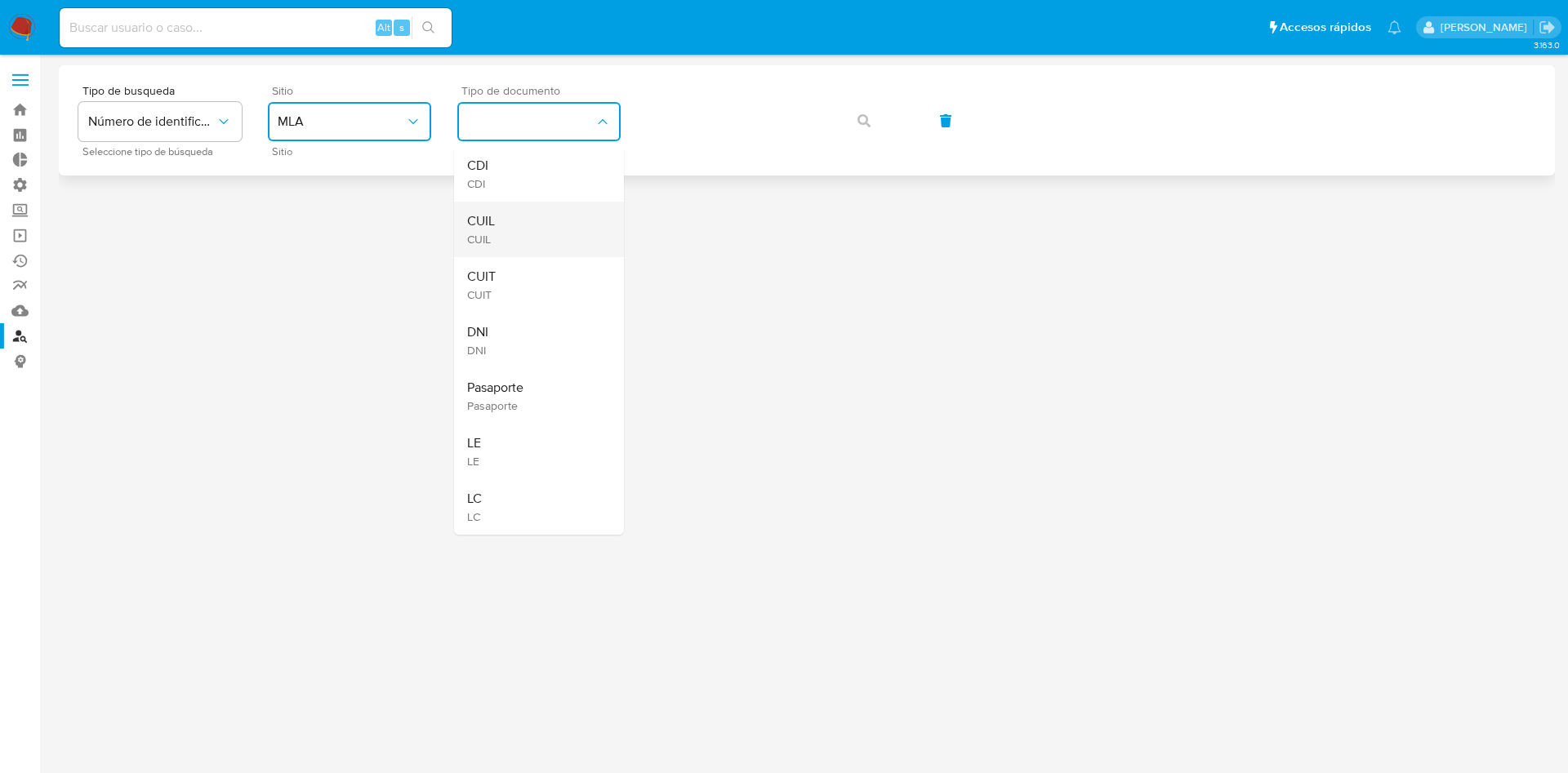
click at [570, 244] on div "CUIL CUIL" at bounding box center [534, 229] width 134 height 55
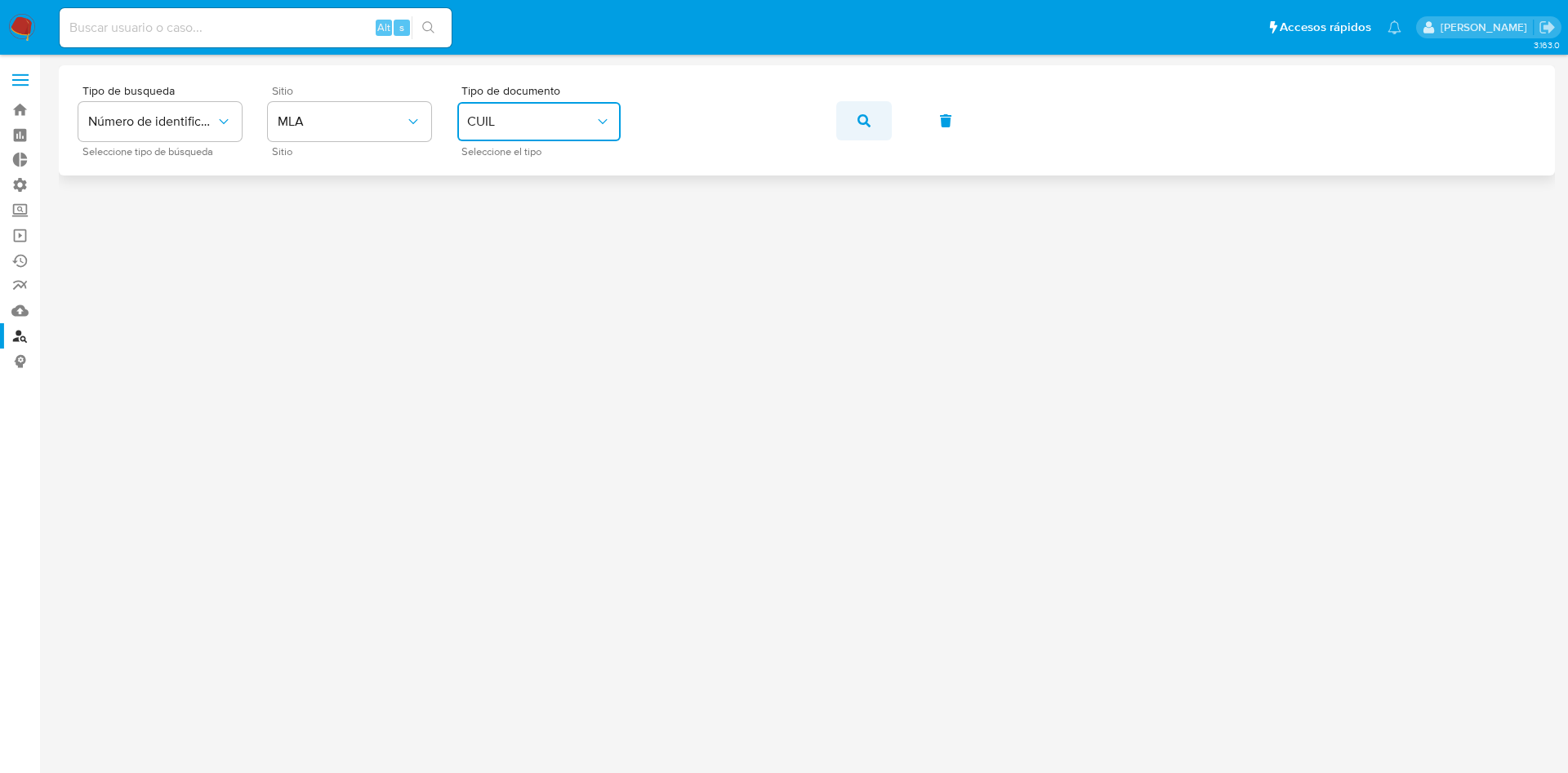
click at [889, 116] on button "button" at bounding box center [864, 120] width 56 height 39
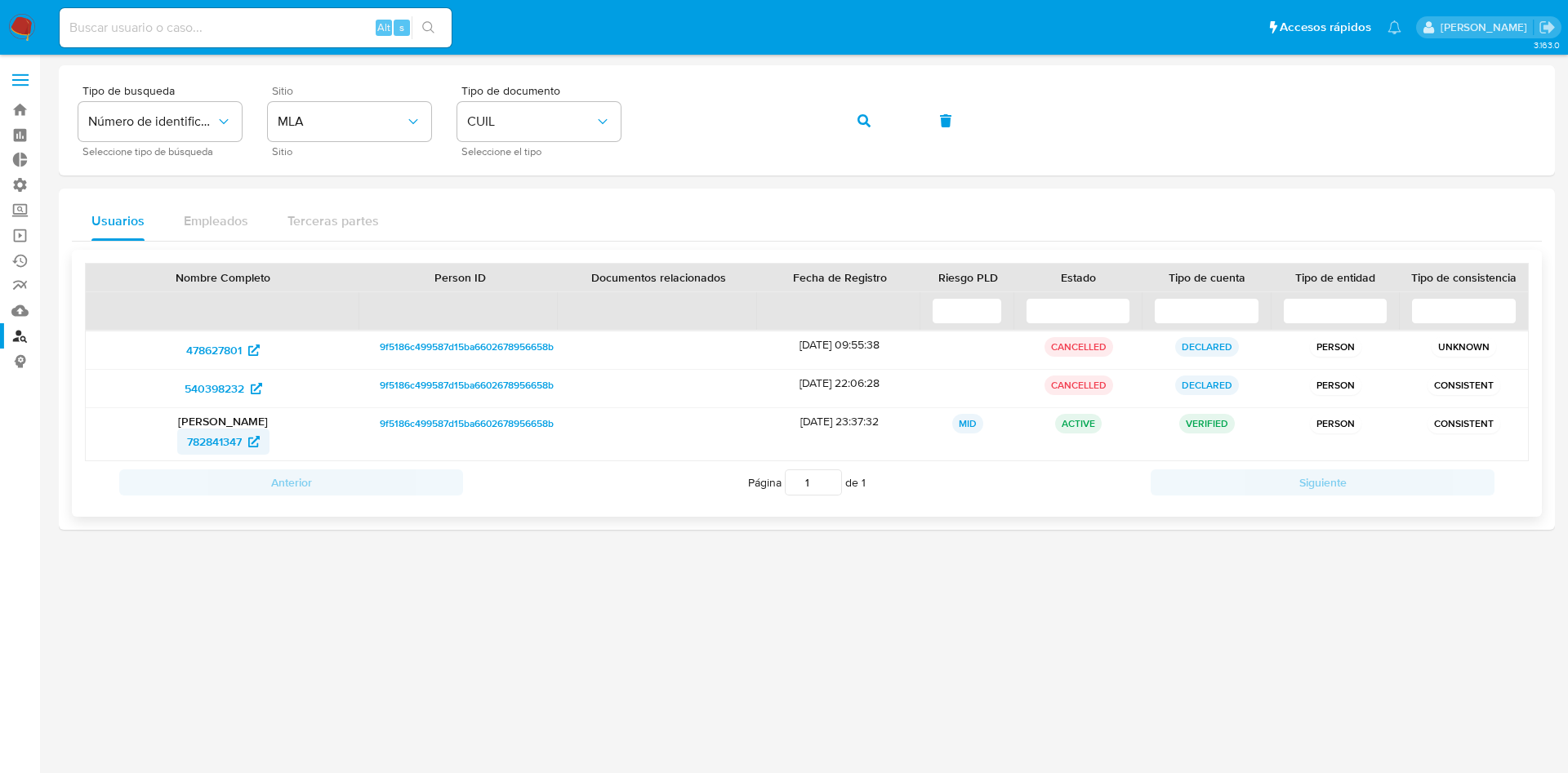
click at [228, 444] on span "782841347" at bounding box center [214, 442] width 55 height 26
click at [855, 130] on button "button" at bounding box center [864, 120] width 56 height 39
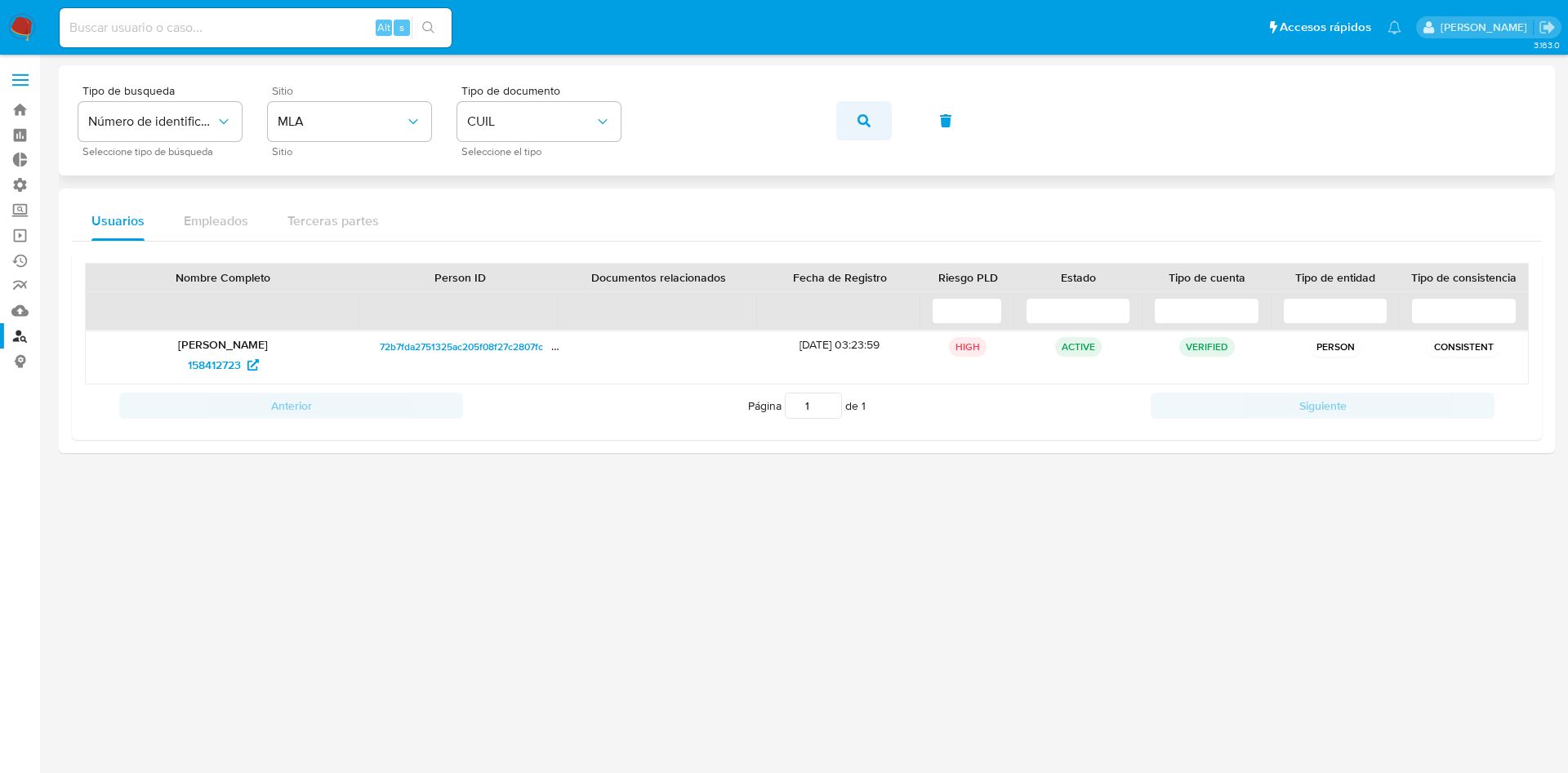
click at [862, 122] on icon "button" at bounding box center [864, 121] width 13 height 13
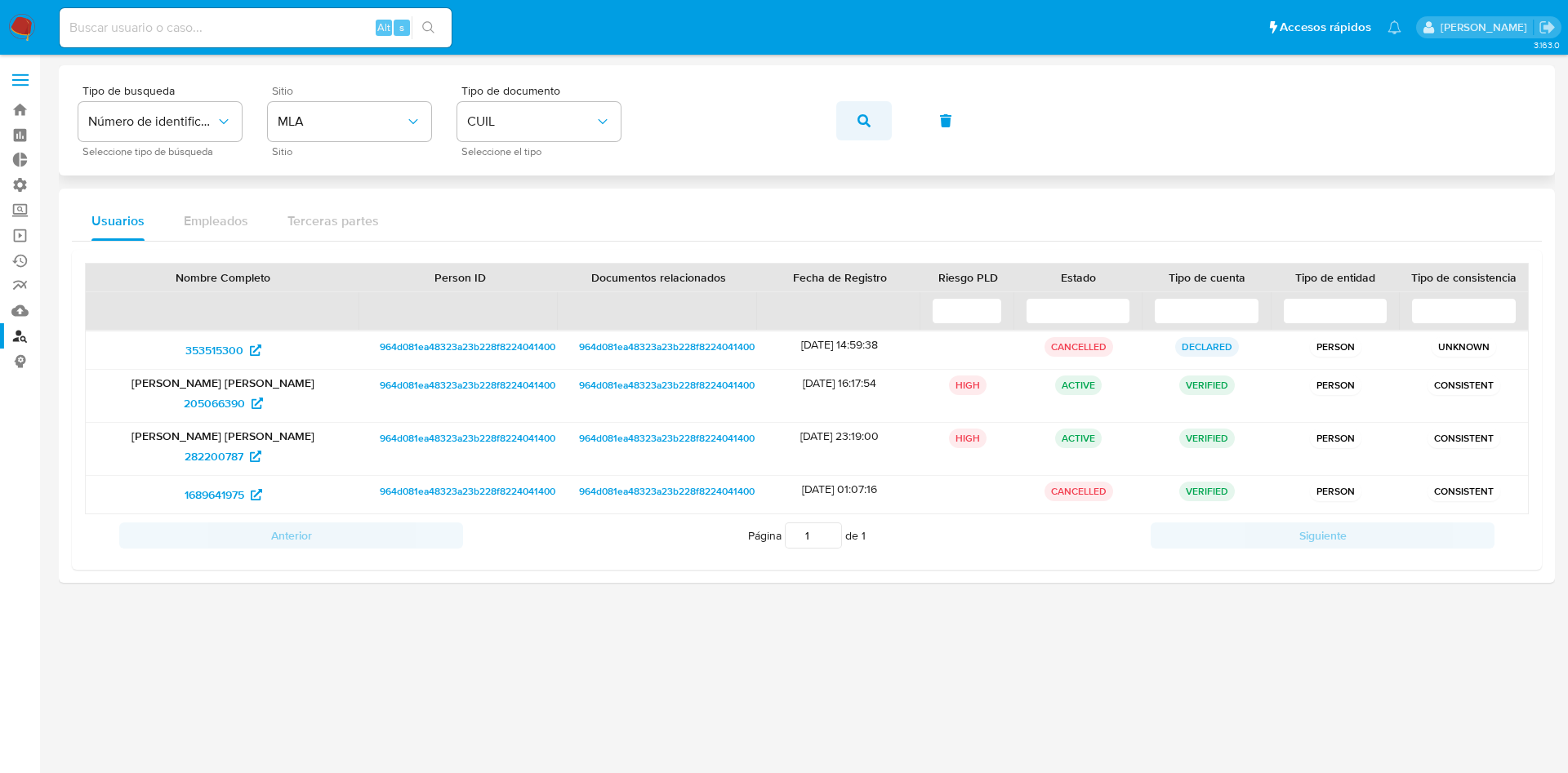
click at [854, 117] on button "button" at bounding box center [864, 120] width 56 height 39
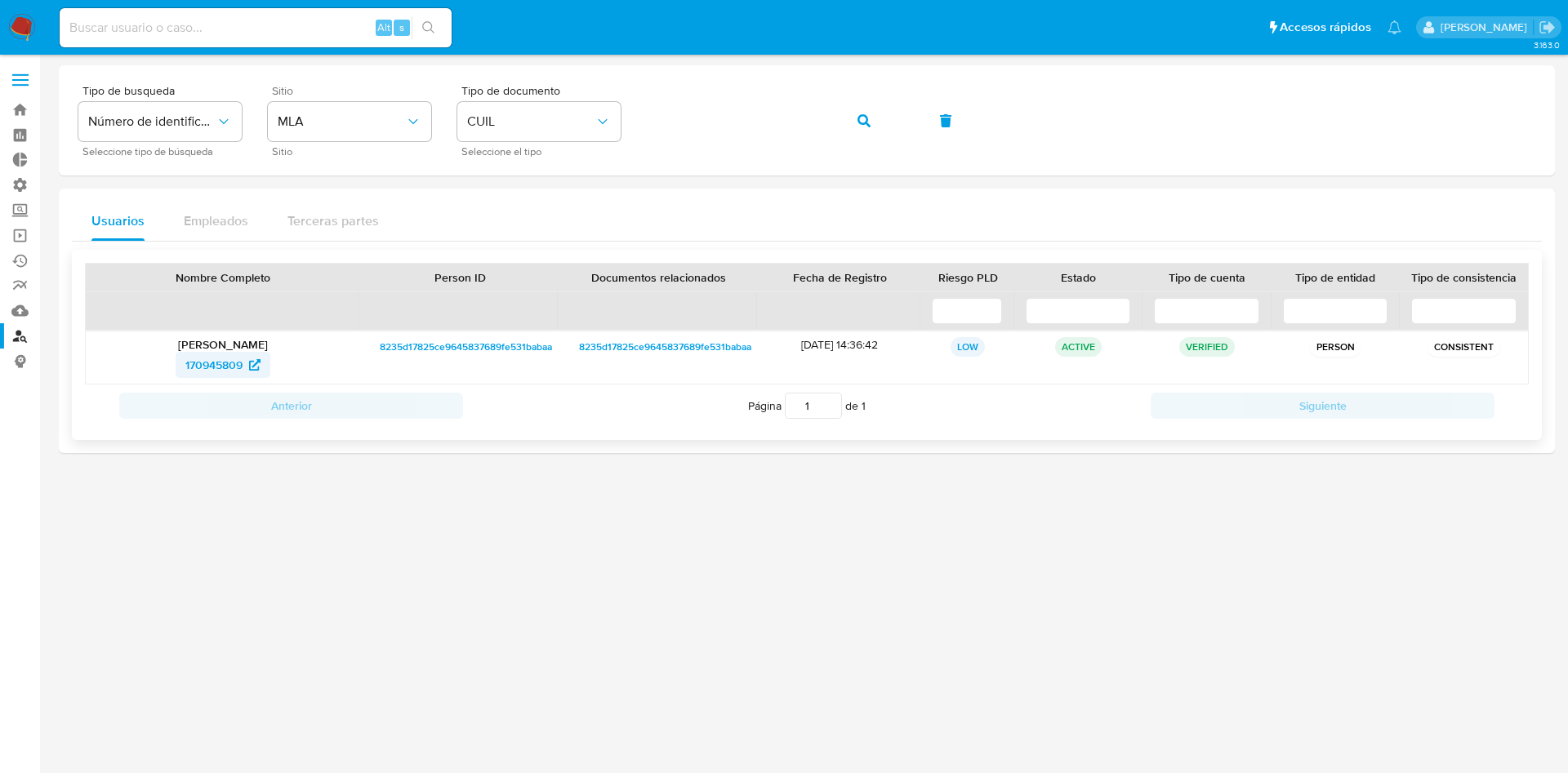
click at [225, 371] on span "170945809" at bounding box center [214, 365] width 57 height 26
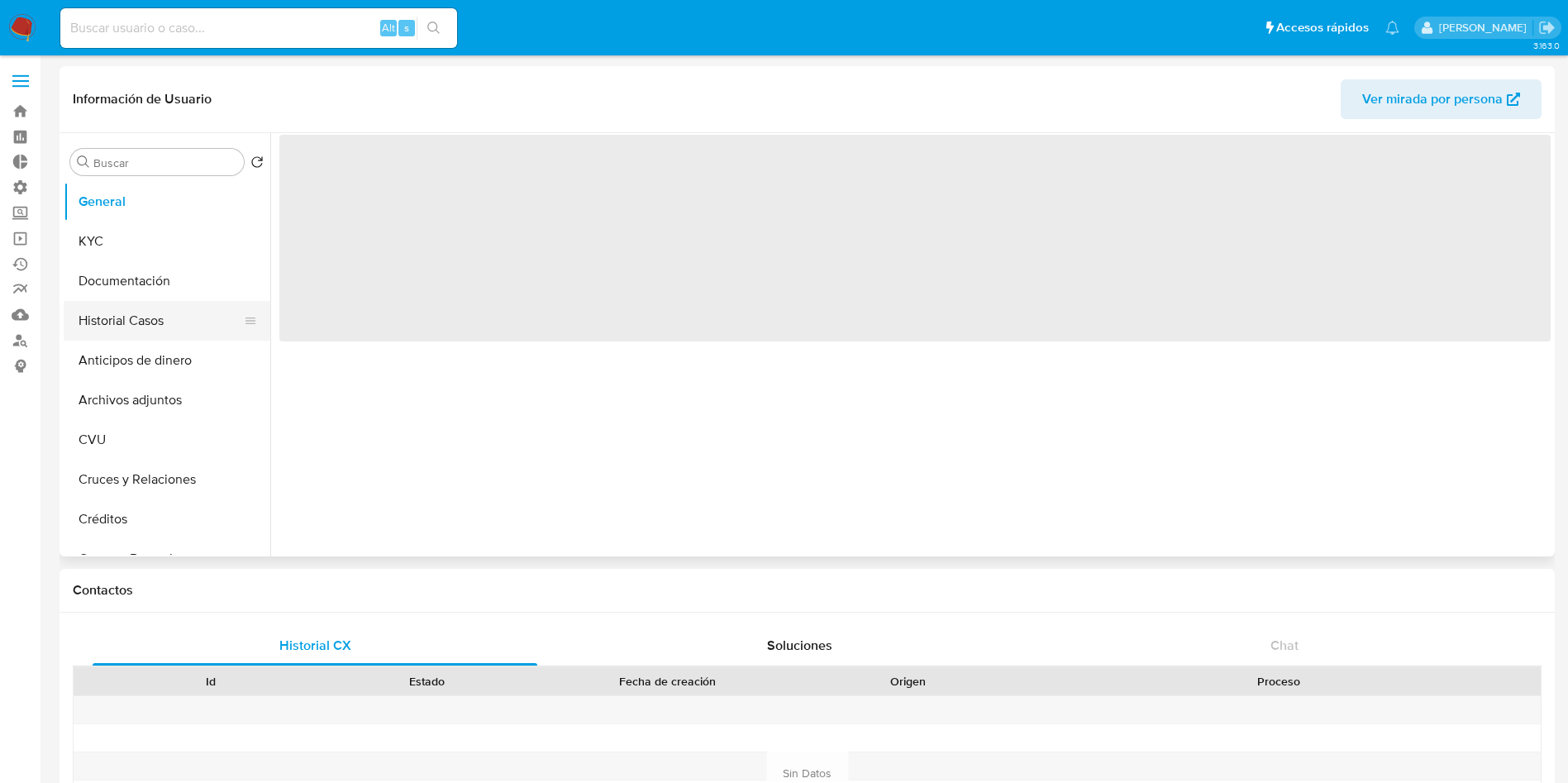
click at [146, 321] on button "Historial Casos" at bounding box center [160, 320] width 194 height 39
select select "10"
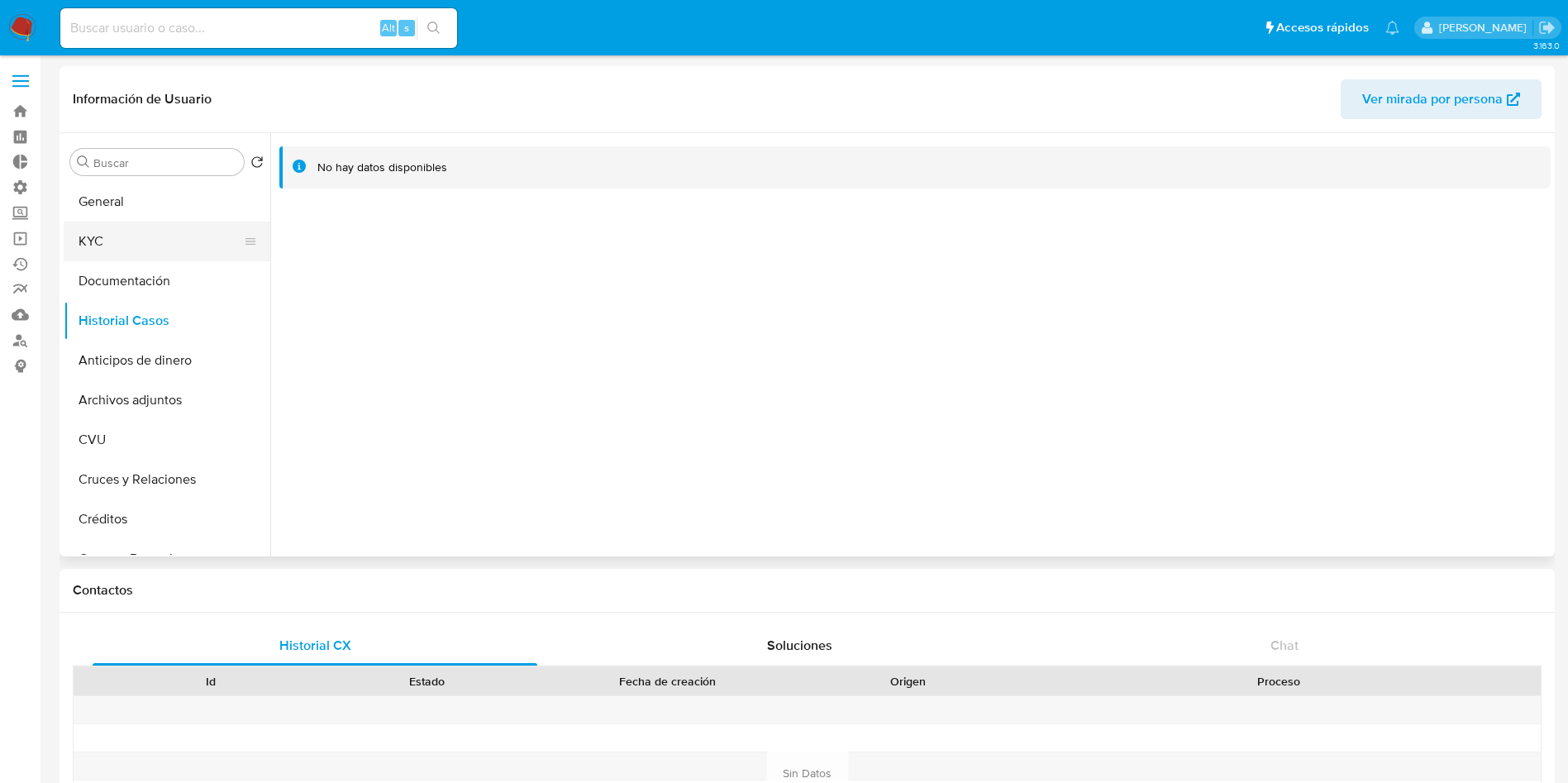
click at [118, 247] on button "KYC" at bounding box center [160, 242] width 194 height 39
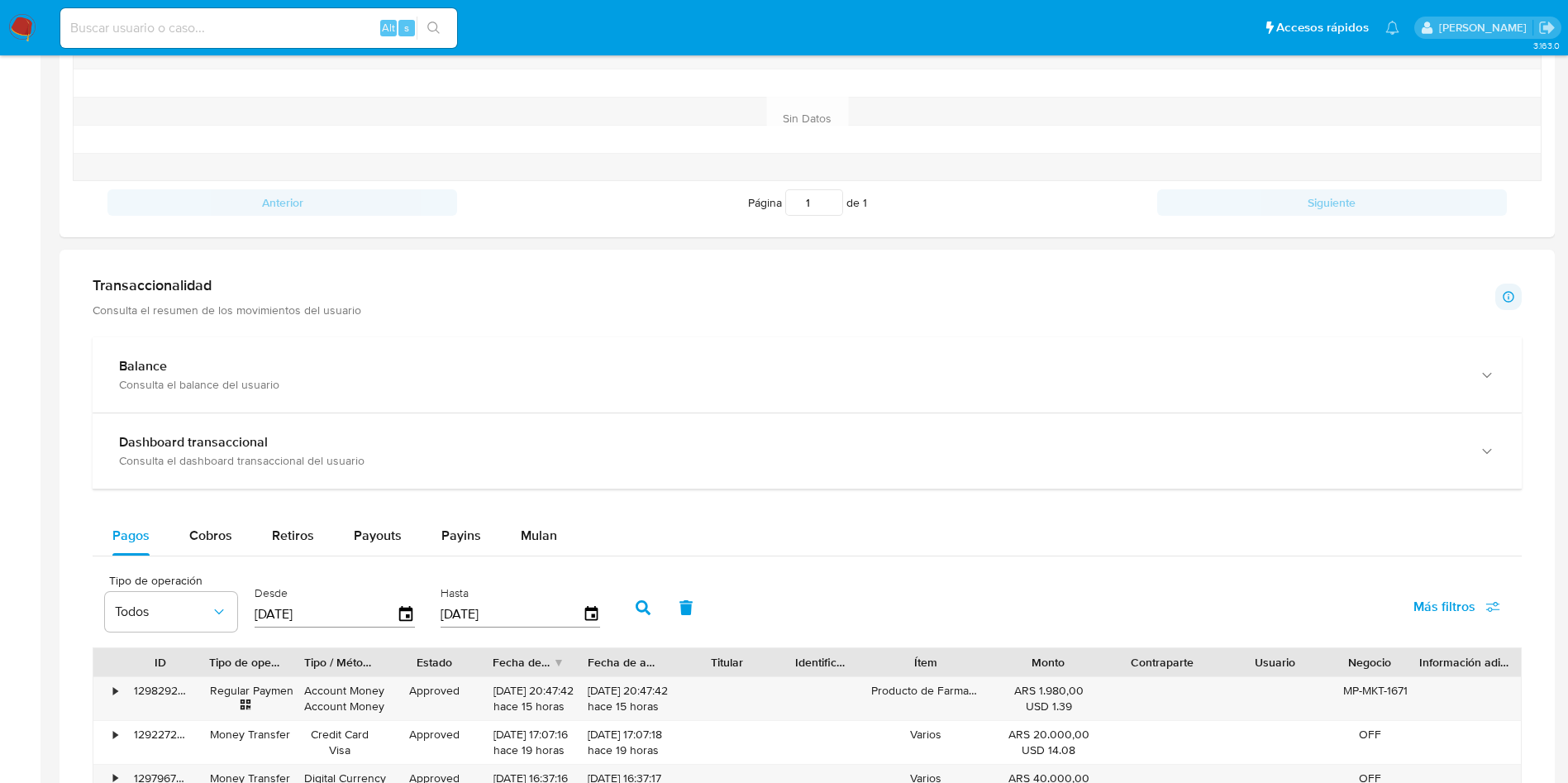
scroll to position [607, 0]
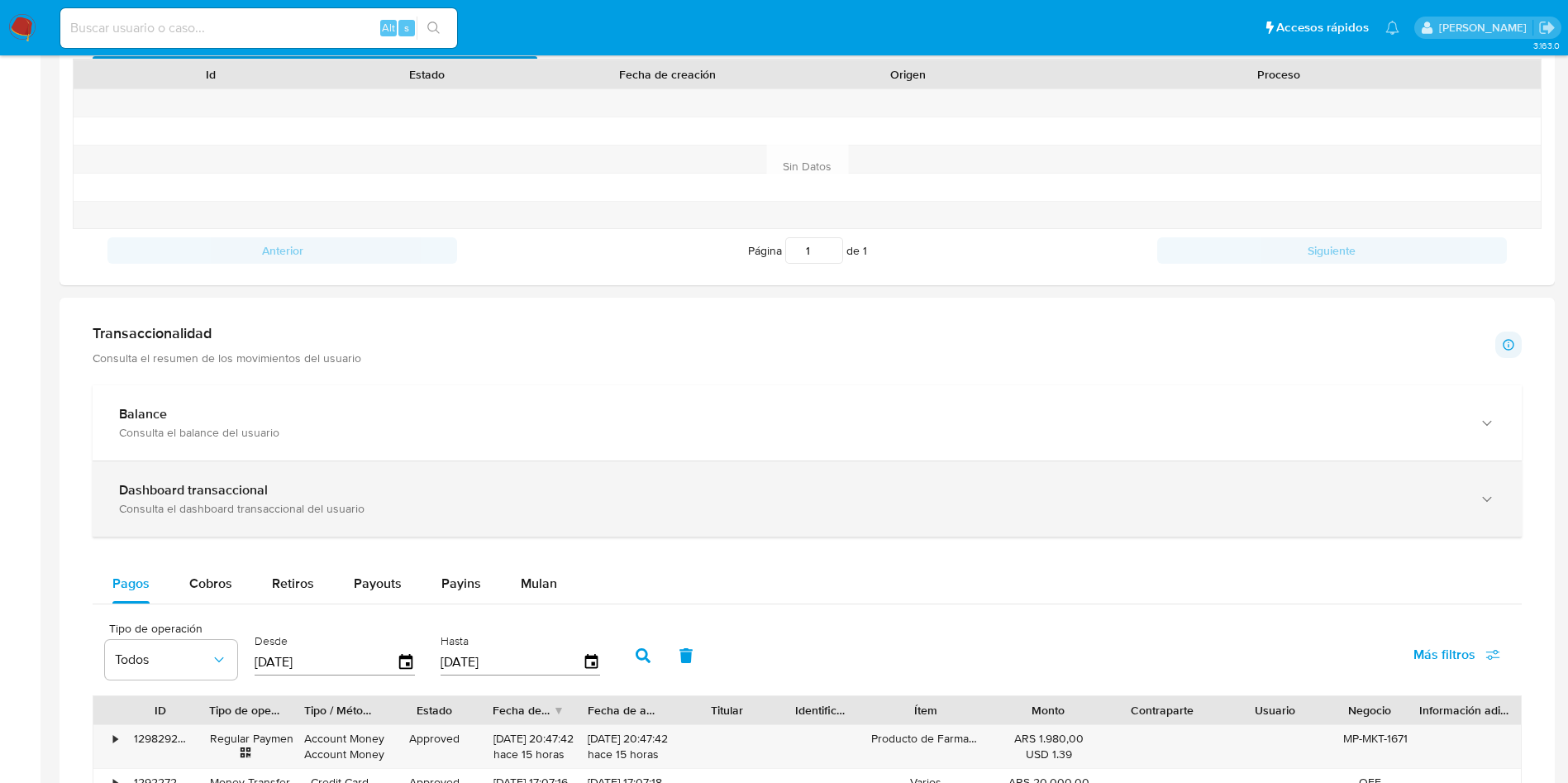
click at [388, 485] on div "Dashboard transaccional" at bounding box center [790, 491] width 1343 height 17
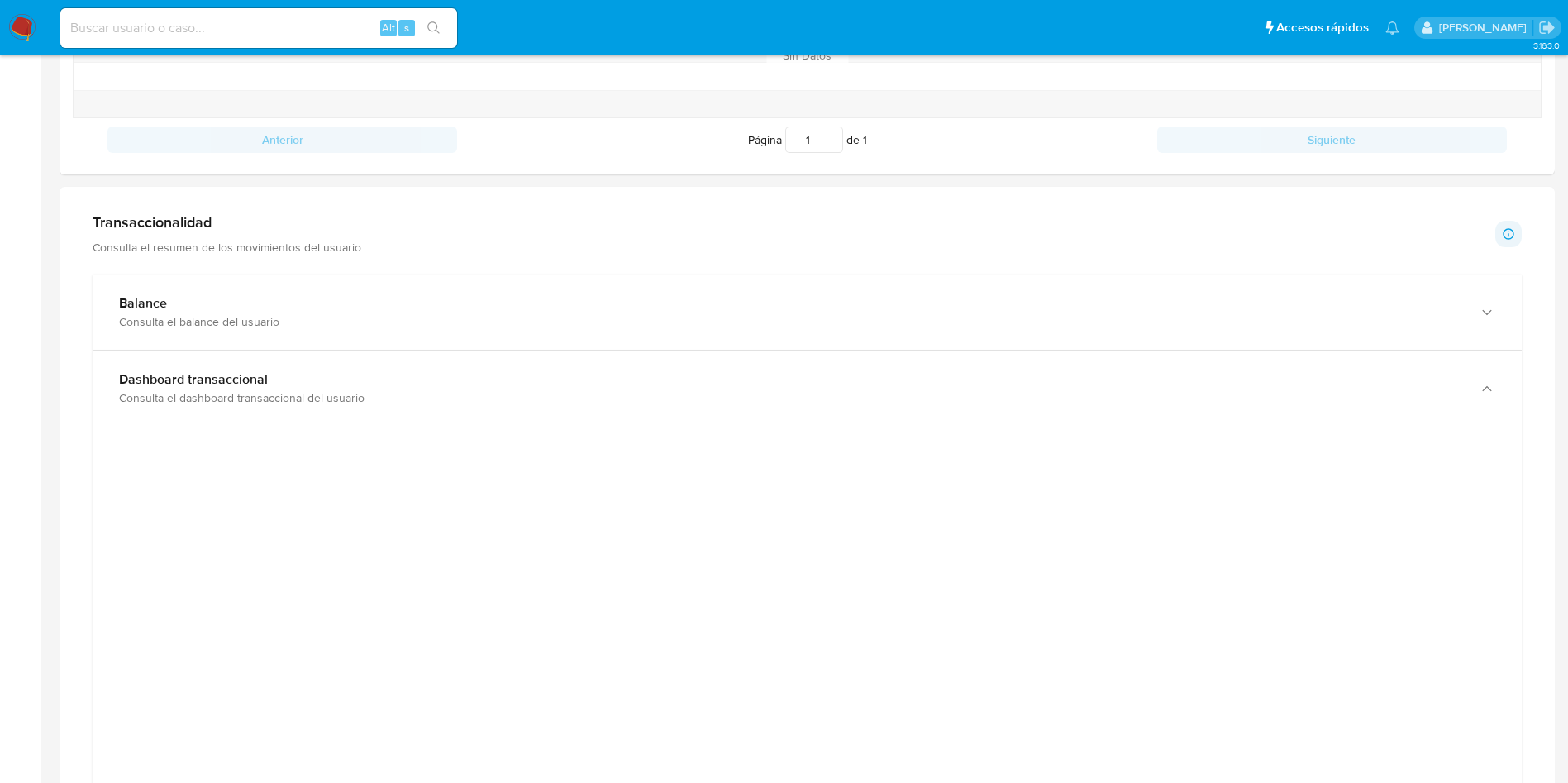
scroll to position [868, 0]
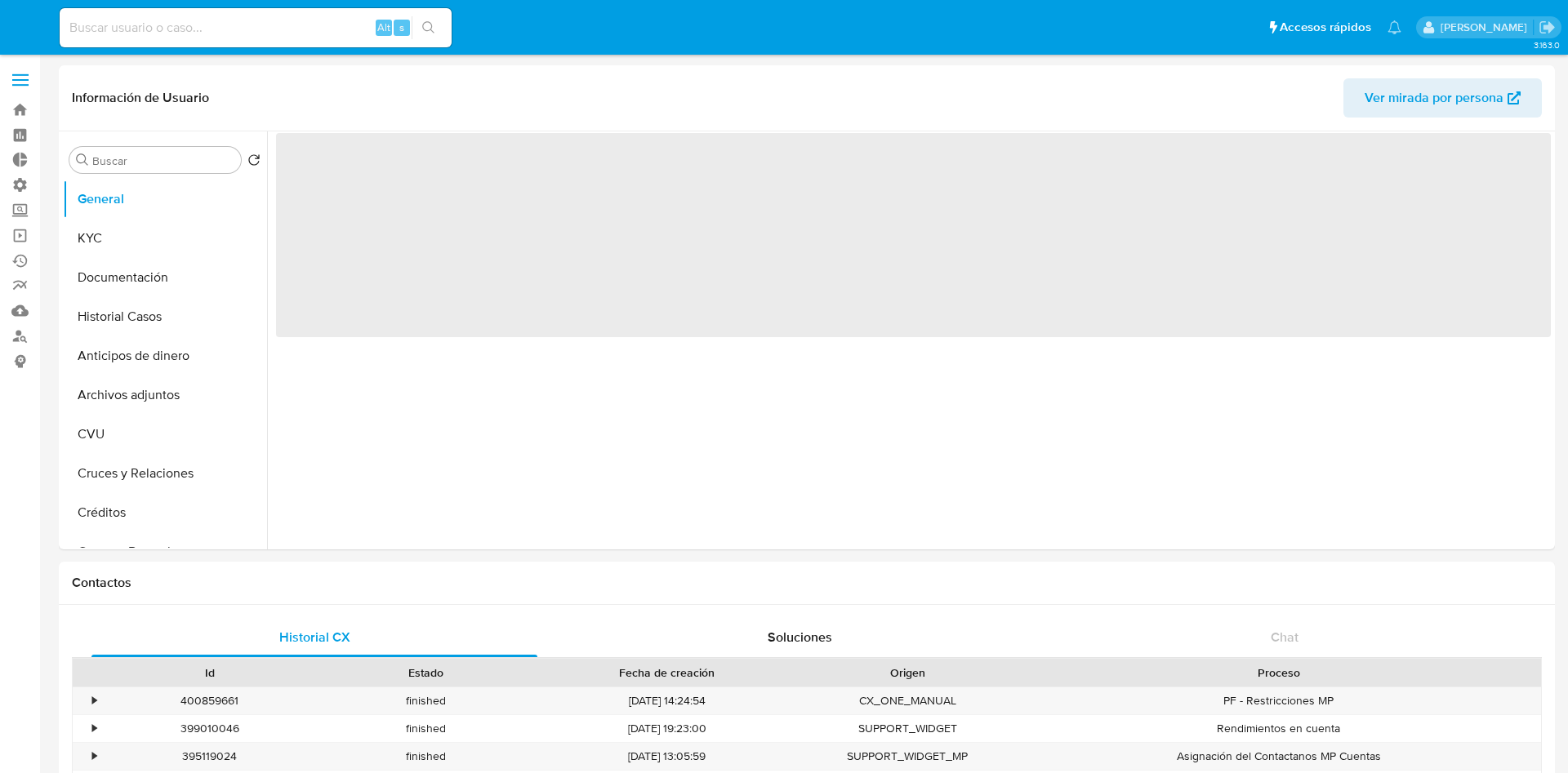
select select "10"
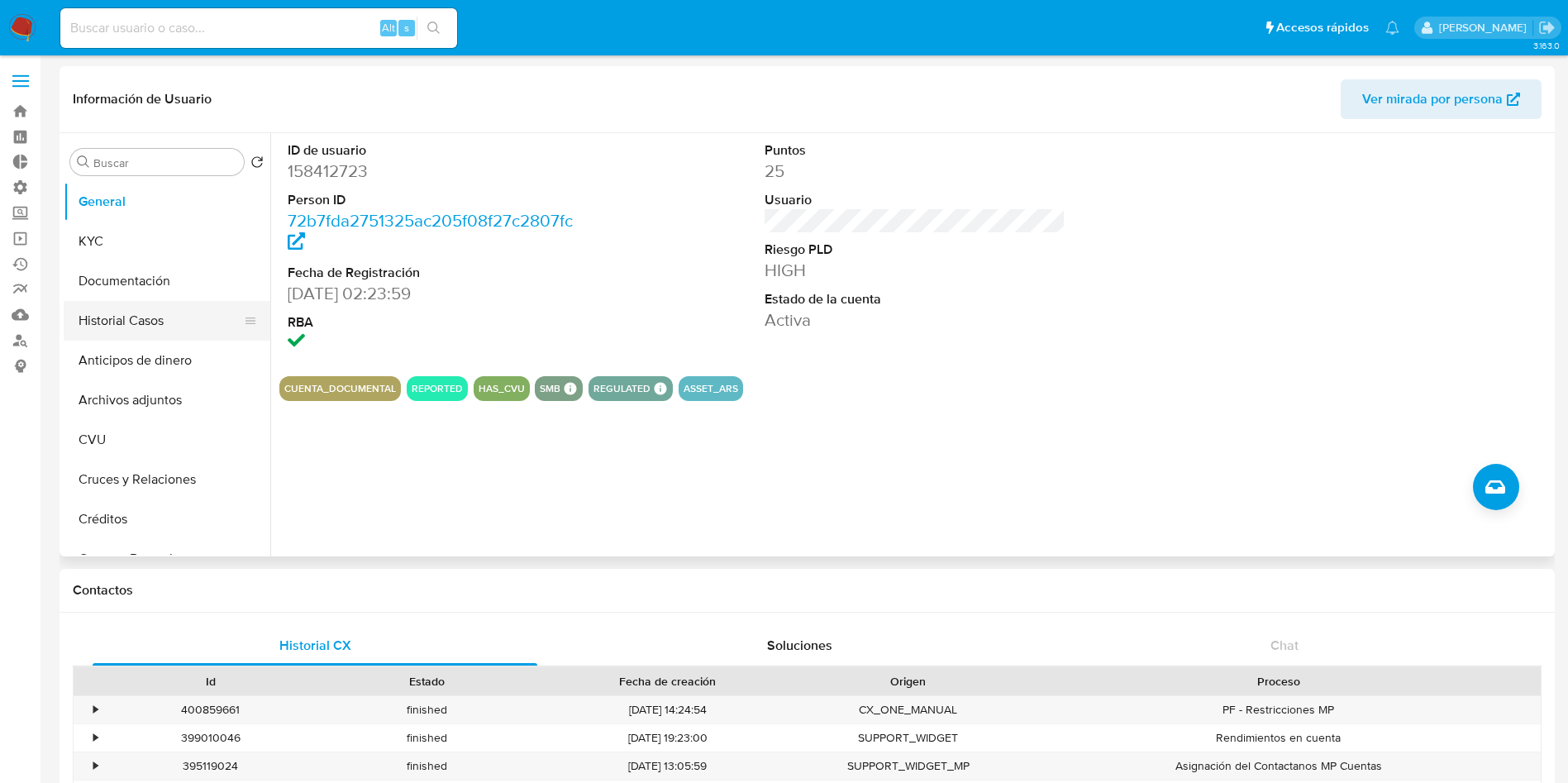
click at [159, 311] on button "Historial Casos" at bounding box center [160, 320] width 194 height 39
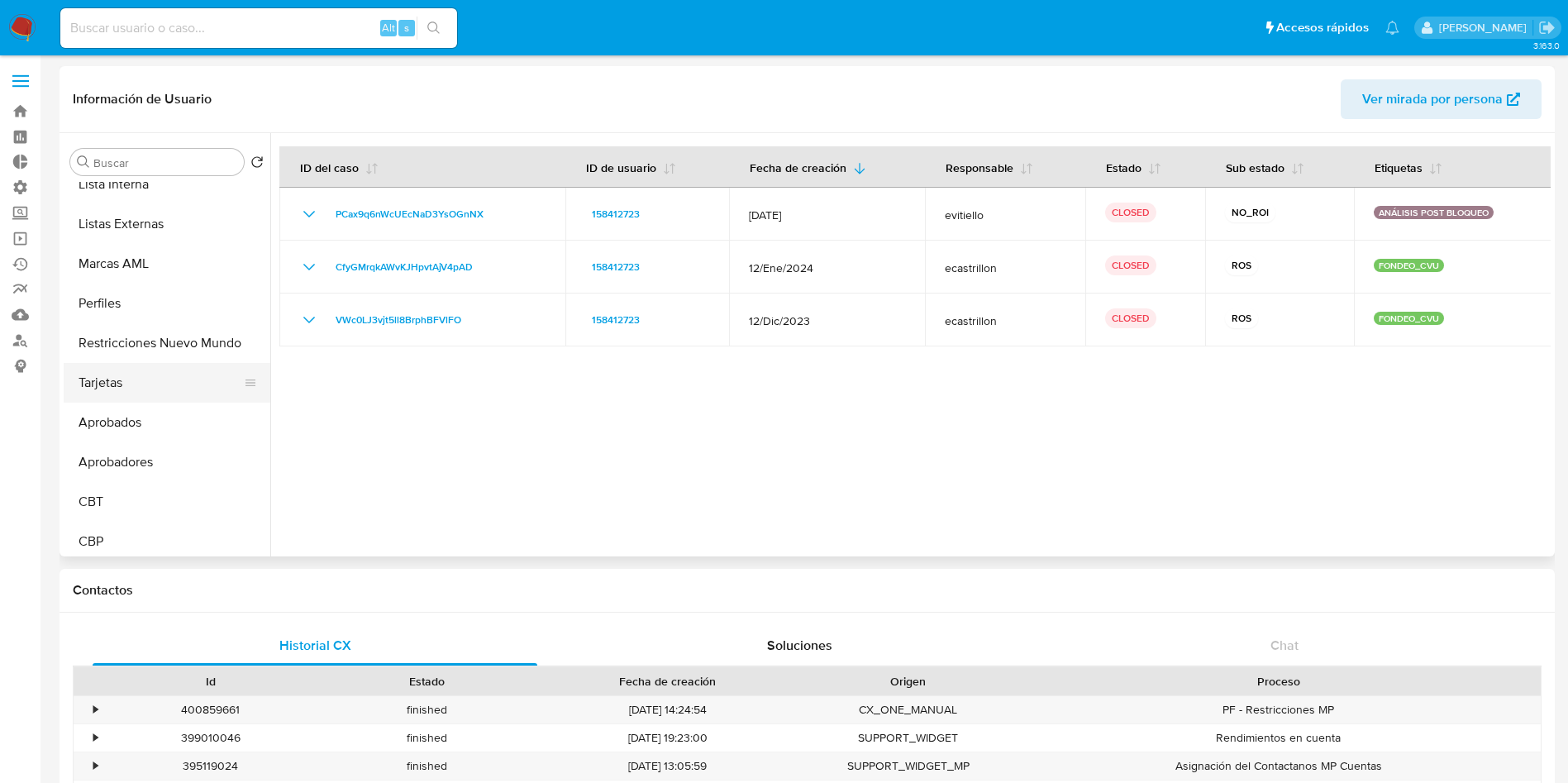
scroll to position [897, 0]
click at [171, 332] on button "Restricciones Nuevo Mundo" at bounding box center [160, 336] width 194 height 39
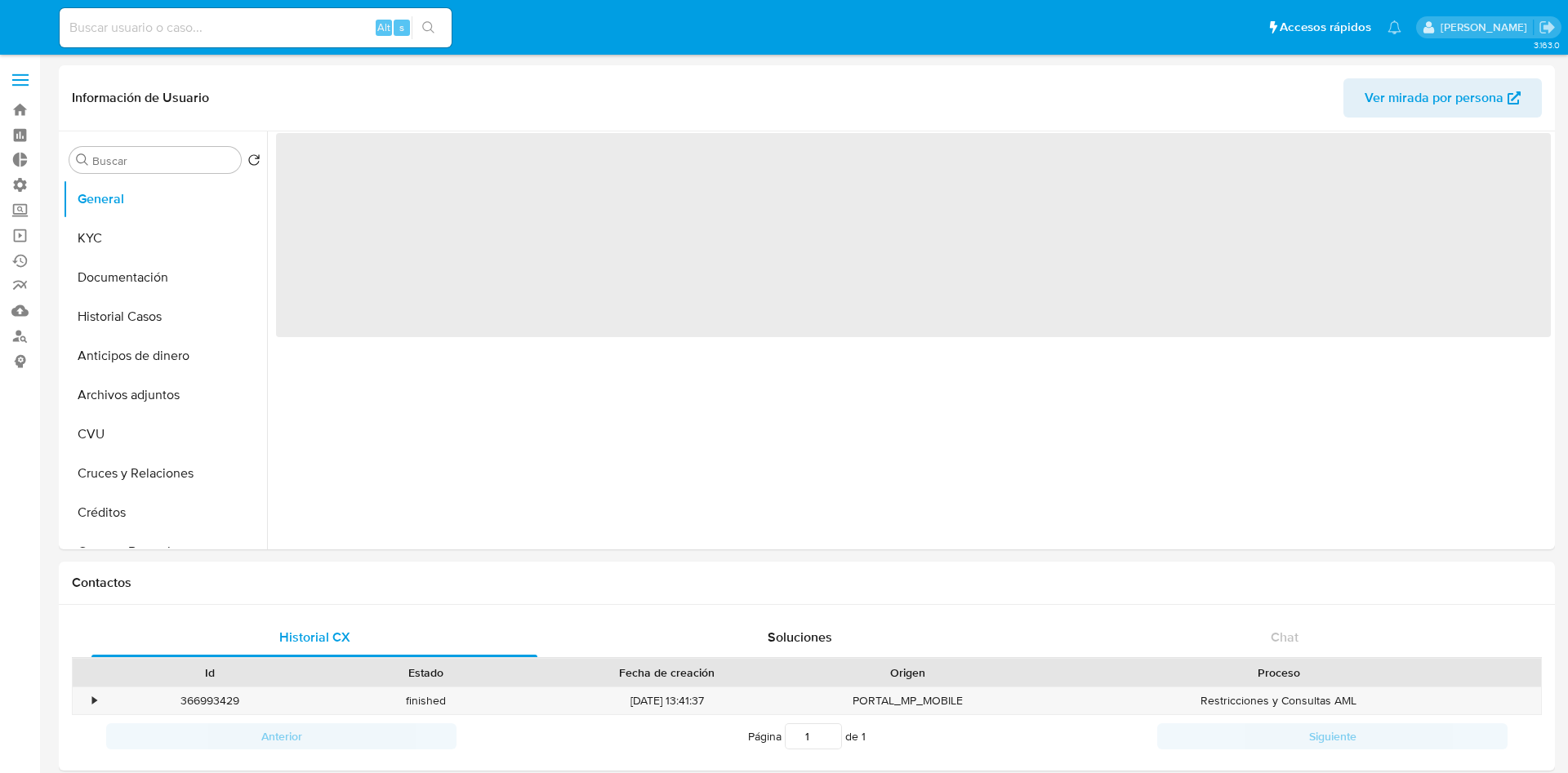
select select "10"
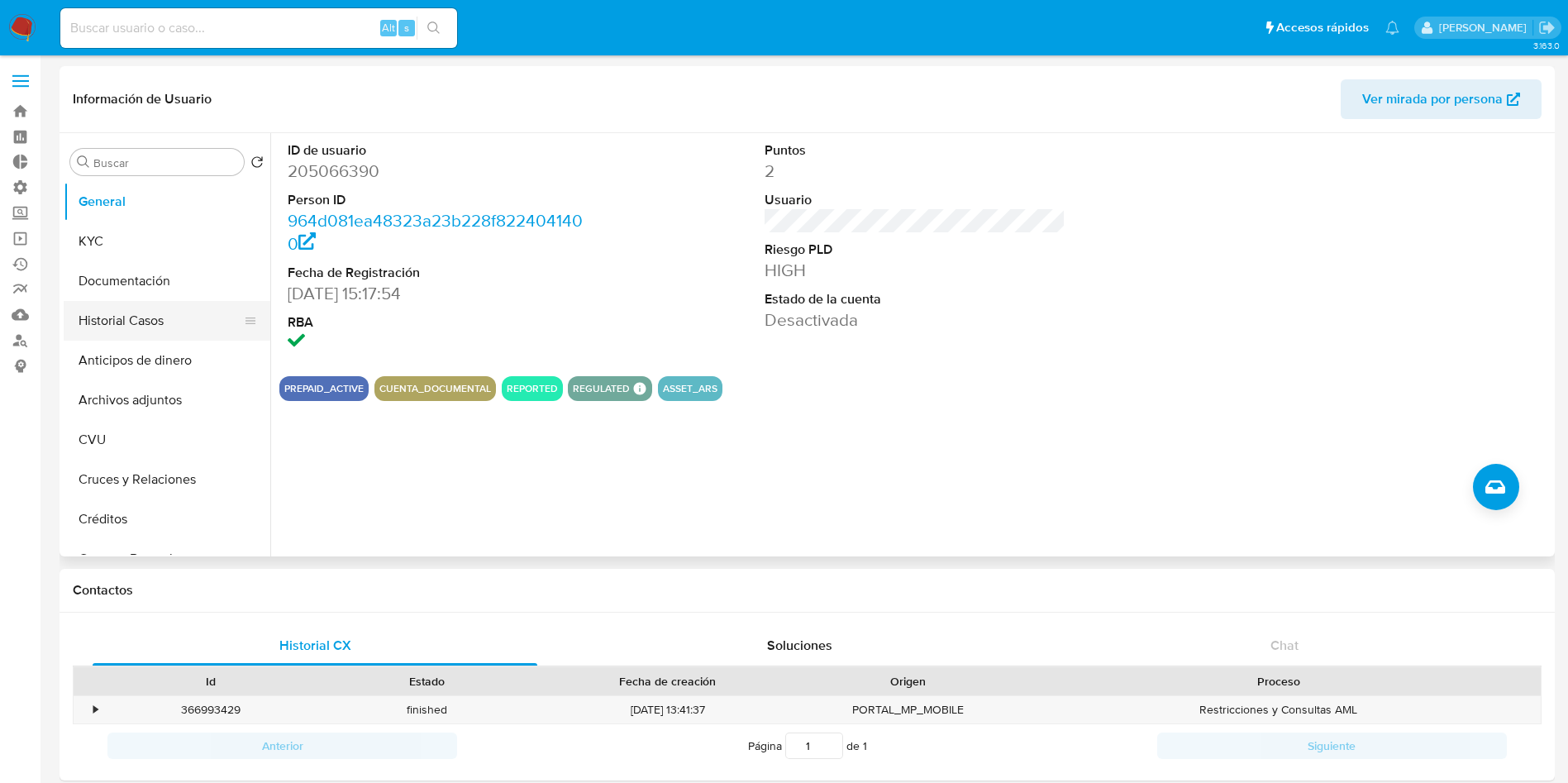
click at [121, 310] on button "Historial Casos" at bounding box center [160, 320] width 194 height 39
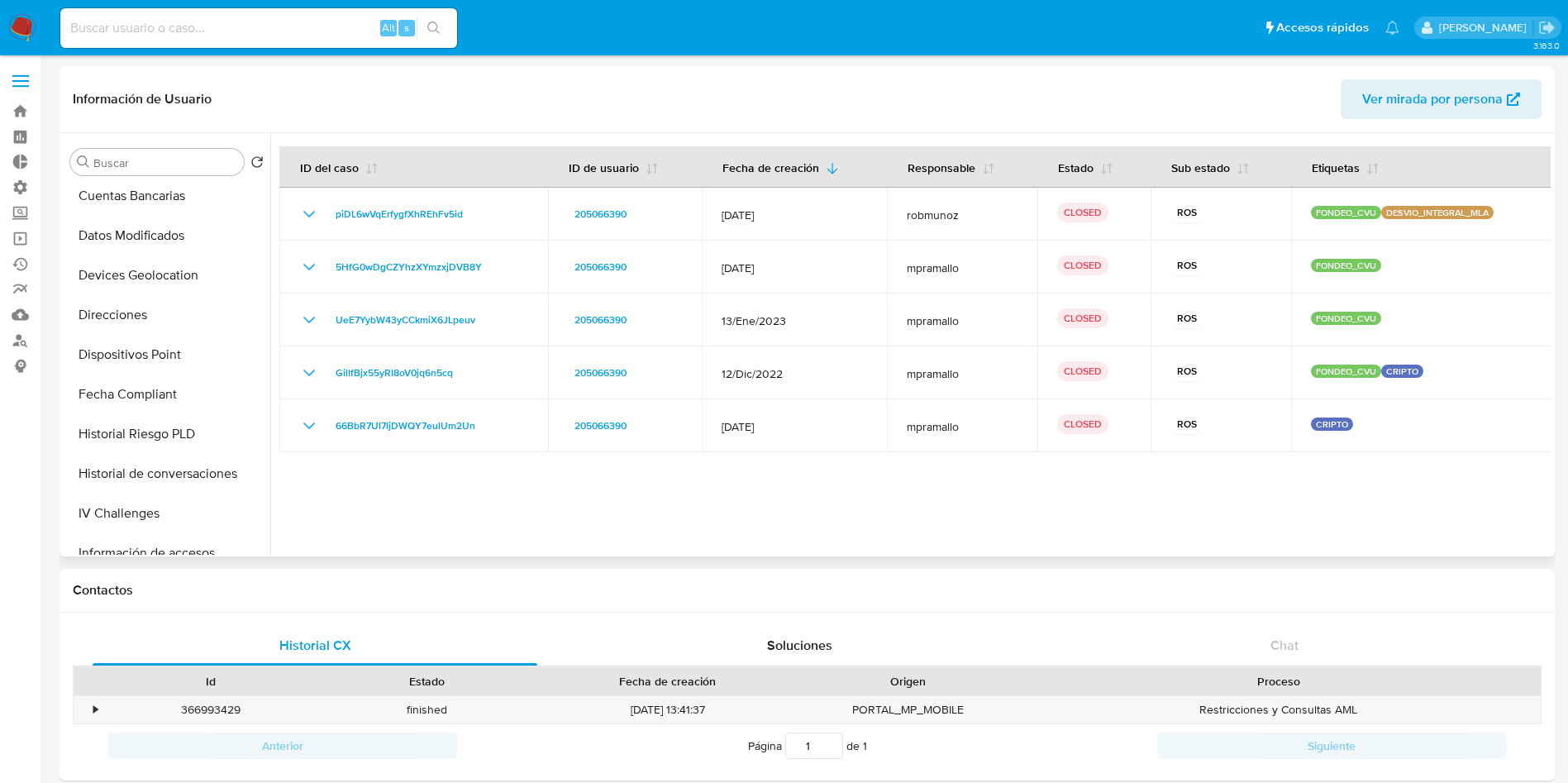
scroll to position [745, 0]
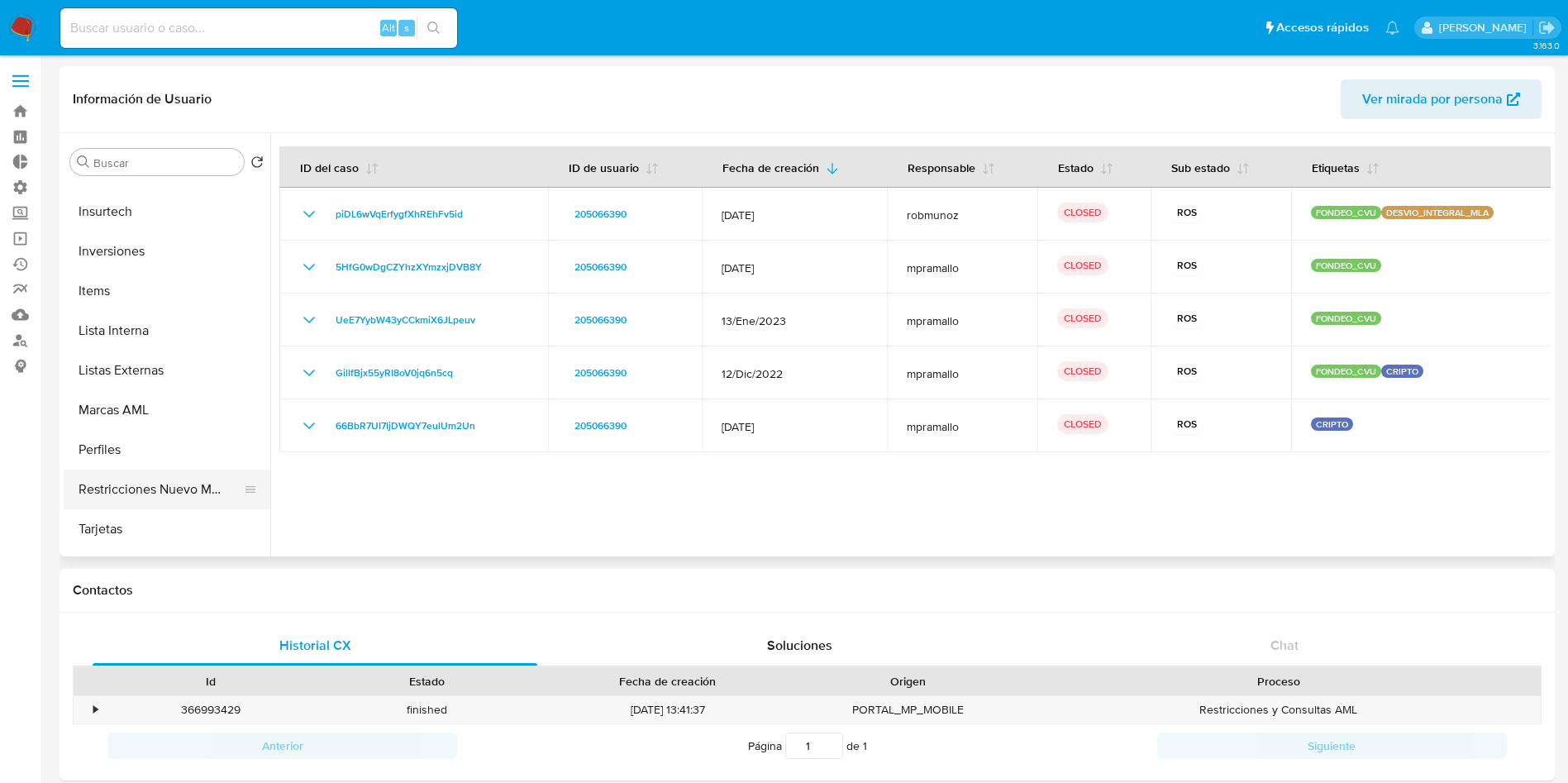
click at [140, 491] on button "Restricciones Nuevo Mundo" at bounding box center [160, 490] width 194 height 39
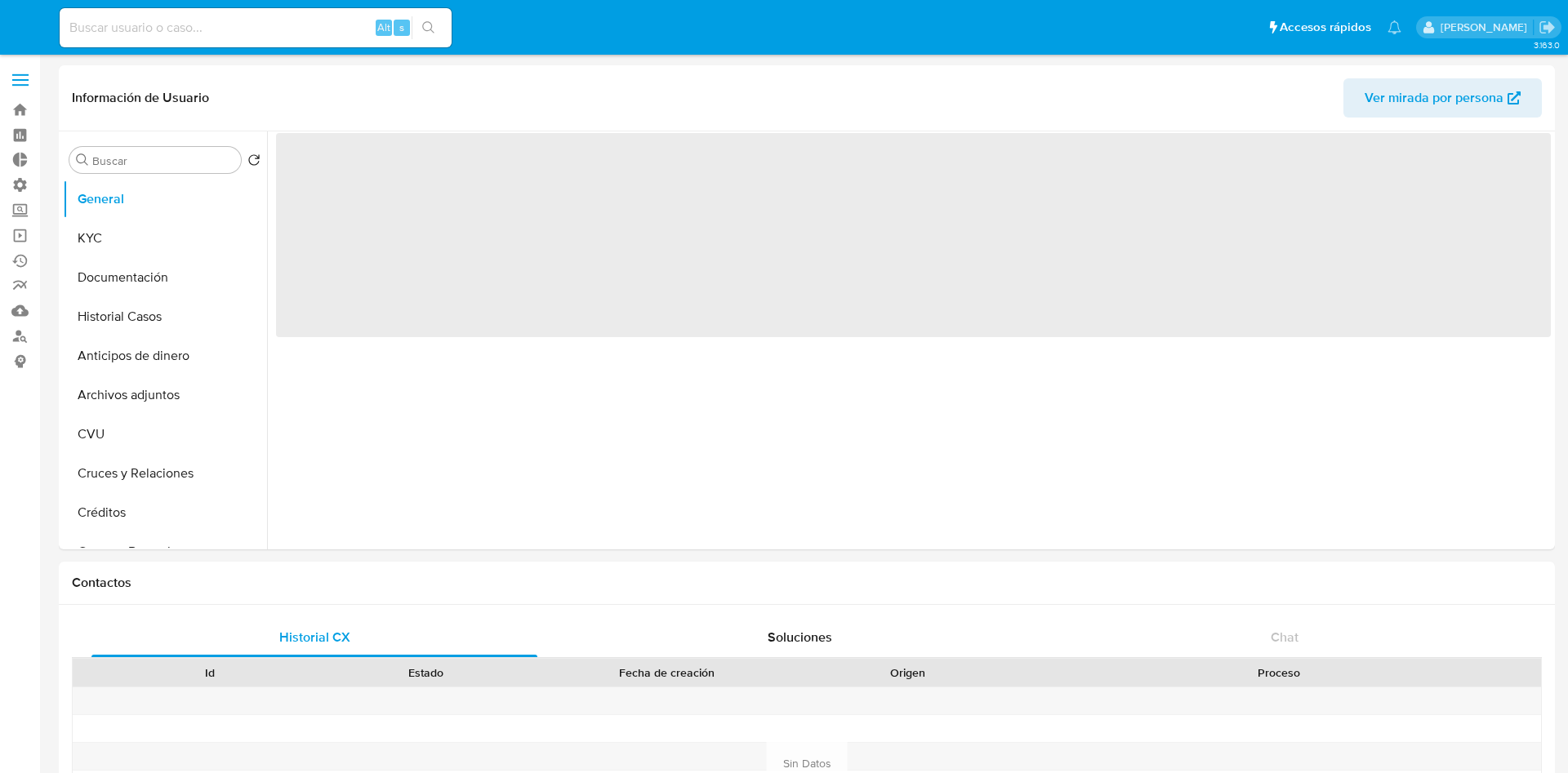
select select "10"
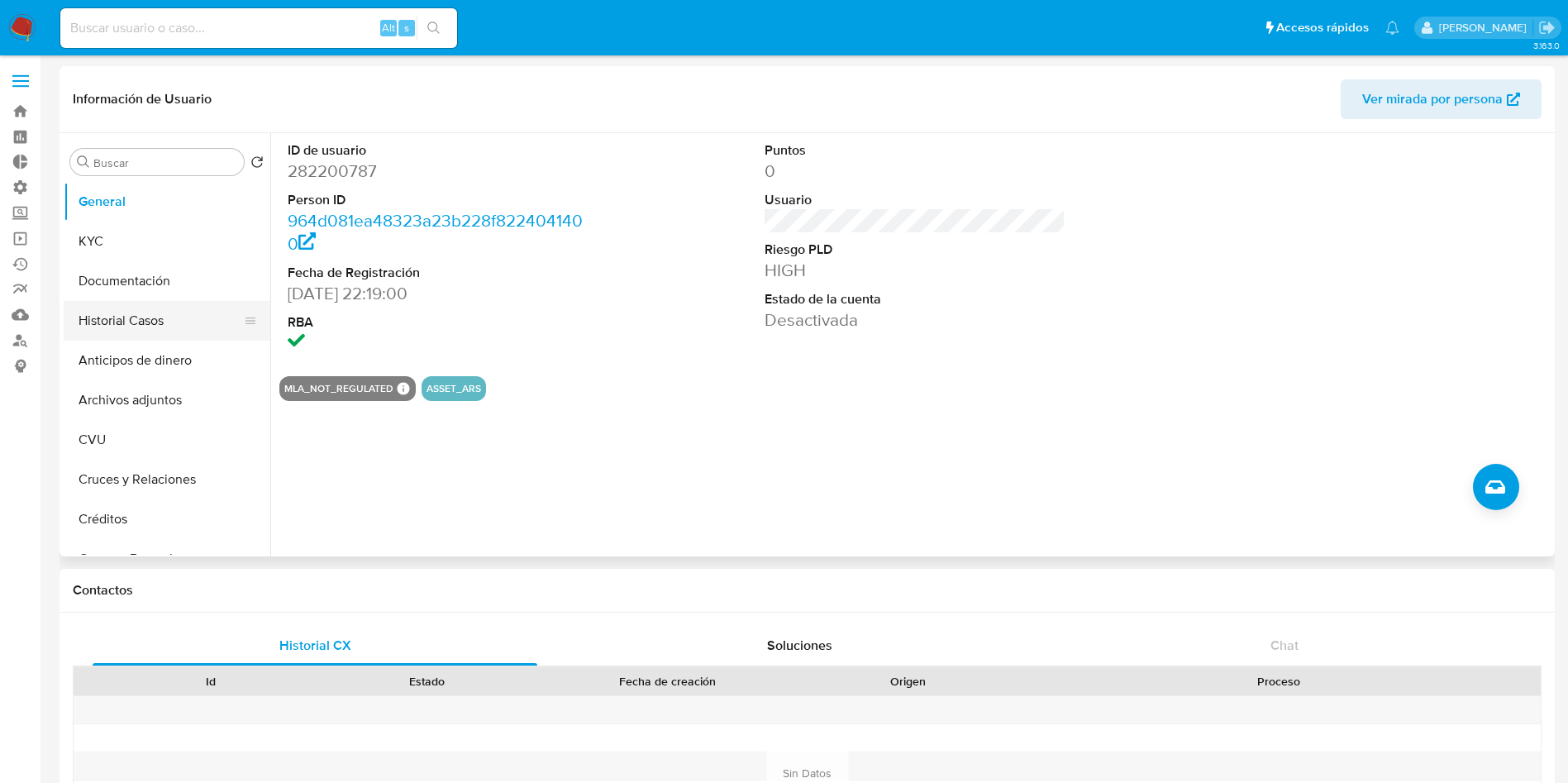
click at [114, 327] on button "Historial Casos" at bounding box center [160, 320] width 194 height 39
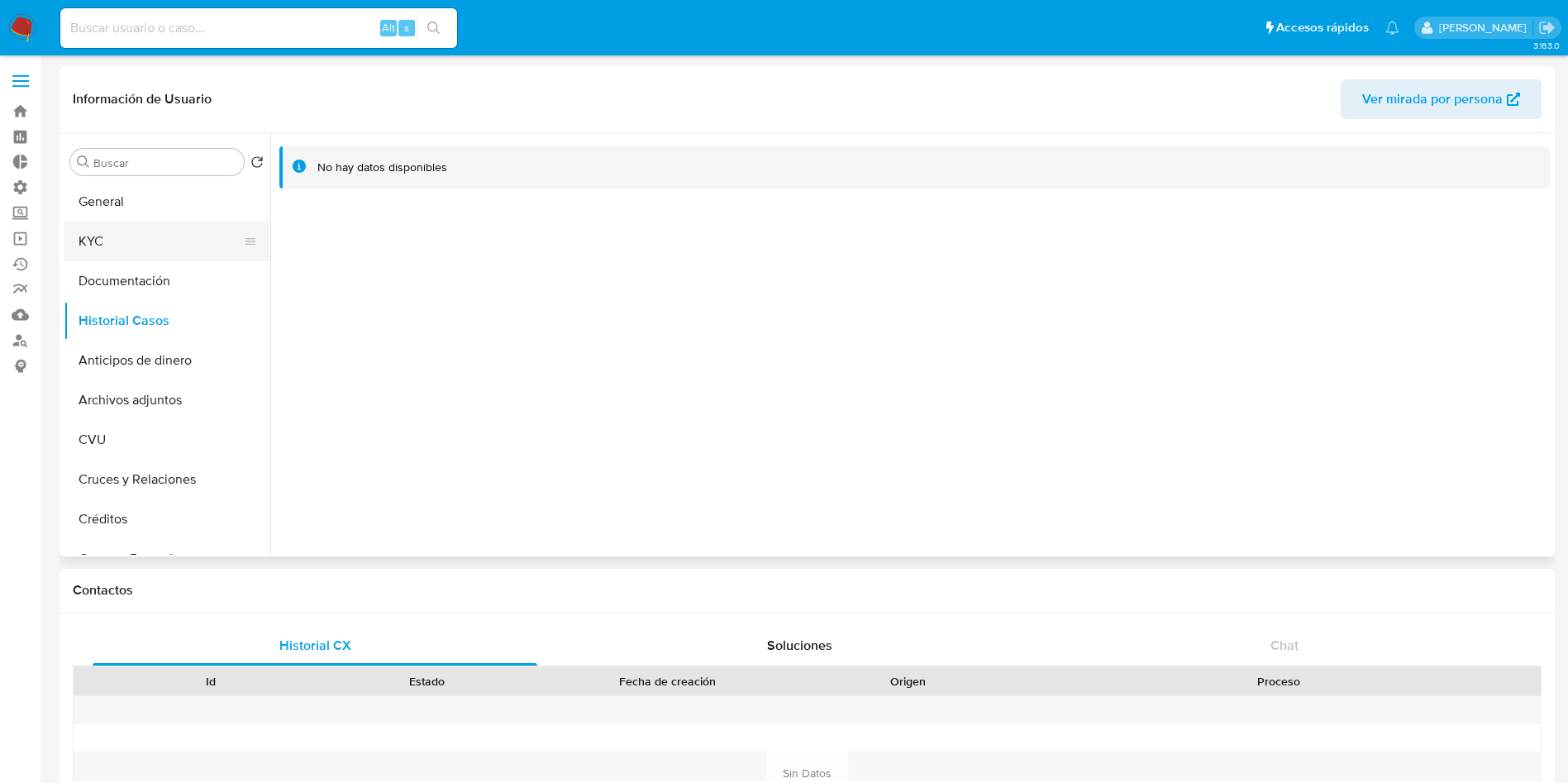
click at [93, 244] on button "KYC" at bounding box center [160, 242] width 194 height 39
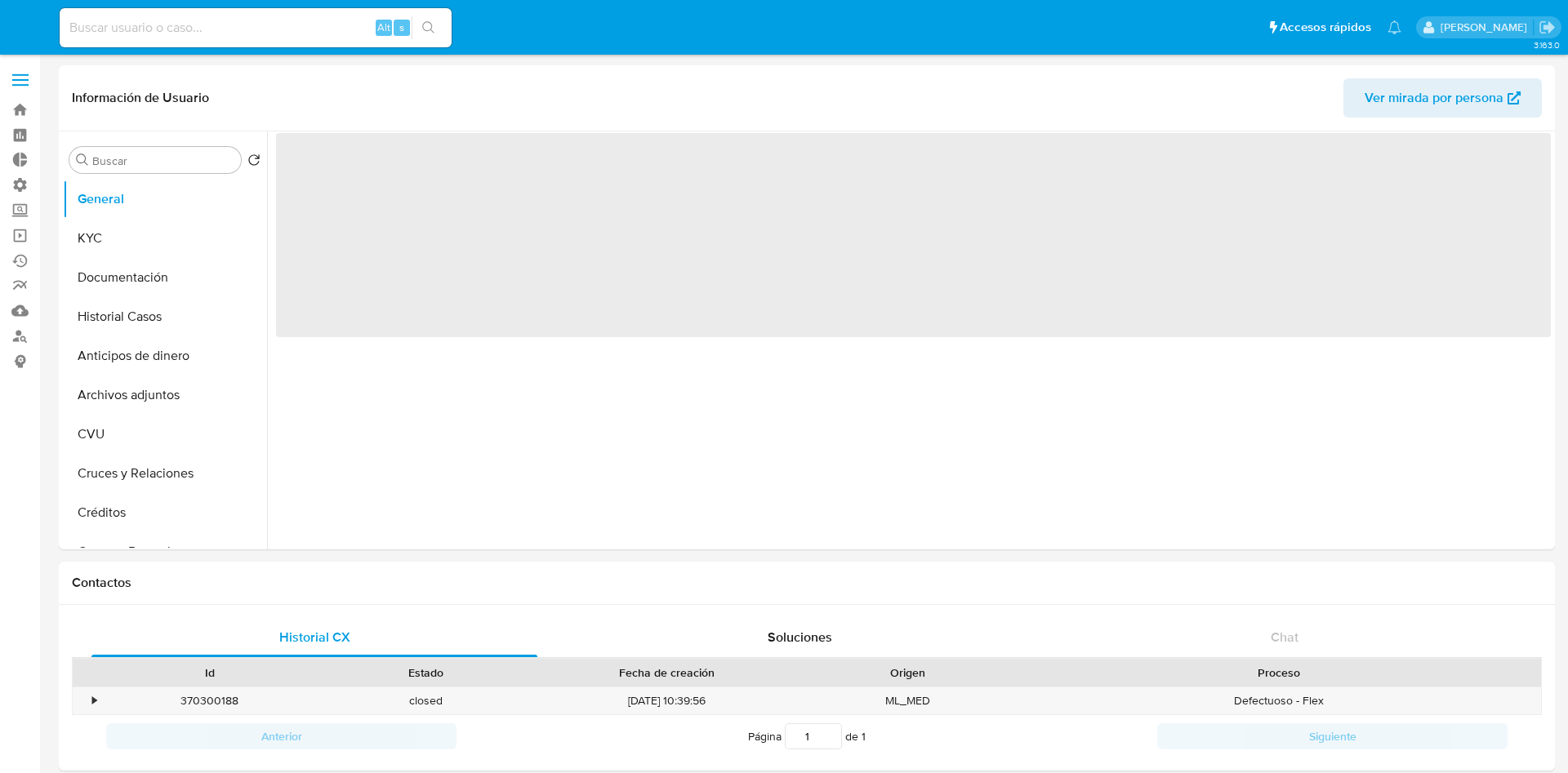
select select "10"
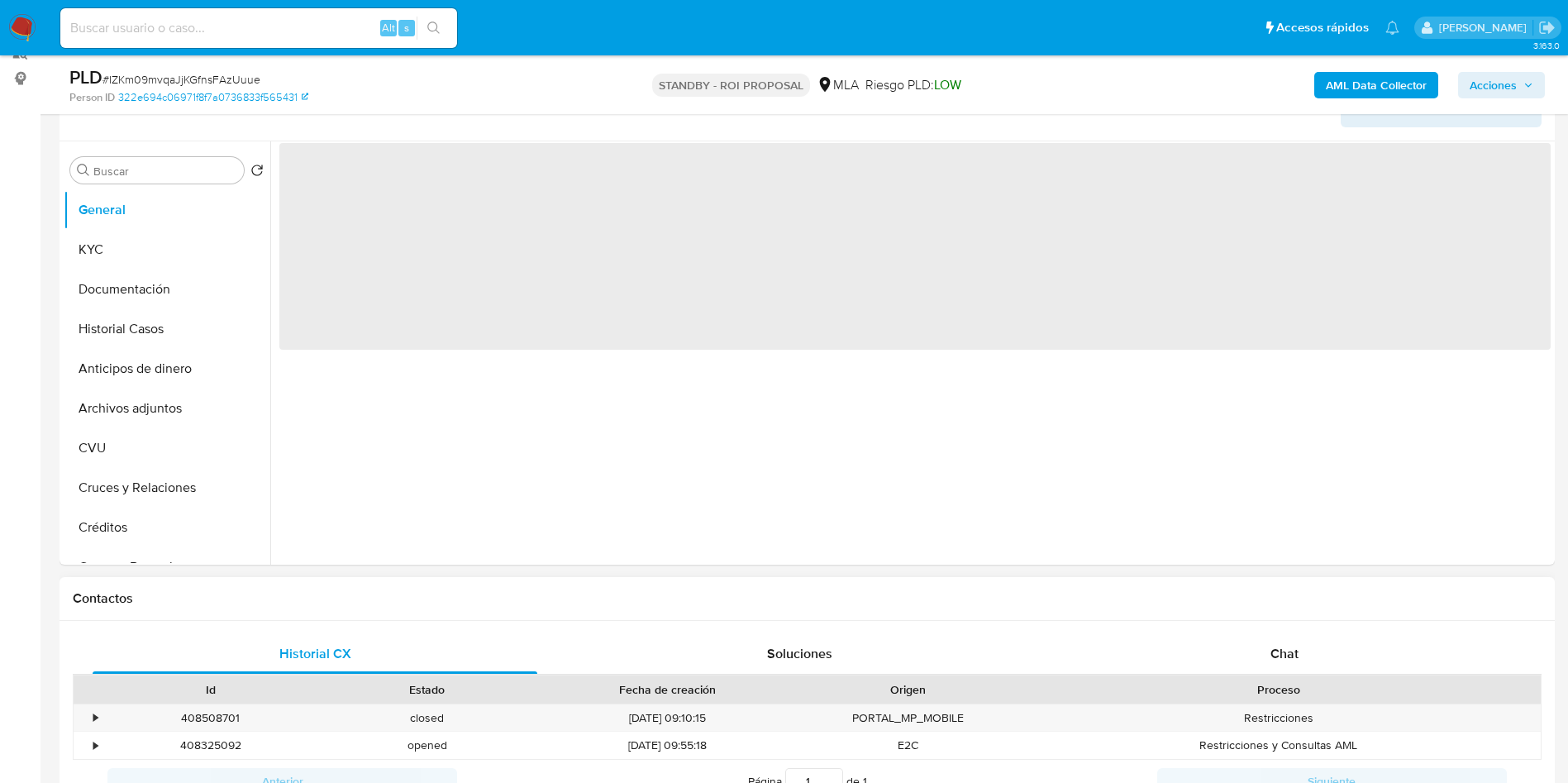
scroll to position [496, 0]
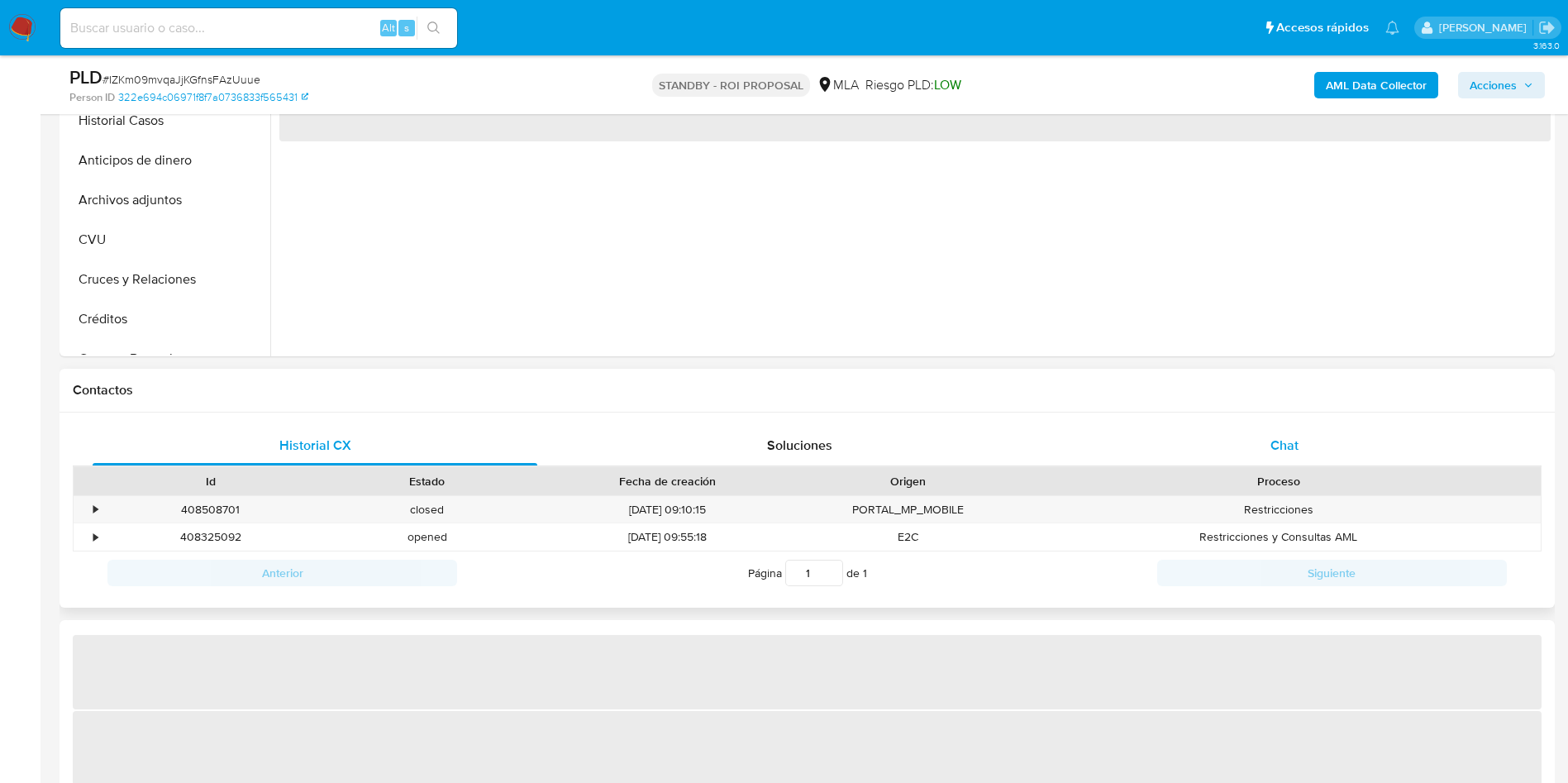
click at [1316, 445] on div "Chat" at bounding box center [1284, 446] width 445 height 39
select select "10"
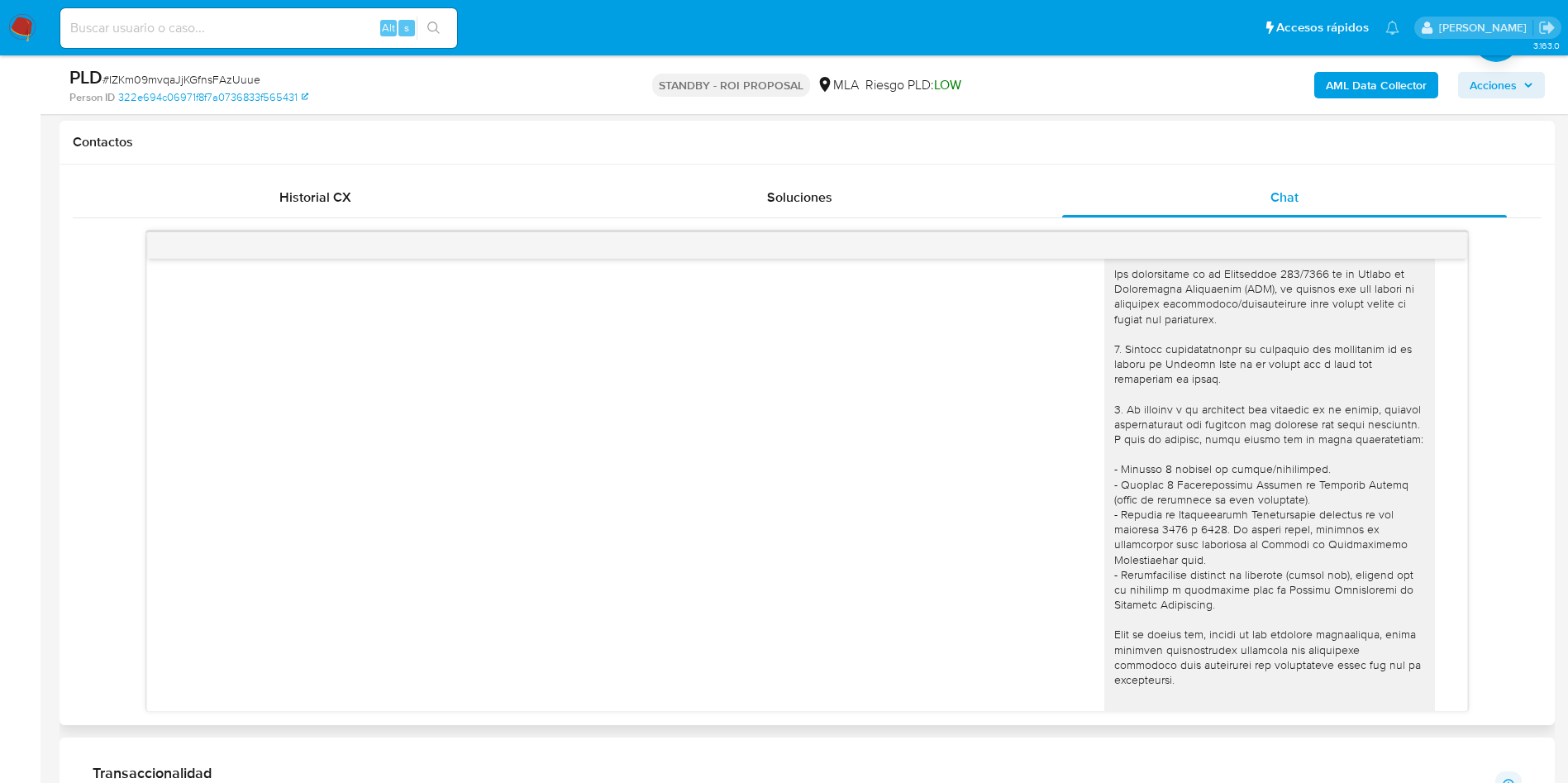
scroll to position [124, 0]
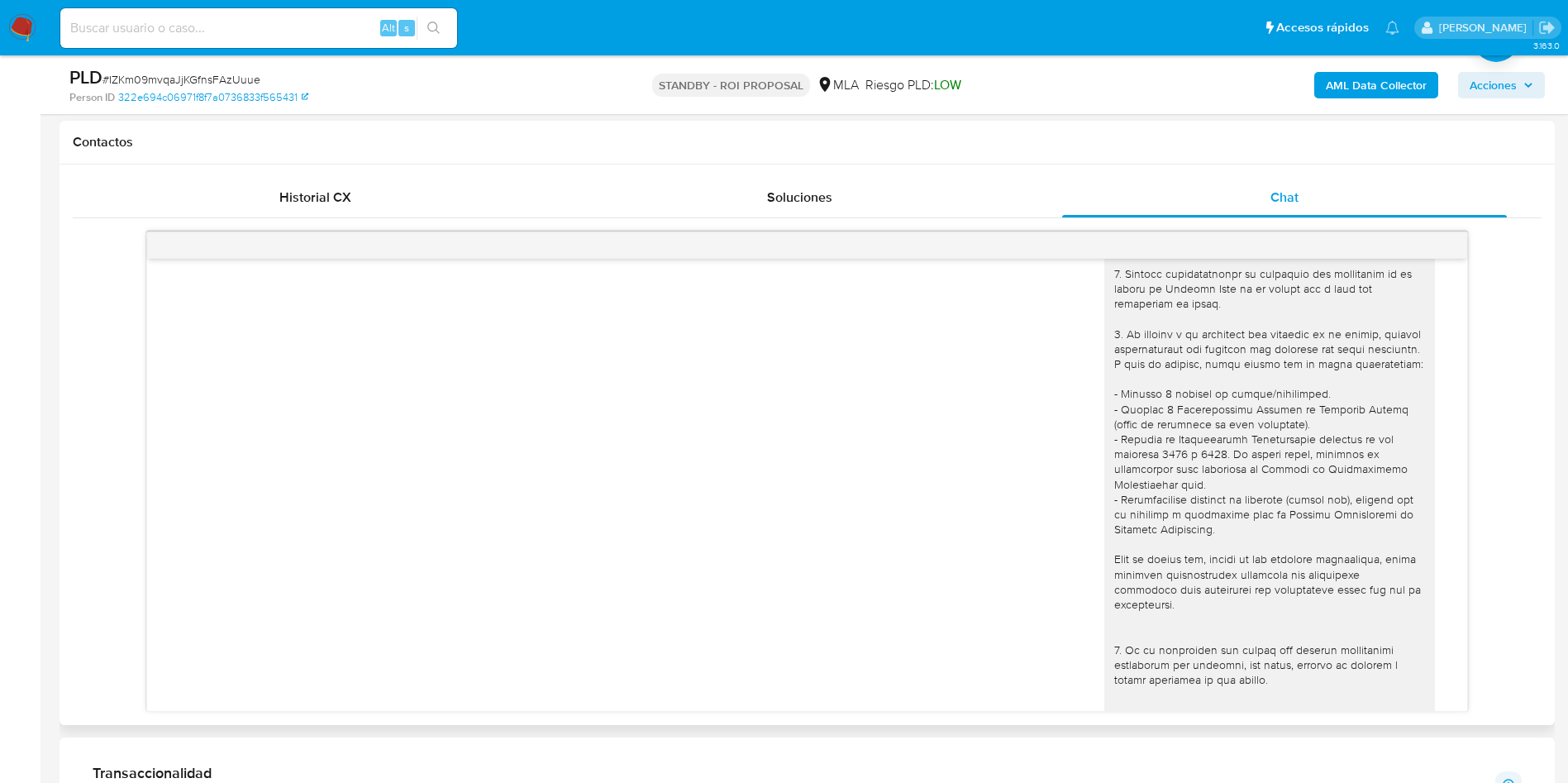
click at [1114, 498] on div at bounding box center [1269, 590] width 311 height 858
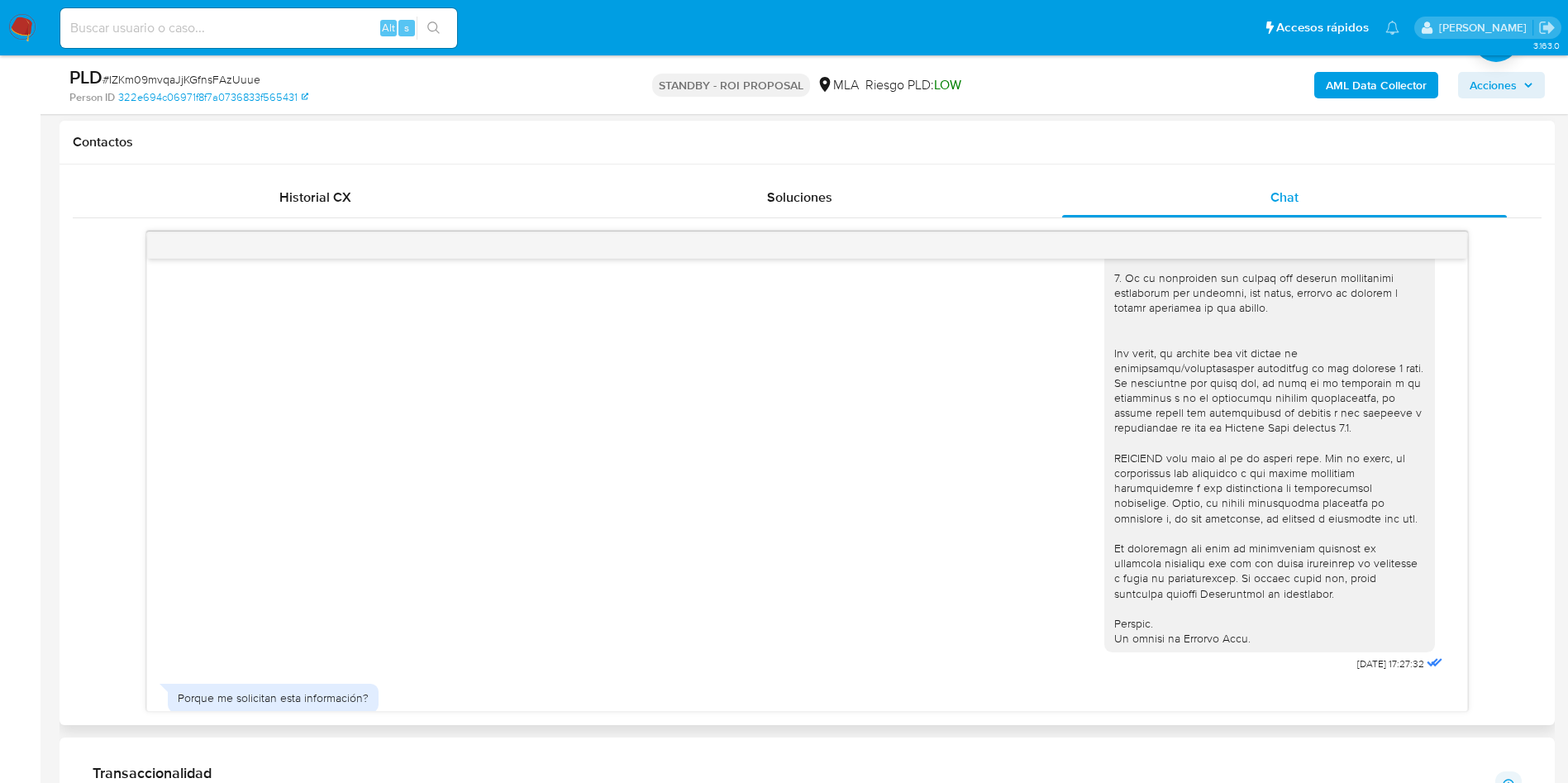
click at [1243, 495] on div at bounding box center [1269, 218] width 311 height 858
